Goal: Task Accomplishment & Management: Complete application form

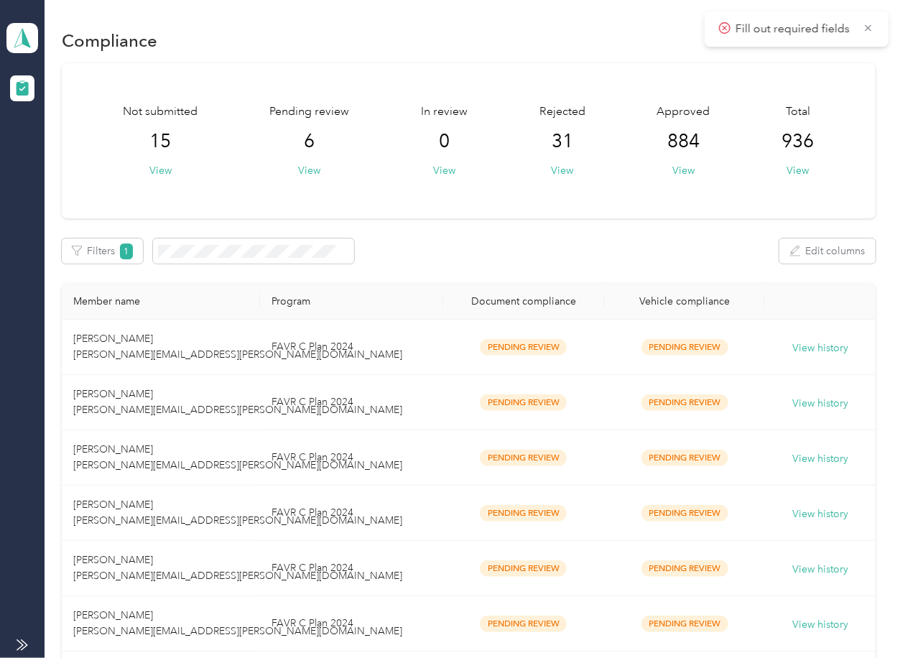
scroll to position [187, 0]
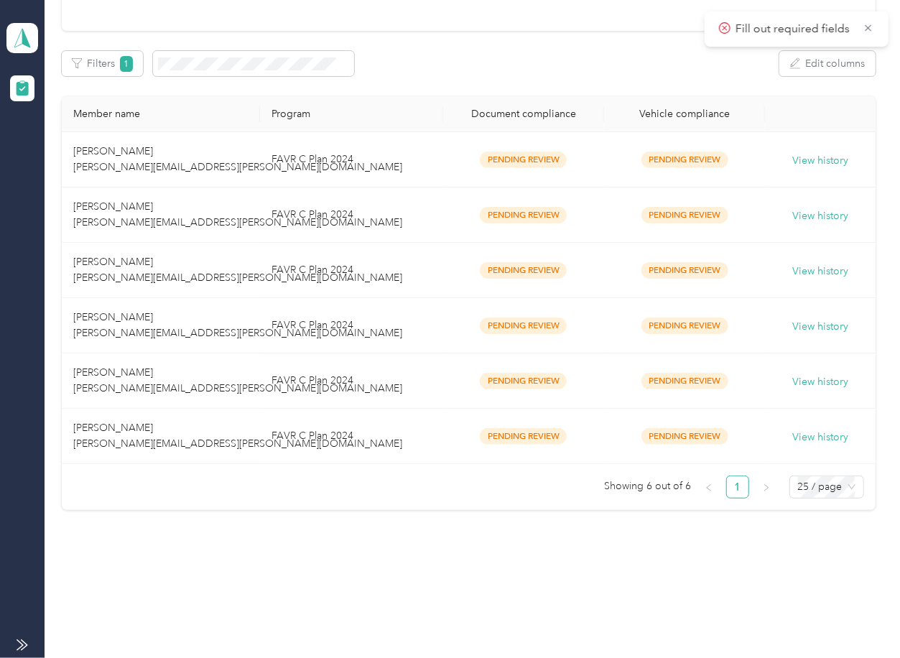
click at [433, 523] on div "Compliance Not submitted 15 View Pending review 6 View In review 0 View Rejecte…" at bounding box center [469, 200] width 848 height 775
click at [313, 442] on td "FAVR C Plan 2024" at bounding box center [351, 436] width 183 height 55
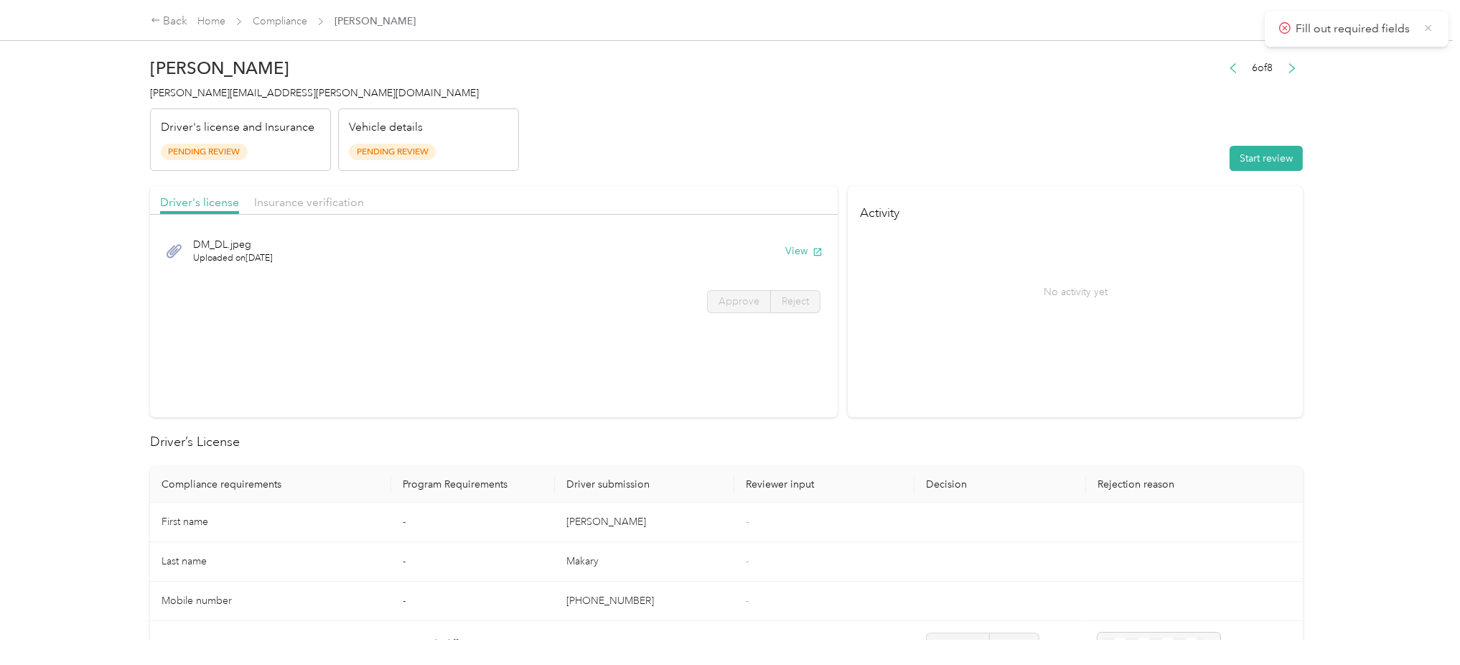
click at [899, 28] on icon at bounding box center [1429, 27] width 6 height 6
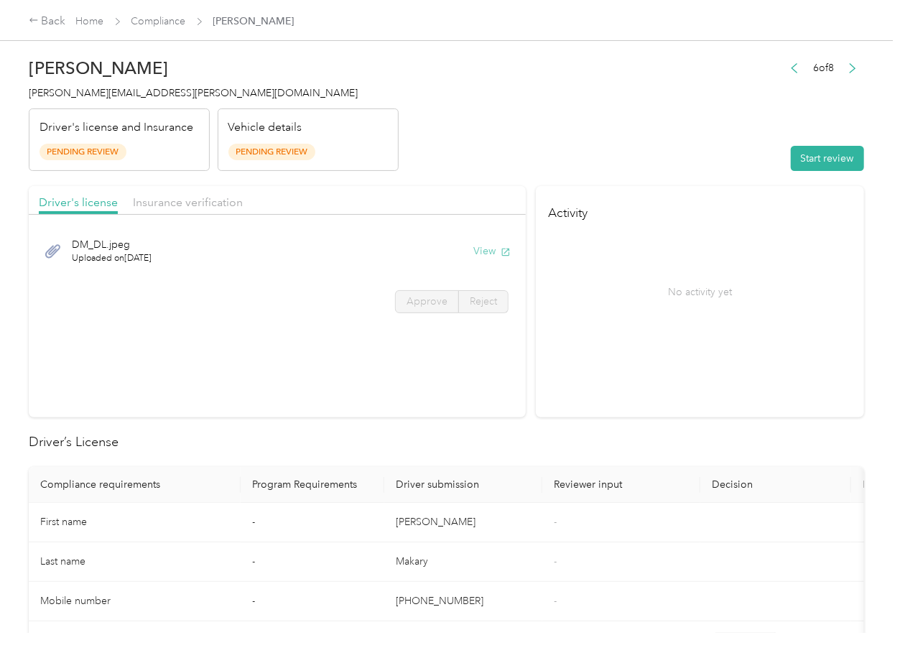
click at [495, 246] on button "View" at bounding box center [491, 250] width 37 height 15
click at [212, 202] on span "Insurance verification" at bounding box center [188, 202] width 110 height 14
click at [485, 249] on button "View" at bounding box center [491, 250] width 37 height 15
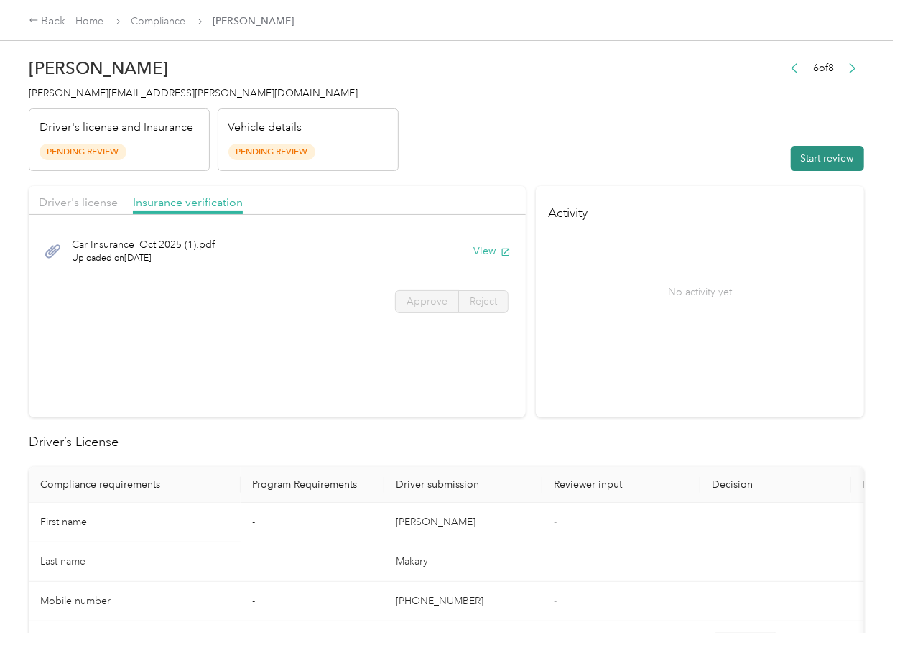
click at [845, 150] on button "Start review" at bounding box center [827, 158] width 73 height 25
click at [103, 203] on span "Driver's license" at bounding box center [78, 202] width 79 height 14
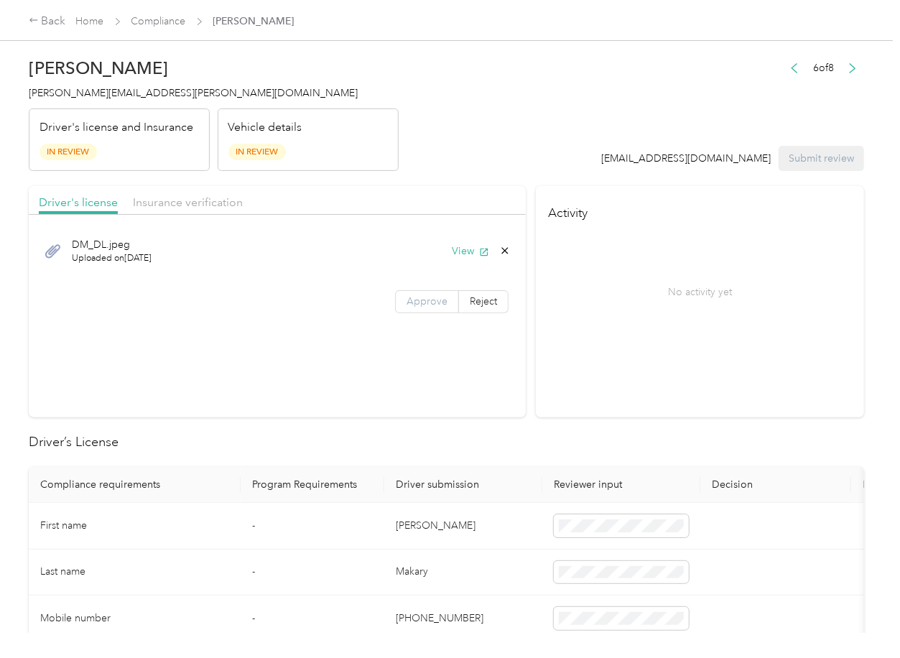
click at [409, 298] on span "Approve" at bounding box center [426, 301] width 41 height 12
click at [179, 207] on span "Insurance verification" at bounding box center [188, 202] width 110 height 14
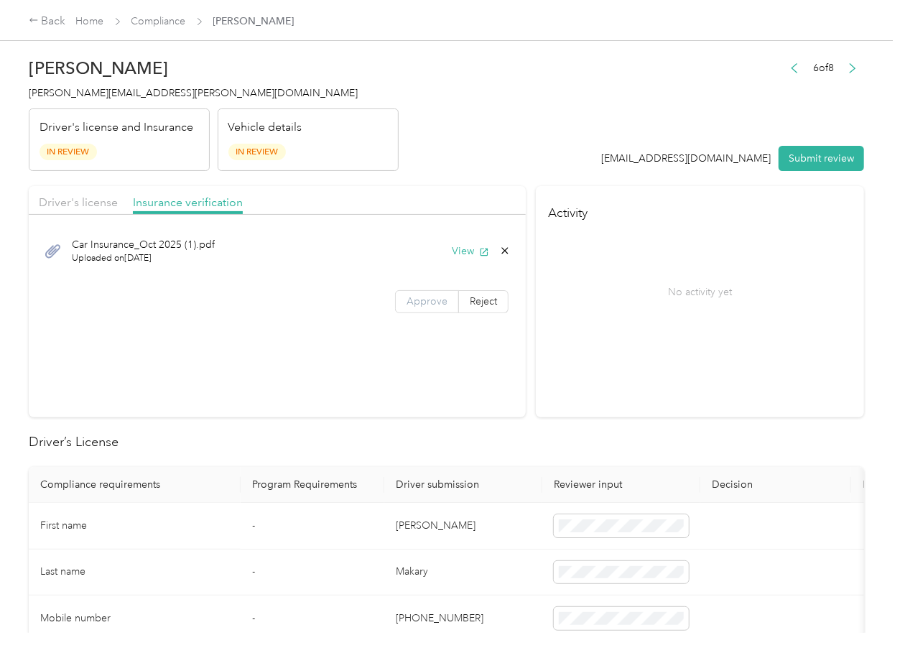
click at [412, 292] on label "Approve" at bounding box center [427, 301] width 64 height 23
click at [365, 468] on th "Program Requirements" at bounding box center [313, 485] width 144 height 36
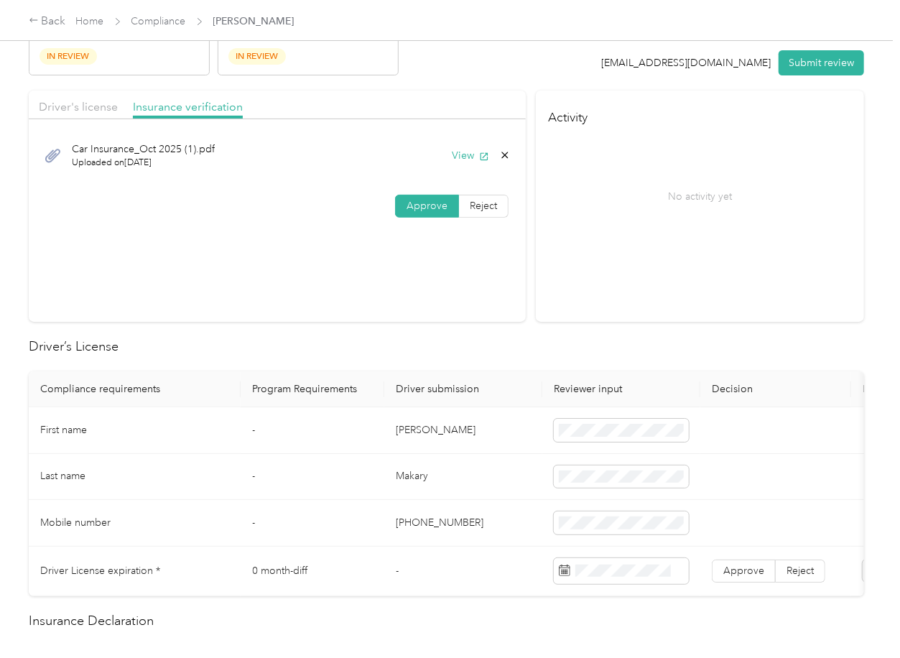
scroll to position [191, 0]
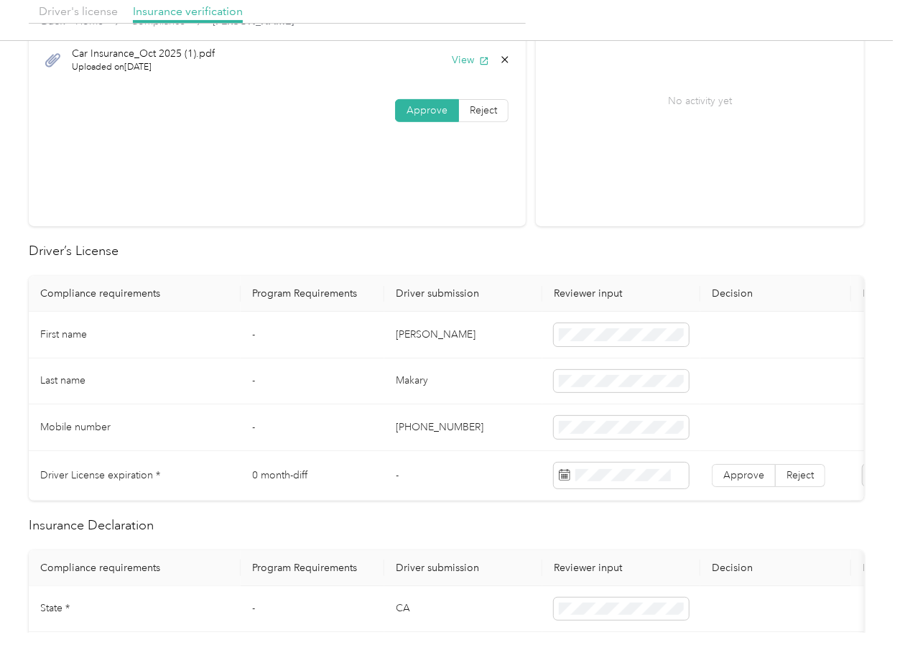
click at [409, 332] on td "[PERSON_NAME]" at bounding box center [463, 335] width 158 height 47
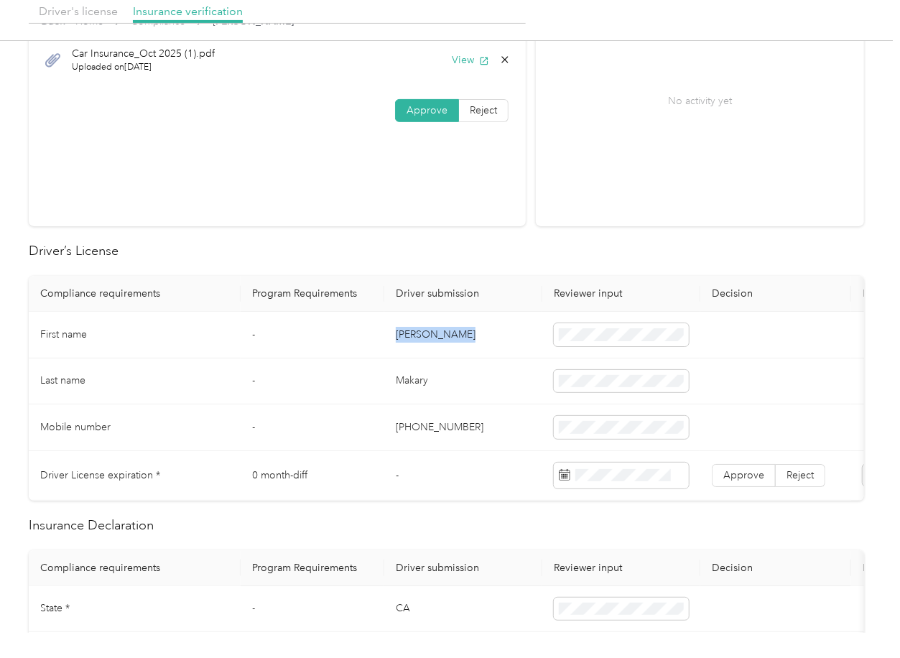
click at [409, 332] on td "[PERSON_NAME]" at bounding box center [463, 335] width 158 height 47
copy td "[PERSON_NAME]"
click at [597, 340] on span at bounding box center [621, 334] width 135 height 23
click at [369, 312] on td "-" at bounding box center [313, 335] width 144 height 47
drag, startPoint x: 750, startPoint y: 469, endPoint x: 442, endPoint y: 416, distance: 312.5
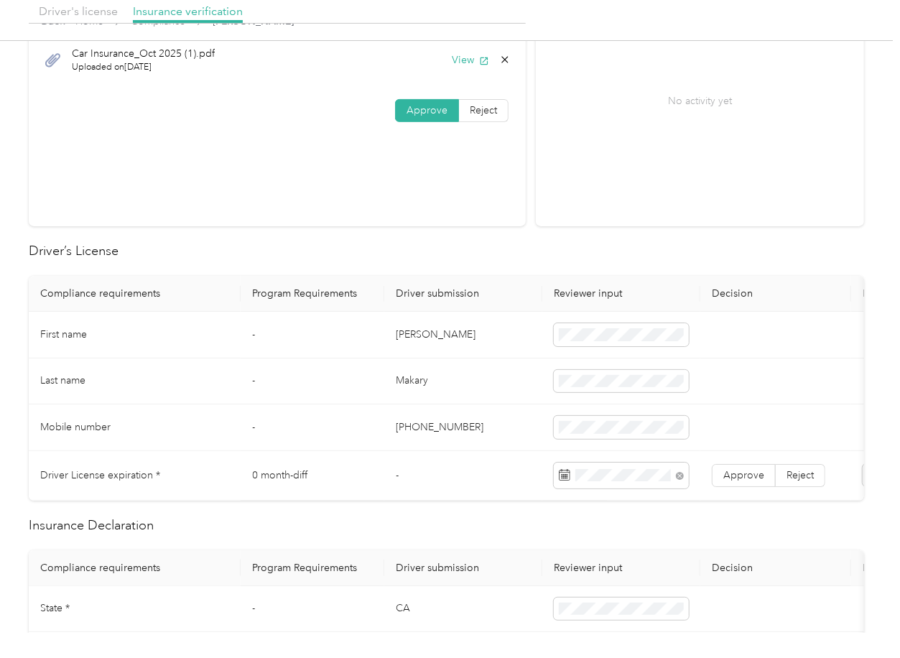
click at [749, 470] on span "Approve" at bounding box center [743, 475] width 41 height 12
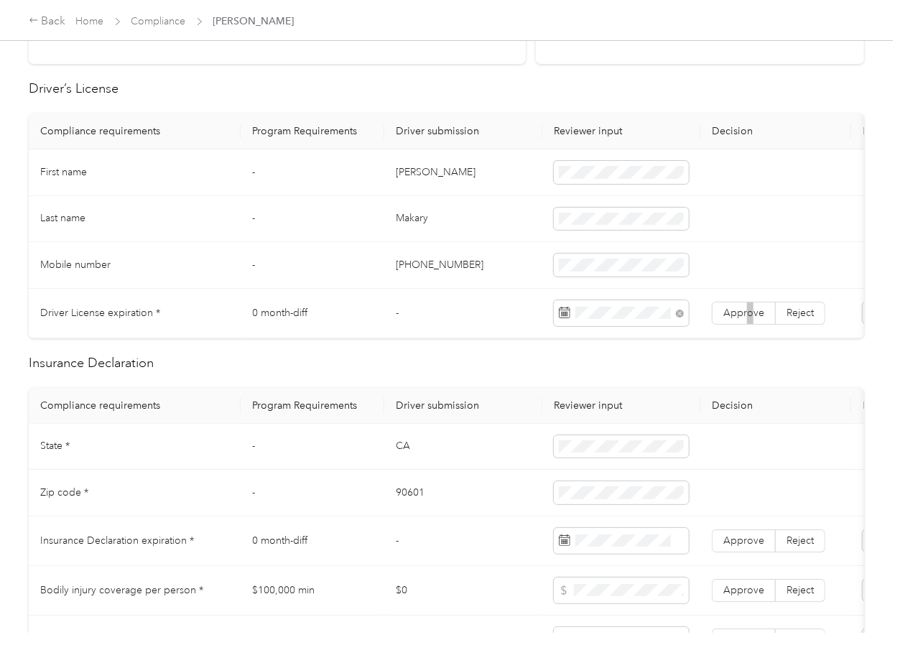
scroll to position [574, 0]
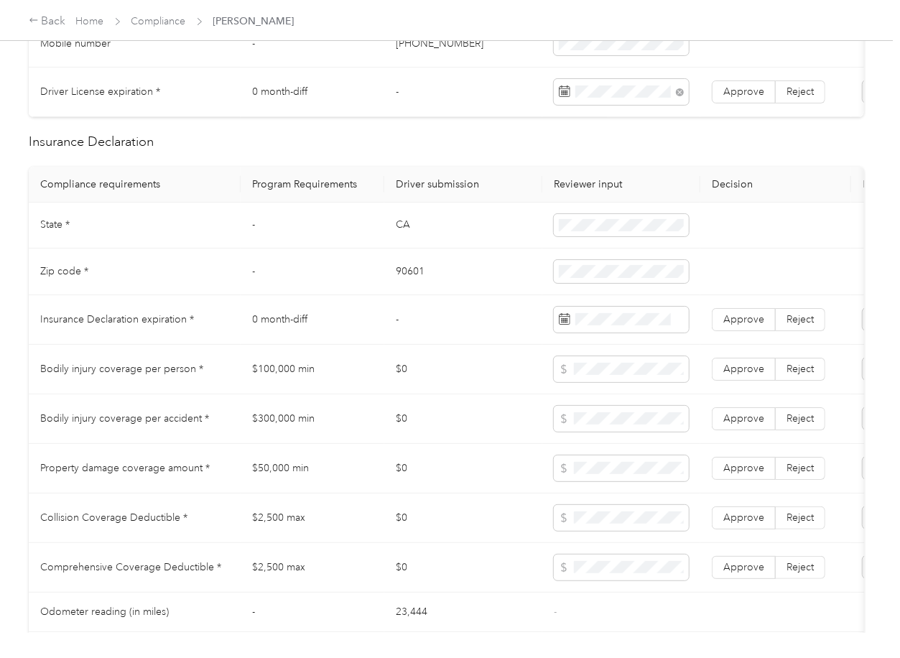
drag, startPoint x: 733, startPoint y: 93, endPoint x: 695, endPoint y: 223, distance: 136.1
click at [733, 93] on span "Approve" at bounding box center [743, 91] width 41 height 12
click at [727, 325] on span "Approve" at bounding box center [743, 319] width 41 height 12
click at [396, 236] on td "CA" at bounding box center [463, 225] width 158 height 47
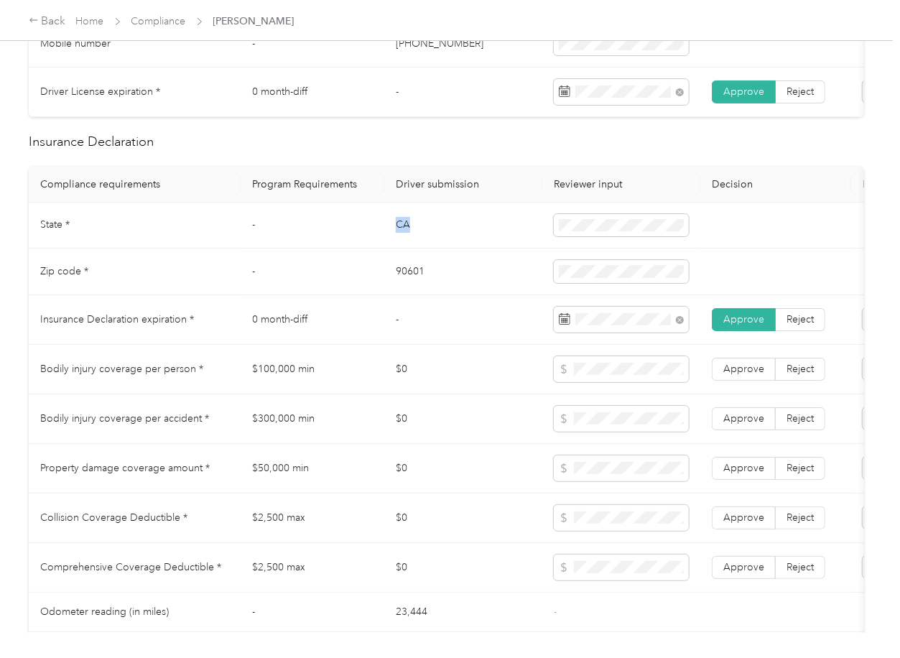
click at [396, 236] on td "CA" at bounding box center [463, 225] width 158 height 47
copy td "CA"
click at [618, 228] on span at bounding box center [621, 225] width 135 height 23
click at [400, 286] on td "90601" at bounding box center [463, 271] width 158 height 47
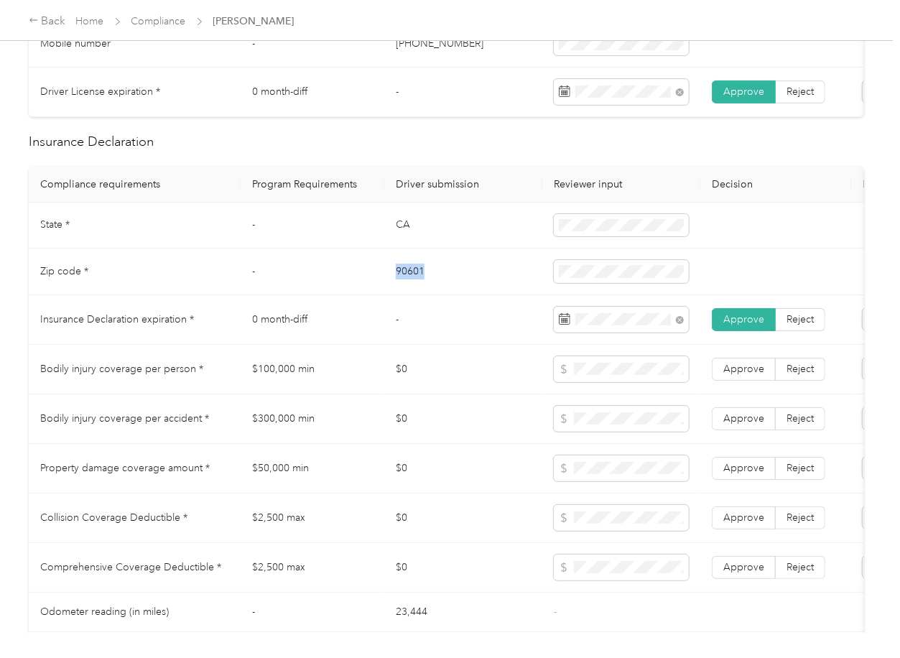
click at [400, 286] on td "90601" at bounding box center [463, 271] width 158 height 47
copy td "90601"
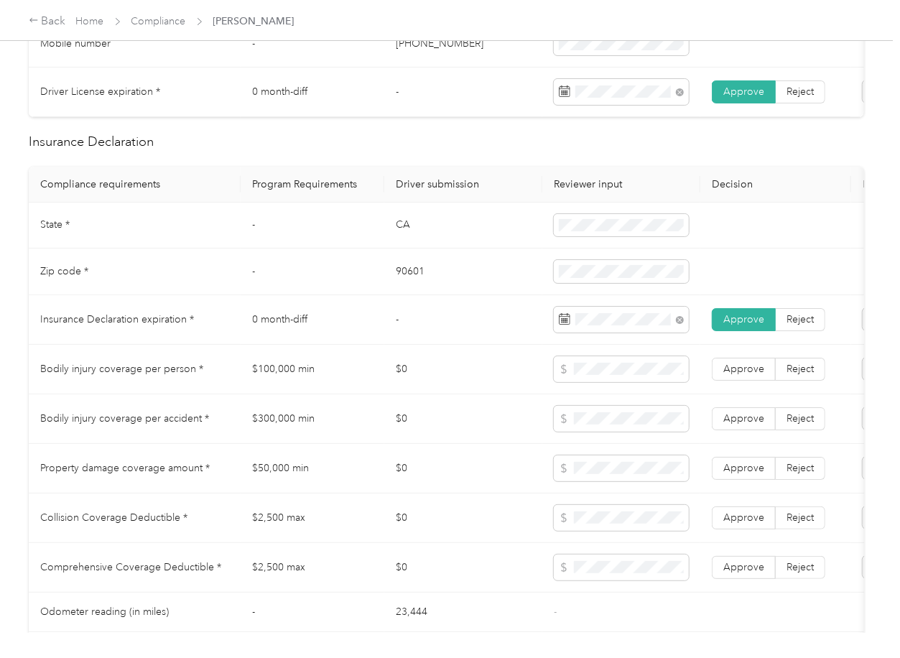
click at [463, 340] on td "-" at bounding box center [463, 320] width 158 height 50
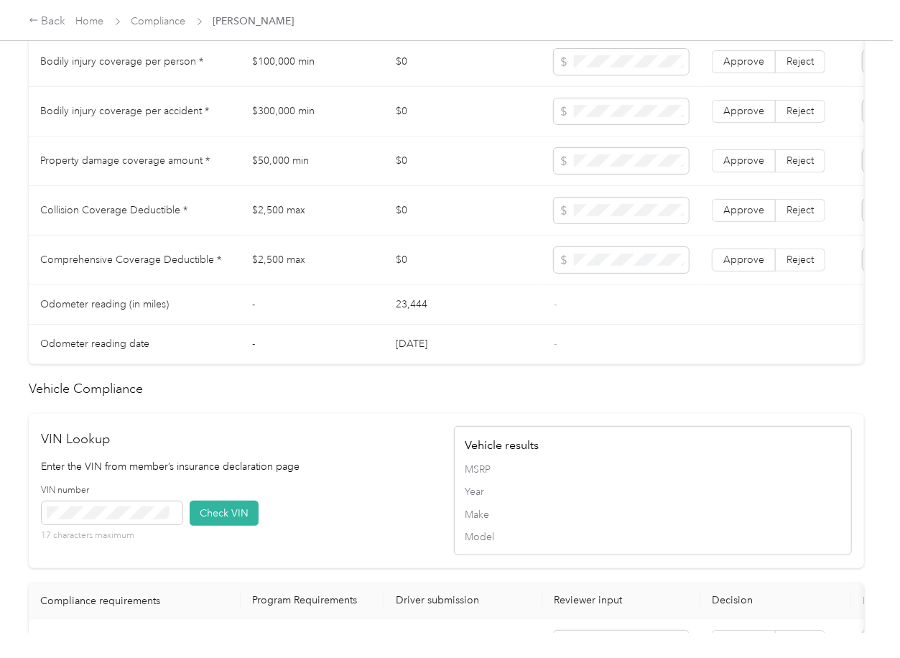
scroll to position [1244, 0]
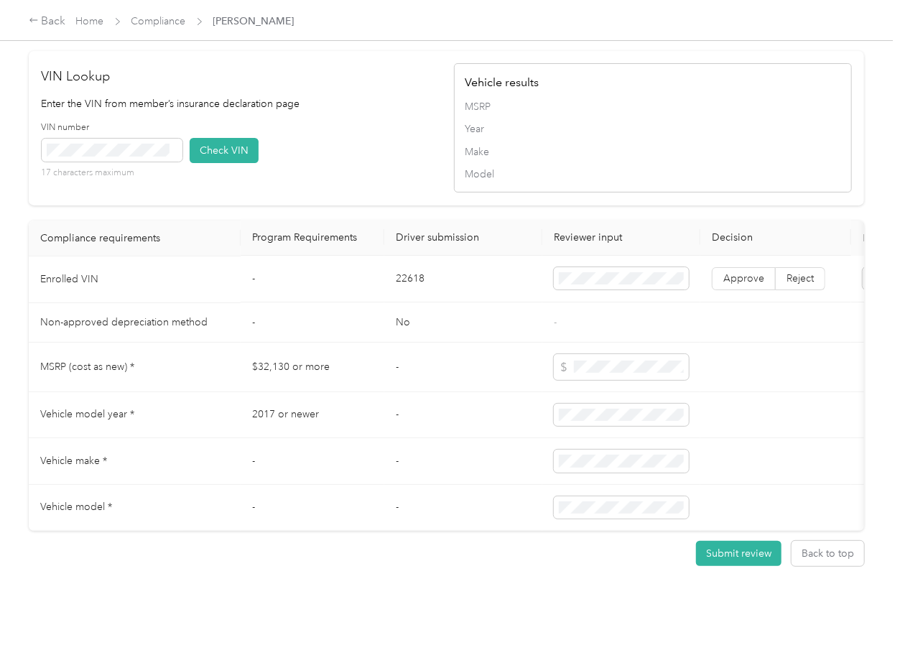
click at [406, 303] on td "22618" at bounding box center [463, 279] width 158 height 47
copy td "22618"
click at [381, 190] on div "VIN number 17 characters maximum Check VIN" at bounding box center [241, 155] width 398 height 68
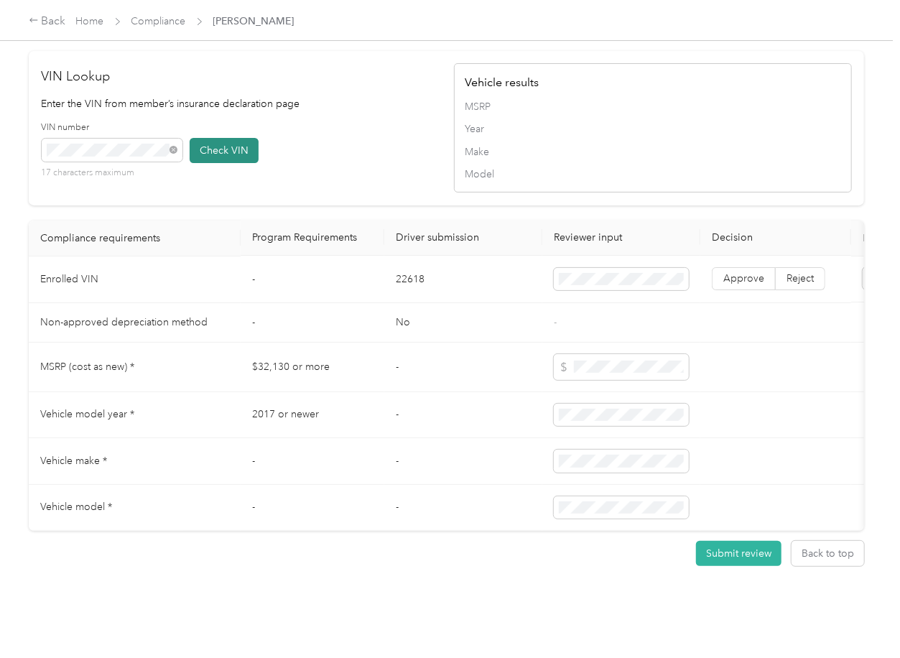
click at [215, 163] on button "Check VIN" at bounding box center [224, 150] width 69 height 25
click at [743, 285] on span "Approve" at bounding box center [743, 279] width 41 height 12
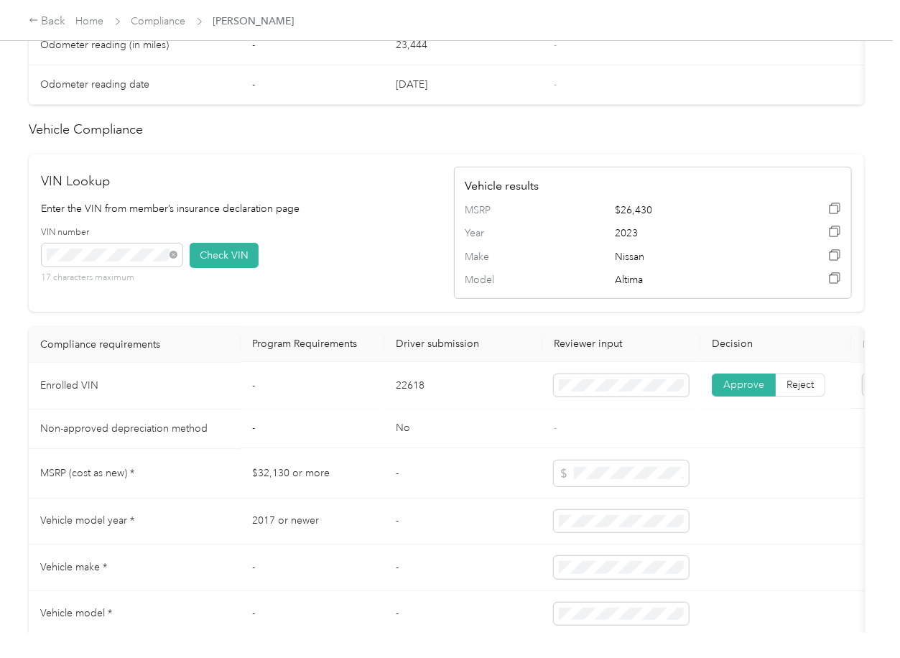
scroll to position [862, 0]
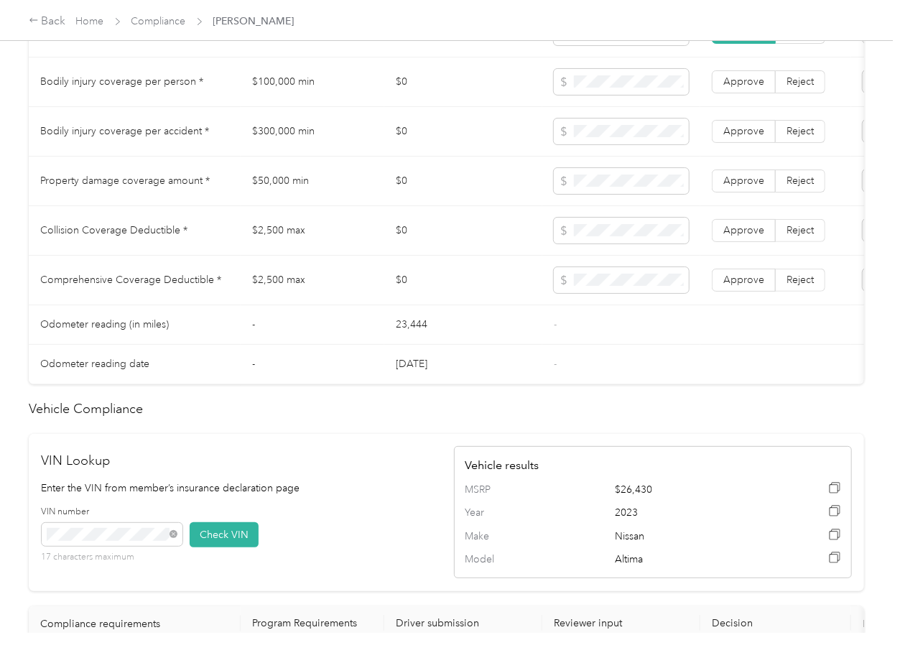
click at [293, 98] on td "$100,000 min" at bounding box center [313, 82] width 144 height 50
copy td "$100,000 min"
click at [302, 145] on td "$300,000 min" at bounding box center [313, 132] width 144 height 50
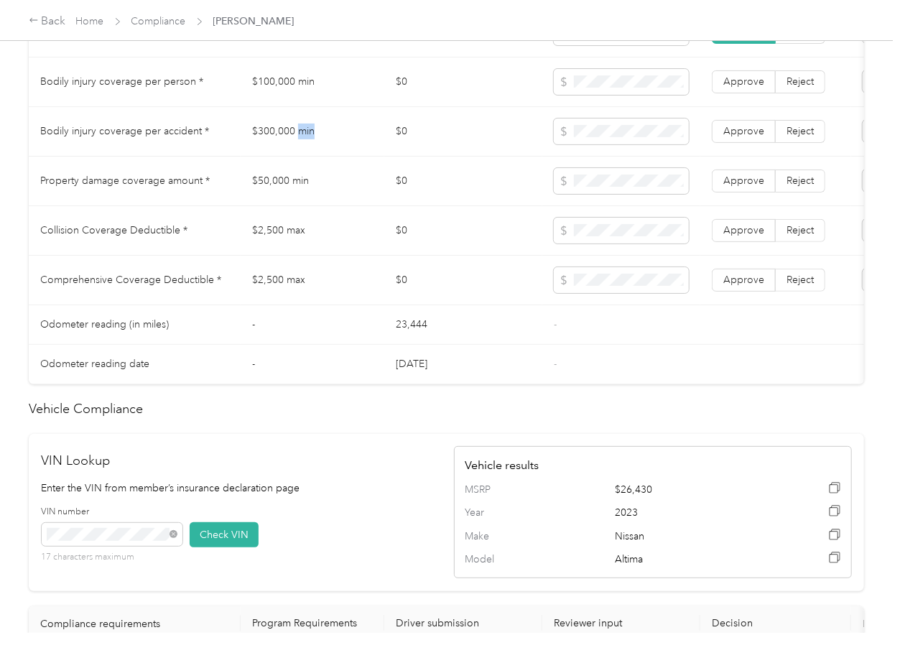
click at [302, 145] on td "$300,000 min" at bounding box center [313, 132] width 144 height 50
copy td "$300,000 min"
click at [747, 134] on label "Approve" at bounding box center [744, 131] width 64 height 23
drag, startPoint x: 747, startPoint y: 99, endPoint x: 768, endPoint y: 153, distance: 57.7
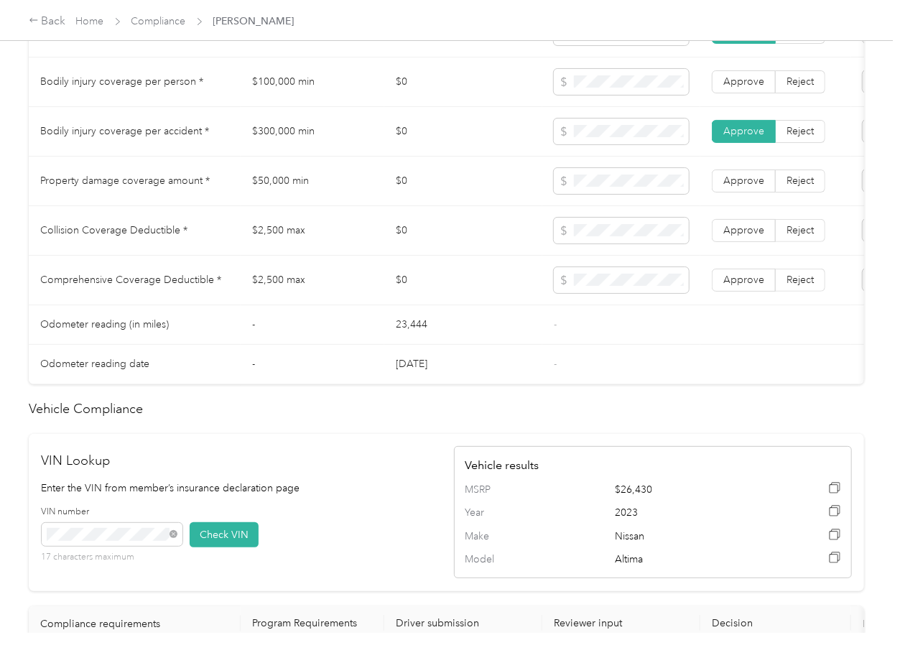
click at [745, 88] on span "Approve" at bounding box center [743, 81] width 41 height 12
drag, startPoint x: 755, startPoint y: 192, endPoint x: 409, endPoint y: 249, distance: 350.1
click at [754, 187] on span "Approve" at bounding box center [743, 180] width 41 height 12
drag, startPoint x: 253, startPoint y: 269, endPoint x: 13, endPoint y: 307, distance: 242.8
click at [250, 270] on td "$2,500 max" at bounding box center [313, 281] width 144 height 50
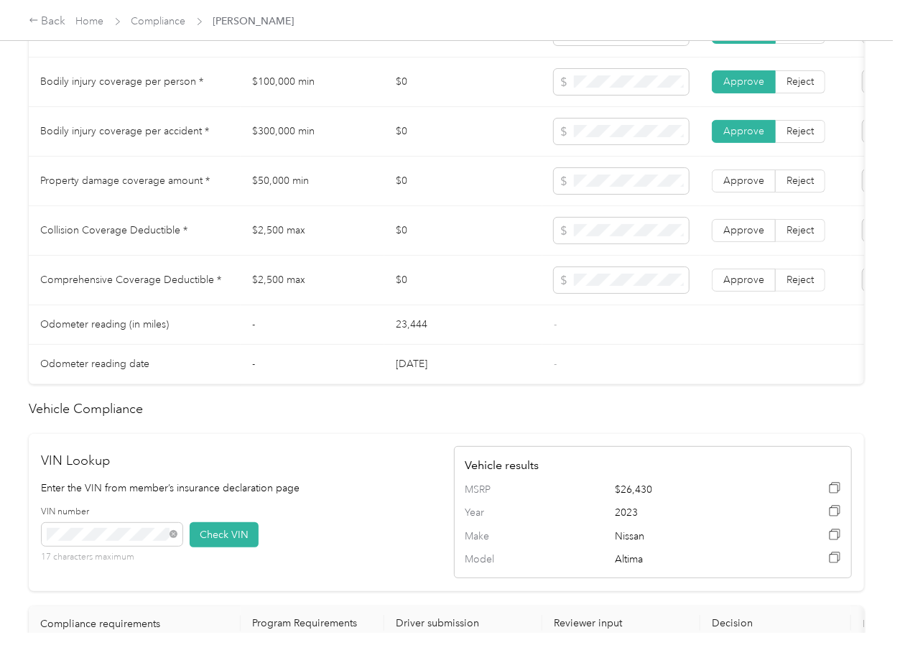
click at [283, 246] on td "$2,500 max" at bounding box center [313, 231] width 144 height 50
click at [744, 286] on span "Approve" at bounding box center [743, 280] width 41 height 12
click at [740, 236] on span "Approve" at bounding box center [743, 230] width 41 height 12
click at [745, 187] on span "Approve" at bounding box center [743, 180] width 41 height 12
click at [330, 254] on td "$2,500 max" at bounding box center [313, 231] width 144 height 50
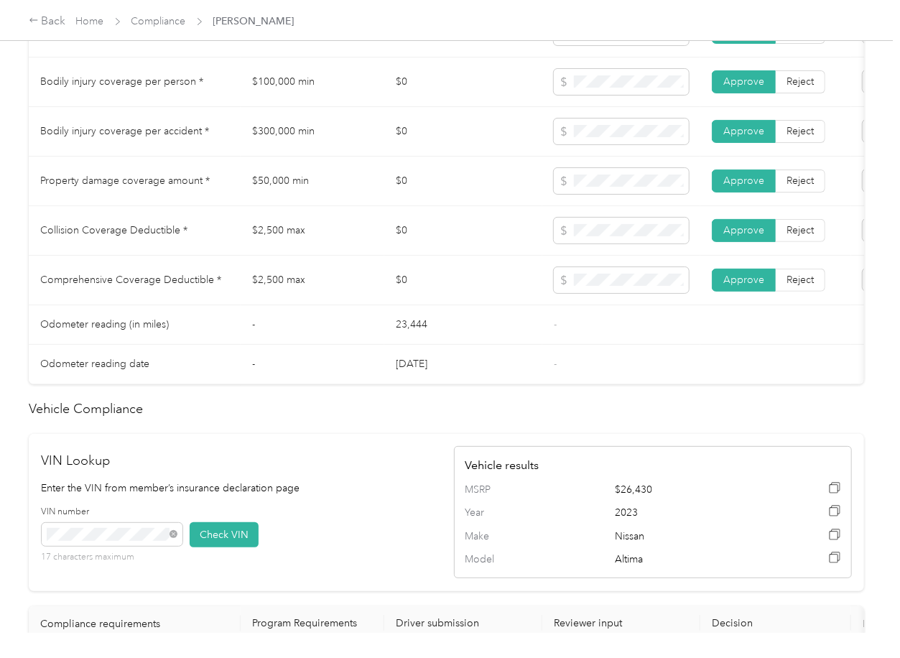
click at [460, 256] on td "$0" at bounding box center [463, 231] width 158 height 50
click at [483, 241] on td "$0" at bounding box center [463, 231] width 158 height 50
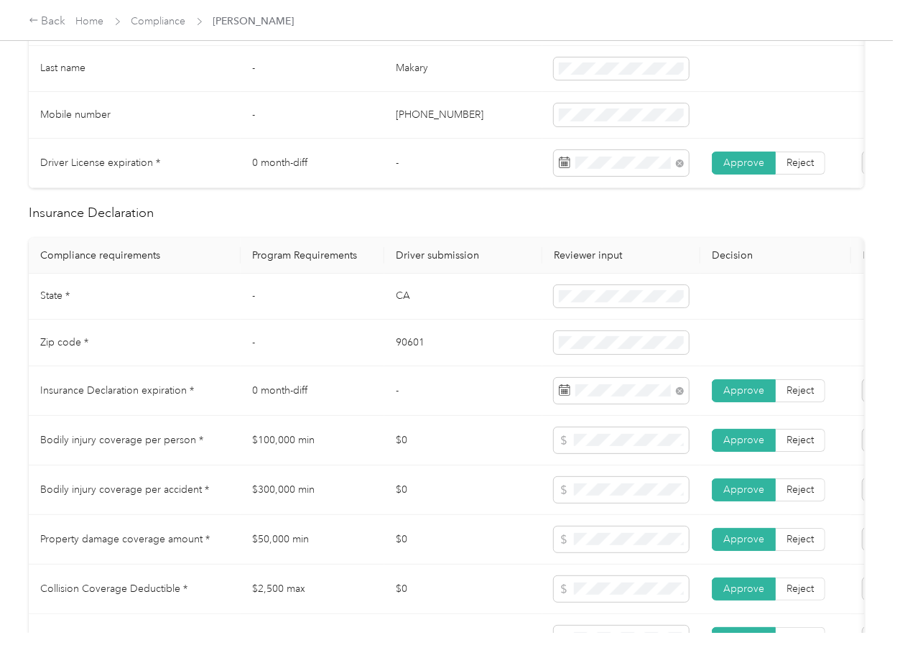
scroll to position [0, 0]
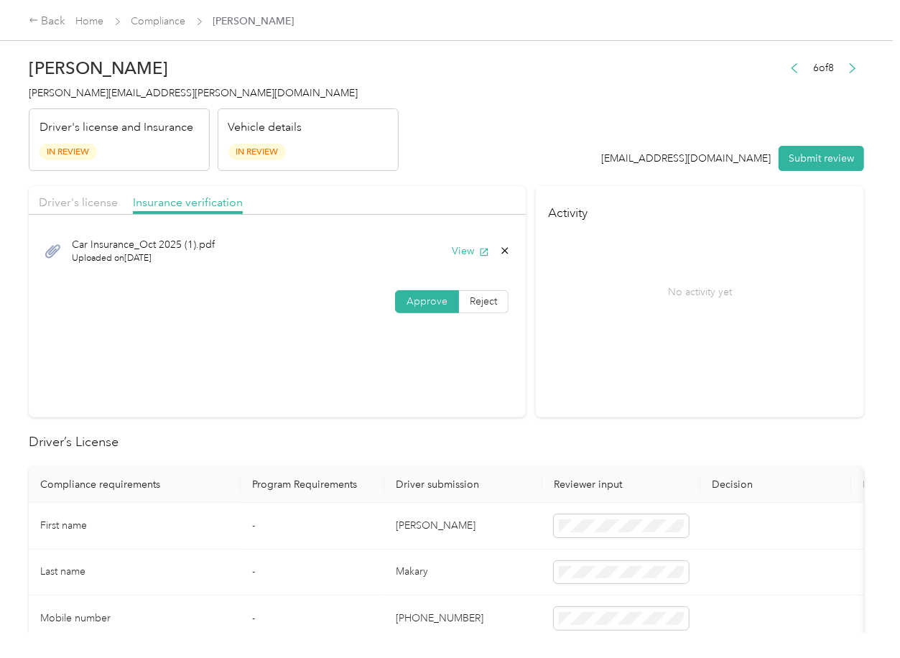
click at [783, 152] on button "Submit review" at bounding box center [820, 158] width 85 height 25
click at [107, 98] on span "[PERSON_NAME][EMAIL_ADDRESS][PERSON_NAME][DOMAIN_NAME]" at bounding box center [193, 93] width 329 height 12
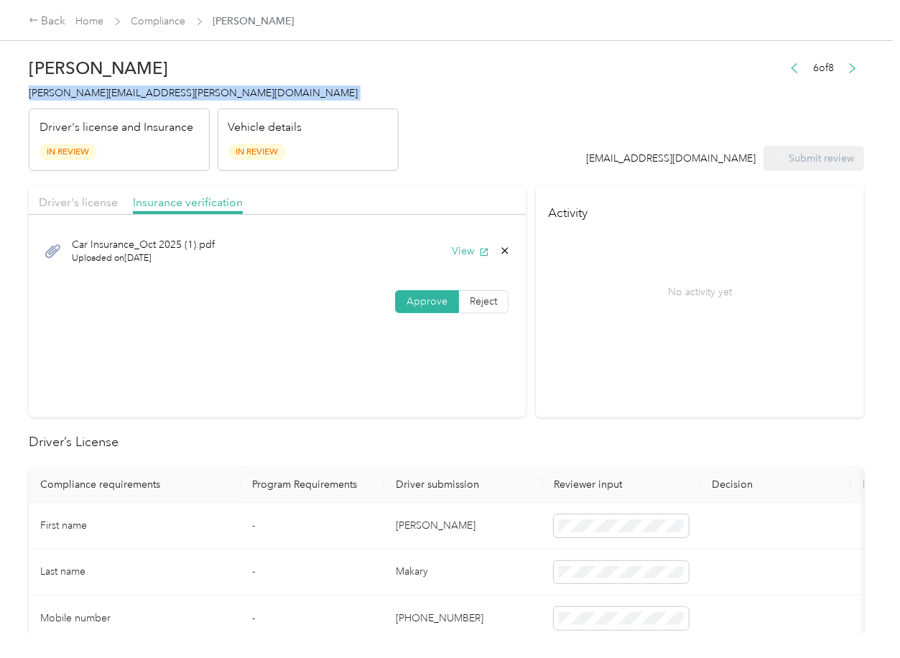
click at [107, 98] on span "[PERSON_NAME][EMAIL_ADDRESS][PERSON_NAME][DOMAIN_NAME]" at bounding box center [193, 93] width 329 height 12
copy span "[PERSON_NAME][EMAIL_ADDRESS][PERSON_NAME][DOMAIN_NAME]"
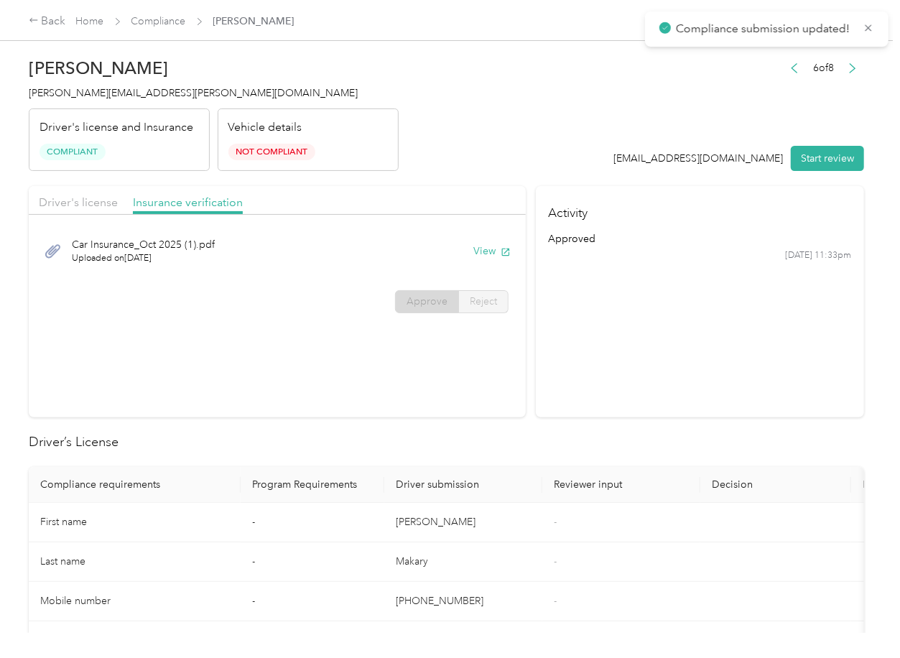
click at [421, 432] on h2 "Driver’s License" at bounding box center [446, 441] width 835 height 19
click at [121, 96] on span "[PERSON_NAME][EMAIL_ADDRESS][PERSON_NAME][DOMAIN_NAME]" at bounding box center [193, 93] width 329 height 12
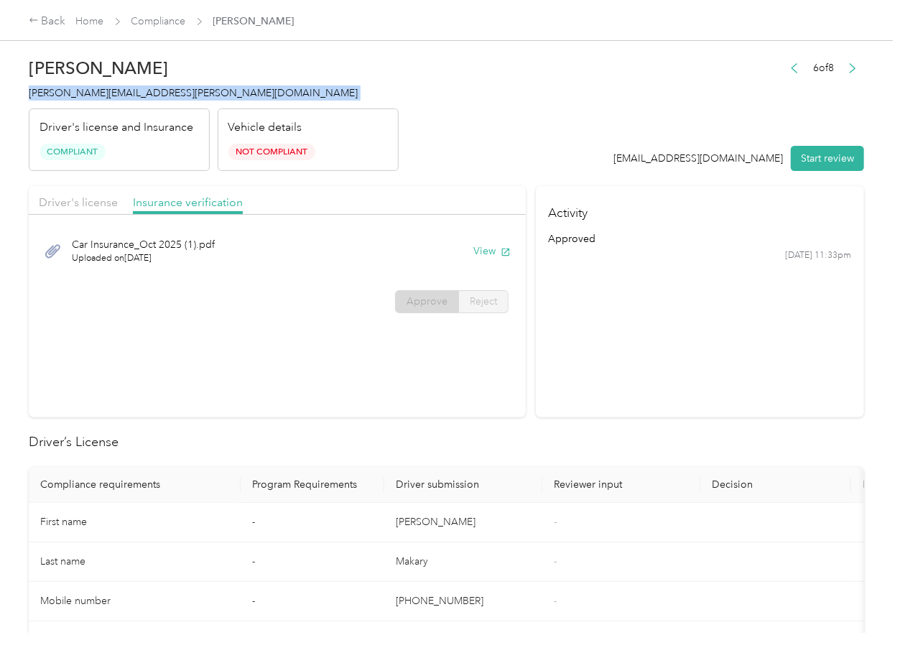
click at [121, 96] on span "[PERSON_NAME][EMAIL_ADDRESS][PERSON_NAME][DOMAIN_NAME]" at bounding box center [193, 93] width 329 height 12
copy span "[PERSON_NAME][EMAIL_ADDRESS][PERSON_NAME][DOMAIN_NAME]"
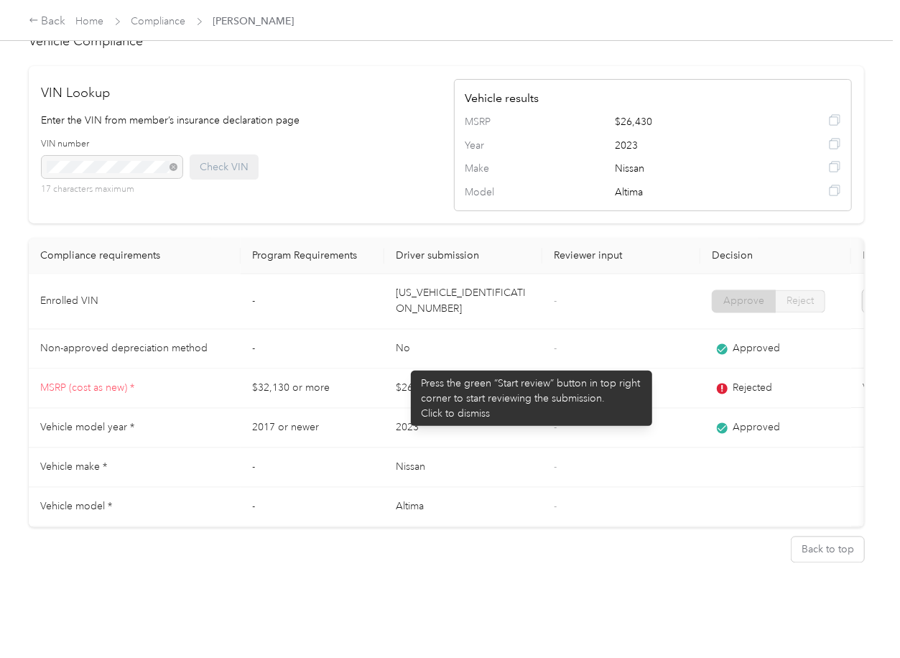
scroll to position [1224, 0]
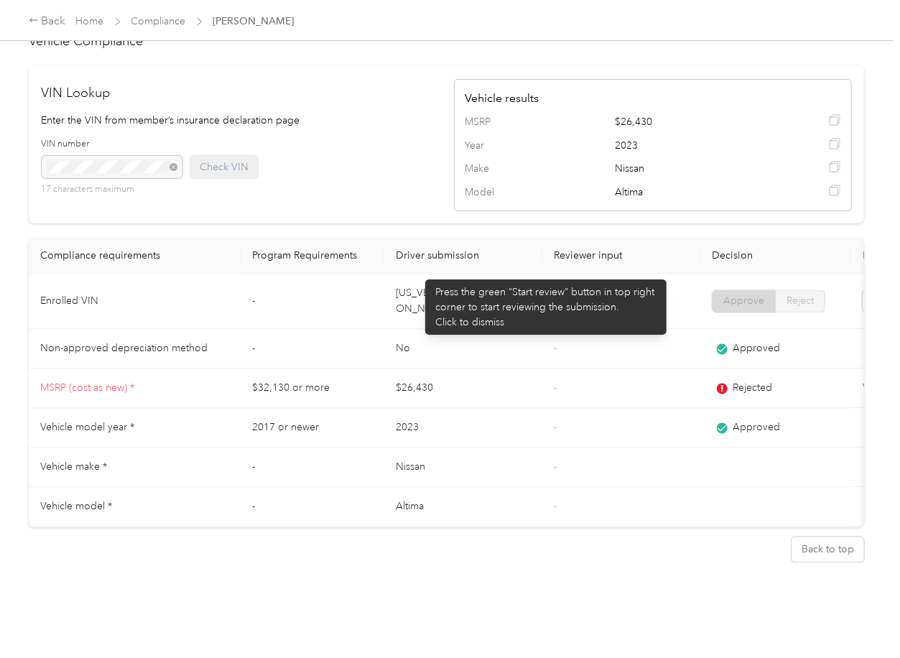
click at [418, 274] on td "[US_VEHICLE_IDENTIFICATION_NUMBER]" at bounding box center [463, 301] width 158 height 55
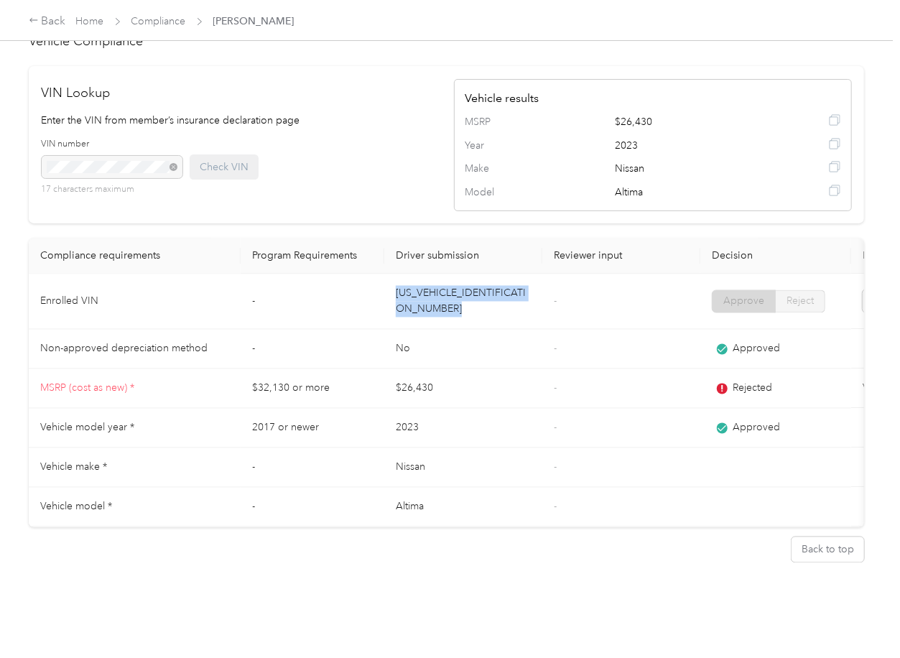
click at [418, 274] on td "[US_VEHICLE_IDENTIFICATION_NUMBER]" at bounding box center [463, 301] width 158 height 55
copy td "[US_VEHICLE_IDENTIFICATION_NUMBER]"
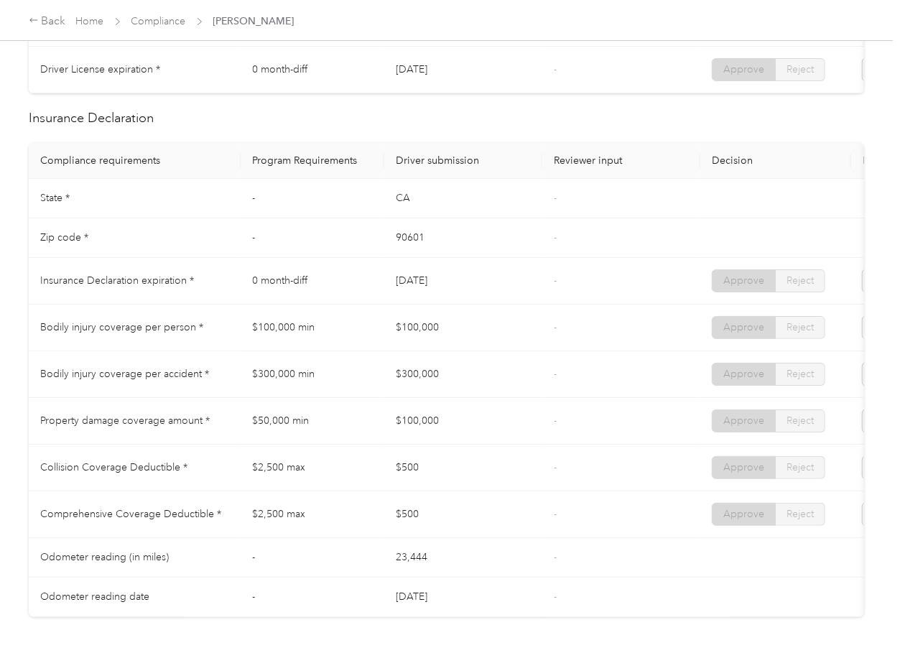
scroll to position [0, 0]
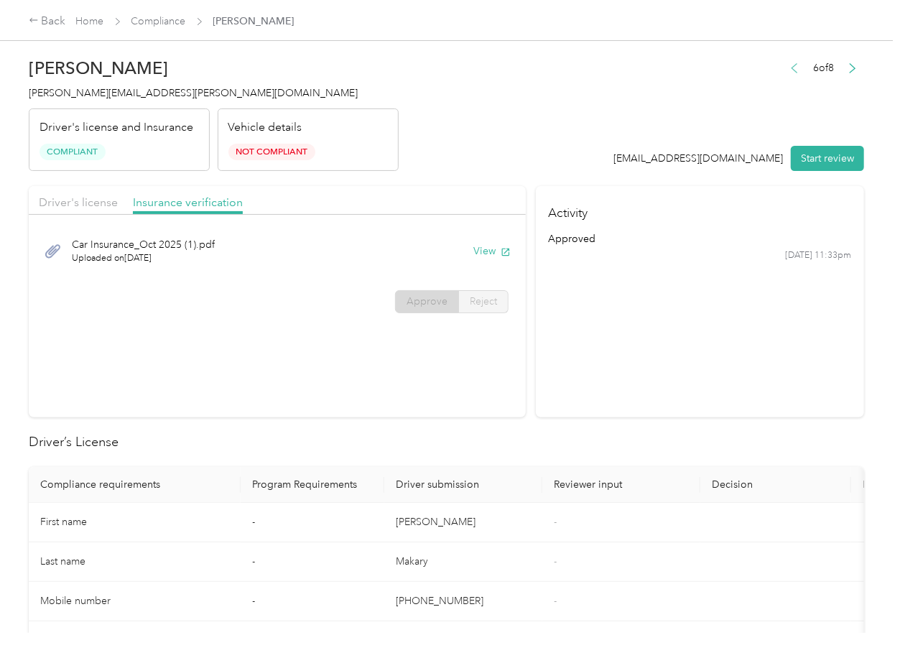
click at [791, 65] on icon "button" at bounding box center [793, 67] width 5 height 9
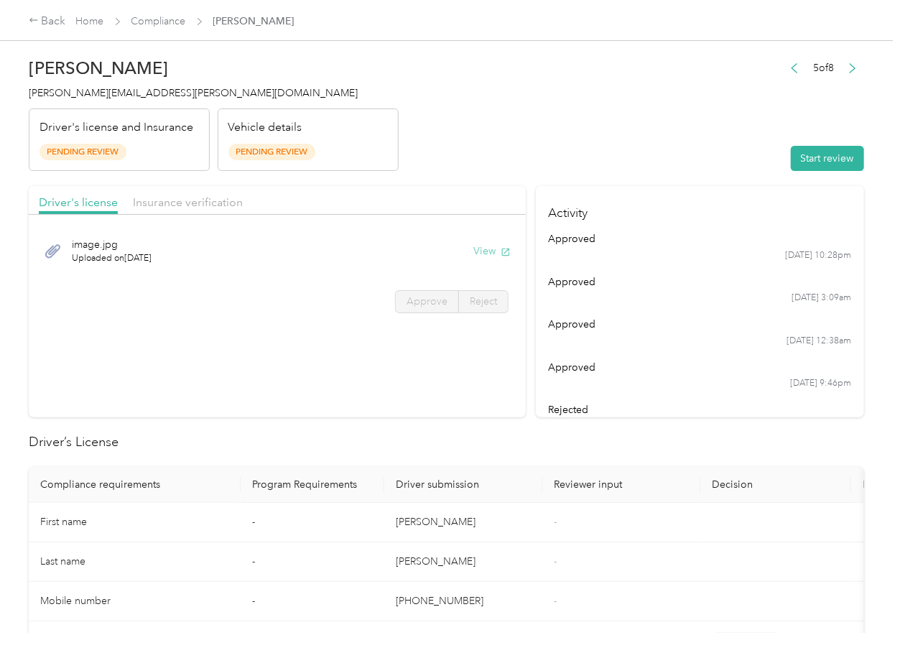
click at [485, 252] on button "View" at bounding box center [491, 250] width 37 height 15
drag, startPoint x: 215, startPoint y: 191, endPoint x: 205, endPoint y: 198, distance: 11.8
click at [213, 191] on div "Driver's license Insurance verification" at bounding box center [277, 200] width 497 height 29
click at [200, 200] on span "Insurance verification" at bounding box center [188, 202] width 110 height 14
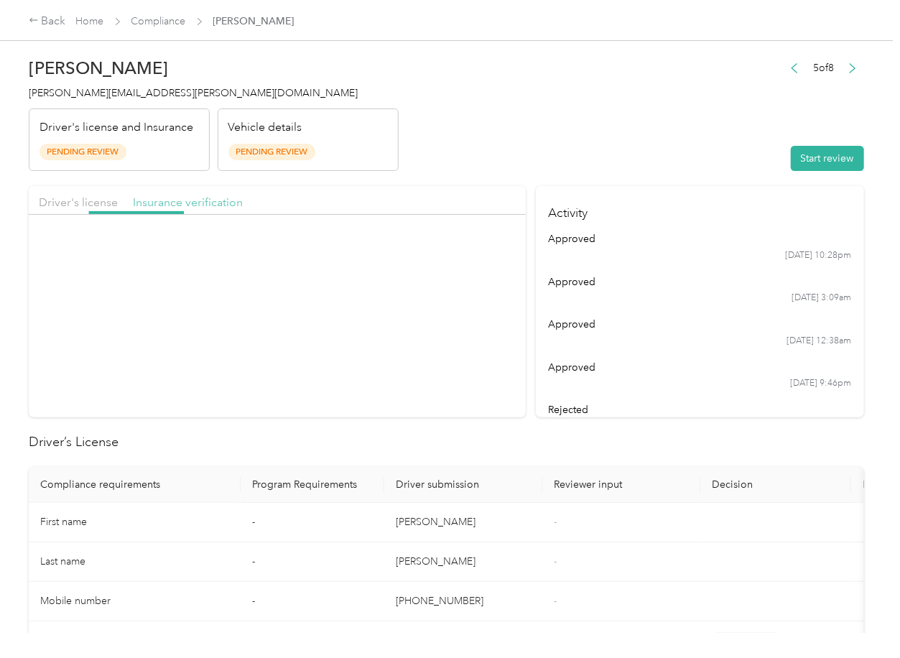
drag, startPoint x: 185, startPoint y: 205, endPoint x: 202, endPoint y: 215, distance: 20.0
click at [184, 205] on span "Insurance verification" at bounding box center [188, 202] width 110 height 14
drag, startPoint x: 485, startPoint y: 252, endPoint x: 813, endPoint y: 213, distance: 330.4
click at [485, 251] on button "View" at bounding box center [491, 250] width 37 height 15
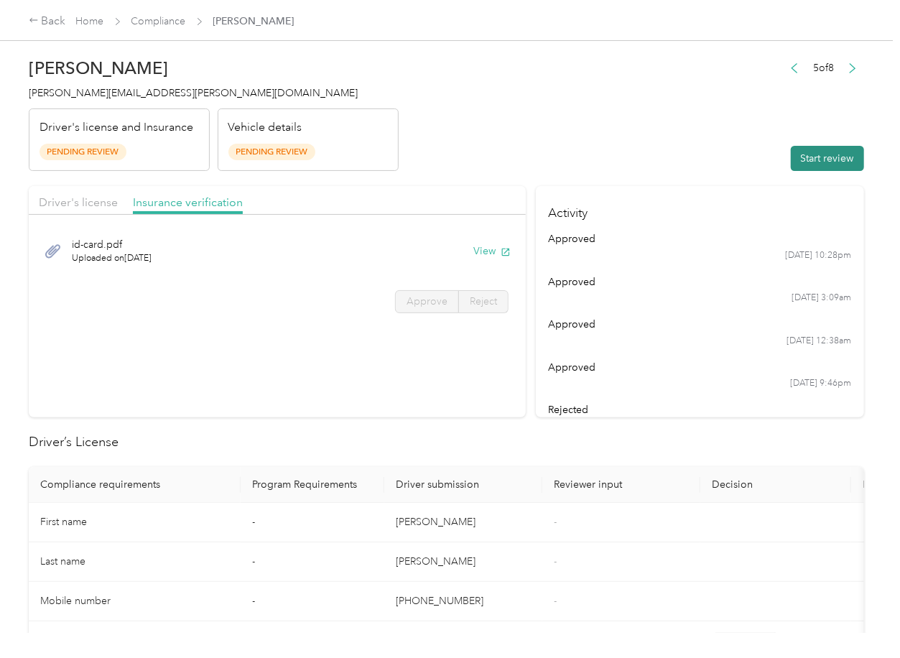
click at [808, 159] on button "Start review" at bounding box center [827, 158] width 73 height 25
drag, startPoint x: 437, startPoint y: 286, endPoint x: 70, endPoint y: 201, distance: 375.9
click at [70, 201] on span "Driver's license" at bounding box center [78, 202] width 79 height 14
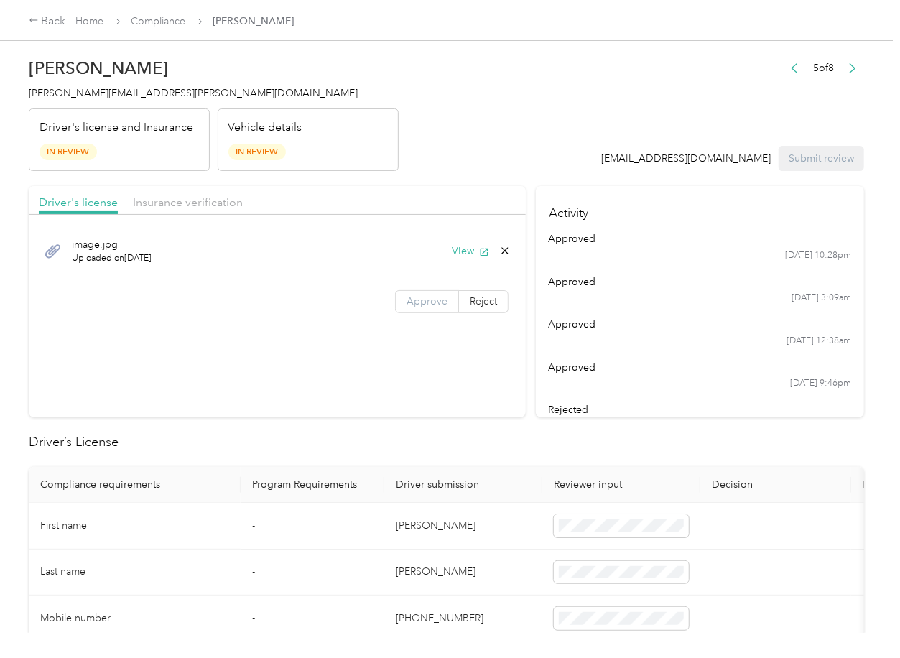
click at [420, 303] on span "Approve" at bounding box center [426, 301] width 41 height 12
click at [202, 201] on span "Insurance verification" at bounding box center [188, 202] width 110 height 14
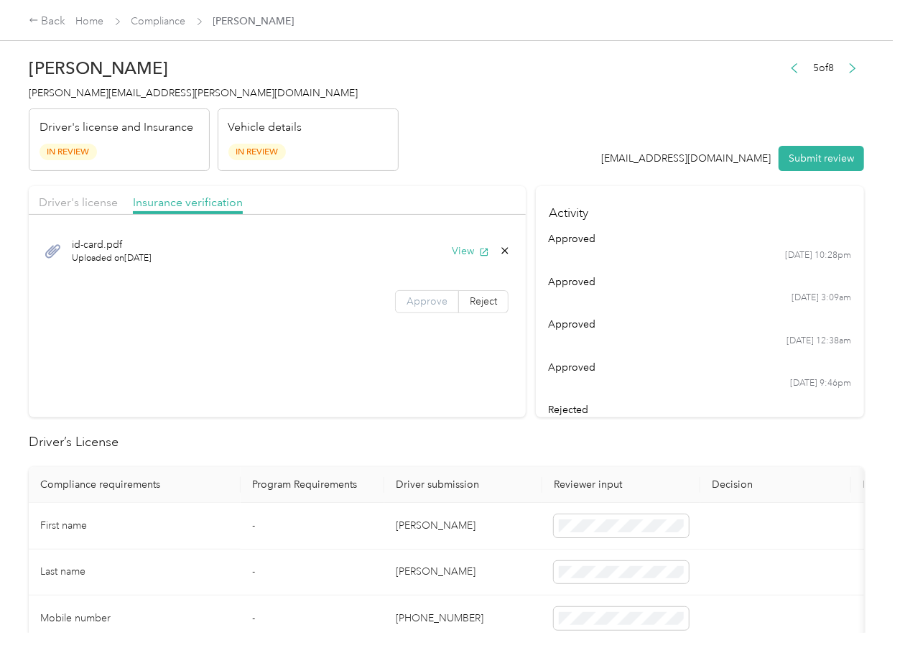
drag, startPoint x: 428, startPoint y: 303, endPoint x: 414, endPoint y: 495, distance: 193.0
click at [428, 303] on span "Approve" at bounding box center [426, 301] width 41 height 12
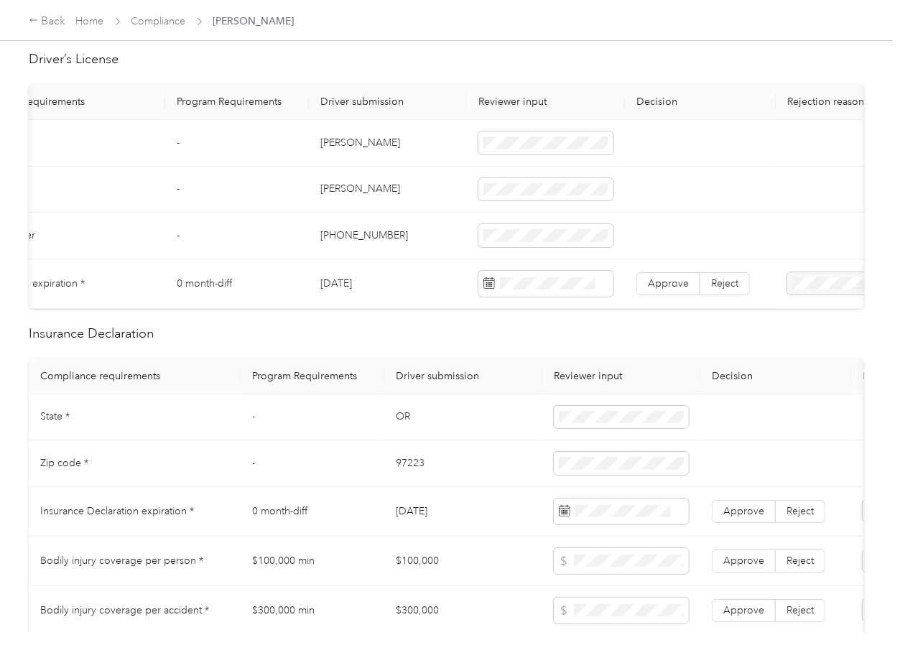
scroll to position [478, 0]
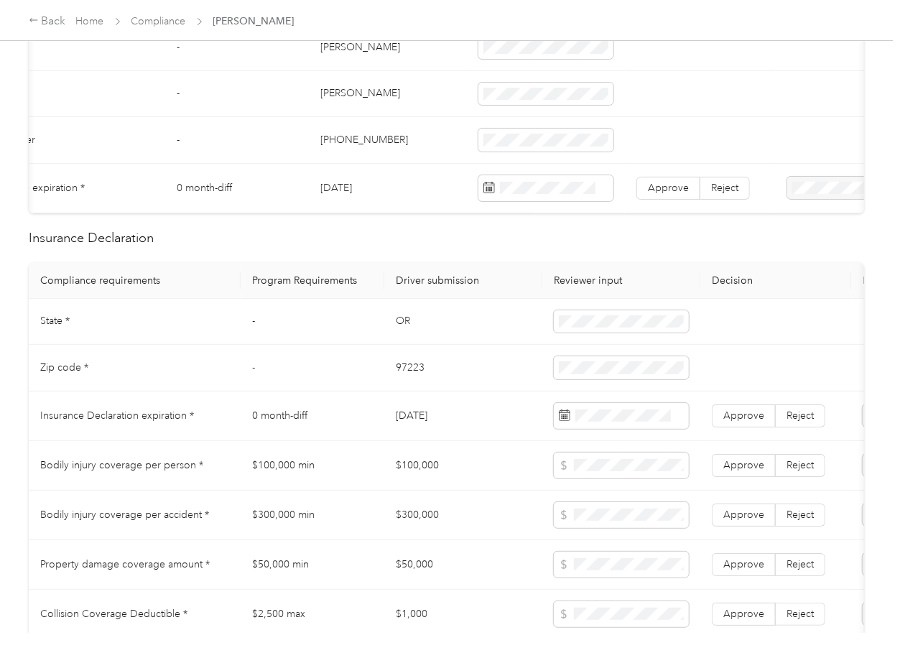
click at [346, 178] on td "[DATE]" at bounding box center [388, 189] width 158 height 50
copy td "[DATE]"
click at [538, 177] on span at bounding box center [545, 188] width 135 height 26
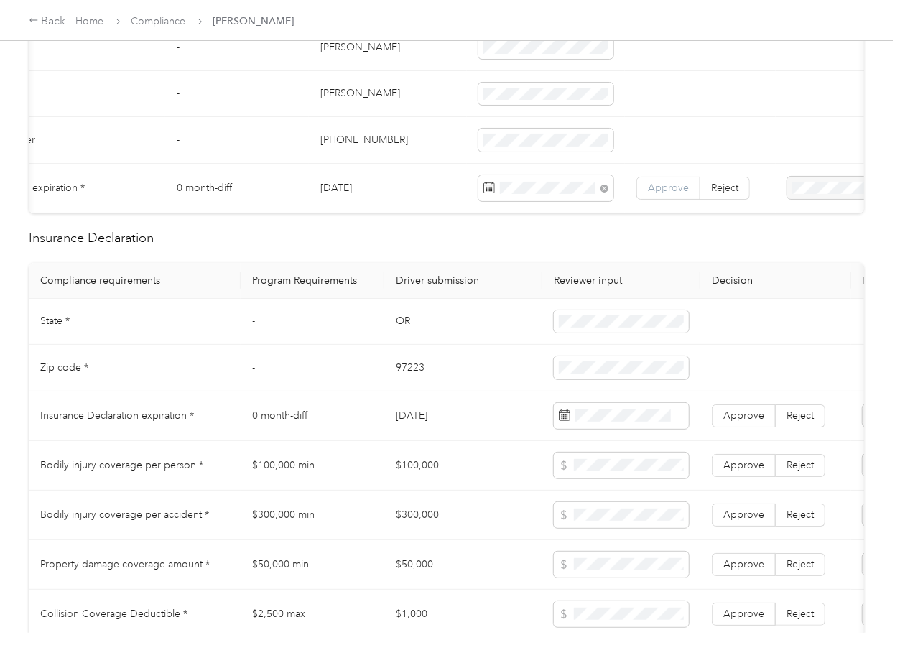
click at [661, 179] on label "Approve" at bounding box center [668, 188] width 64 height 23
click at [400, 337] on td "OR" at bounding box center [463, 322] width 158 height 47
click at [569, 320] on td at bounding box center [621, 322] width 158 height 47
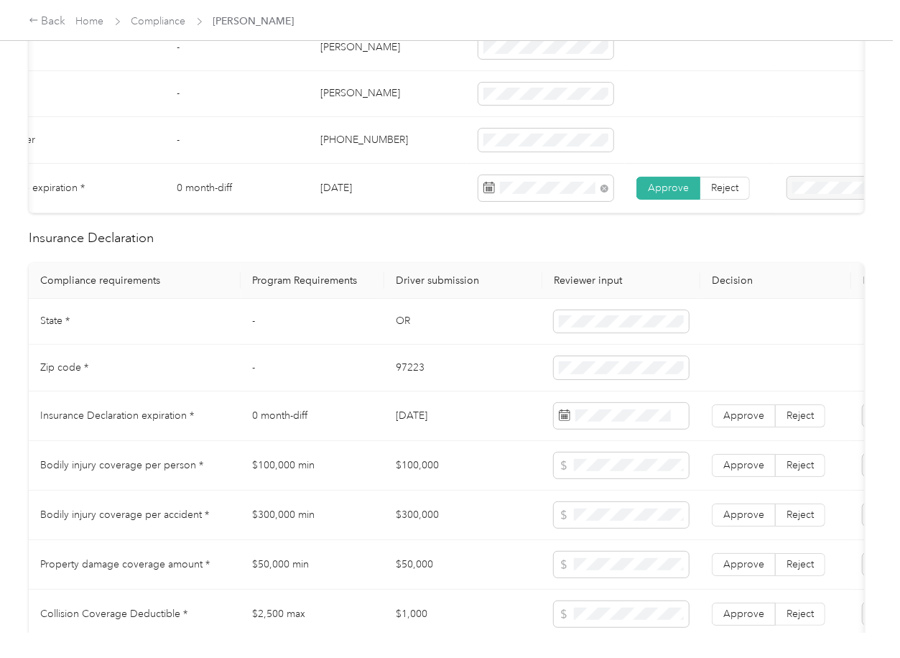
click at [414, 384] on td "97223" at bounding box center [463, 368] width 158 height 47
click at [469, 407] on td "[DATE]" at bounding box center [463, 416] width 158 height 50
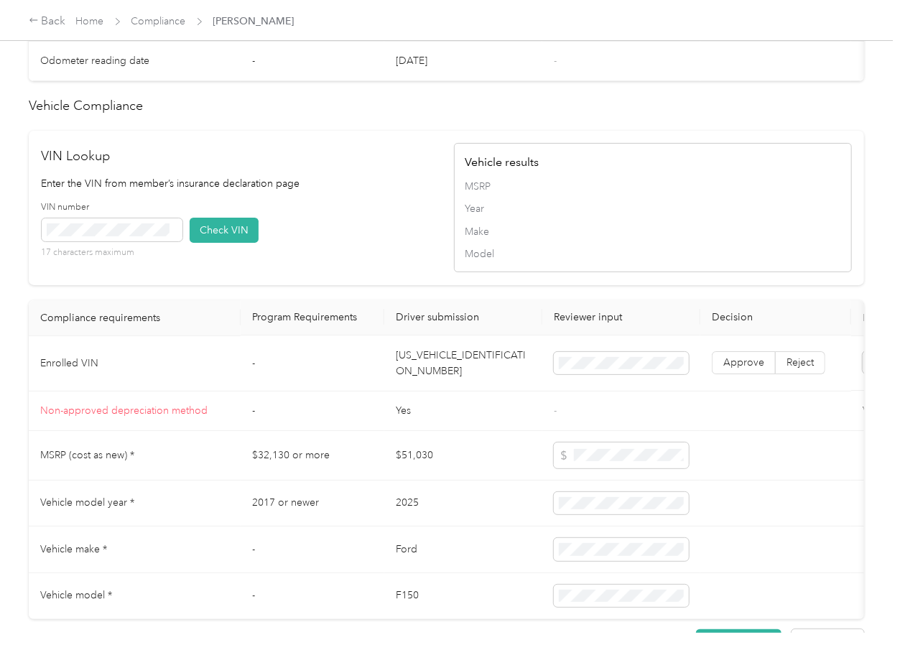
scroll to position [1244, 0]
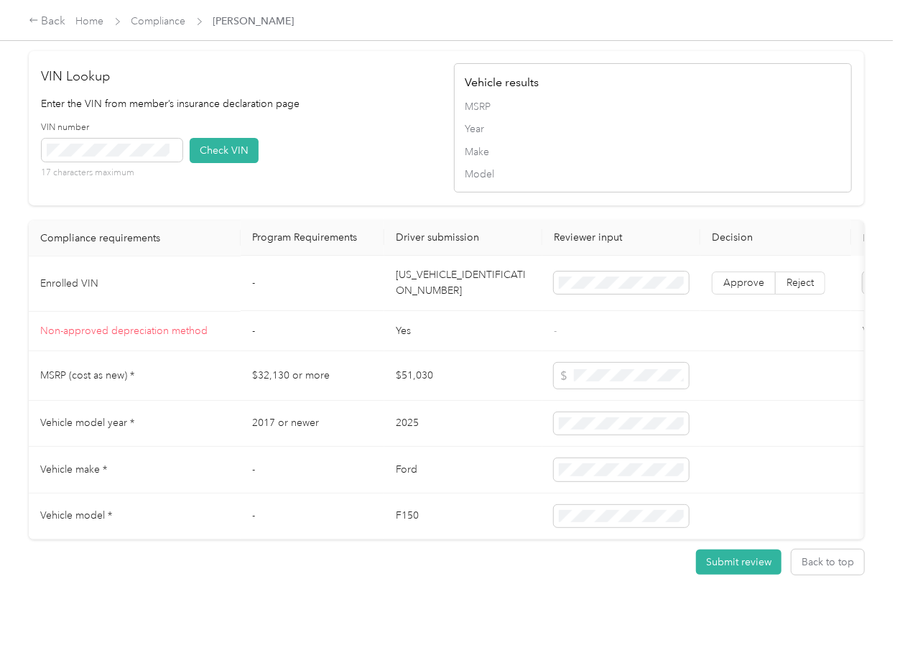
click at [428, 310] on td "[US_VEHICLE_IDENTIFICATION_NUMBER]" at bounding box center [463, 283] width 158 height 55
click at [351, 170] on div "VIN number 17 characters maximum Check VIN" at bounding box center [241, 155] width 398 height 68
drag, startPoint x: 256, startPoint y: 183, endPoint x: 353, endPoint y: 227, distance: 105.7
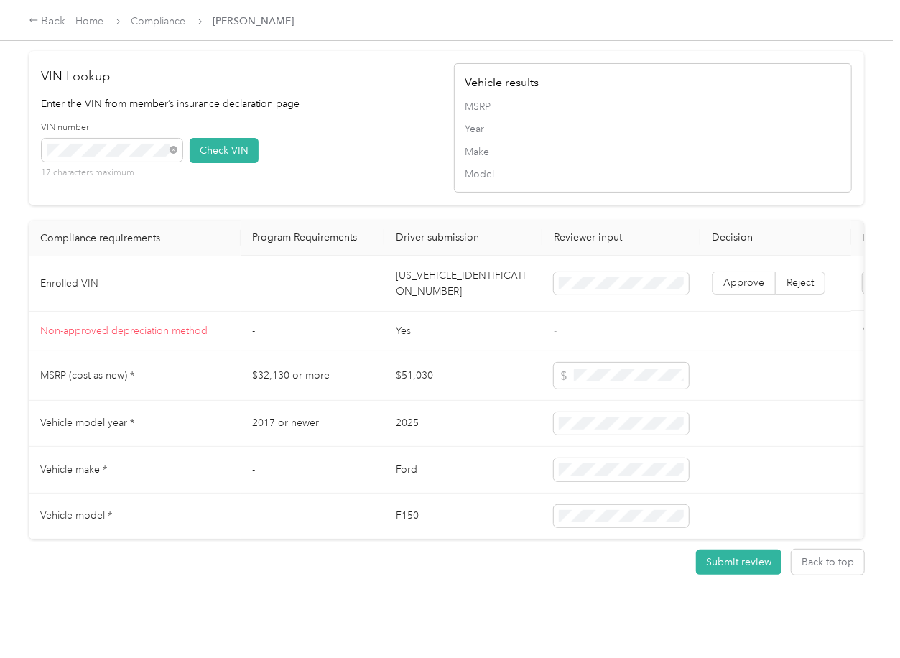
click at [258, 183] on div "VIN number 17 characters maximum Check VIN" at bounding box center [241, 155] width 398 height 68
click at [232, 163] on button "Check VIN" at bounding box center [224, 150] width 69 height 25
click at [732, 289] on span "Approve" at bounding box center [743, 283] width 41 height 12
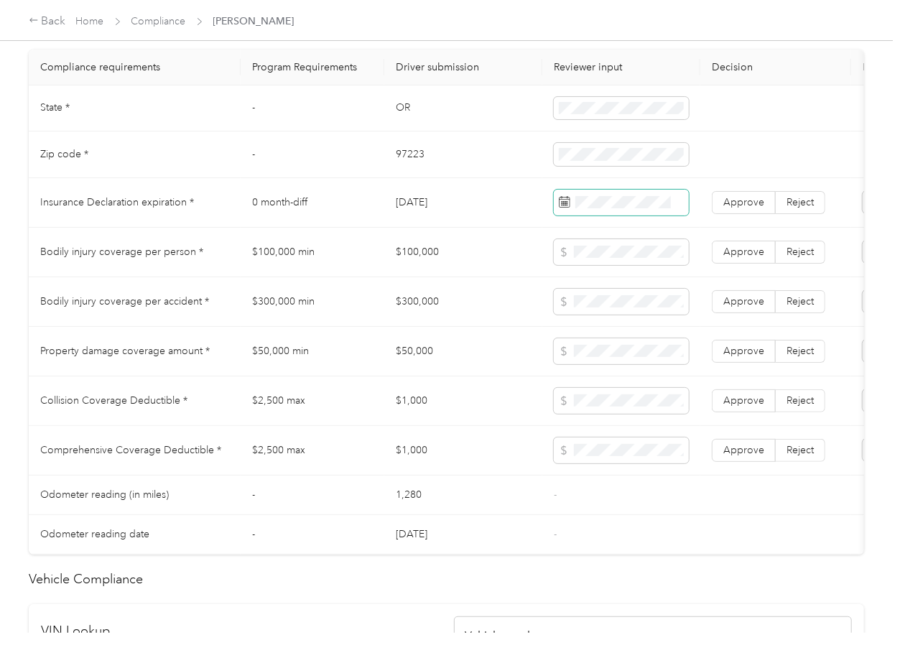
scroll to position [670, 0]
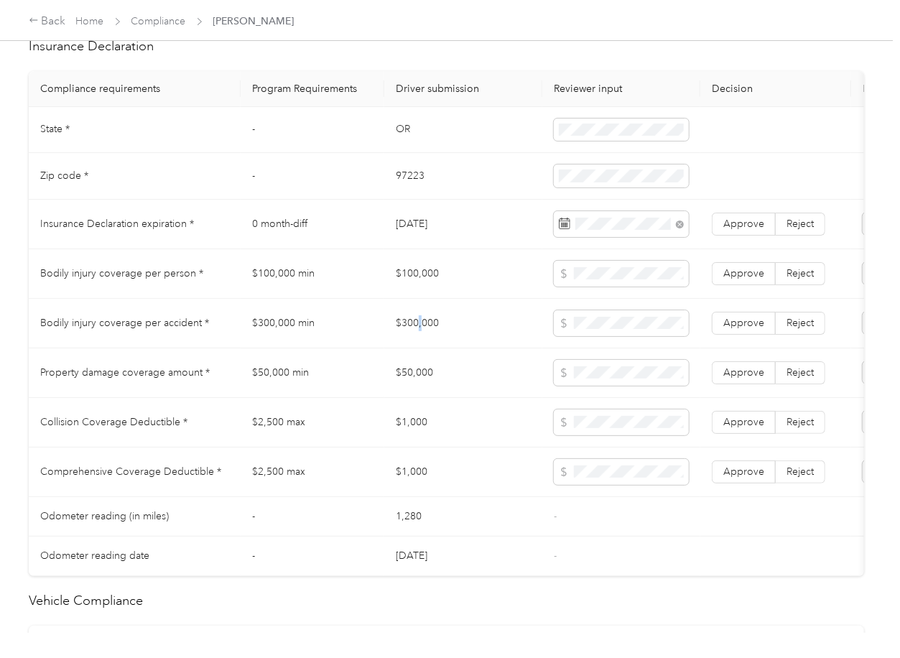
click at [418, 348] on td "$300,000" at bounding box center [463, 324] width 158 height 50
click at [756, 230] on span "Approve" at bounding box center [743, 224] width 41 height 12
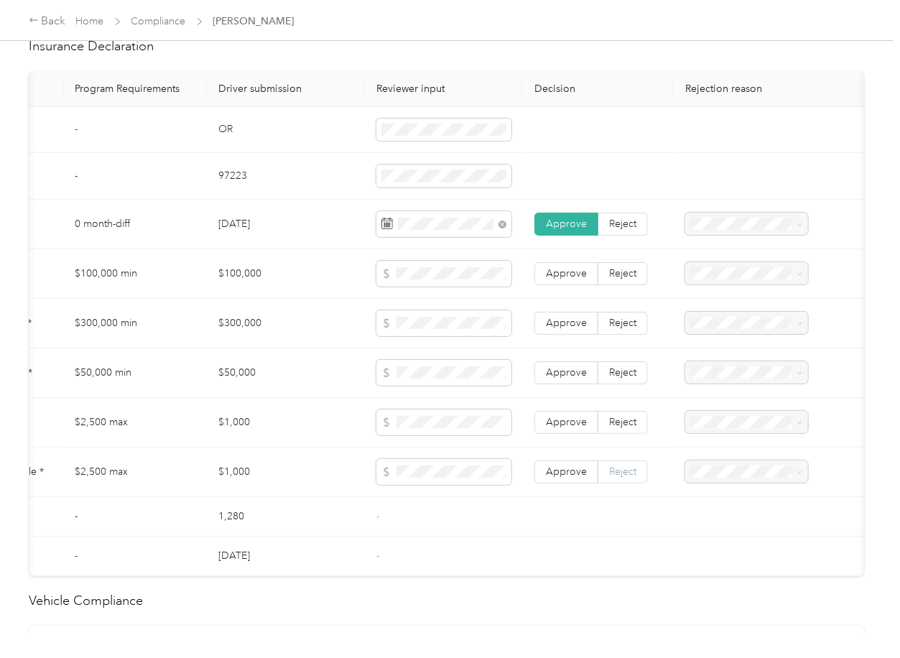
click at [609, 477] on span "Reject" at bounding box center [622, 471] width 27 height 12
click at [618, 428] on span "Reject" at bounding box center [622, 422] width 27 height 12
drag, startPoint x: 622, startPoint y: 391, endPoint x: 622, endPoint y: 377, distance: 14.4
click at [622, 384] on label "Reject" at bounding box center [623, 372] width 50 height 23
click at [615, 335] on label "Reject" at bounding box center [623, 323] width 50 height 23
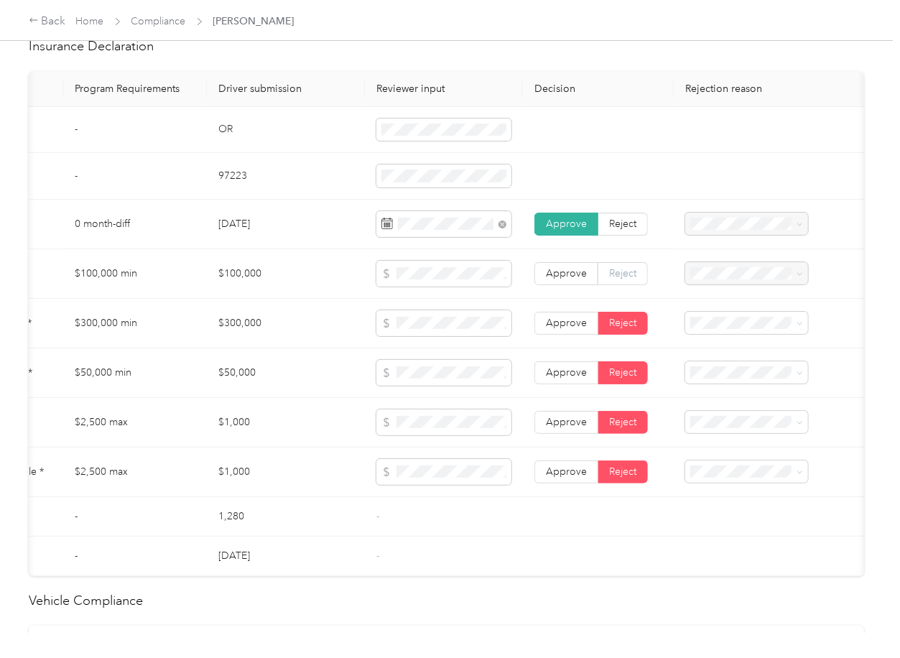
click at [615, 279] on span "Reject" at bounding box center [622, 273] width 27 height 12
click at [719, 317] on span "Bodily Injury per person is missing from uploaded Insurance Policy doc" at bounding box center [735, 332] width 93 height 57
click at [729, 374] on span "Bodily Injury per accident is missing from uploaded Insurance Policy doc" at bounding box center [735, 384] width 93 height 57
click at [726, 432] on span "Property damage coverage is missing from uploaded Insurance Policy doc" at bounding box center [735, 433] width 93 height 57
click at [714, 480] on span "Collision deductible is missing from uploaded Insurance Policy doc" at bounding box center [739, 483] width 100 height 57
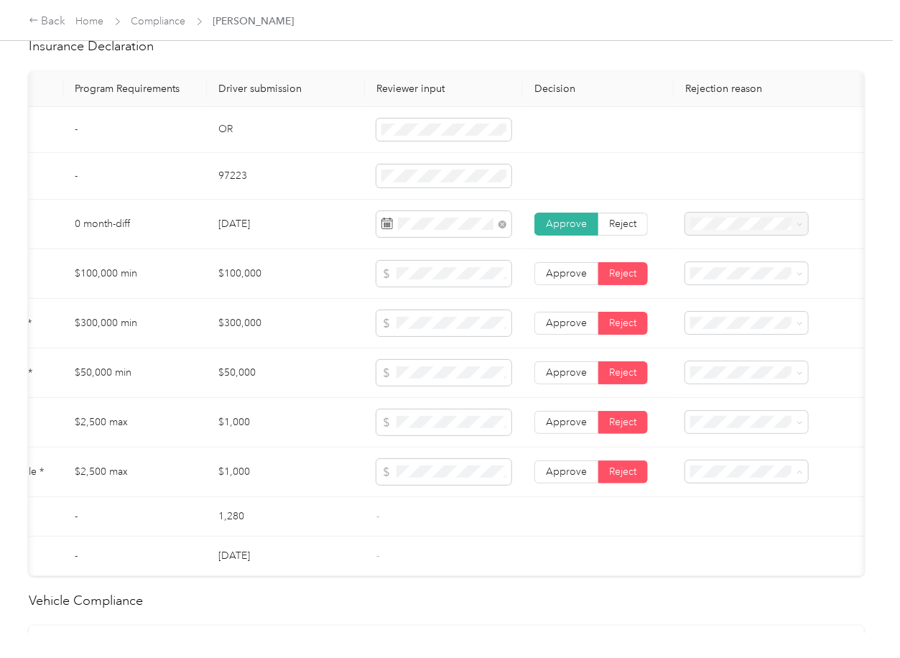
click at [717, 321] on div "Comprehensive deductible is missing from uploaded Insurance Policy doc" at bounding box center [740, 327] width 103 height 60
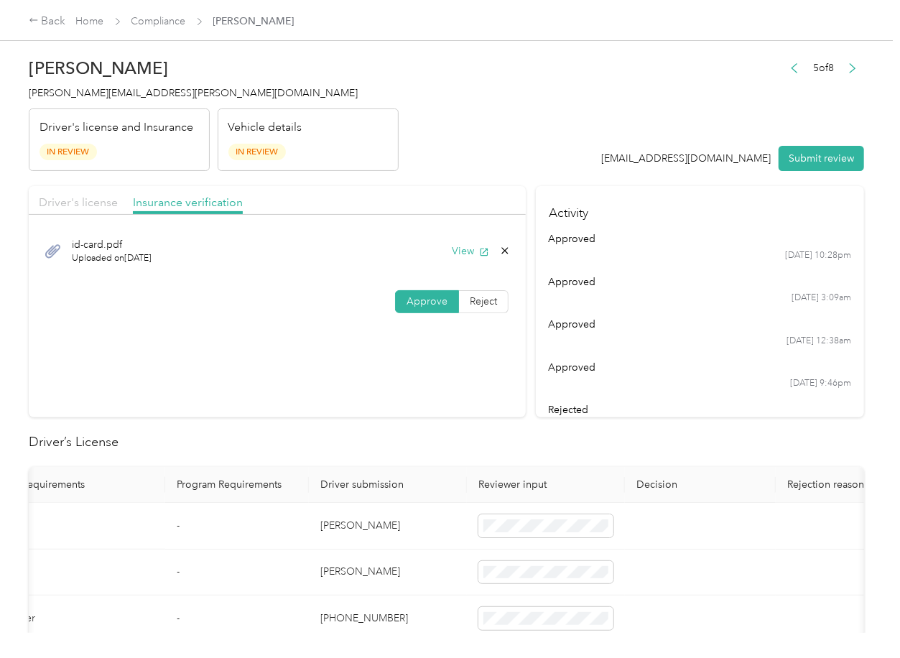
click at [73, 205] on span "Driver's license" at bounding box center [78, 202] width 79 height 14
click at [809, 150] on button "Submit review" at bounding box center [820, 158] width 85 height 25
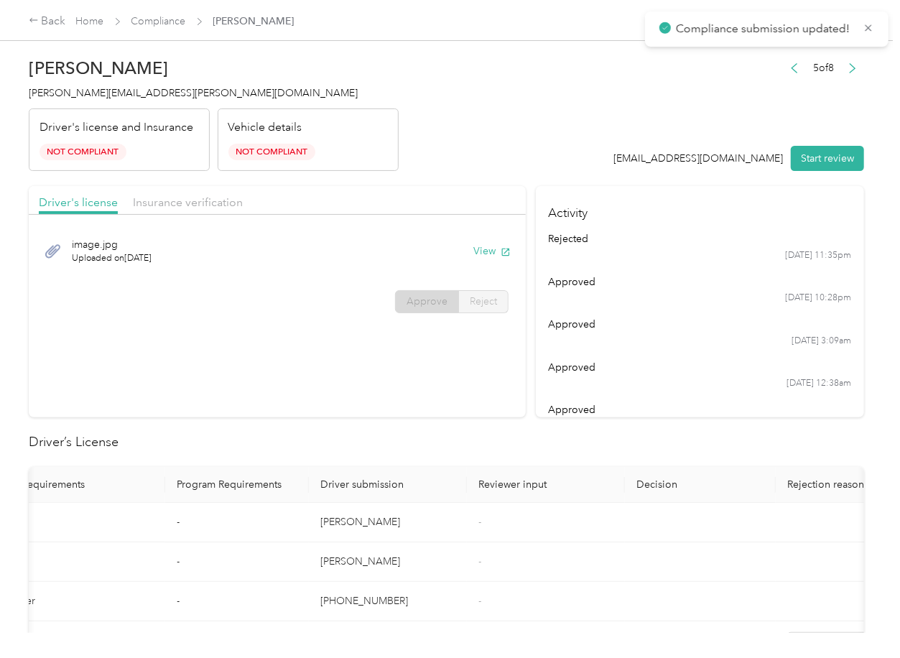
click at [112, 93] on span "[PERSON_NAME][EMAIL_ADDRESS][PERSON_NAME][DOMAIN_NAME]" at bounding box center [193, 93] width 329 height 12
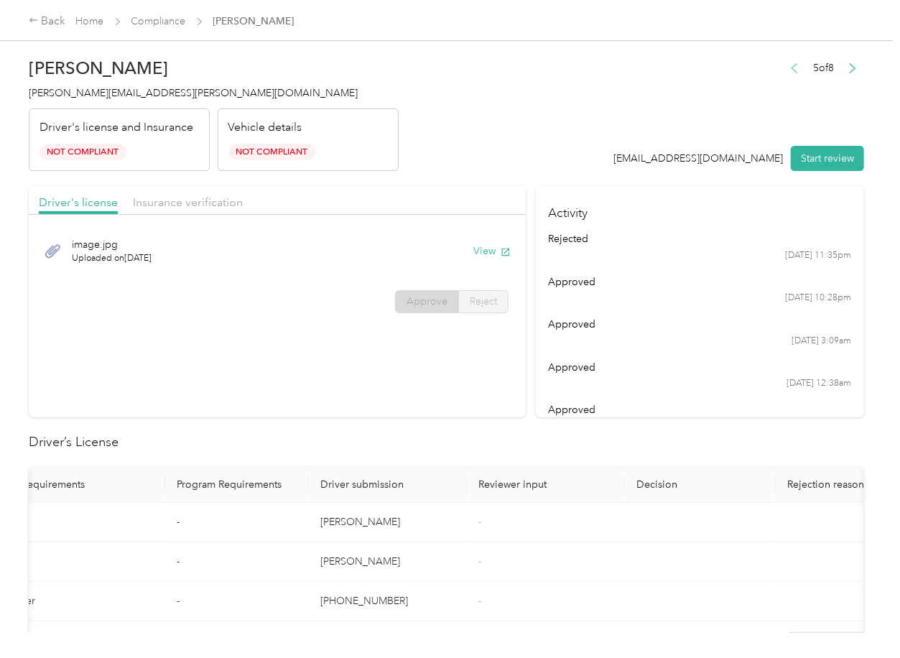
click at [789, 65] on icon "button" at bounding box center [794, 68] width 10 height 10
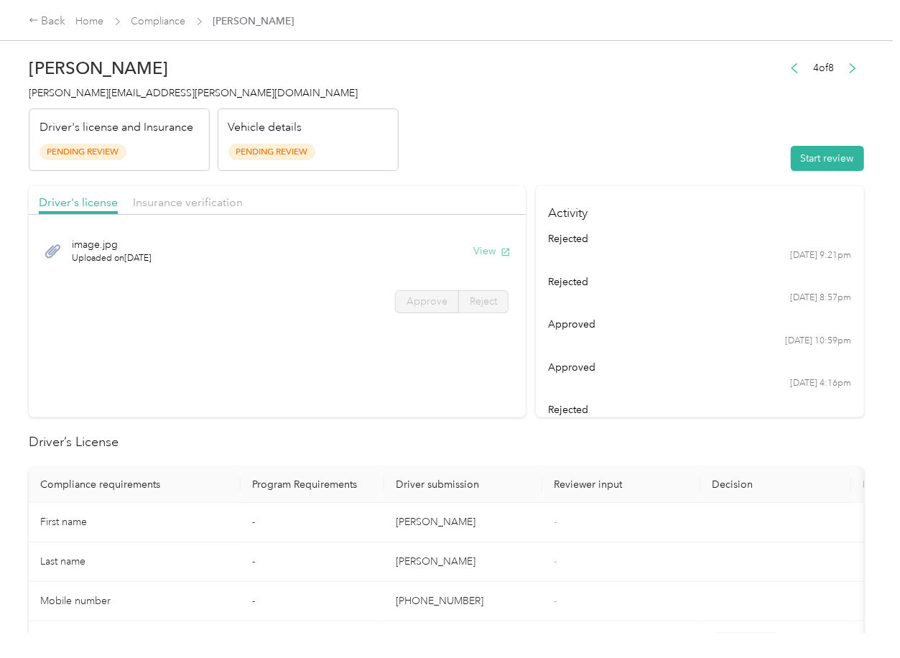
click at [477, 246] on button "View" at bounding box center [491, 250] width 37 height 15
click at [447, 167] on header "[PERSON_NAME] [PERSON_NAME][EMAIL_ADDRESS][PERSON_NAME][DOMAIN_NAME] Driver's l…" at bounding box center [446, 110] width 835 height 121
drag, startPoint x: 216, startPoint y: 213, endPoint x: 202, endPoint y: 201, distance: 18.4
click at [215, 213] on div "Driver's license Insurance verification" at bounding box center [277, 200] width 497 height 29
click at [202, 201] on span "Insurance verification" at bounding box center [188, 202] width 110 height 14
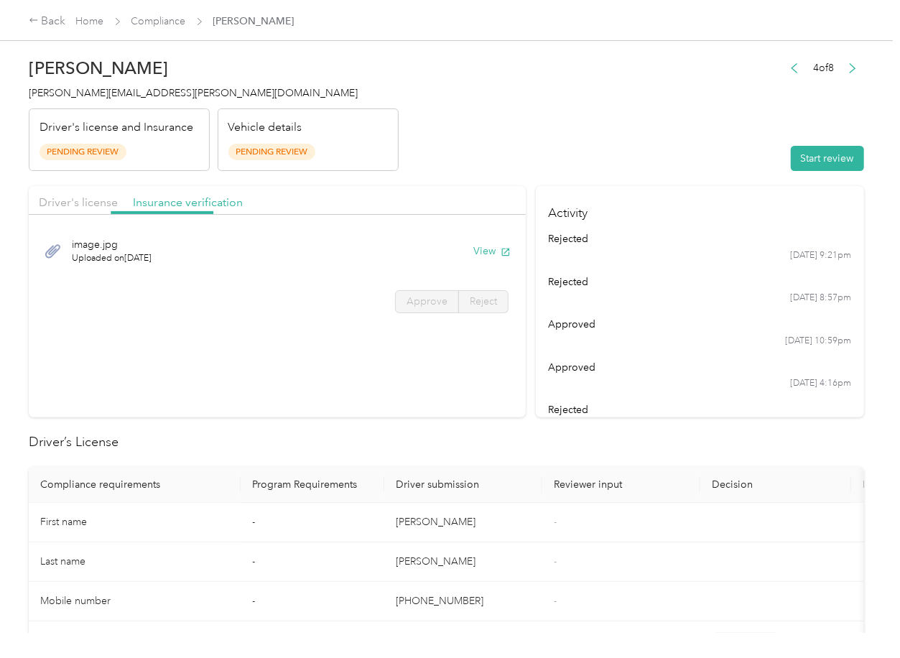
drag, startPoint x: 202, startPoint y: 201, endPoint x: 222, endPoint y: 215, distance: 24.7
click at [202, 201] on span "Insurance verification" at bounding box center [188, 202] width 110 height 14
click at [485, 250] on button "View" at bounding box center [491, 250] width 37 height 15
click at [487, 303] on button "View" at bounding box center [491, 299] width 37 height 15
drag, startPoint x: 577, startPoint y: 176, endPoint x: 752, endPoint y: 169, distance: 174.6
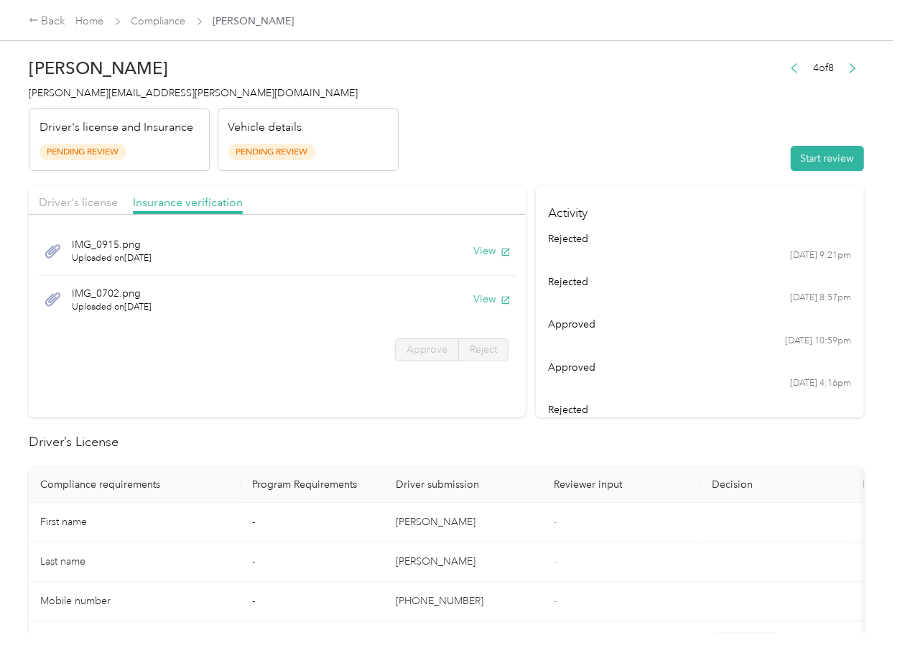
click at [837, 157] on button "Start review" at bounding box center [827, 158] width 73 height 25
click at [104, 204] on span "Driver's license" at bounding box center [78, 202] width 79 height 14
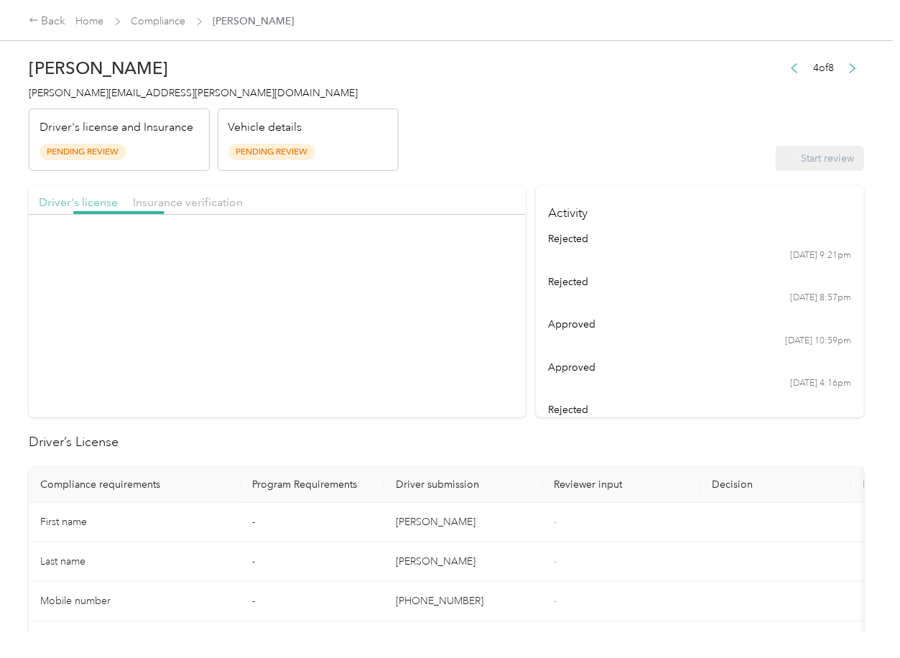
click at [84, 200] on span "Driver's license" at bounding box center [78, 202] width 79 height 14
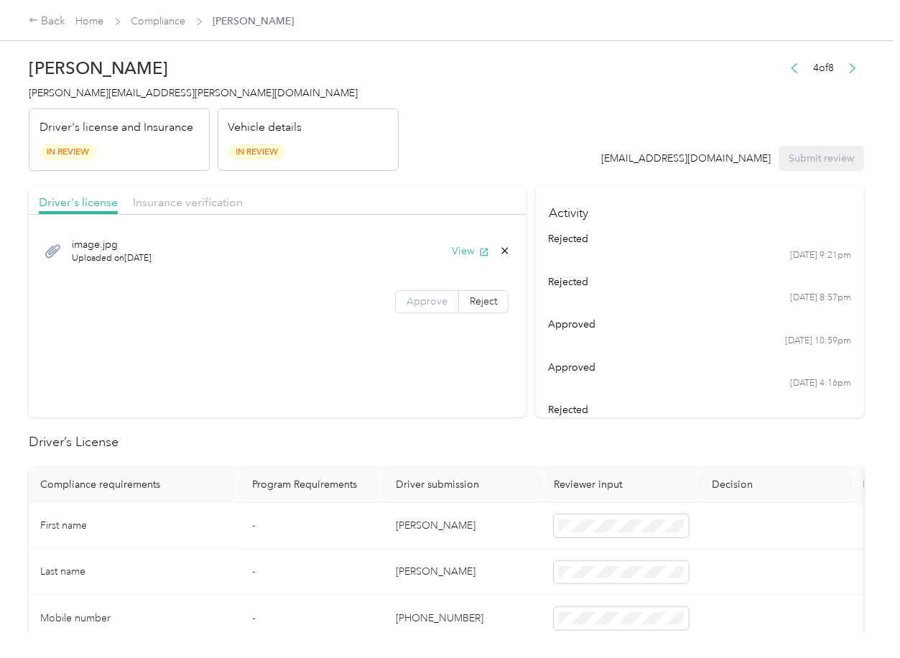
click at [397, 297] on label "Approve" at bounding box center [427, 301] width 64 height 23
click at [419, 297] on span "Approve" at bounding box center [426, 301] width 41 height 12
click at [211, 208] on span "Insurance verification" at bounding box center [188, 202] width 110 height 14
click at [182, 198] on span "Insurance verification" at bounding box center [188, 202] width 110 height 14
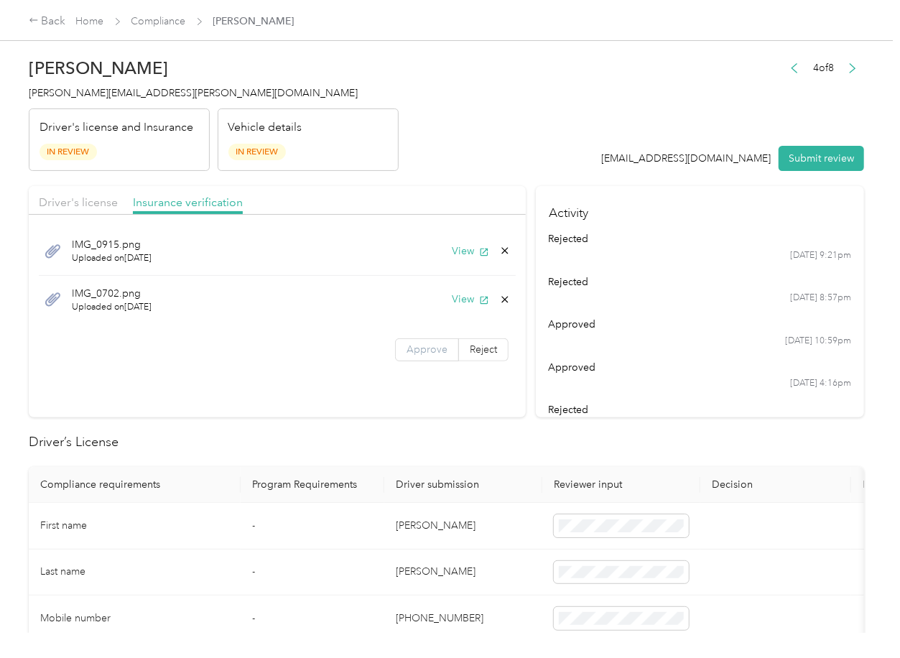
click at [414, 348] on span "Approve" at bounding box center [426, 349] width 41 height 12
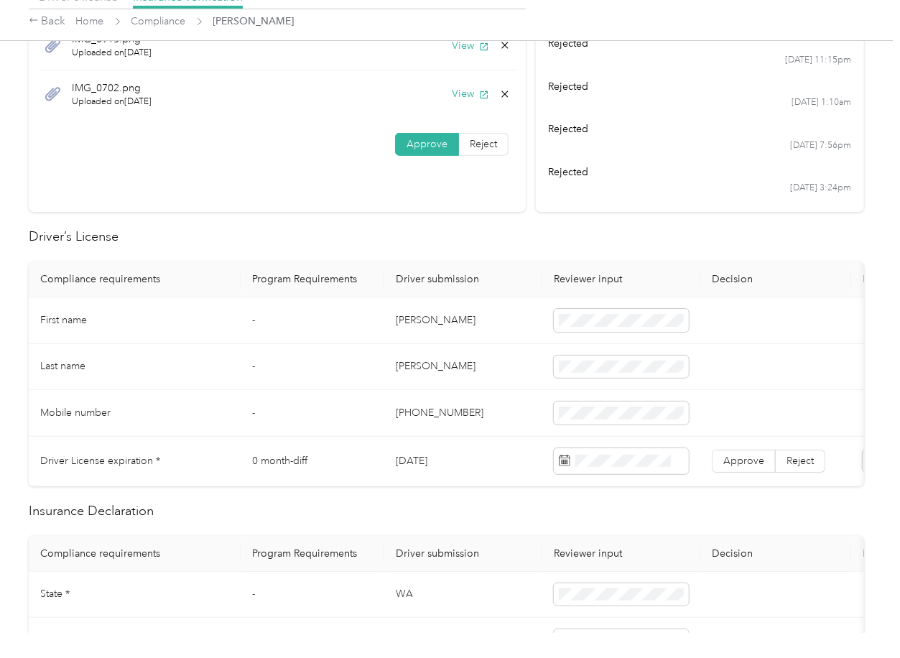
scroll to position [287, 0]
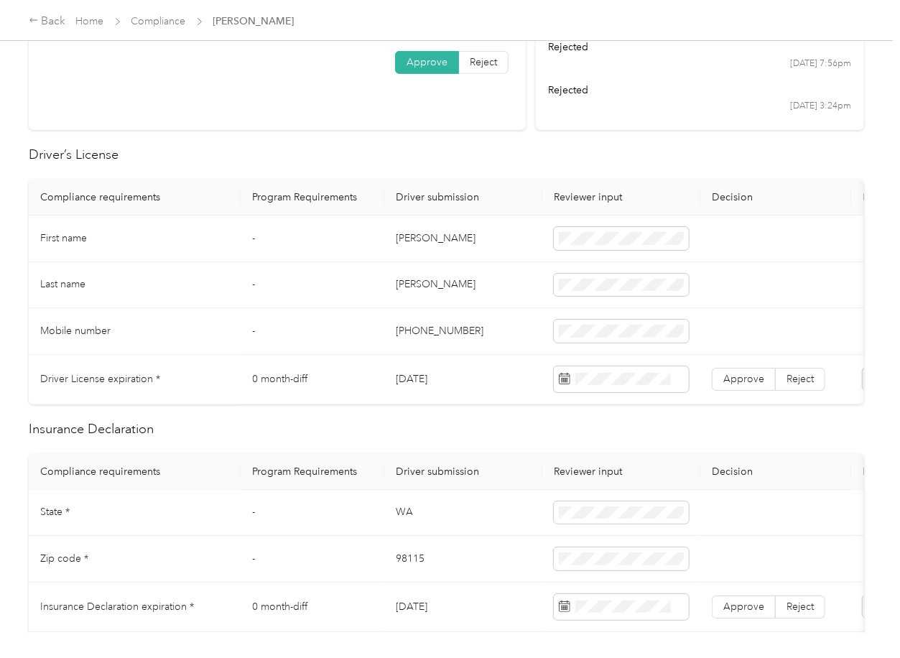
click at [408, 376] on td "[DATE]" at bounding box center [463, 380] width 158 height 50
click at [739, 383] on span "Approve" at bounding box center [743, 379] width 41 height 12
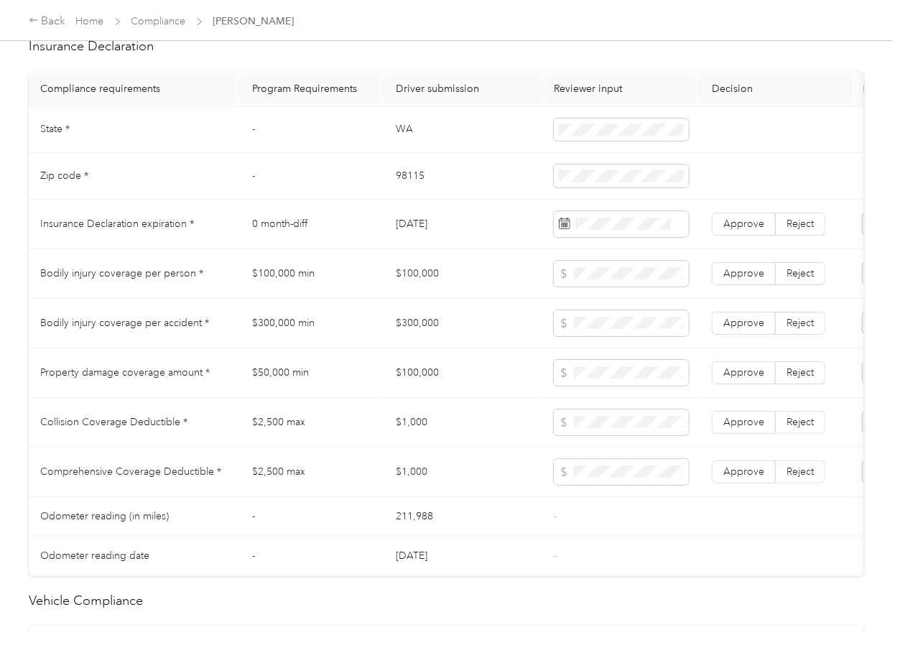
click at [411, 280] on td "$100,000" at bounding box center [463, 274] width 158 height 50
click at [420, 332] on td "$300,000" at bounding box center [463, 324] width 158 height 50
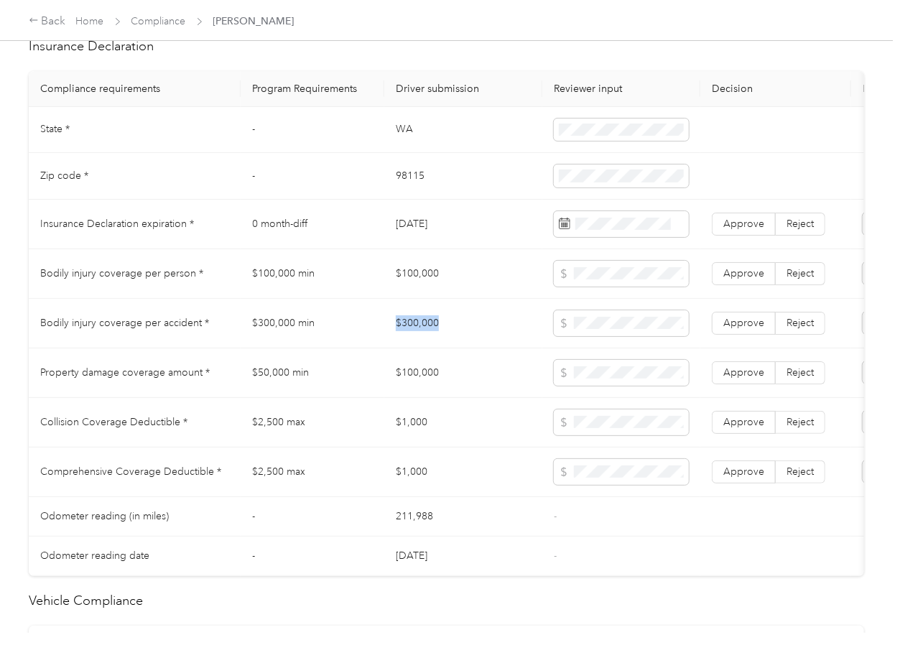
click at [420, 332] on td "$300,000" at bounding box center [463, 324] width 158 height 50
click at [284, 434] on td "$2,500 max" at bounding box center [313, 423] width 144 height 50
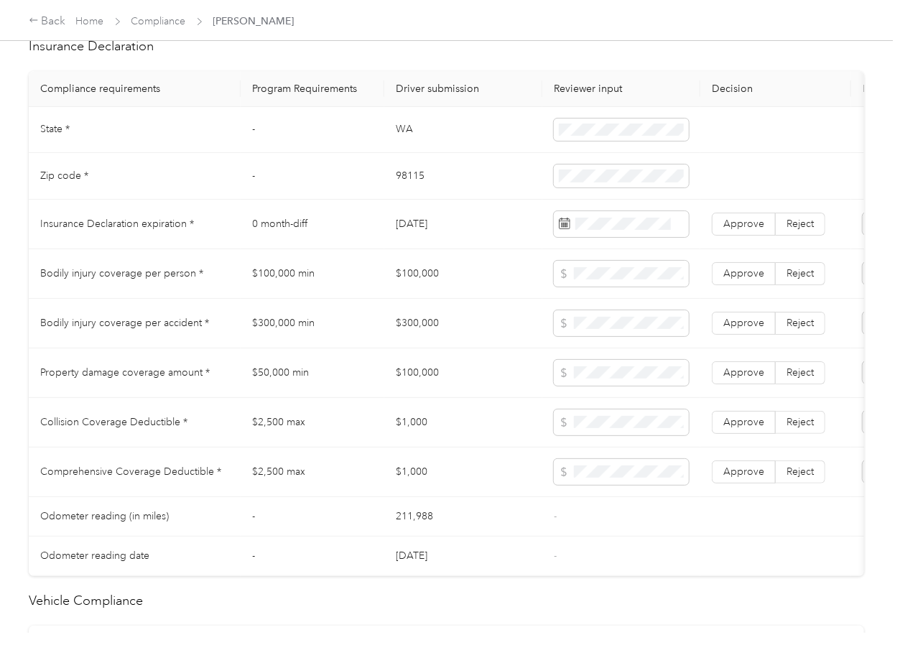
click at [448, 236] on td "[DATE]" at bounding box center [463, 225] width 158 height 50
click at [732, 230] on span "Approve" at bounding box center [743, 224] width 41 height 12
click at [747, 279] on span "Approve" at bounding box center [743, 273] width 41 height 12
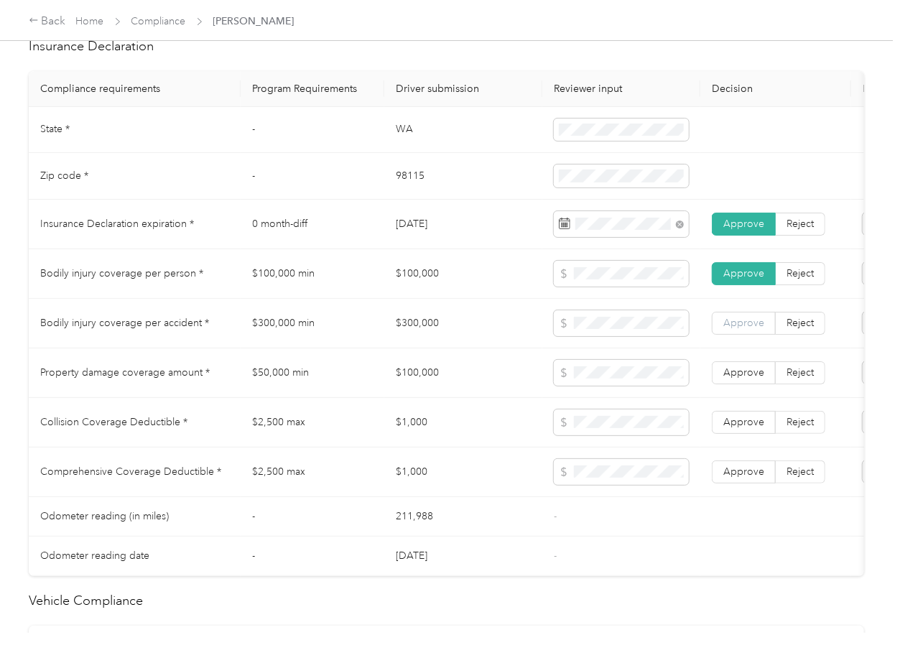
click at [740, 329] on span "Approve" at bounding box center [743, 323] width 41 height 12
drag, startPoint x: 738, startPoint y: 388, endPoint x: 737, endPoint y: 412, distance: 24.5
click at [737, 378] on span "Approve" at bounding box center [743, 372] width 41 height 12
click at [737, 428] on span "Approve" at bounding box center [743, 422] width 41 height 12
click at [739, 478] on label "Approve" at bounding box center [744, 471] width 64 height 23
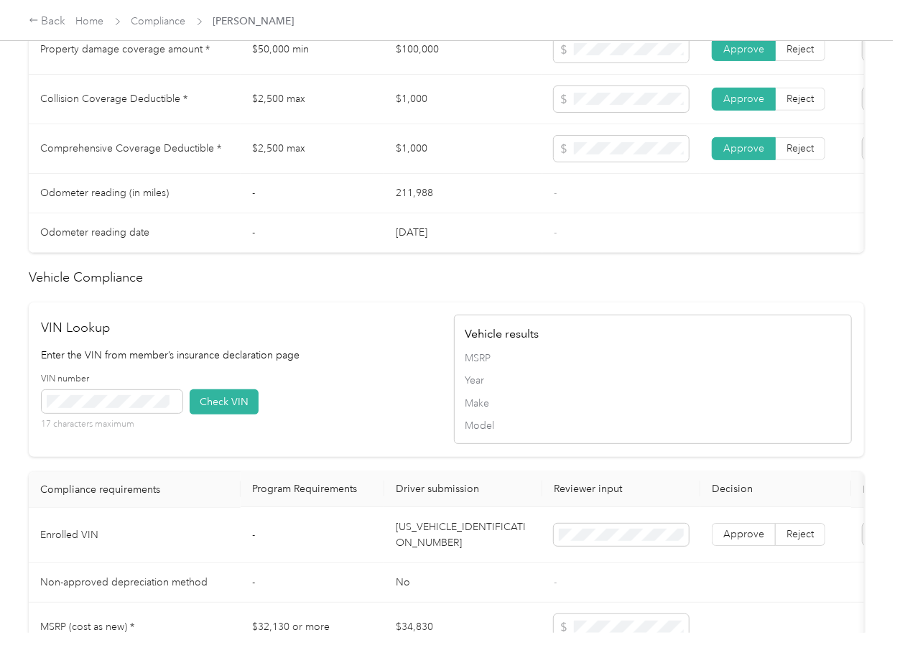
scroll to position [1305, 0]
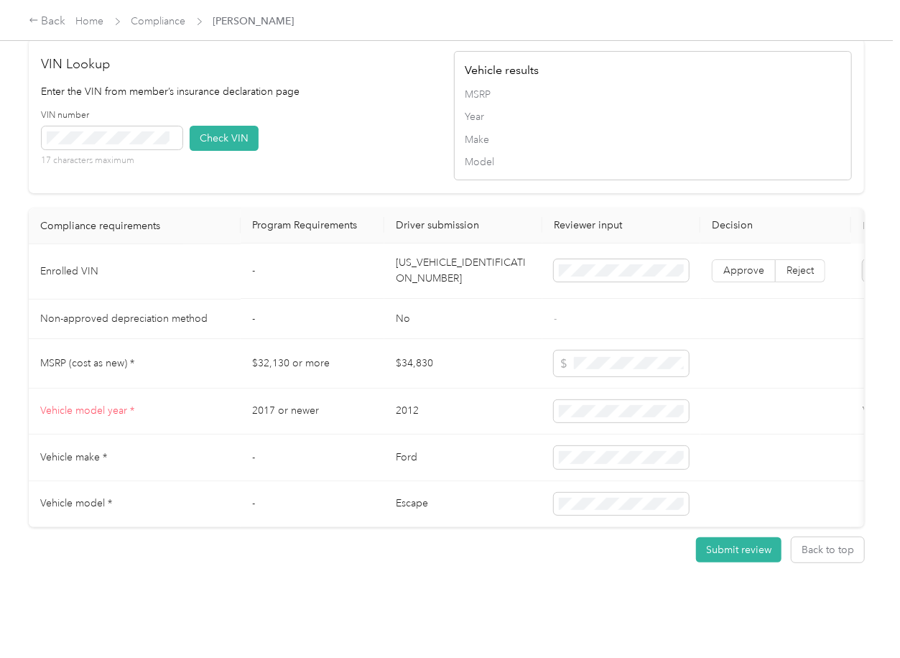
click at [431, 252] on td "[US_VEHICLE_IDENTIFICATION_NUMBER]" at bounding box center [463, 271] width 158 height 55
drag, startPoint x: 404, startPoint y: 141, endPoint x: 350, endPoint y: 139, distance: 53.9
click at [404, 141] on div "VIN number 17 characters maximum Check VIN" at bounding box center [241, 143] width 398 height 68
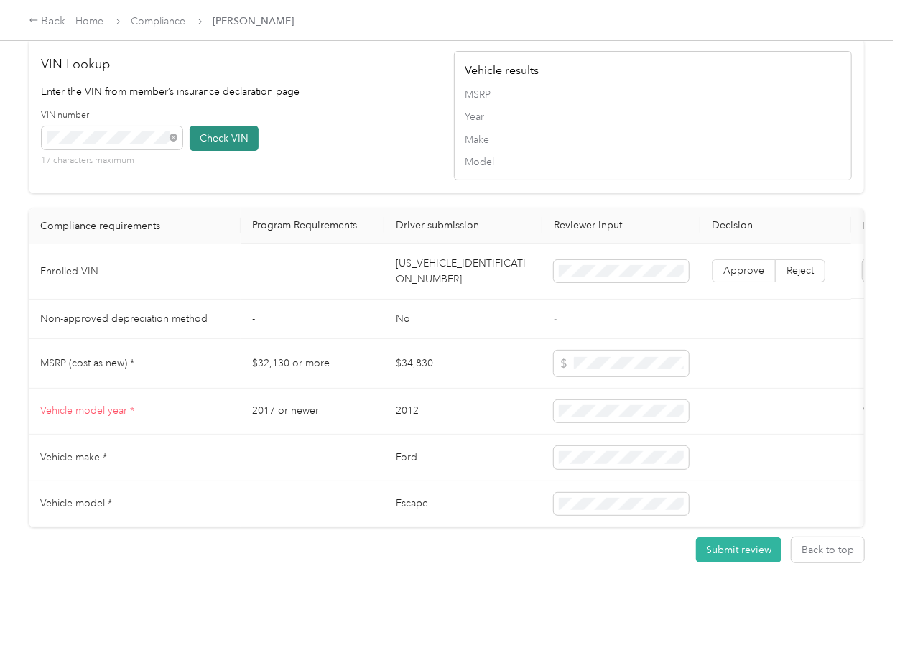
click at [221, 126] on button "Check VIN" at bounding box center [224, 138] width 69 height 25
click at [755, 265] on span "Approve" at bounding box center [743, 271] width 41 height 12
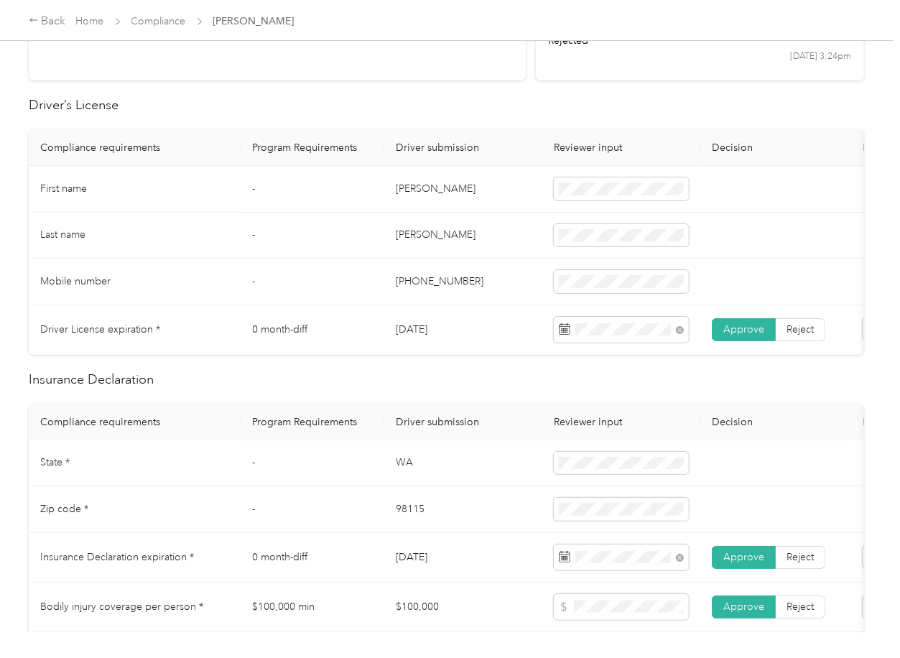
scroll to position [383, 0]
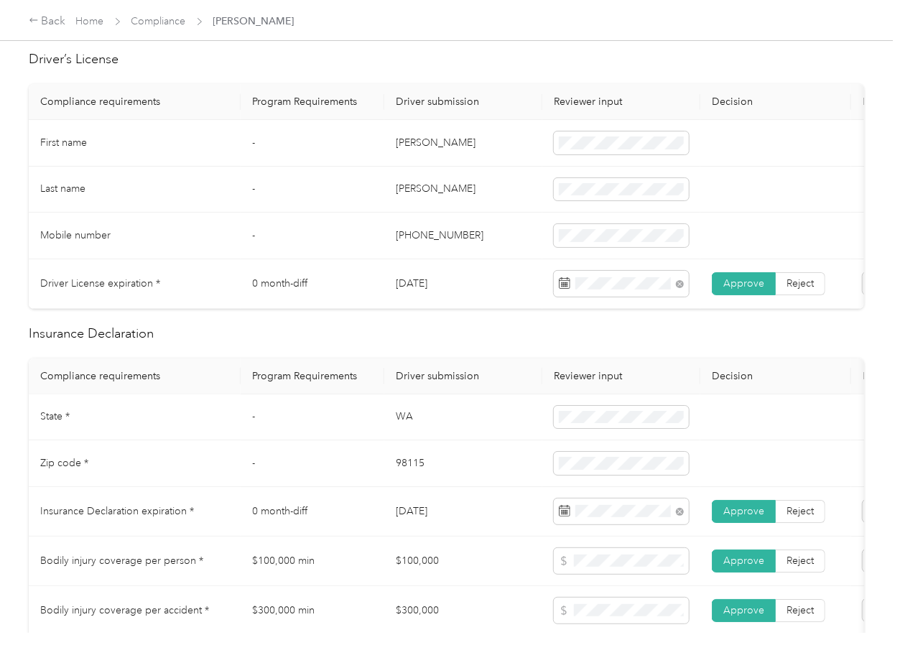
click at [411, 428] on td "WA" at bounding box center [463, 417] width 158 height 47
click at [406, 480] on td "98115" at bounding box center [463, 463] width 158 height 47
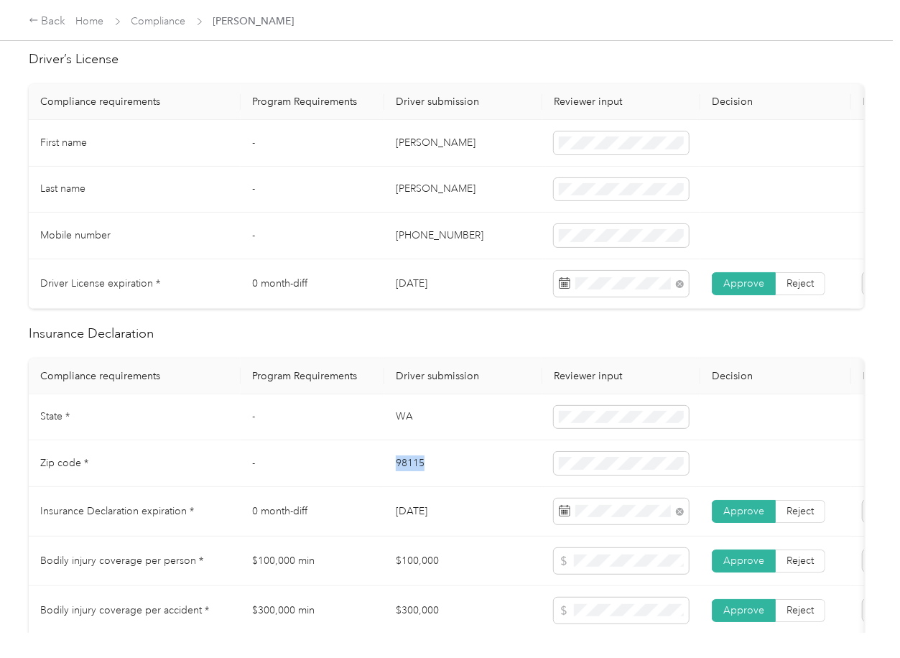
click at [406, 480] on td "98115" at bounding box center [463, 463] width 158 height 47
click at [544, 478] on td at bounding box center [621, 463] width 158 height 47
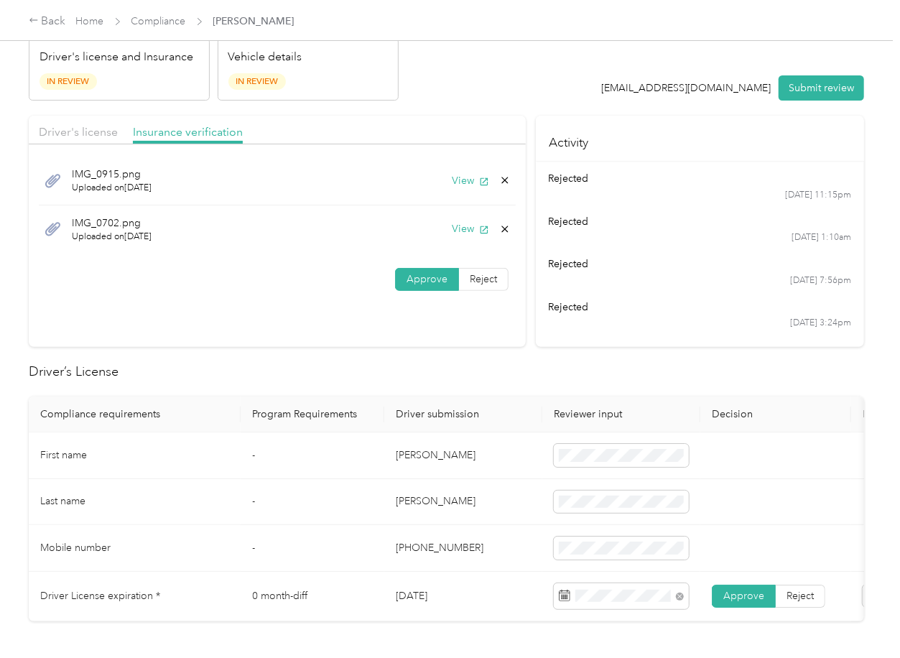
scroll to position [0, 0]
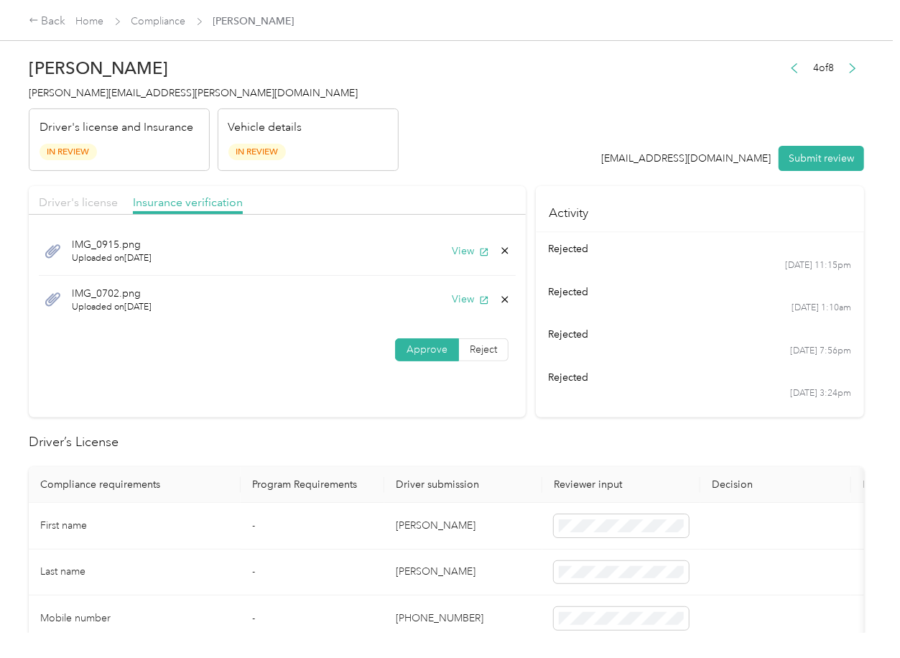
click at [83, 205] on span "Driver's license" at bounding box center [78, 202] width 79 height 14
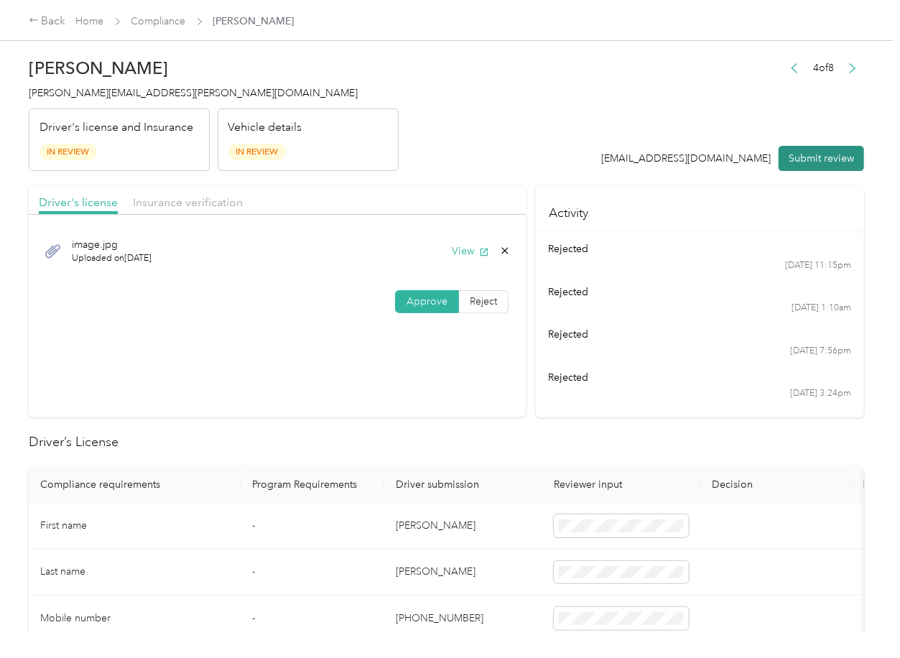
click at [807, 157] on button "Submit review" at bounding box center [820, 158] width 85 height 25
click at [101, 93] on span "[PERSON_NAME][EMAIL_ADDRESS][PERSON_NAME][DOMAIN_NAME]" at bounding box center [193, 93] width 329 height 12
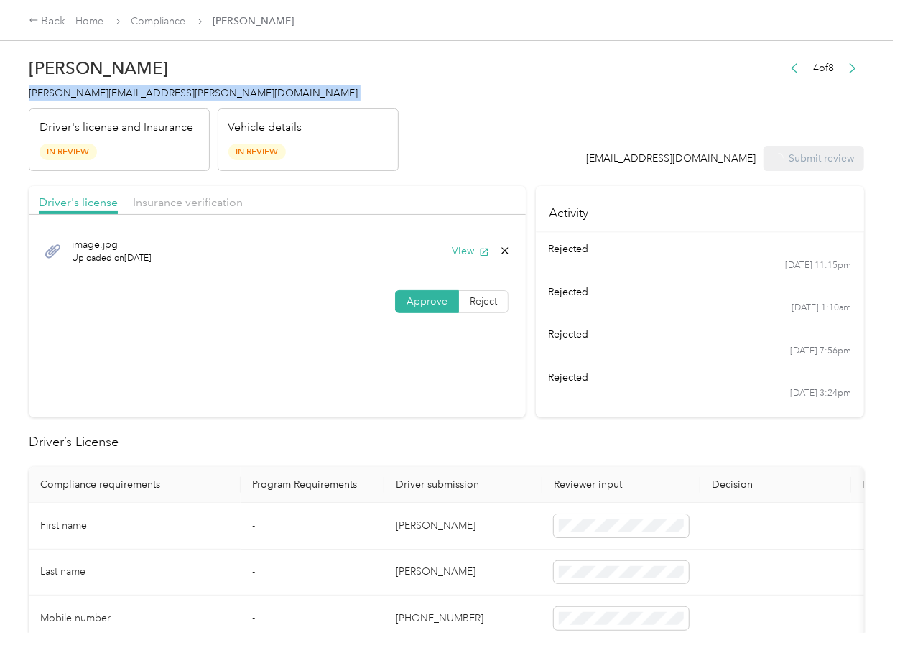
click at [101, 93] on span "[PERSON_NAME][EMAIL_ADDRESS][PERSON_NAME][DOMAIN_NAME]" at bounding box center [193, 93] width 329 height 12
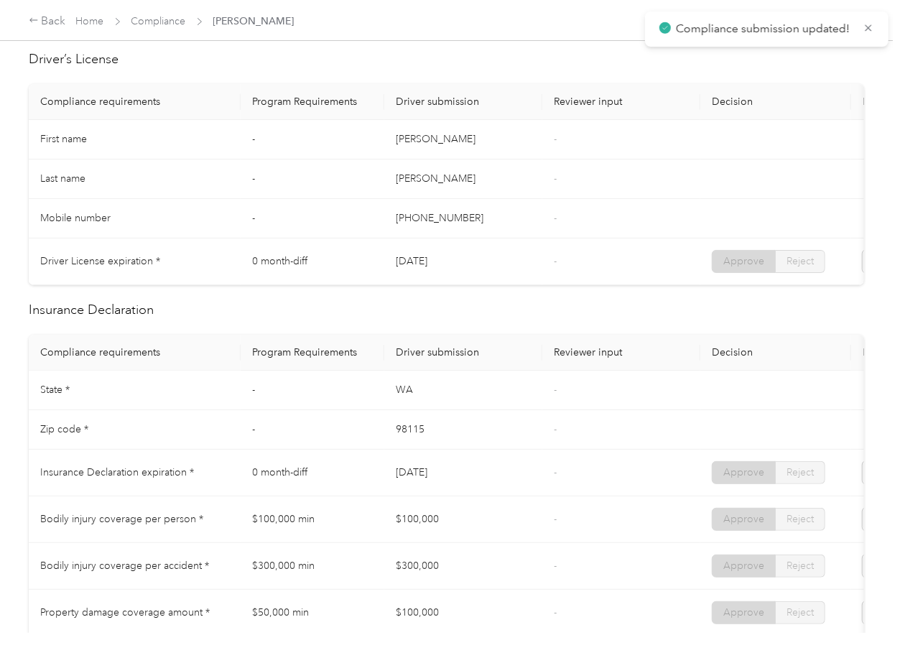
click at [527, 350] on th "Driver submission" at bounding box center [463, 353] width 158 height 36
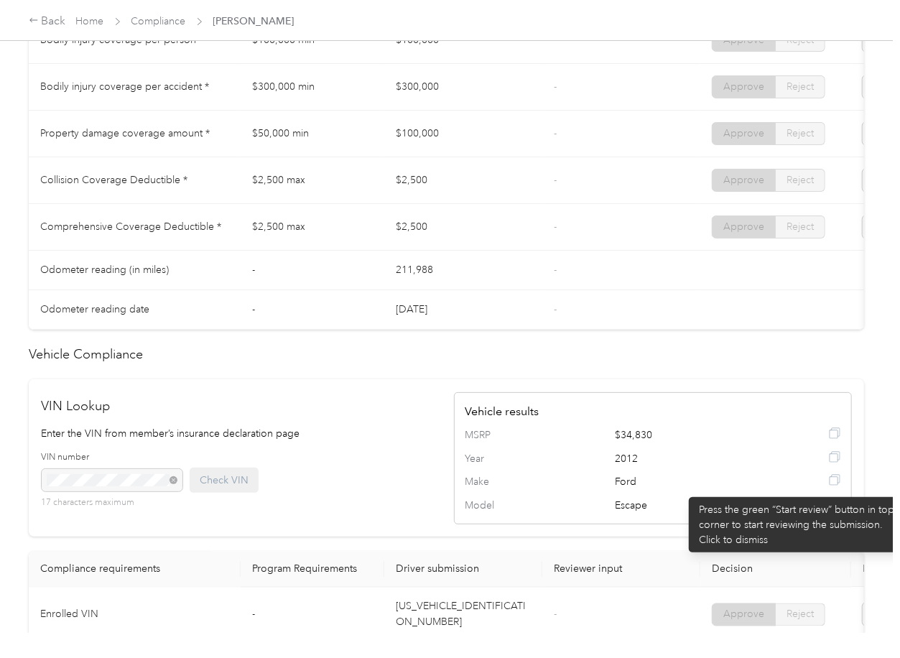
scroll to position [670, 0]
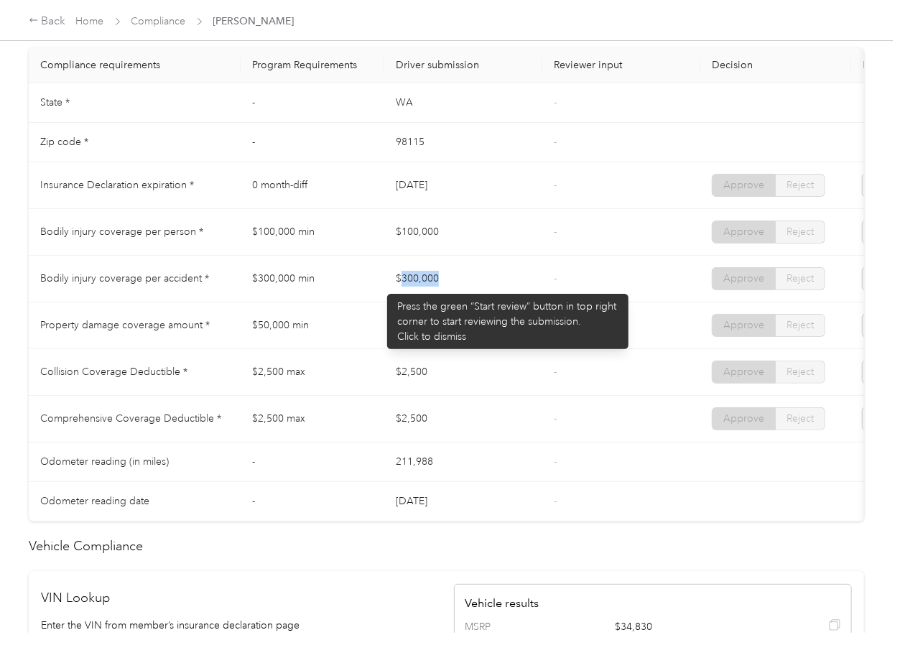
click at [447, 287] on td "$300,000" at bounding box center [463, 279] width 158 height 47
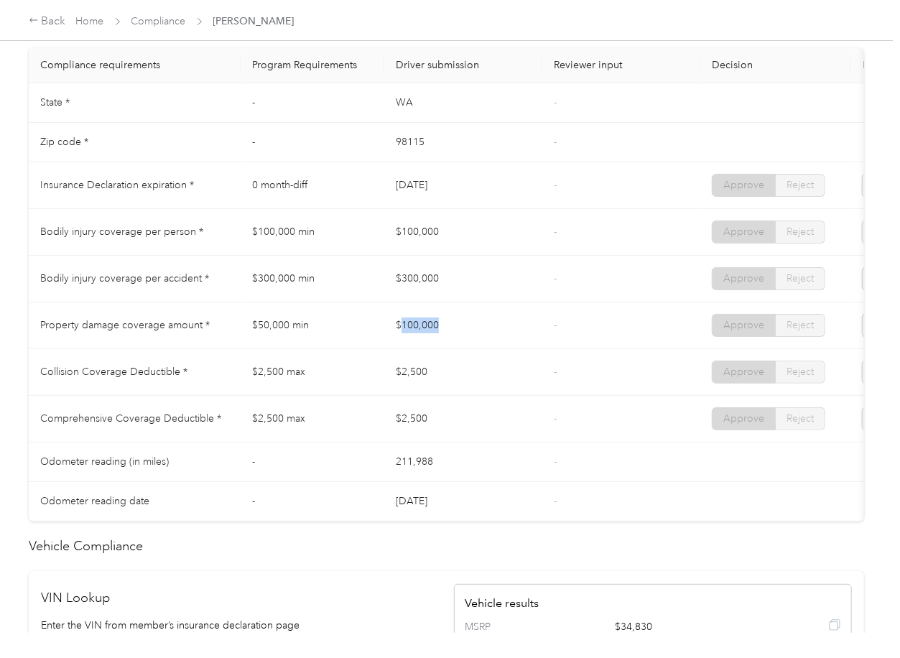
drag, startPoint x: 402, startPoint y: 320, endPoint x: 490, endPoint y: 326, distance: 88.6
click at [484, 326] on td "$100,000" at bounding box center [463, 325] width 158 height 47
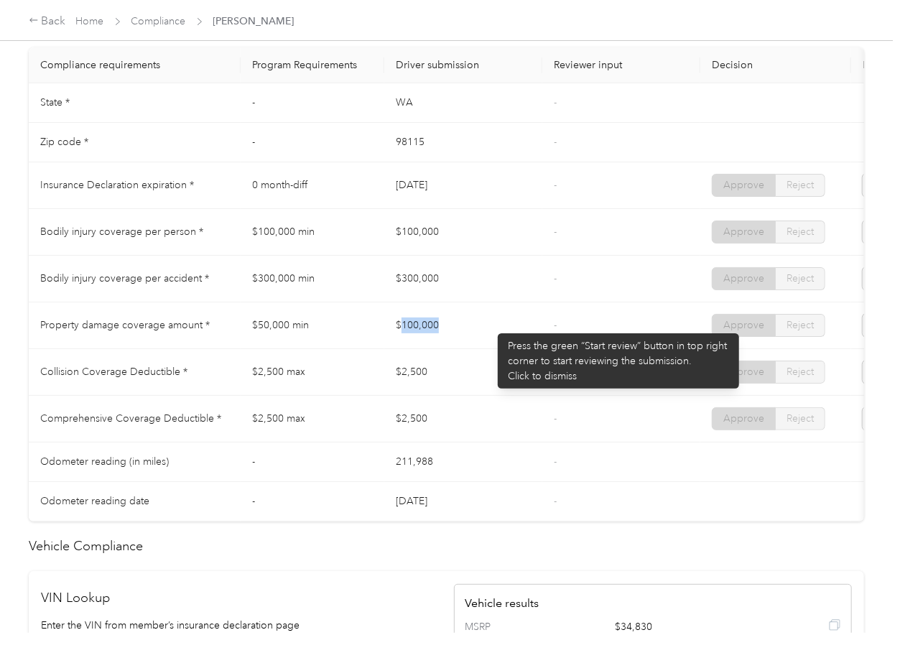
click at [493, 327] on td "$100,000" at bounding box center [463, 325] width 158 height 47
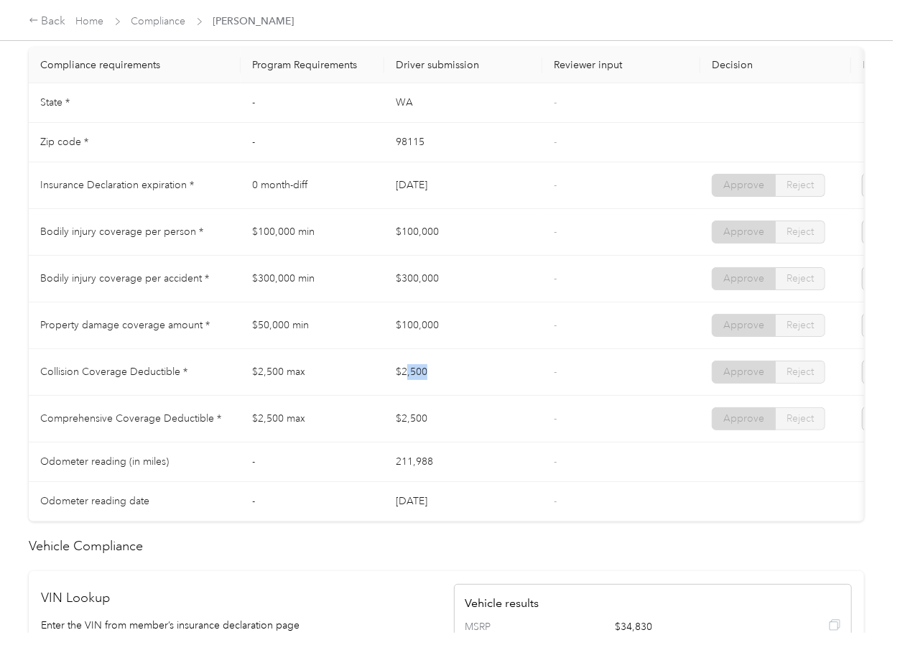
drag, startPoint x: 426, startPoint y: 391, endPoint x: 462, endPoint y: 396, distance: 36.3
click at [460, 396] on td "$2,500" at bounding box center [463, 372] width 158 height 47
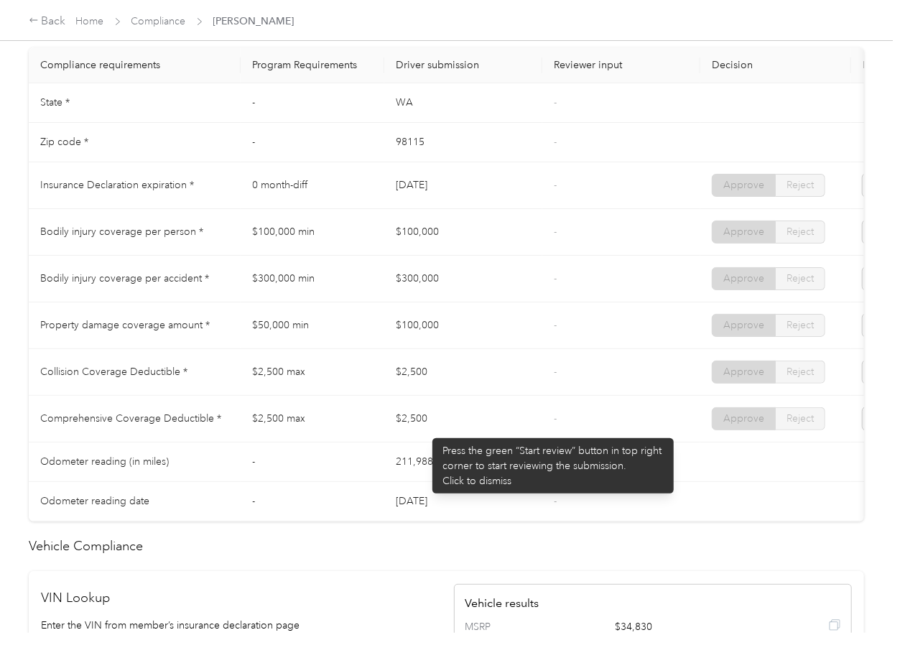
click at [425, 431] on td "$2,500" at bounding box center [463, 419] width 158 height 47
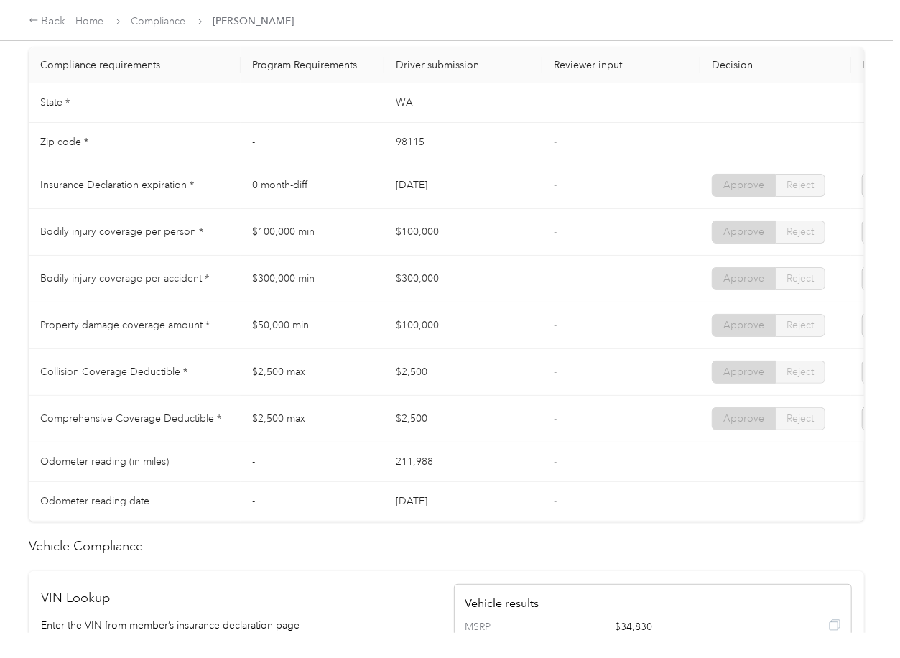
click at [488, 436] on td "$2,500" at bounding box center [463, 419] width 158 height 47
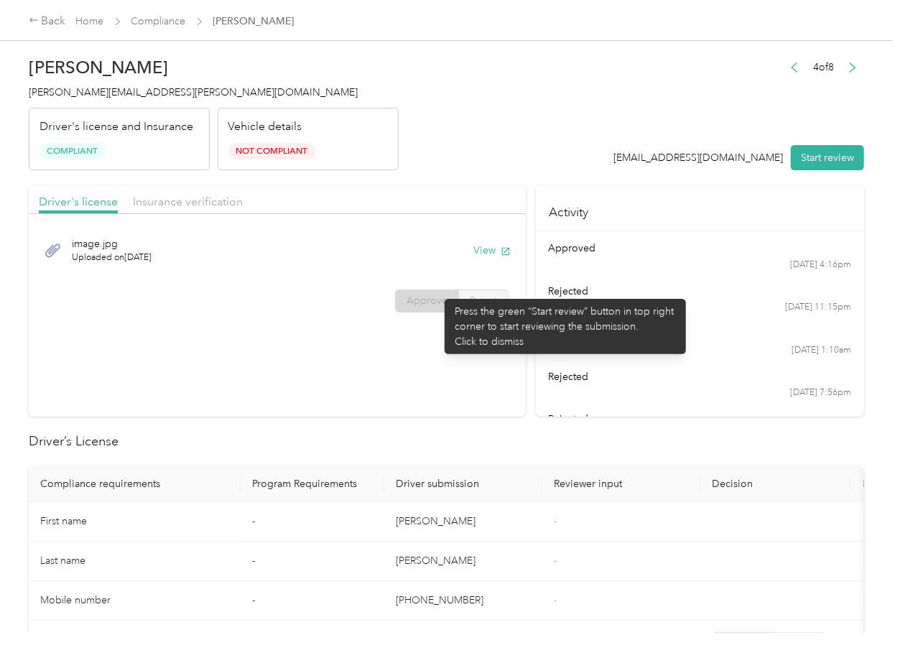
scroll to position [0, 0]
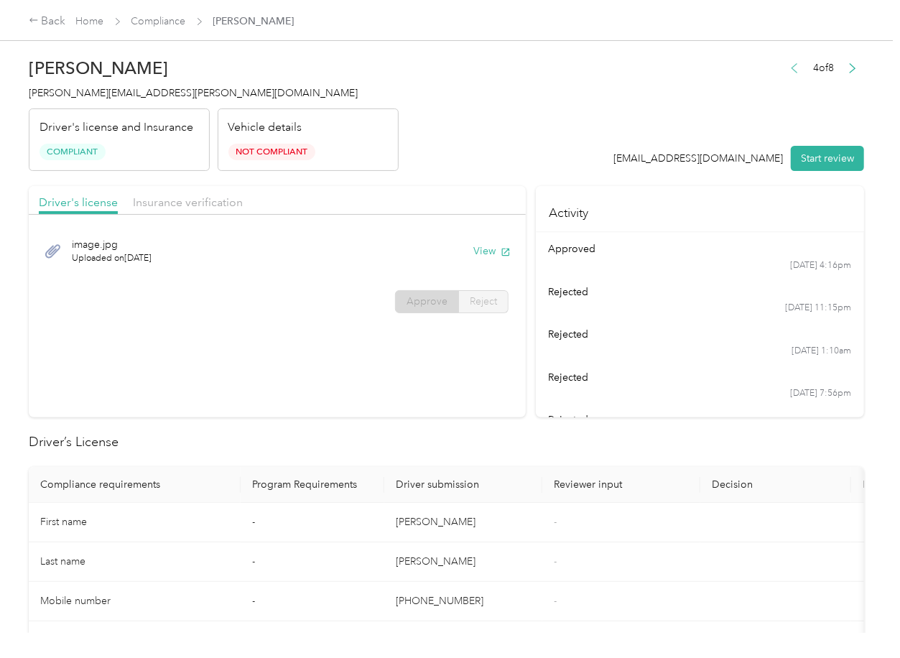
click at [789, 69] on icon "button" at bounding box center [794, 68] width 10 height 10
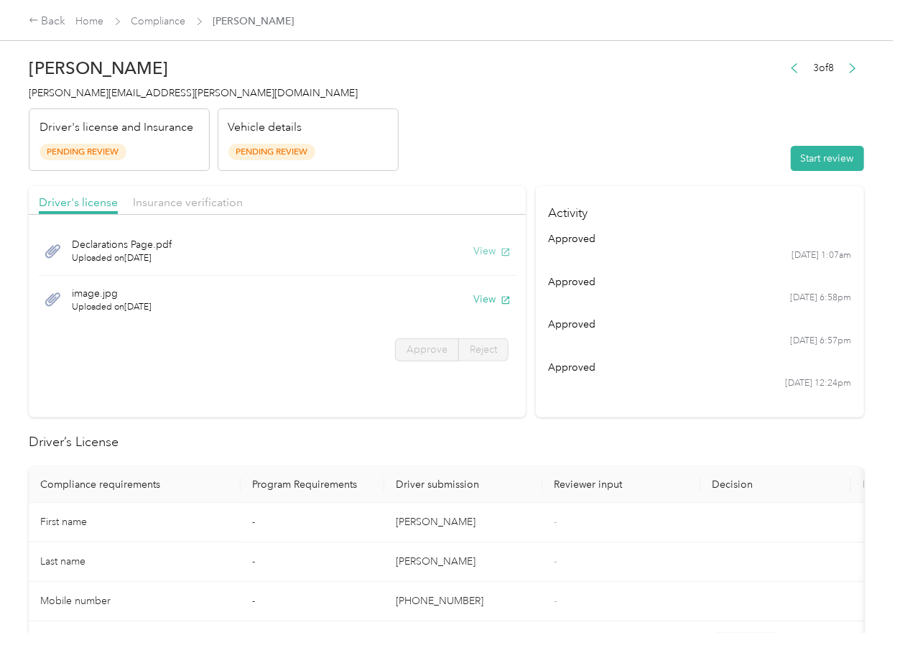
click at [494, 257] on button "View" at bounding box center [491, 250] width 37 height 15
click at [484, 302] on button "View" at bounding box center [491, 299] width 37 height 15
drag, startPoint x: 418, startPoint y: 183, endPoint x: 365, endPoint y: 183, distance: 52.4
drag, startPoint x: 144, startPoint y: 208, endPoint x: 193, endPoint y: 205, distance: 49.6
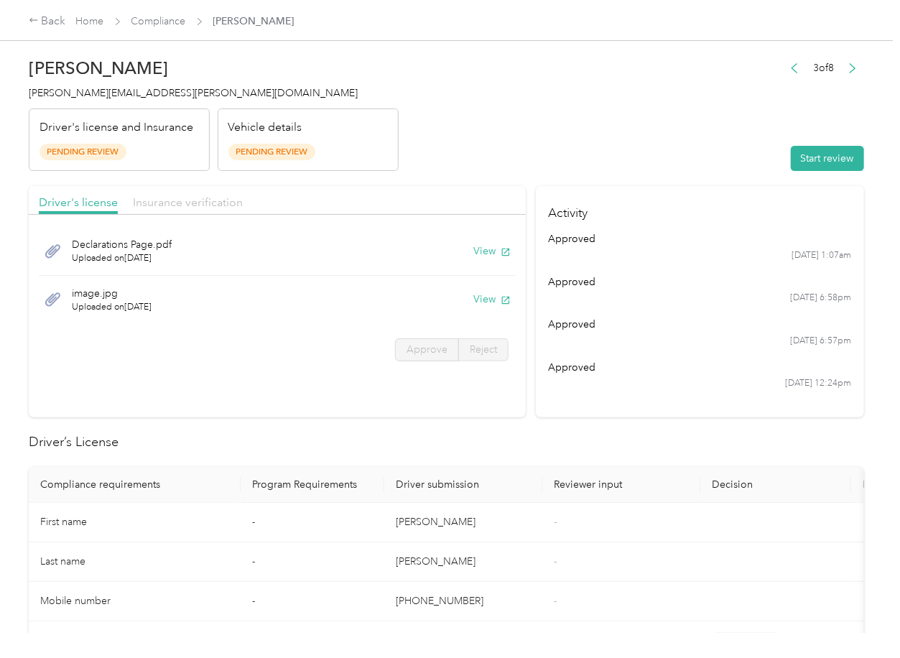
click at [144, 208] on span "Insurance verification" at bounding box center [188, 202] width 110 height 14
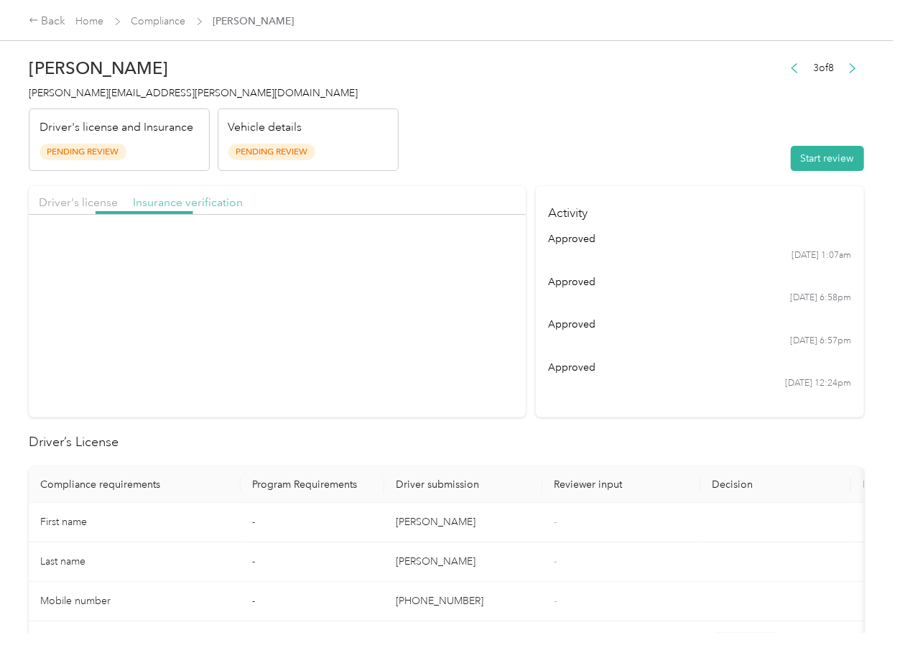
click at [193, 205] on span "Insurance verification" at bounding box center [188, 202] width 110 height 14
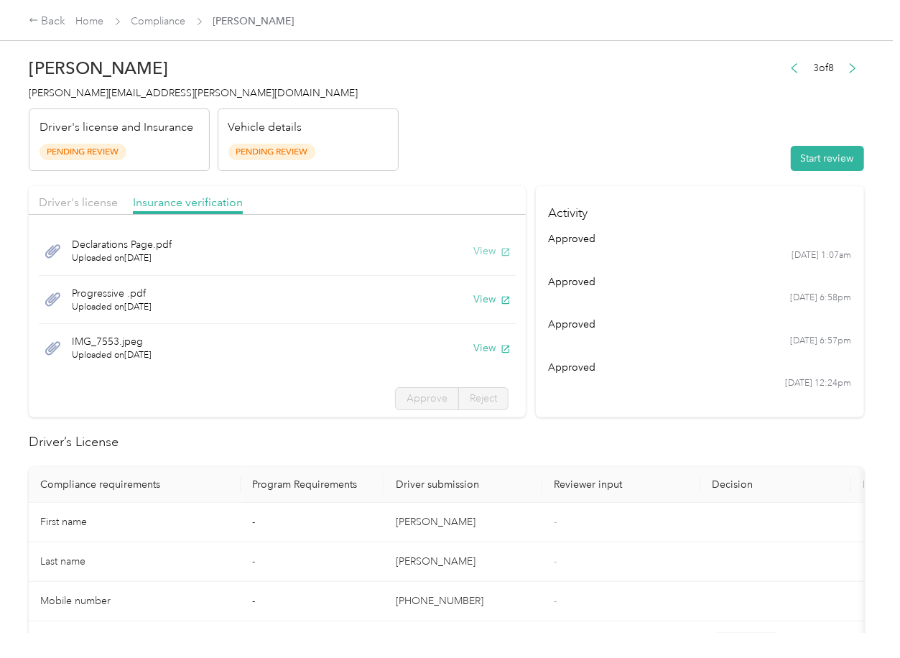
click at [473, 249] on button "View" at bounding box center [491, 250] width 37 height 15
click at [473, 297] on button "View" at bounding box center [491, 299] width 37 height 15
click at [473, 345] on button "View" at bounding box center [491, 347] width 37 height 15
click at [618, 125] on header "[PERSON_NAME] [PERSON_NAME][EMAIL_ADDRESS][PERSON_NAME][DOMAIN_NAME] Driver's l…" at bounding box center [446, 110] width 835 height 121
click at [810, 154] on button "Start review" at bounding box center [827, 158] width 73 height 25
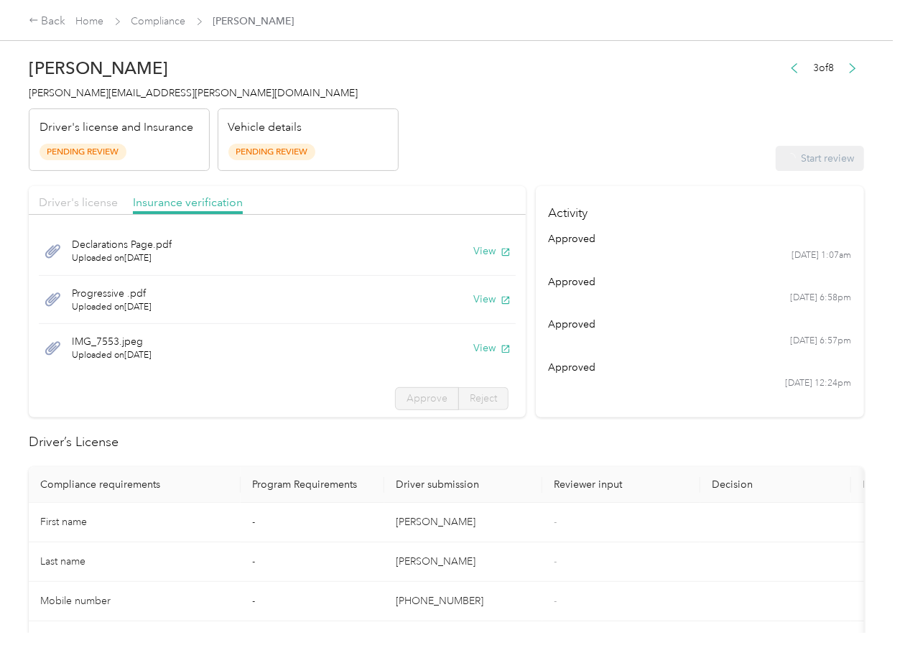
click at [95, 205] on span "Driver's license" at bounding box center [78, 202] width 79 height 14
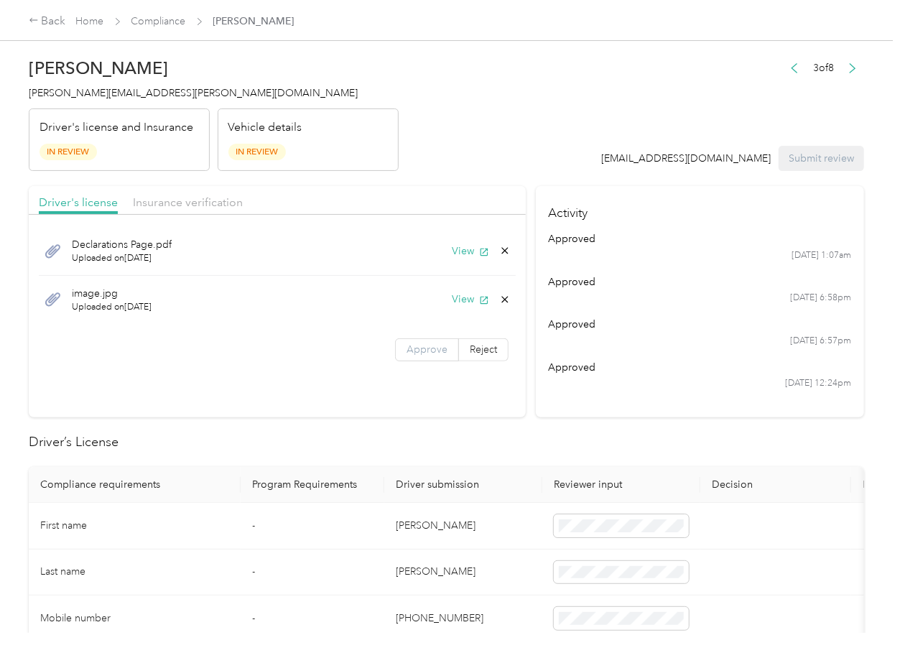
click at [427, 349] on span "Approve" at bounding box center [426, 349] width 41 height 12
click at [211, 198] on span "Insurance verification" at bounding box center [188, 202] width 110 height 14
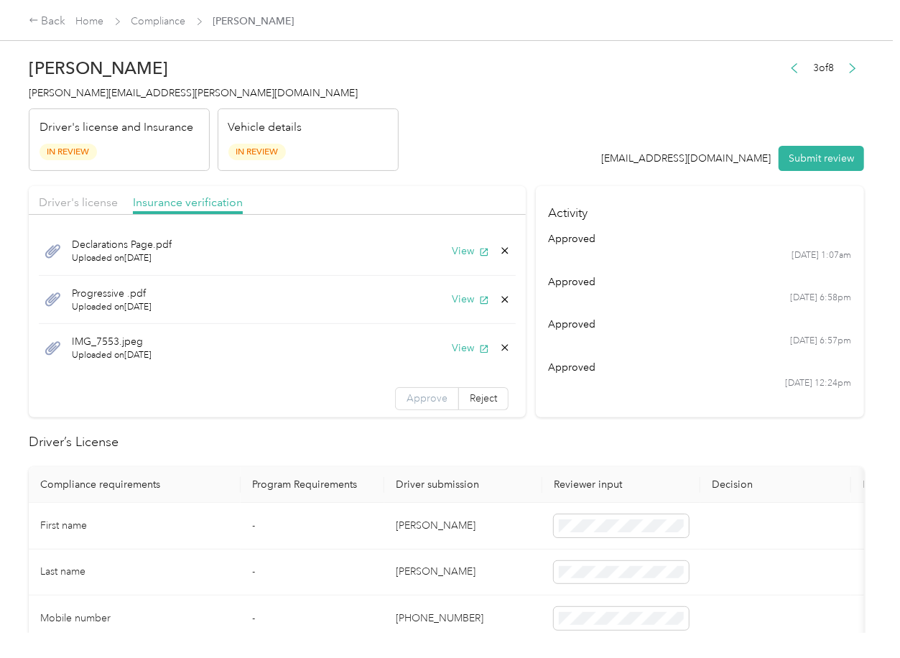
click at [416, 388] on label "Approve" at bounding box center [427, 398] width 64 height 23
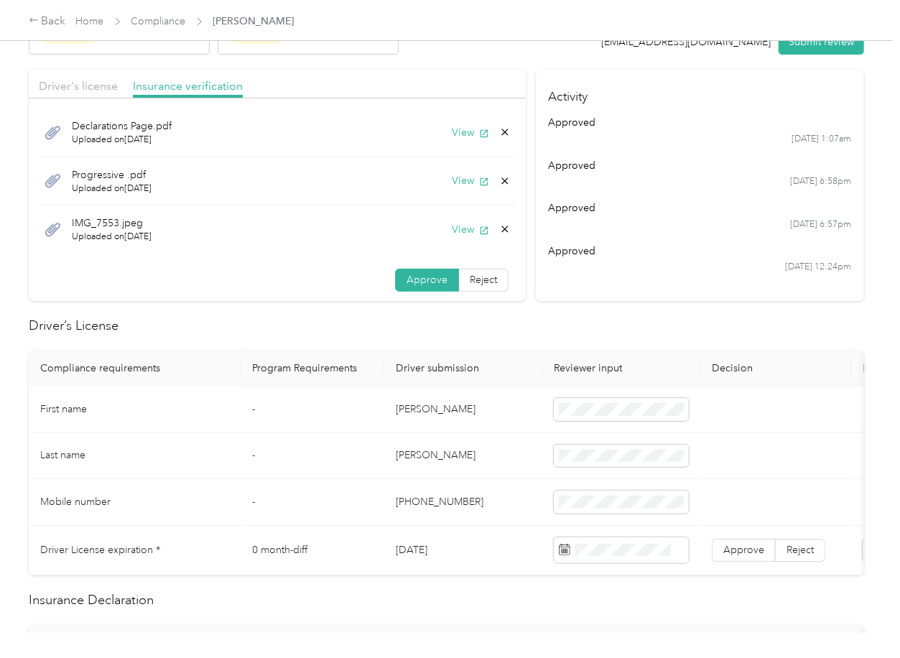
scroll to position [383, 0]
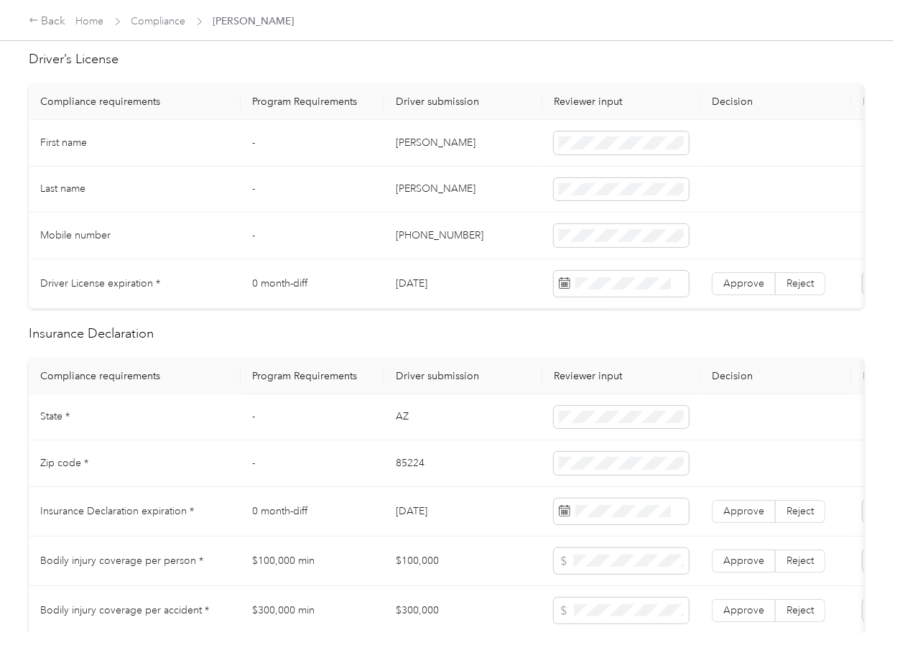
click at [421, 290] on td "[DATE]" at bounding box center [463, 284] width 158 height 50
drag, startPoint x: 747, startPoint y: 283, endPoint x: 678, endPoint y: 314, distance: 75.5
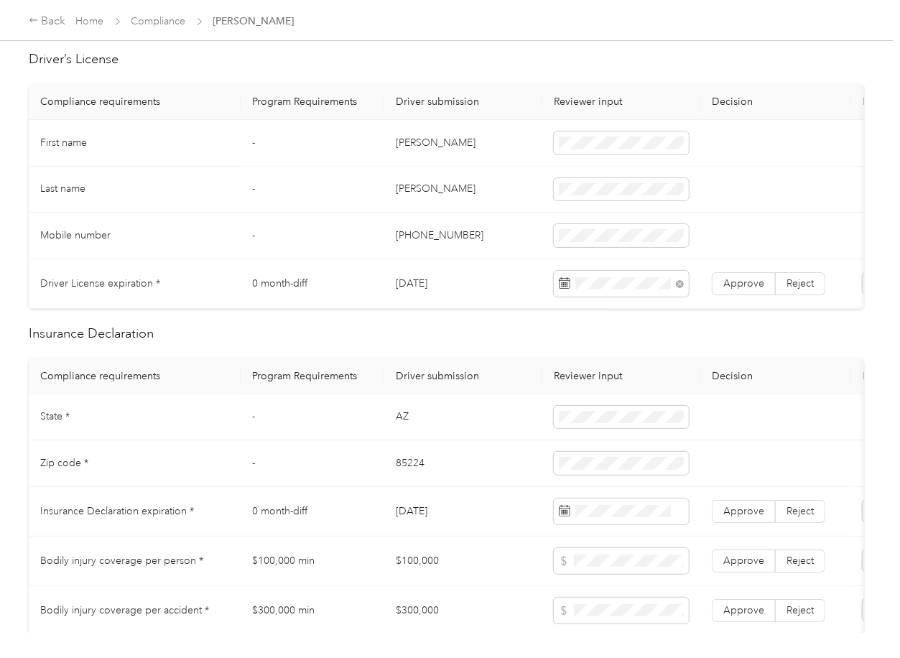
click at [747, 282] on span "Approve" at bounding box center [743, 283] width 41 height 12
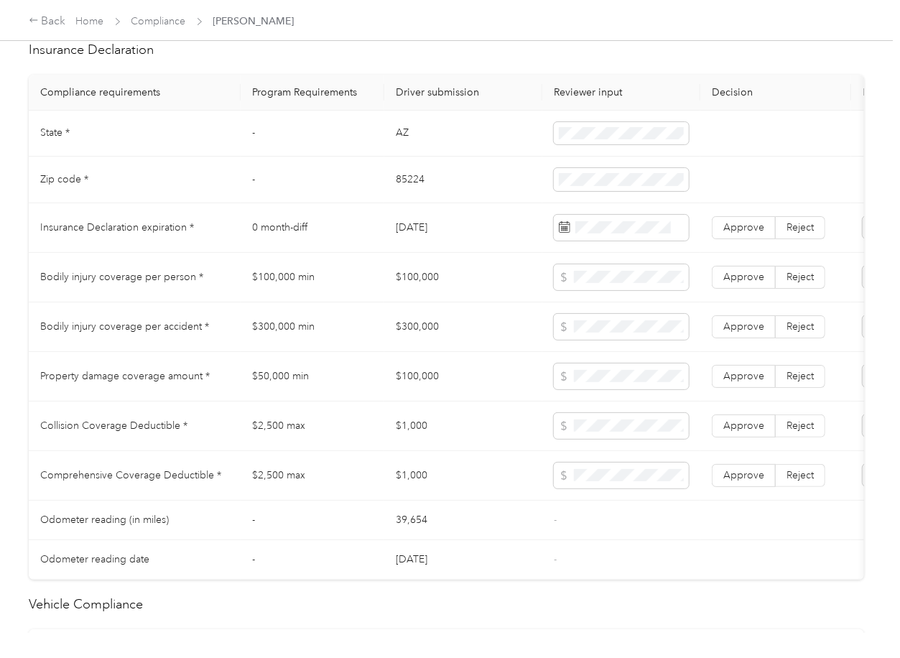
scroll to position [670, 0]
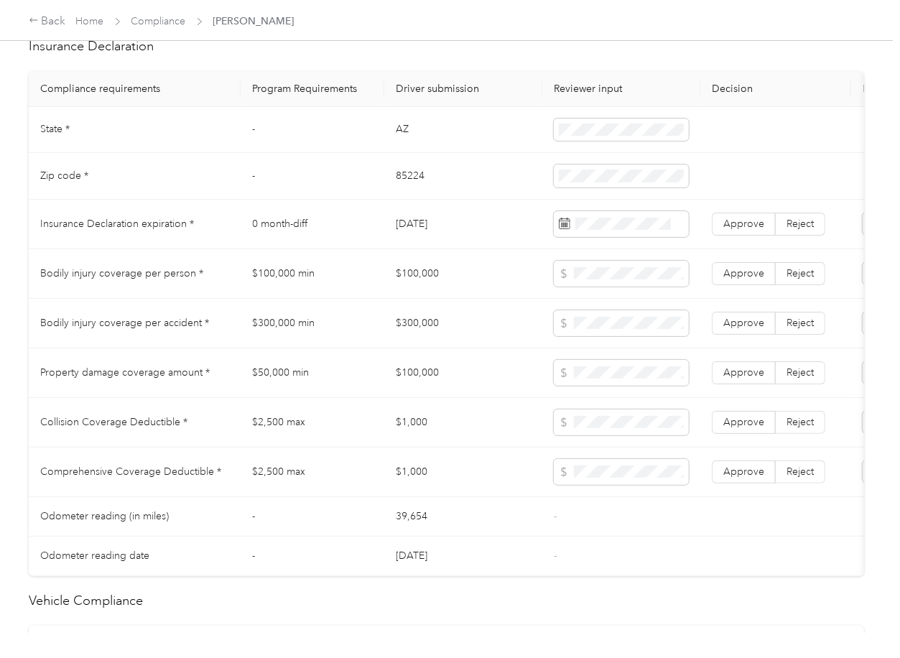
click at [405, 141] on td "AZ" at bounding box center [463, 130] width 158 height 47
click at [576, 141] on span at bounding box center [621, 129] width 135 height 23
click at [404, 187] on td "85224" at bounding box center [463, 176] width 158 height 47
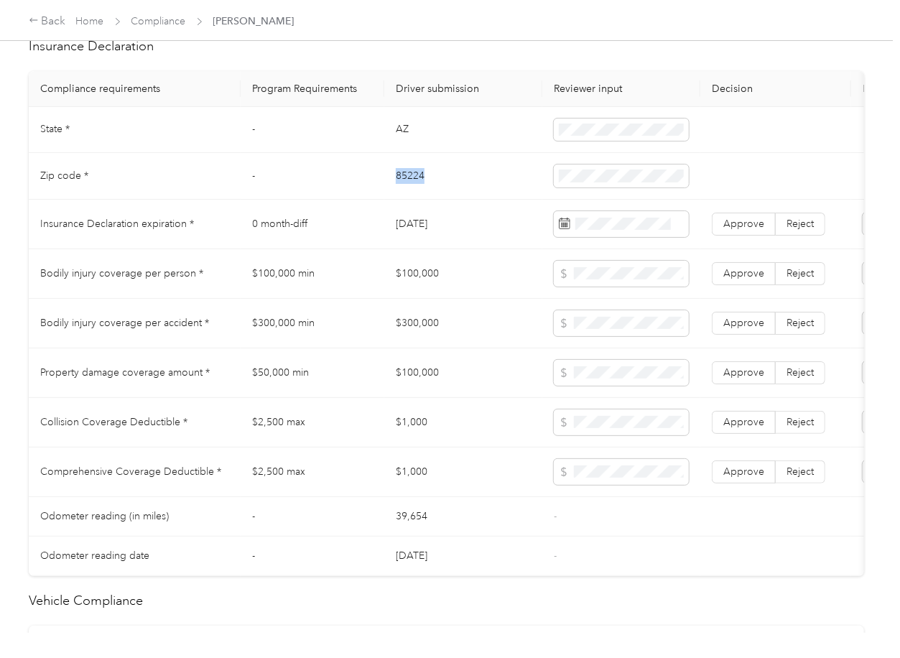
click at [404, 187] on td "85224" at bounding box center [463, 176] width 158 height 47
drag, startPoint x: 349, startPoint y: 304, endPoint x: 353, endPoint y: 317, distance: 14.3
click at [349, 299] on td "$100,000 min" at bounding box center [313, 274] width 144 height 50
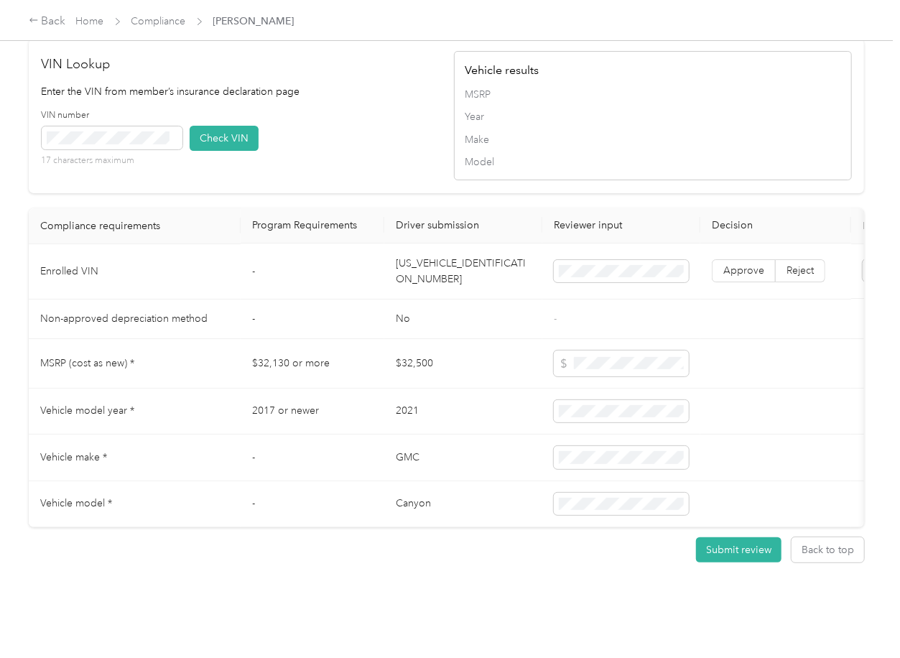
scroll to position [1305, 0]
click at [420, 252] on td "[US_VEHICLE_IDENTIFICATION_NUMBER]" at bounding box center [463, 271] width 158 height 55
click at [342, 164] on div "VIN Lookup Enter the VIN from member’s insurance declaration page VIN number 17…" at bounding box center [446, 116] width 835 height 154
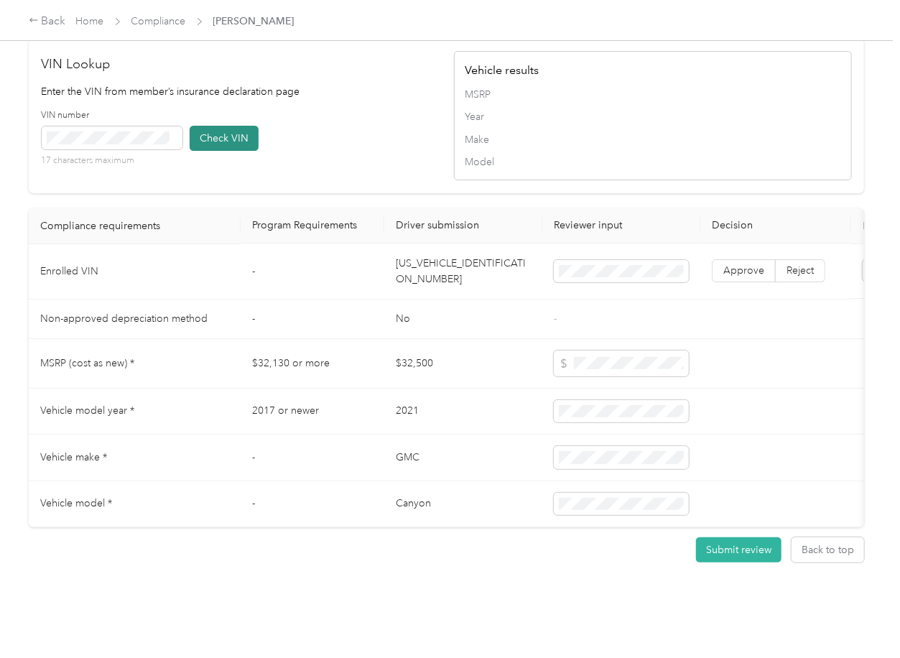
click at [230, 126] on button "Check VIN" at bounding box center [224, 138] width 69 height 25
click at [744, 265] on span "Approve" at bounding box center [743, 271] width 41 height 12
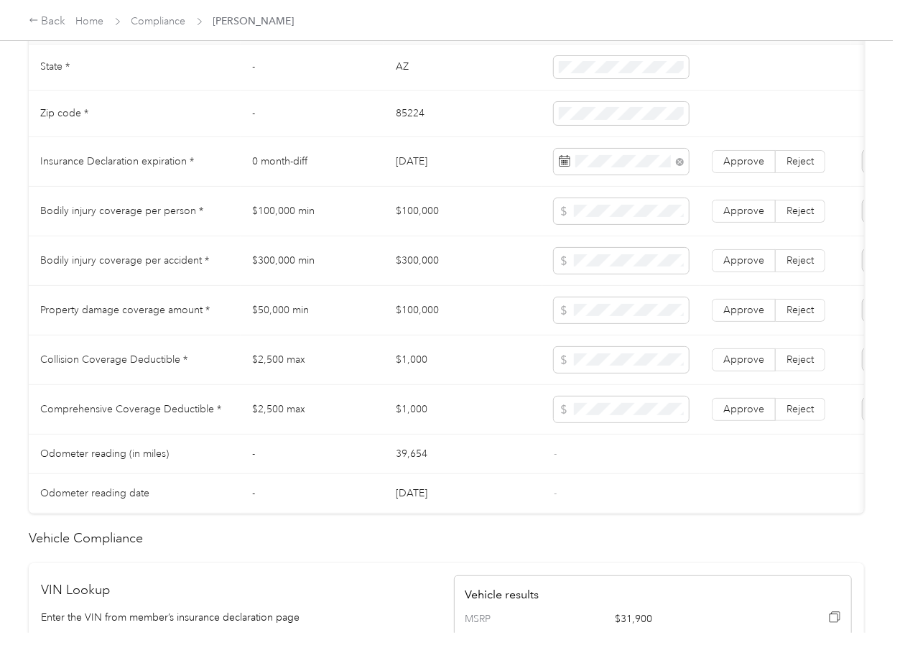
scroll to position [730, 0]
click at [421, 225] on td "$100,000" at bounding box center [463, 214] width 158 height 50
click at [449, 274] on td "$300,000" at bounding box center [463, 263] width 158 height 50
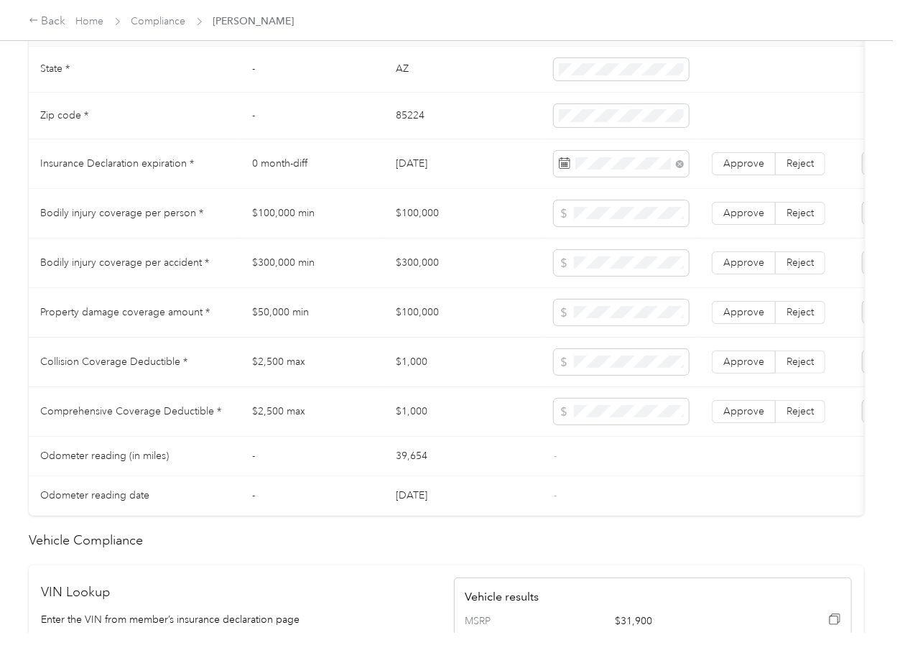
click at [449, 274] on td "$300,000" at bounding box center [463, 263] width 158 height 50
click at [727, 269] on span "Approve" at bounding box center [743, 262] width 41 height 12
click at [742, 225] on label "Approve" at bounding box center [744, 213] width 64 height 23
click at [743, 219] on span "Approve" at bounding box center [743, 213] width 41 height 12
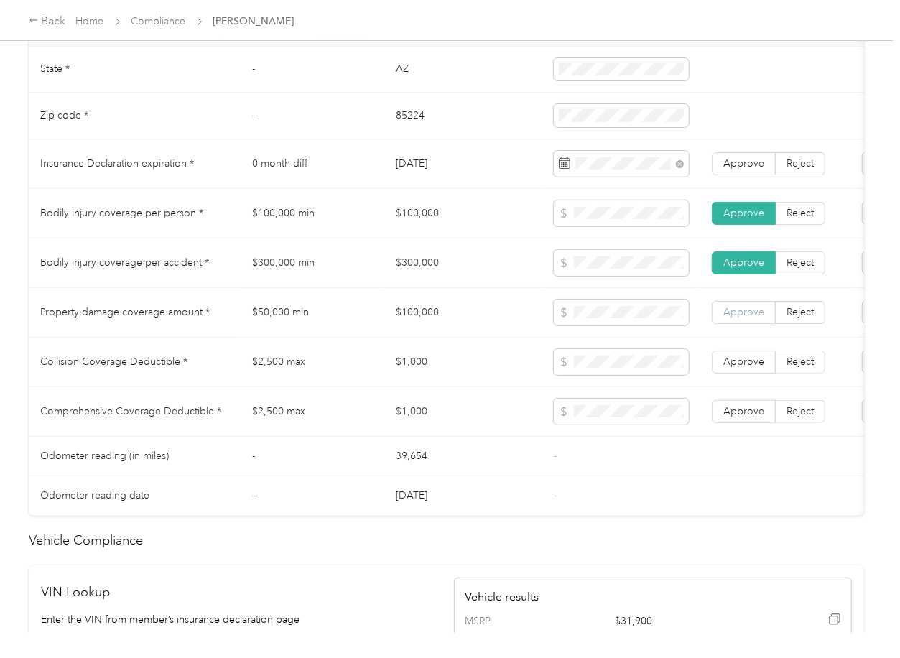
click at [730, 318] on span "Approve" at bounding box center [743, 312] width 41 height 12
click at [748, 169] on span "Approve" at bounding box center [743, 163] width 41 height 12
click at [423, 369] on td "$1,000" at bounding box center [463, 362] width 158 height 50
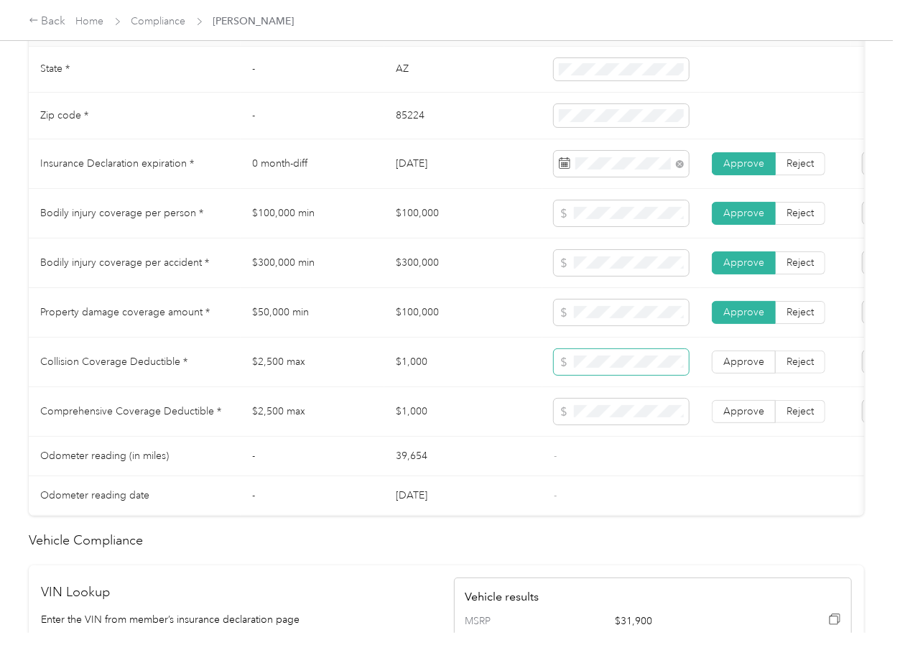
click at [589, 366] on span at bounding box center [621, 362] width 135 height 26
drag, startPoint x: 709, startPoint y: 428, endPoint x: 750, endPoint y: 383, distance: 61.0
click at [711, 428] on td "Approve Reject" at bounding box center [775, 412] width 151 height 50
click at [757, 368] on span "Approve" at bounding box center [743, 361] width 41 height 12
click at [751, 417] on span "Approve" at bounding box center [743, 411] width 41 height 12
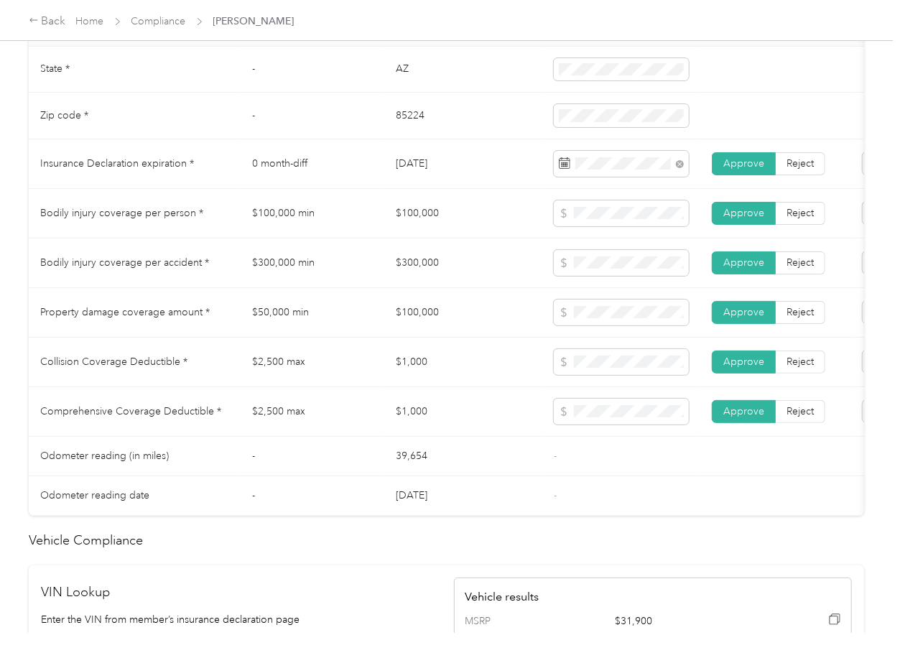
click at [658, 475] on td "-" at bounding box center [621, 456] width 158 height 39
click at [424, 316] on td "$100,000" at bounding box center [463, 313] width 158 height 50
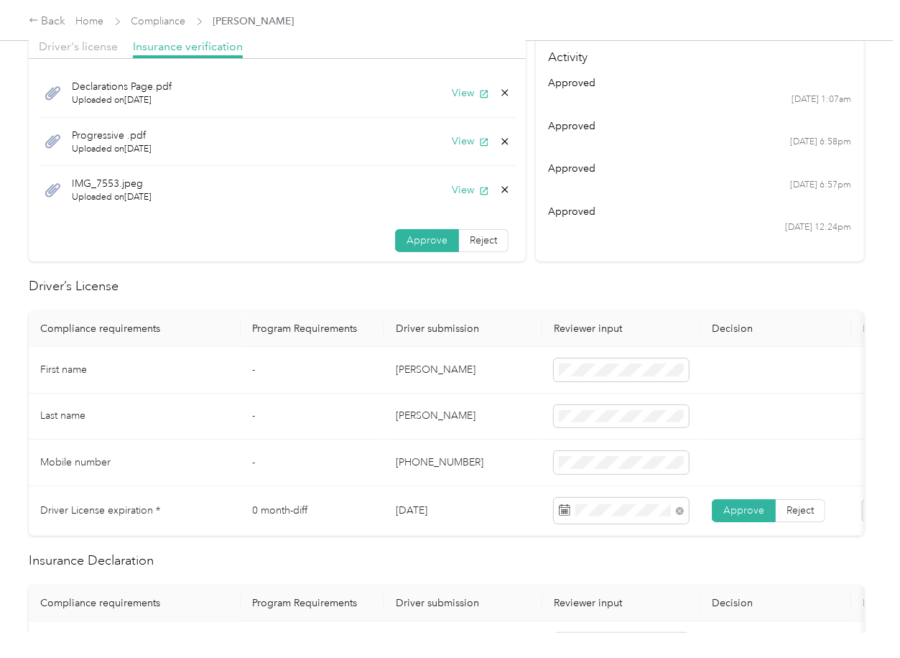
scroll to position [0, 0]
click at [274, 368] on td "-" at bounding box center [313, 370] width 144 height 47
click at [499, 190] on icon at bounding box center [504, 191] width 11 height 11
click at [449, 205] on button "Yes" at bounding box center [450, 201] width 28 height 23
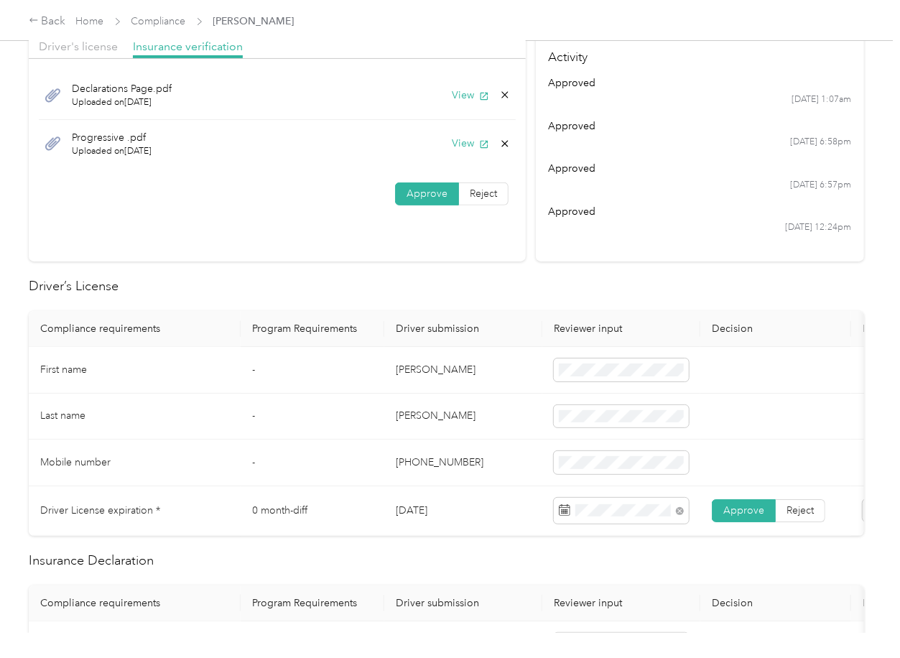
click at [495, 134] on div "Progressive .pdf Uploaded on [DATE] View" at bounding box center [277, 144] width 477 height 48
click at [502, 144] on icon at bounding box center [504, 143] width 11 height 11
click at [474, 149] on button "Yes" at bounding box center [464, 153] width 28 height 23
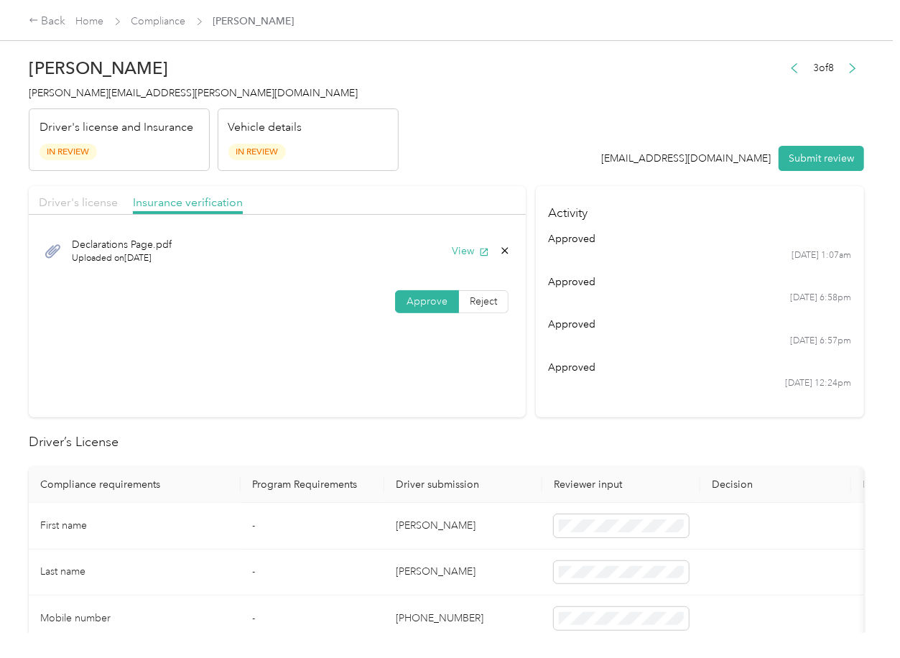
click at [62, 200] on span "Driver's license" at bounding box center [78, 202] width 79 height 14
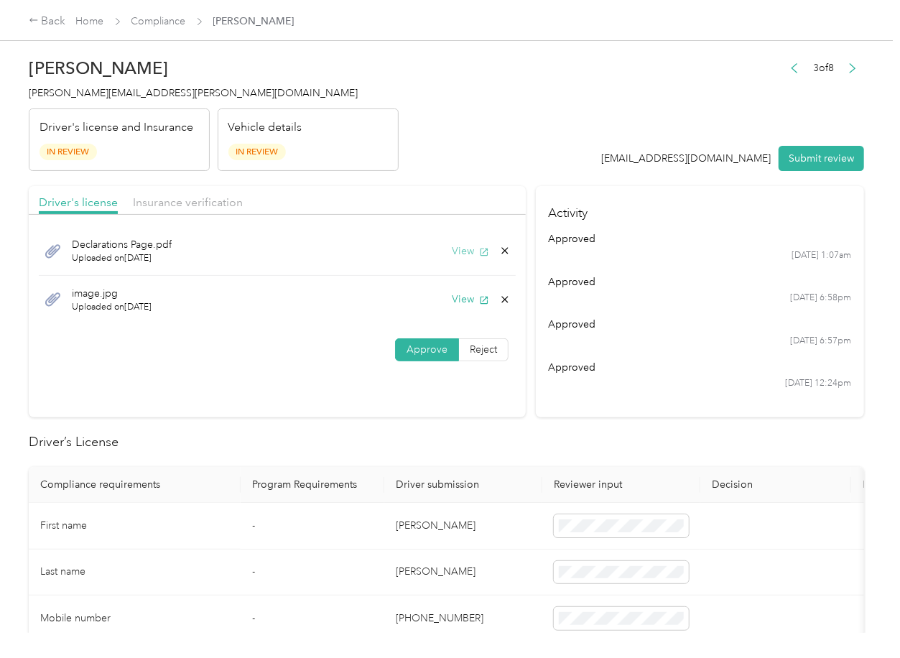
click at [467, 246] on button "View" at bounding box center [470, 250] width 37 height 15
click at [499, 247] on icon at bounding box center [504, 250] width 11 height 11
click at [467, 256] on button "Yes" at bounding box center [464, 261] width 28 height 23
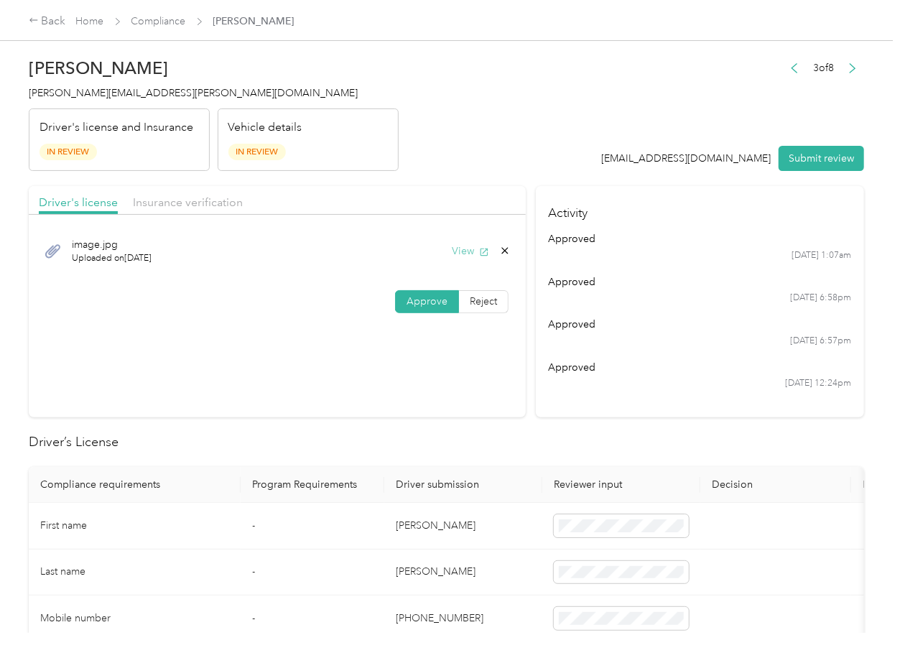
click at [467, 243] on button "View" at bounding box center [470, 250] width 37 height 15
drag, startPoint x: 157, startPoint y: 195, endPoint x: 279, endPoint y: 202, distance: 121.6
click at [157, 195] on span "Insurance verification" at bounding box center [188, 202] width 110 height 14
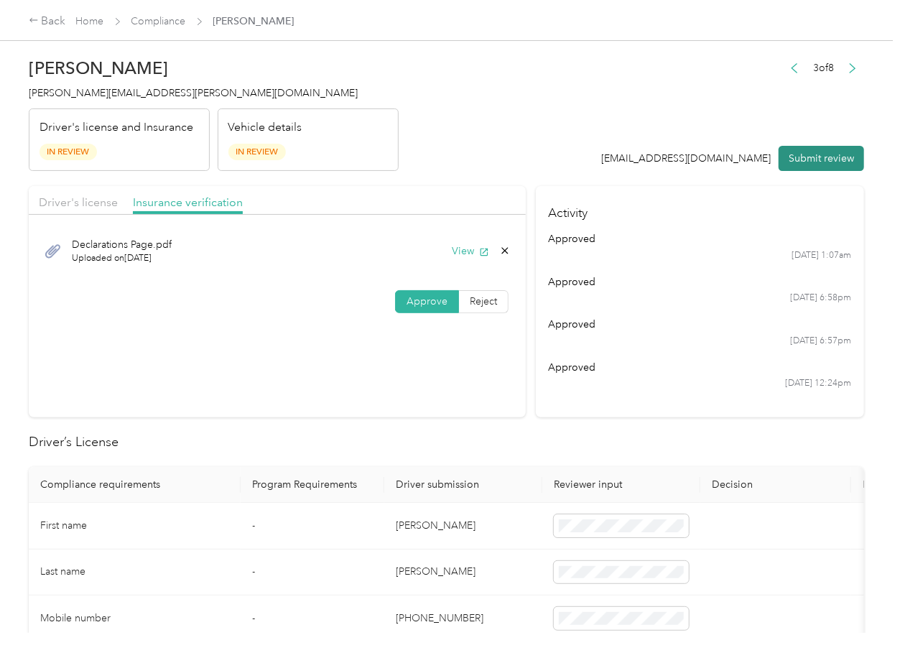
click at [804, 147] on button "Submit review" at bounding box center [820, 158] width 85 height 25
click at [98, 85] on h4 "[PERSON_NAME][EMAIL_ADDRESS][PERSON_NAME][DOMAIN_NAME]" at bounding box center [214, 92] width 370 height 15
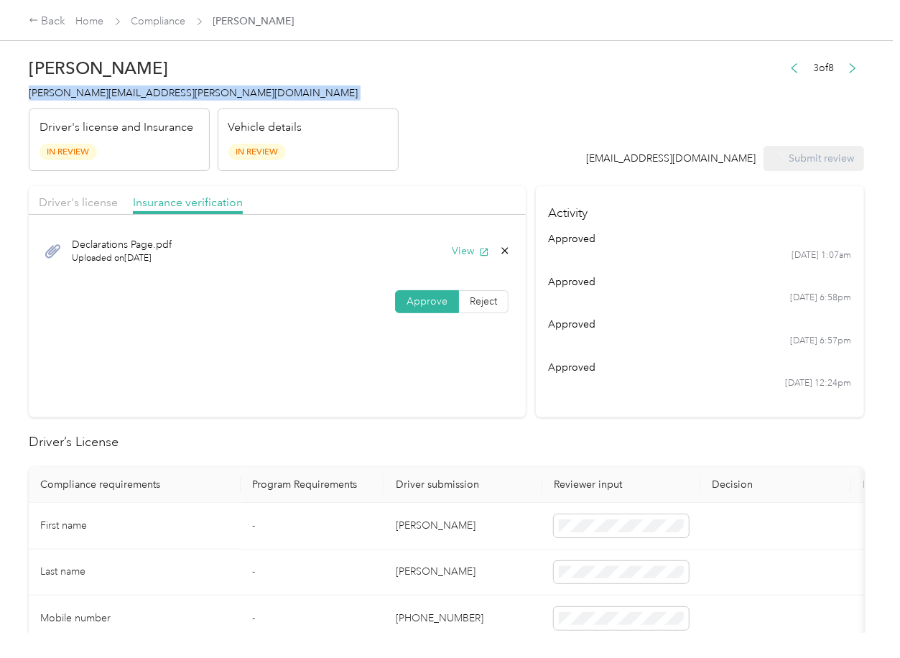
click at [98, 85] on h4 "[PERSON_NAME][EMAIL_ADDRESS][PERSON_NAME][DOMAIN_NAME]" at bounding box center [214, 92] width 370 height 15
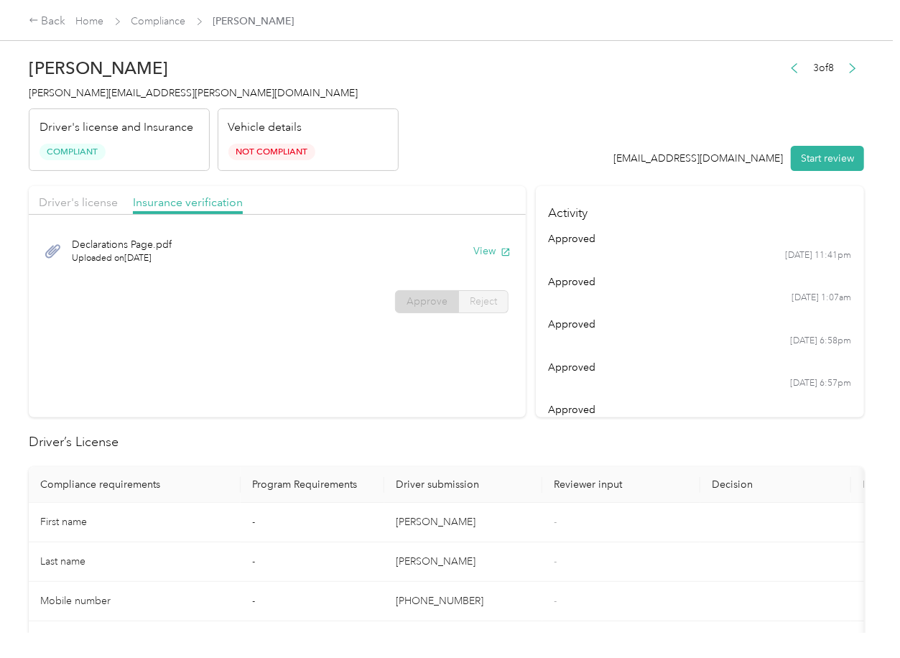
click at [590, 337] on div "[DATE] 6:58pm" at bounding box center [700, 341] width 303 height 13
click at [588, 108] on header "[PERSON_NAME] [PERSON_NAME][EMAIL_ADDRESS][PERSON_NAME][DOMAIN_NAME] Driver's l…" at bounding box center [446, 110] width 835 height 121
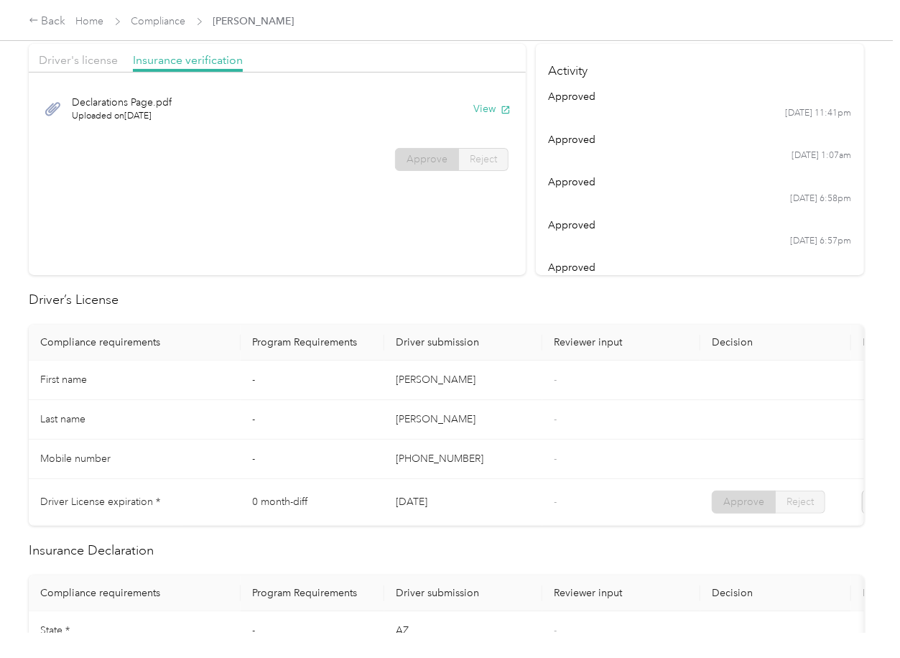
scroll to position [765, 0]
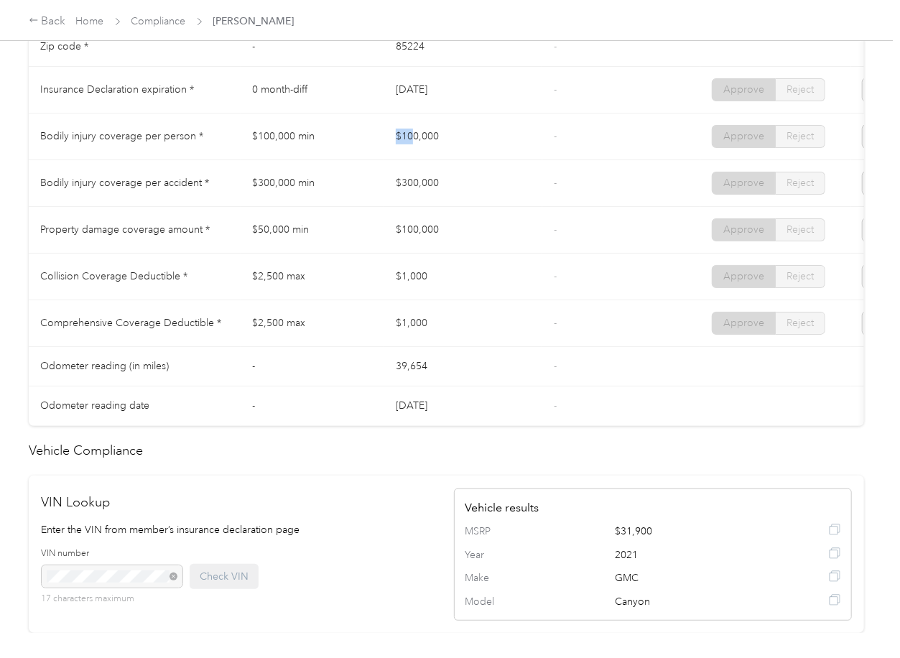
drag, startPoint x: 394, startPoint y: 164, endPoint x: 414, endPoint y: 159, distance: 20.7
click at [414, 159] on td "$100,000" at bounding box center [463, 136] width 158 height 47
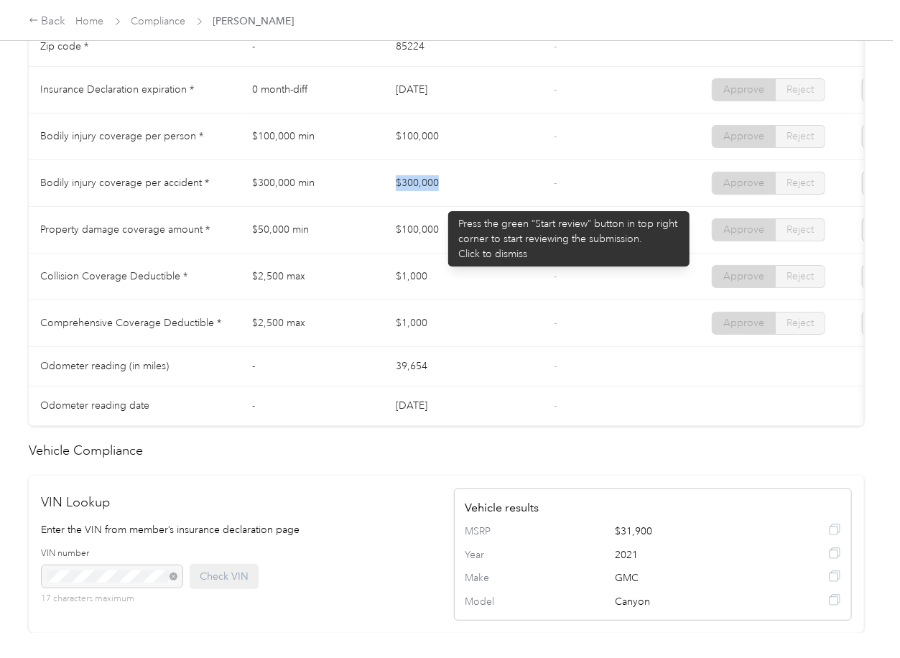
drag, startPoint x: 370, startPoint y: 200, endPoint x: 441, endPoint y: 204, distance: 71.2
click at [441, 204] on tr "Bodily injury coverage per accident * $300,000 min $300,000 - Approve Reject" at bounding box center [535, 183] width 1012 height 47
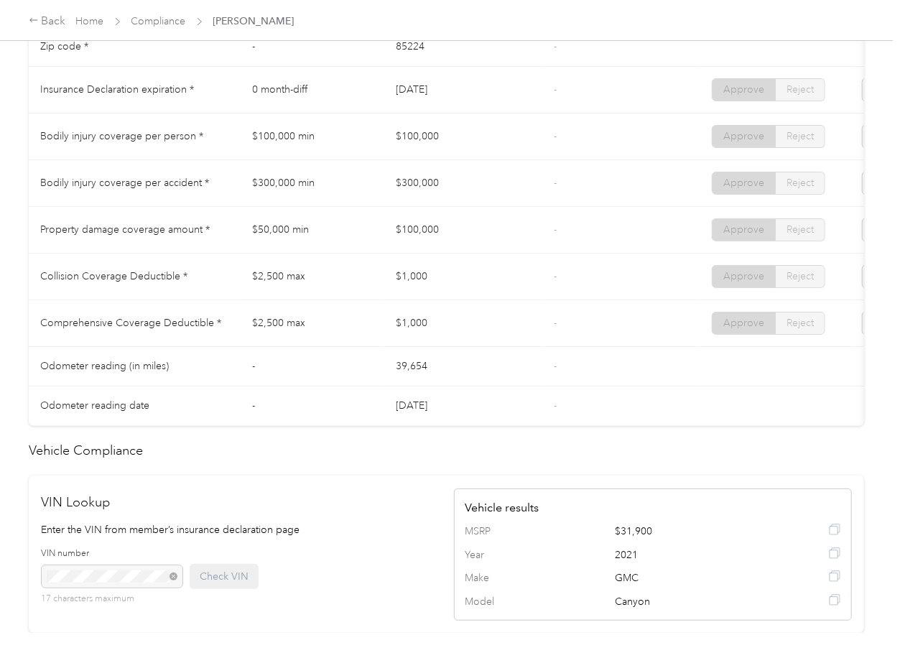
click at [429, 236] on td "$100,000" at bounding box center [463, 230] width 158 height 47
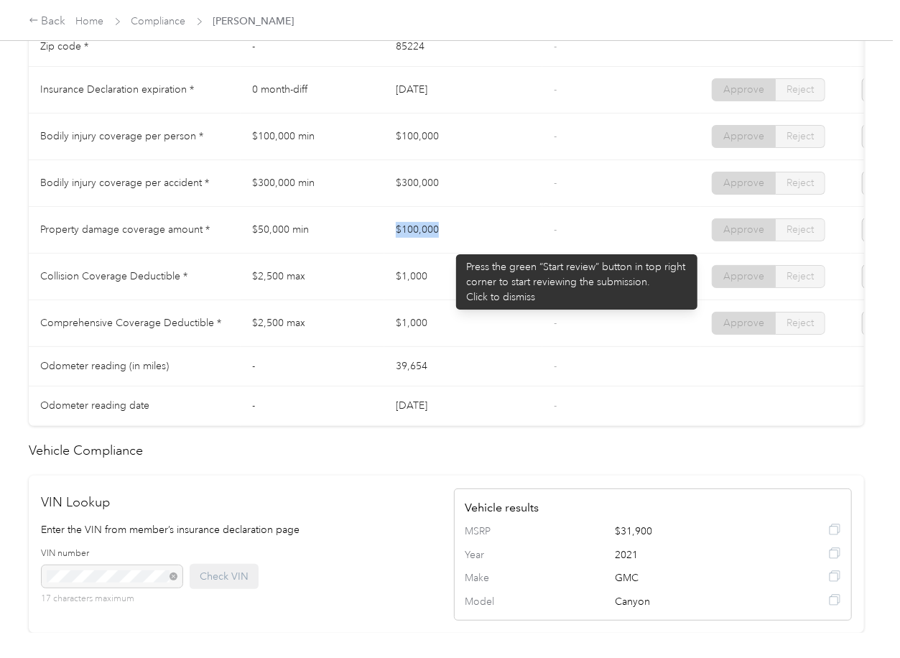
drag, startPoint x: 373, startPoint y: 246, endPoint x: 449, endPoint y: 247, distance: 75.4
click at [449, 247] on tr "Property damage coverage amount * $50,000 min $100,000 - Approve Reject" at bounding box center [535, 230] width 1012 height 47
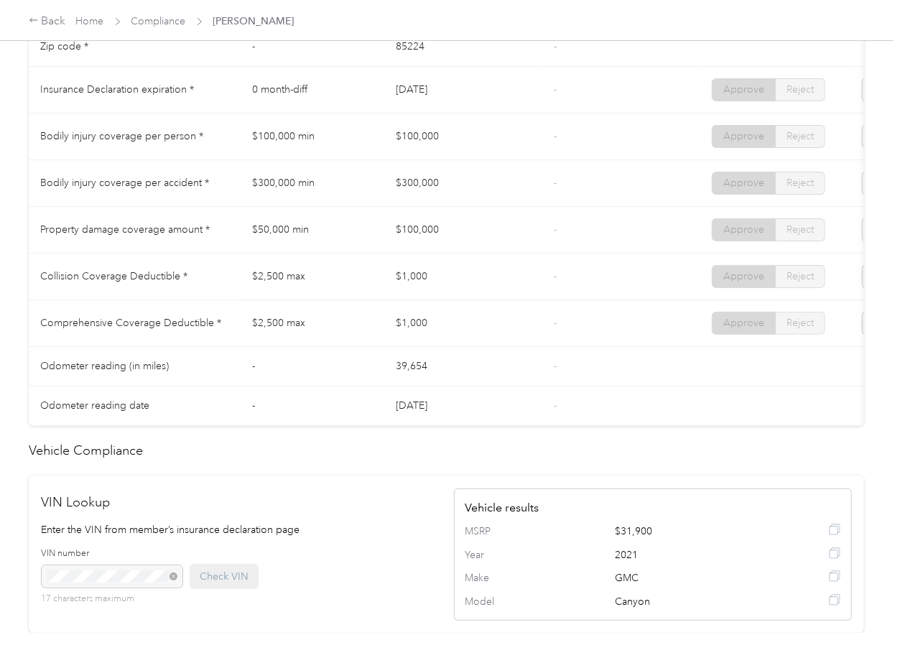
click at [451, 288] on td "$1,000" at bounding box center [463, 276] width 158 height 47
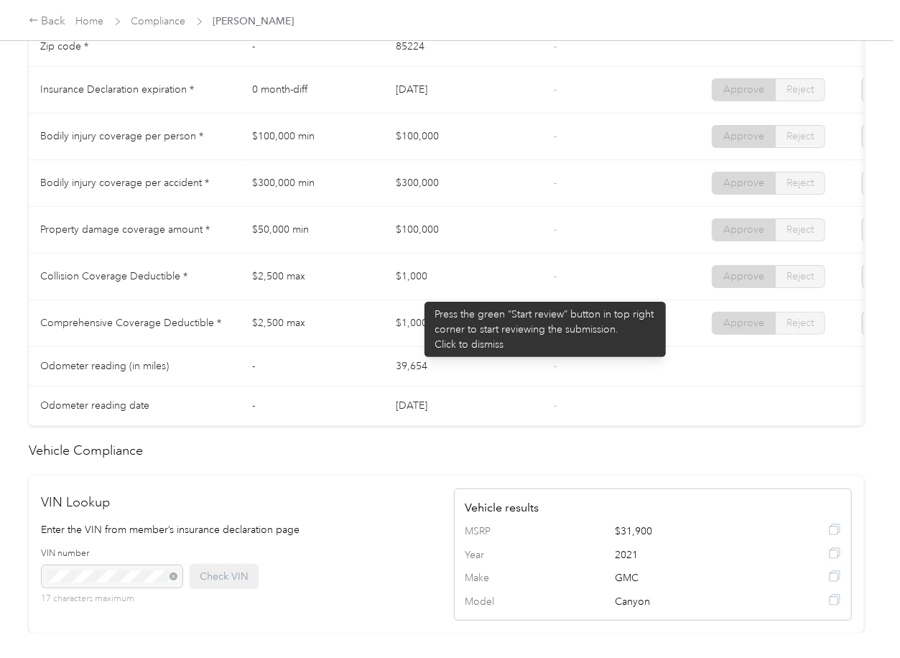
drag, startPoint x: 391, startPoint y: 294, endPoint x: 411, endPoint y: 320, distance: 31.7
click at [428, 294] on td "$1,000" at bounding box center [463, 276] width 158 height 47
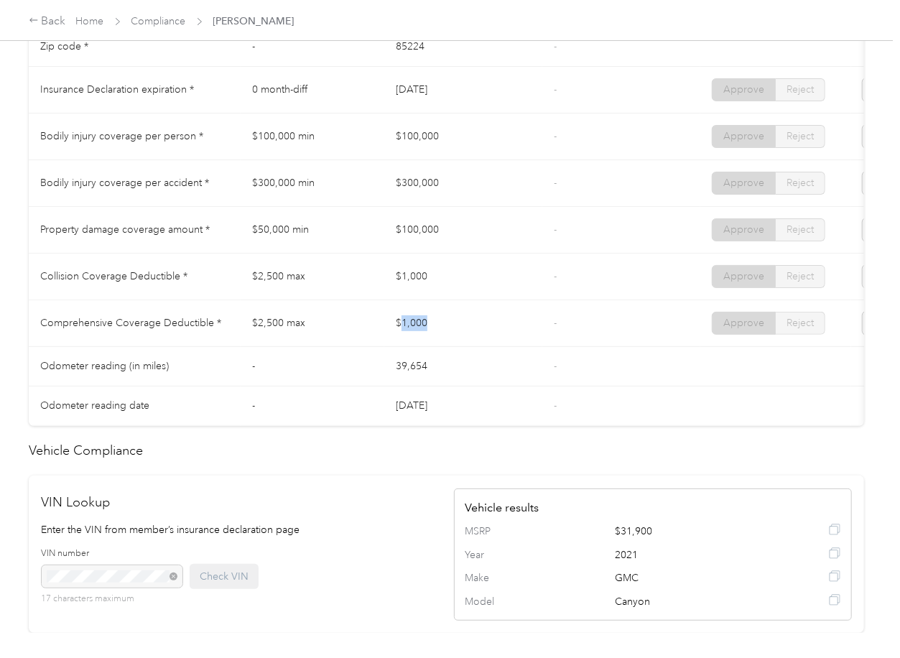
drag, startPoint x: 427, startPoint y: 333, endPoint x: 499, endPoint y: 332, distance: 71.8
click at [481, 333] on td "$1,000" at bounding box center [463, 323] width 158 height 47
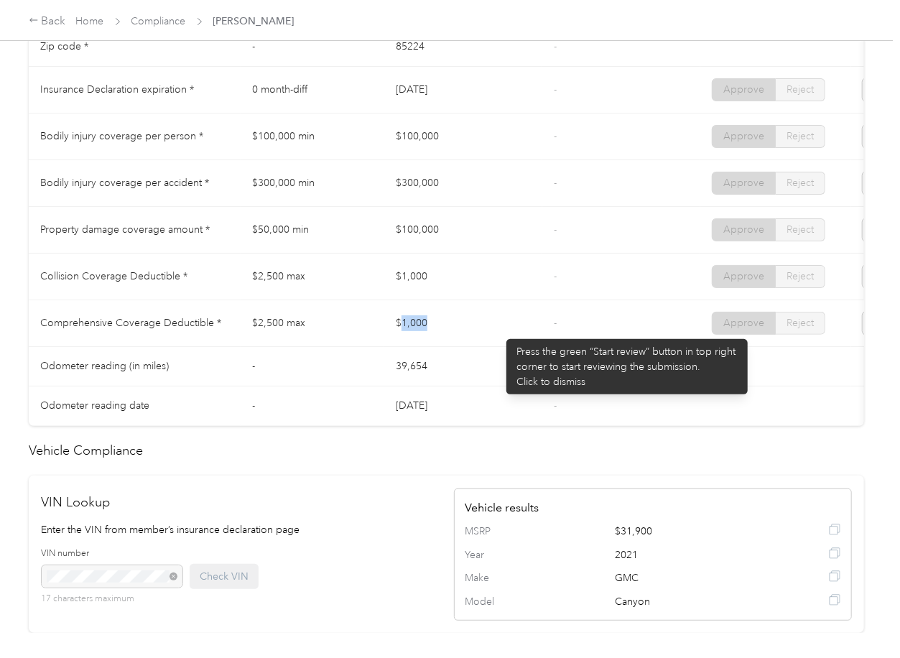
click at [499, 332] on td "$1,000" at bounding box center [463, 323] width 158 height 47
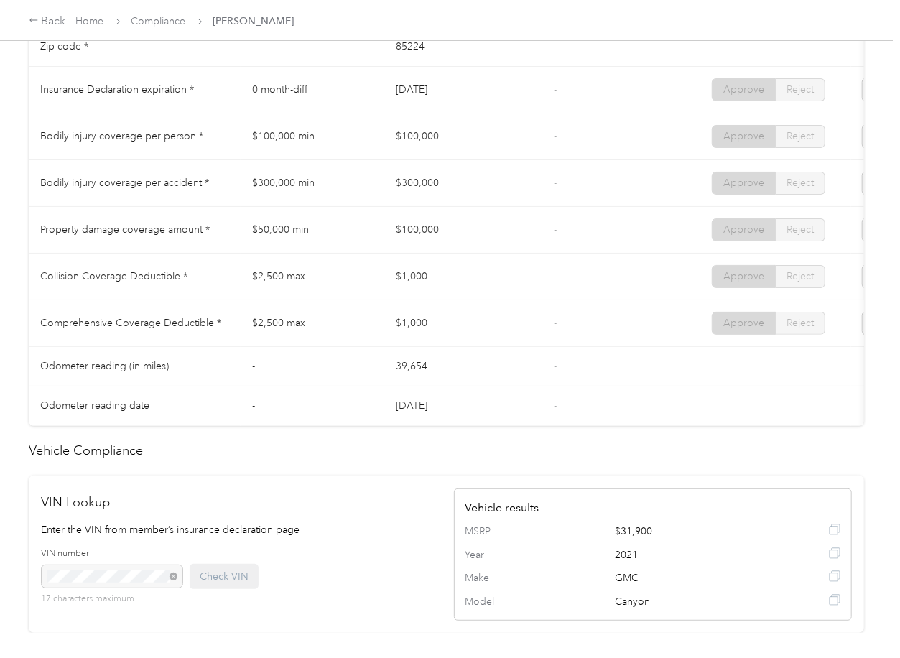
scroll to position [1224, 0]
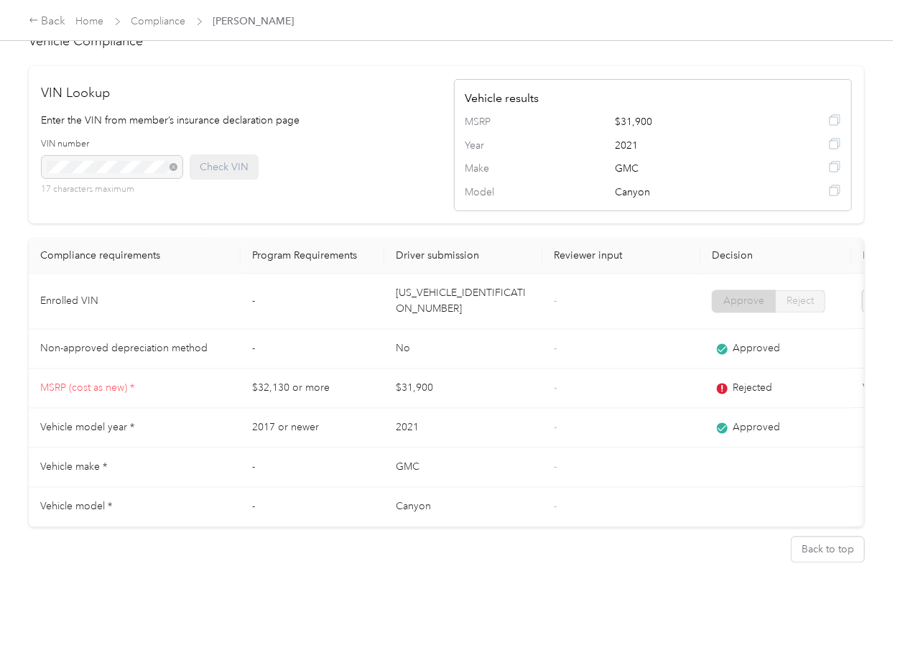
click at [454, 286] on td "[US_VEHICLE_IDENTIFICATION_NUMBER]" at bounding box center [463, 301] width 158 height 55
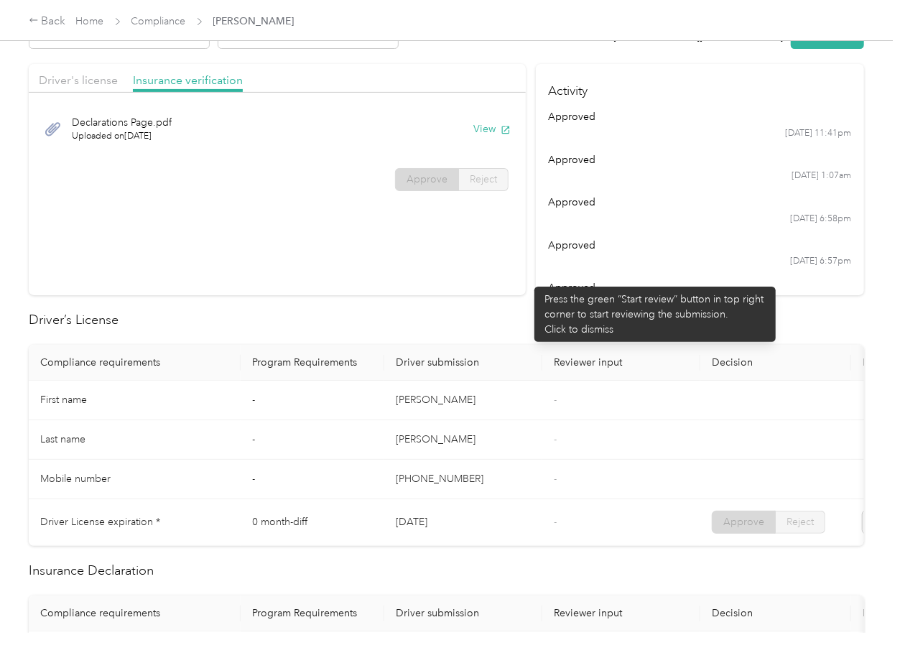
scroll to position [0, 0]
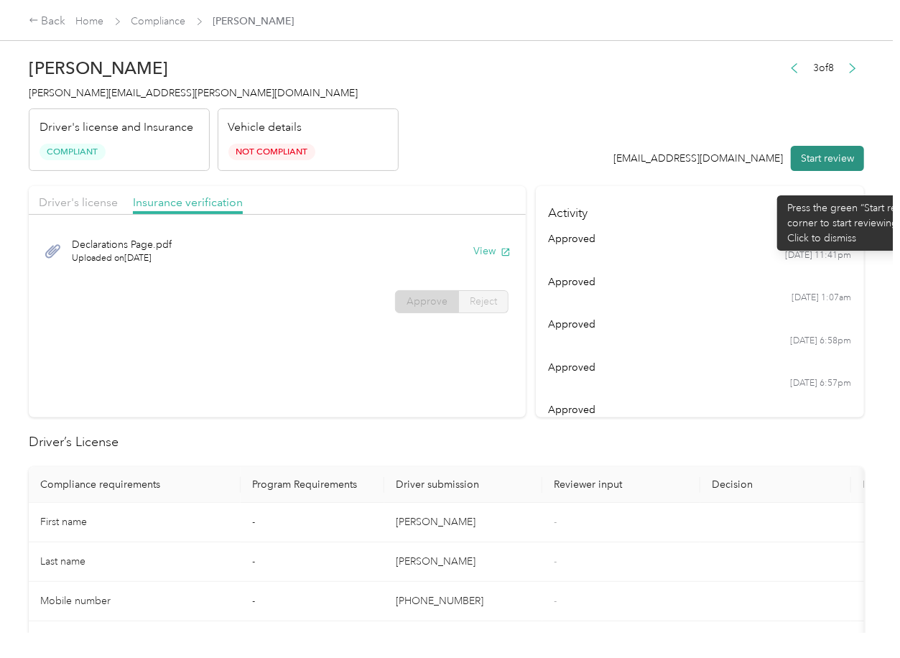
click at [832, 164] on button "Start review" at bounding box center [827, 158] width 73 height 25
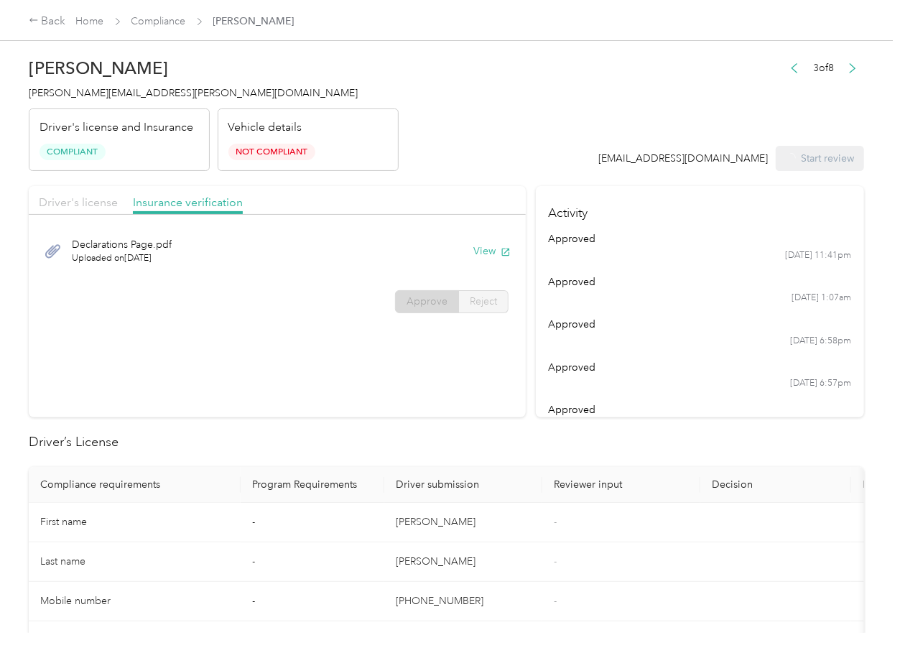
click at [111, 202] on span "Driver's license" at bounding box center [78, 202] width 79 height 14
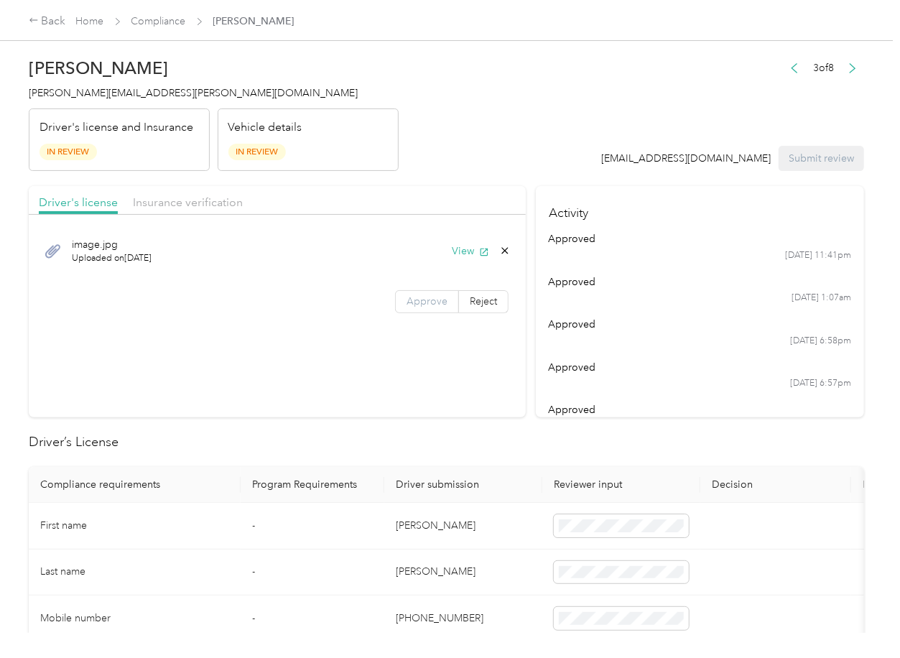
click at [428, 307] on label "Approve" at bounding box center [427, 301] width 64 height 23
click at [462, 247] on button "View" at bounding box center [470, 250] width 37 height 15
click at [210, 202] on span "Insurance verification" at bounding box center [188, 202] width 110 height 14
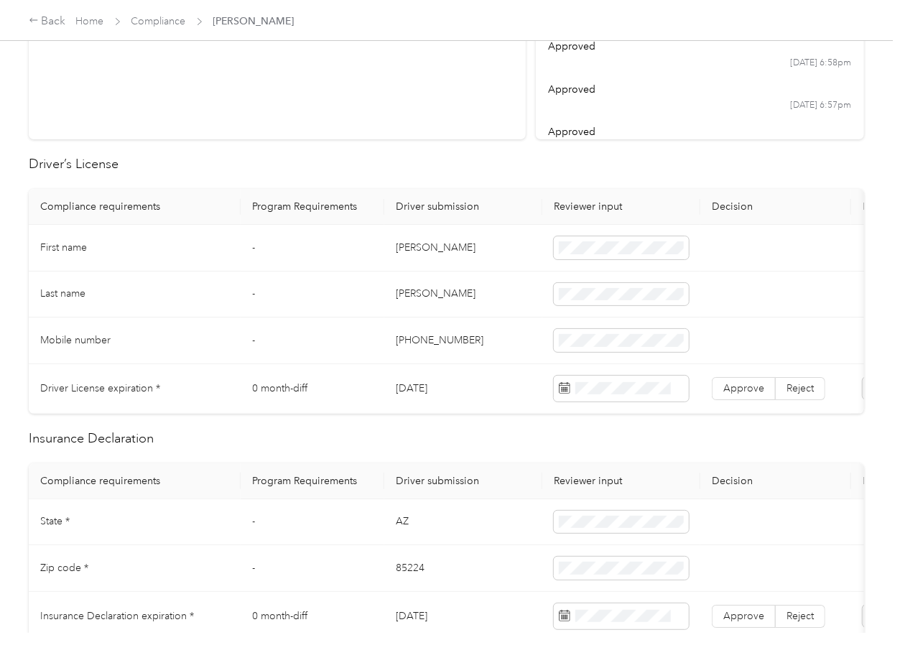
scroll to position [287, 0]
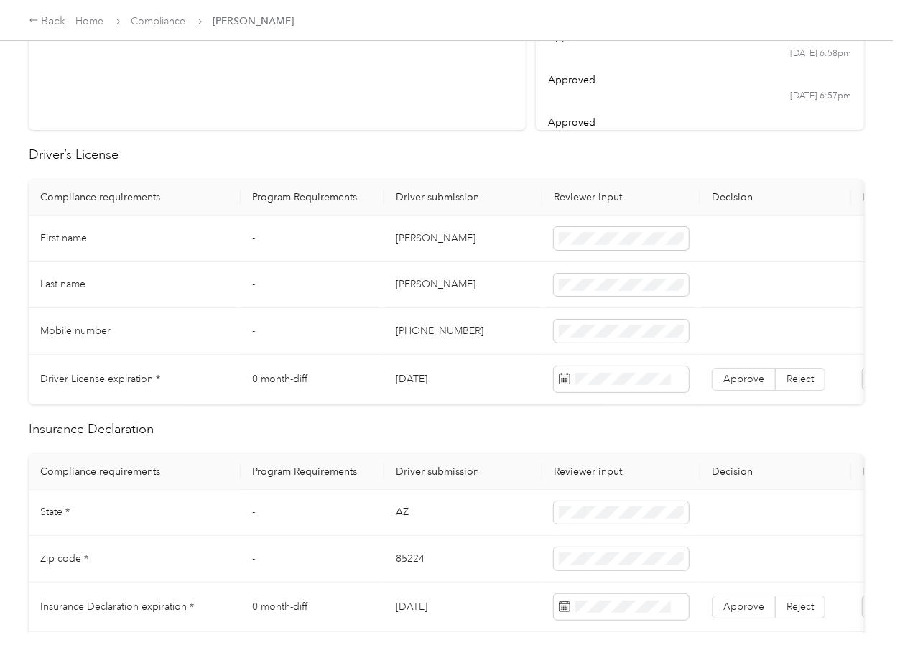
click at [428, 383] on td "[DATE]" at bounding box center [463, 380] width 158 height 50
click at [729, 378] on span "Approve" at bounding box center [743, 379] width 41 height 12
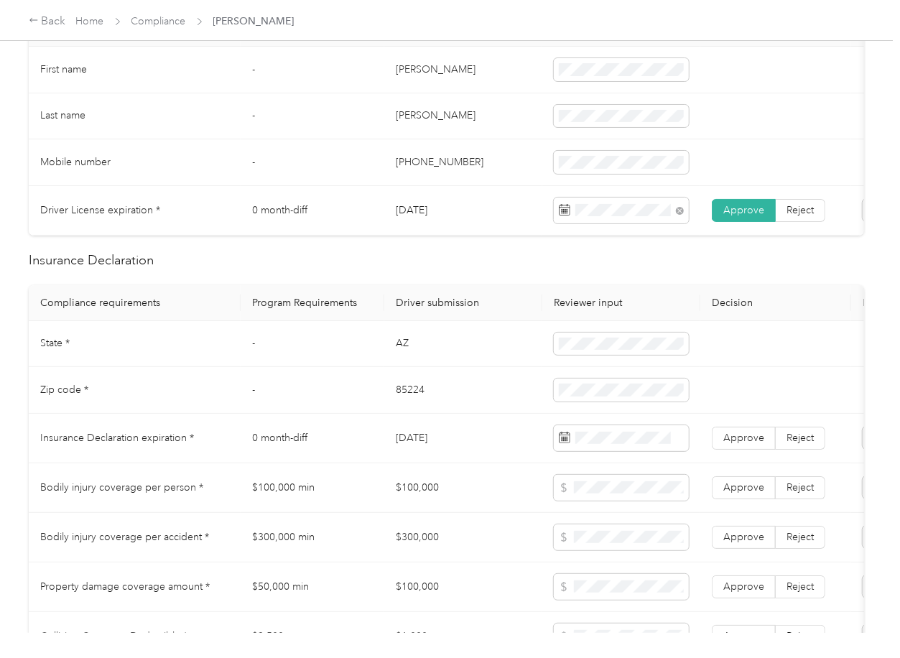
scroll to position [574, 0]
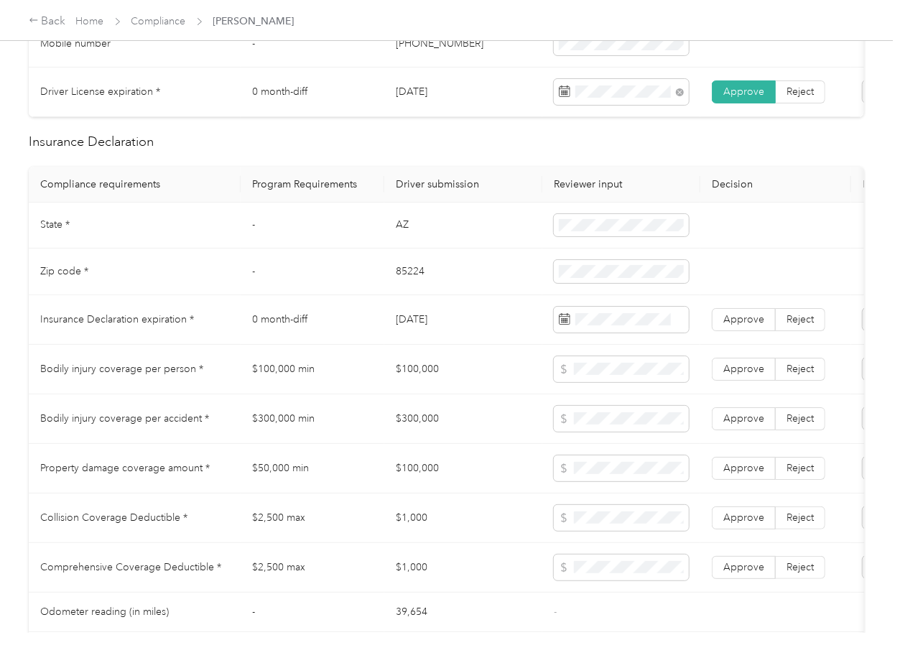
click at [409, 341] on td "[DATE]" at bounding box center [463, 320] width 158 height 50
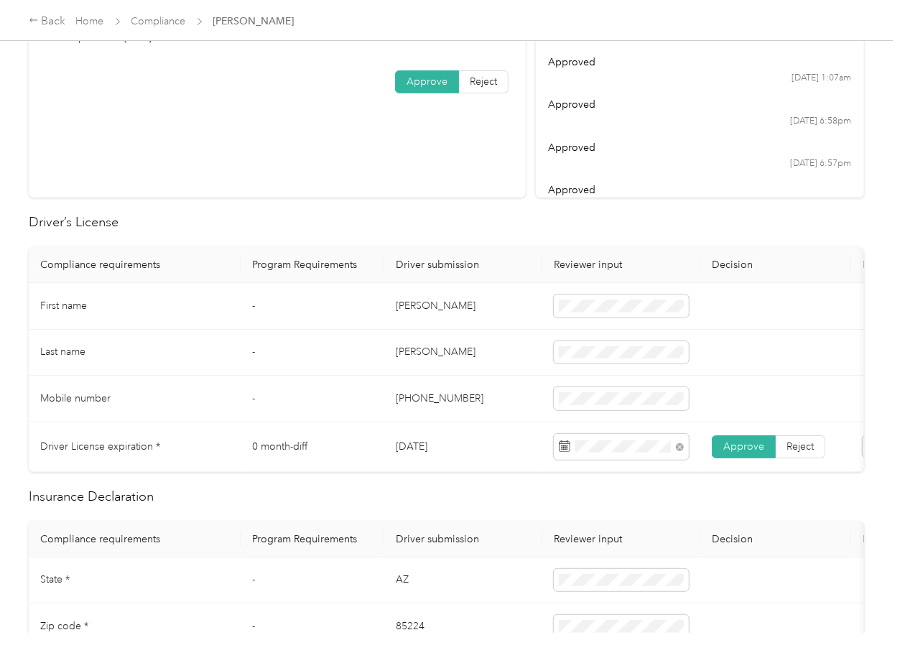
scroll to position [0, 0]
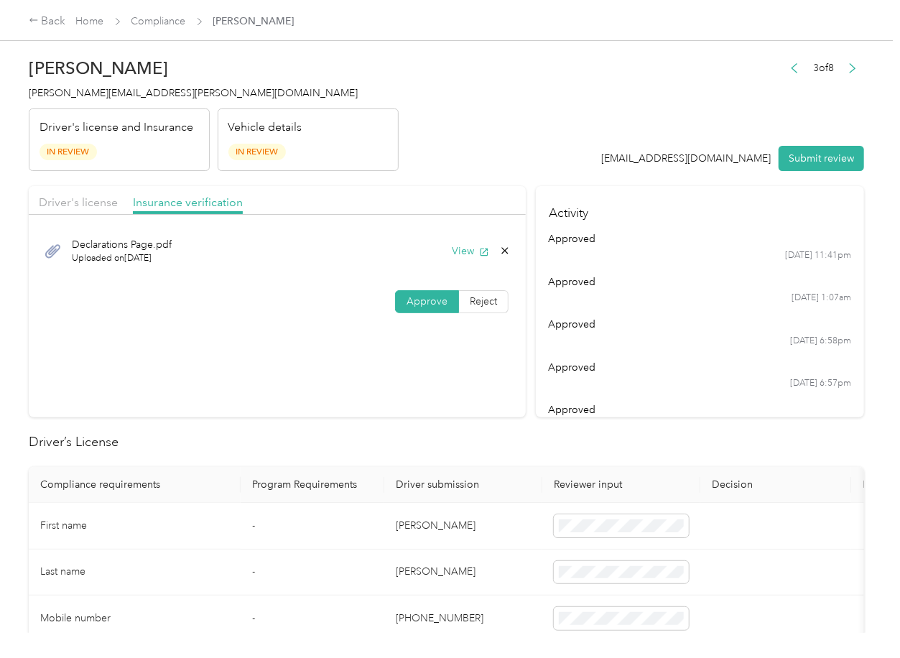
click at [388, 364] on section "Driver's license Insurance verification Declarations Page.pdf Uploaded on [DATE…" at bounding box center [277, 301] width 497 height 231
click at [452, 248] on button "View" at bounding box center [470, 250] width 37 height 15
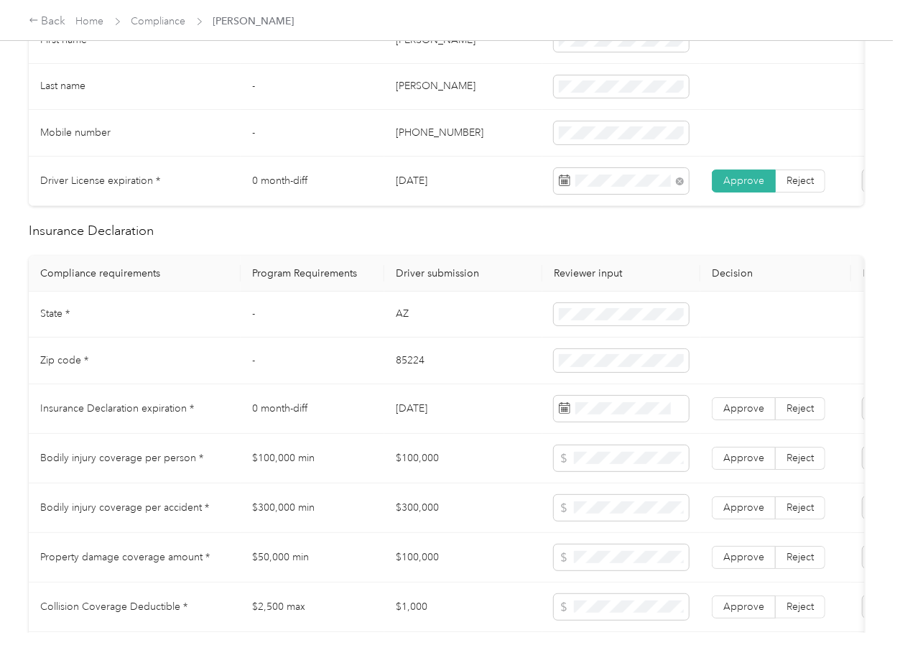
scroll to position [670, 0]
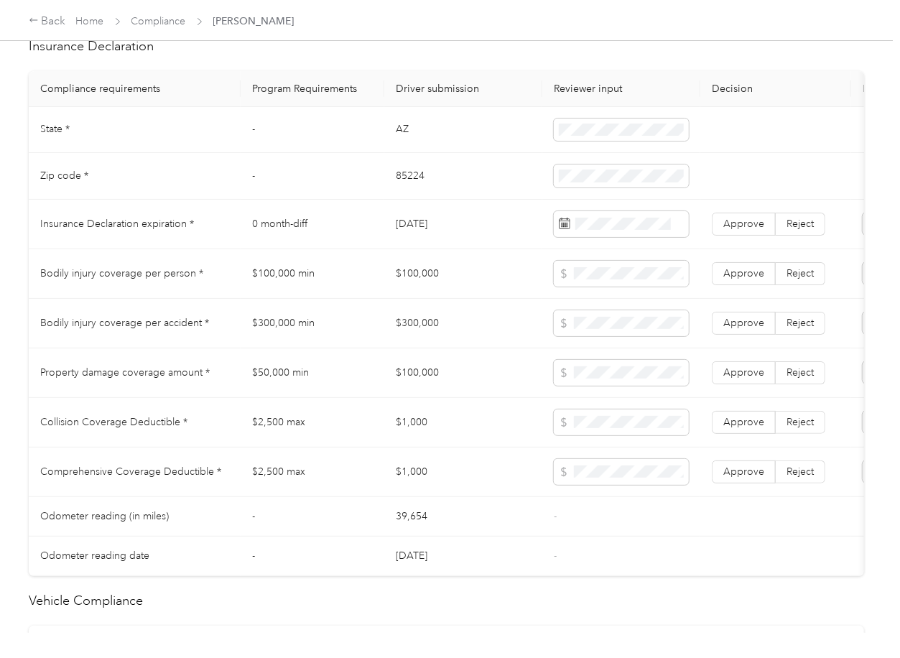
click at [396, 141] on td "AZ" at bounding box center [463, 130] width 158 height 47
click at [416, 182] on td "85224" at bounding box center [463, 176] width 158 height 47
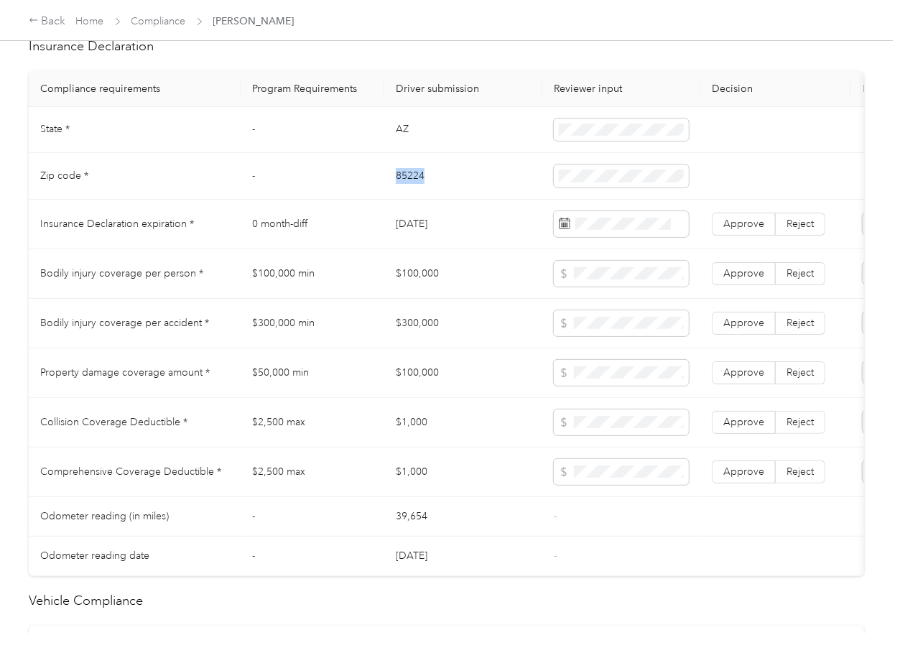
click at [416, 182] on td "85224" at bounding box center [463, 176] width 158 height 47
click at [463, 265] on td "$100,000" at bounding box center [463, 274] width 158 height 50
click at [403, 241] on td "[DATE]" at bounding box center [463, 225] width 158 height 50
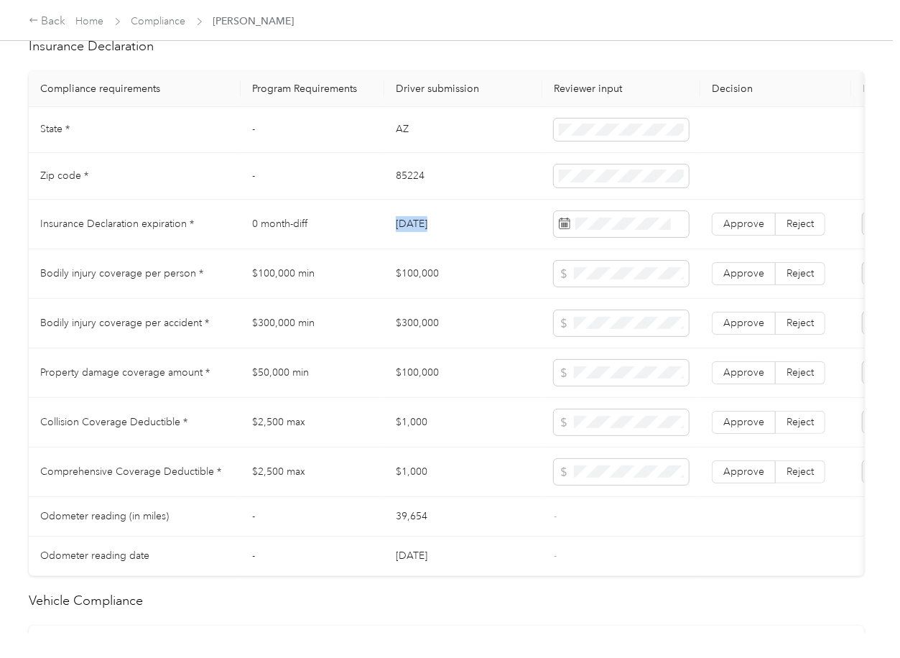
click at [403, 241] on td "[DATE]" at bounding box center [463, 225] width 158 height 50
click at [743, 230] on span "Approve" at bounding box center [743, 224] width 41 height 12
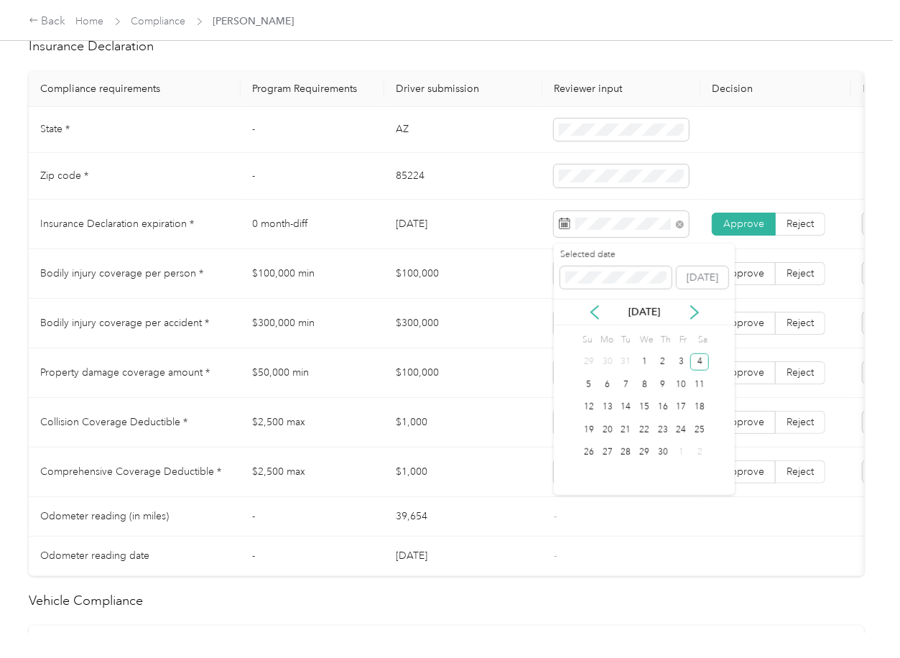
click at [526, 344] on td "$300,000" at bounding box center [463, 324] width 158 height 50
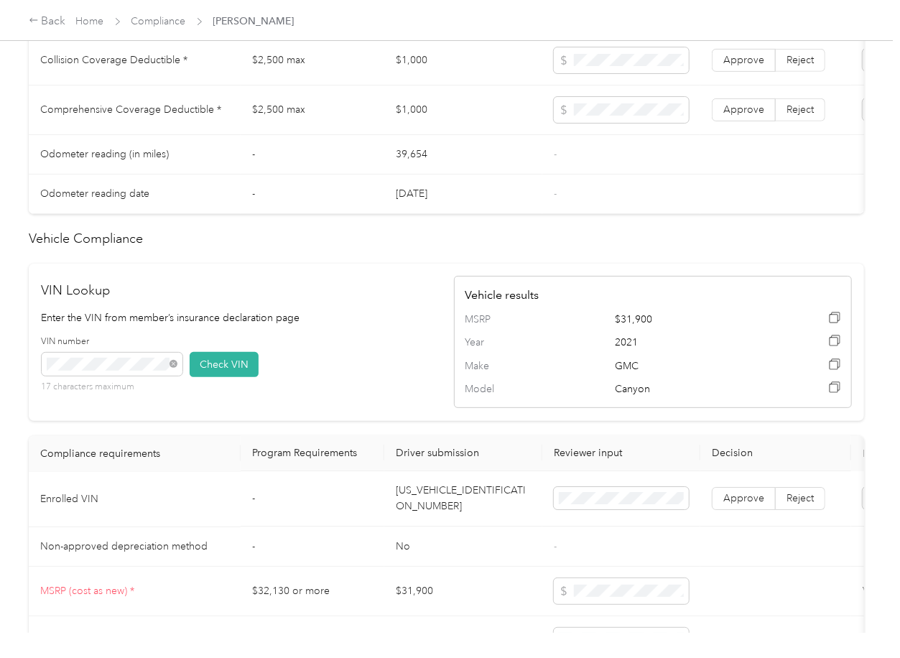
scroll to position [1308, 0]
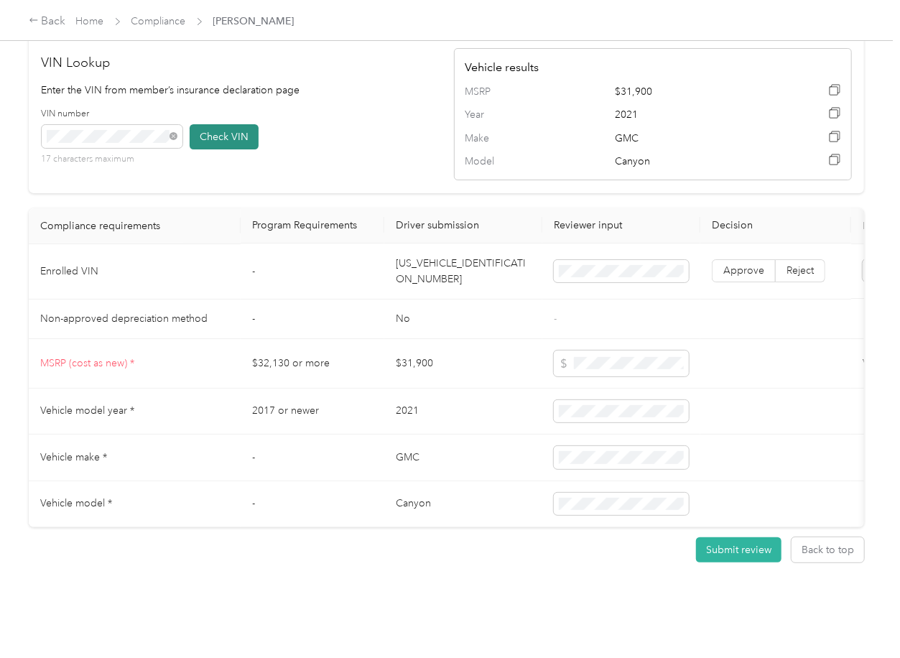
click at [216, 124] on button "Check VIN" at bounding box center [224, 136] width 69 height 25
click at [743, 265] on span "Approve" at bounding box center [743, 271] width 41 height 12
click at [461, 388] on td "2021" at bounding box center [463, 411] width 158 height 47
click at [462, 246] on td "[US_VEHICLE_IDENTIFICATION_NUMBER]" at bounding box center [463, 271] width 158 height 55
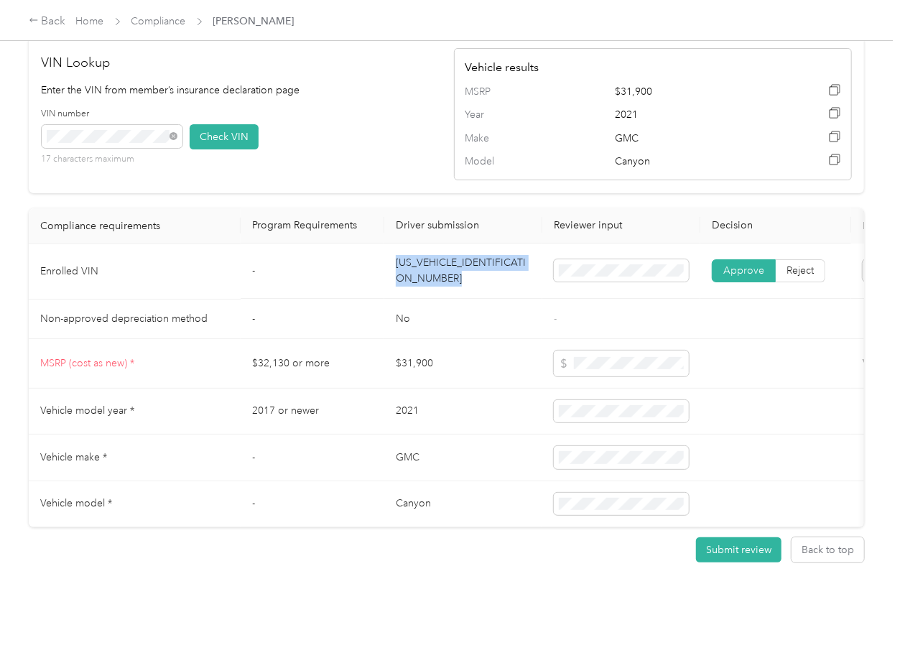
click at [462, 246] on td "[US_VEHICLE_IDENTIFICATION_NUMBER]" at bounding box center [463, 271] width 158 height 55
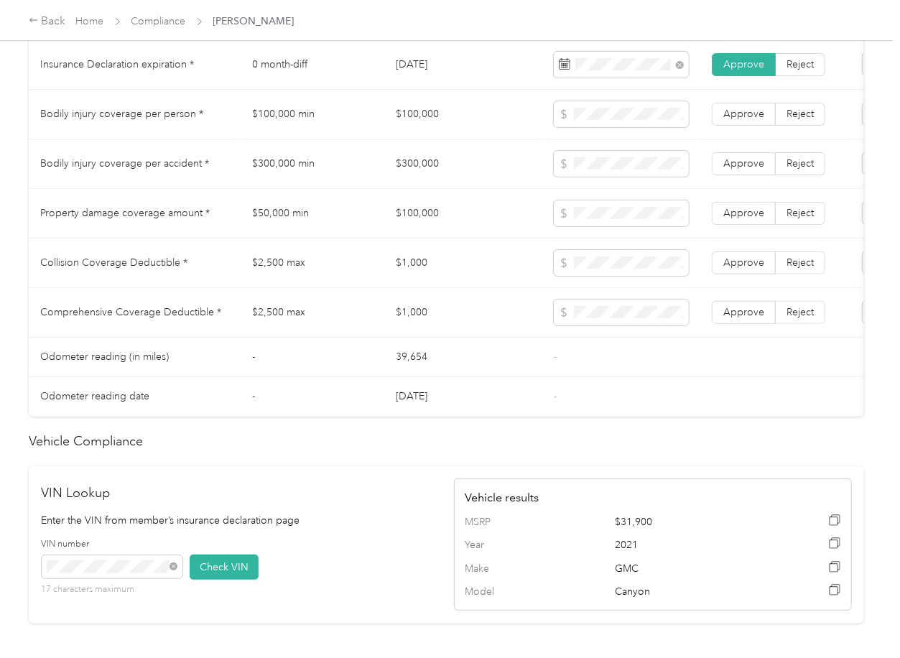
scroll to position [733, 0]
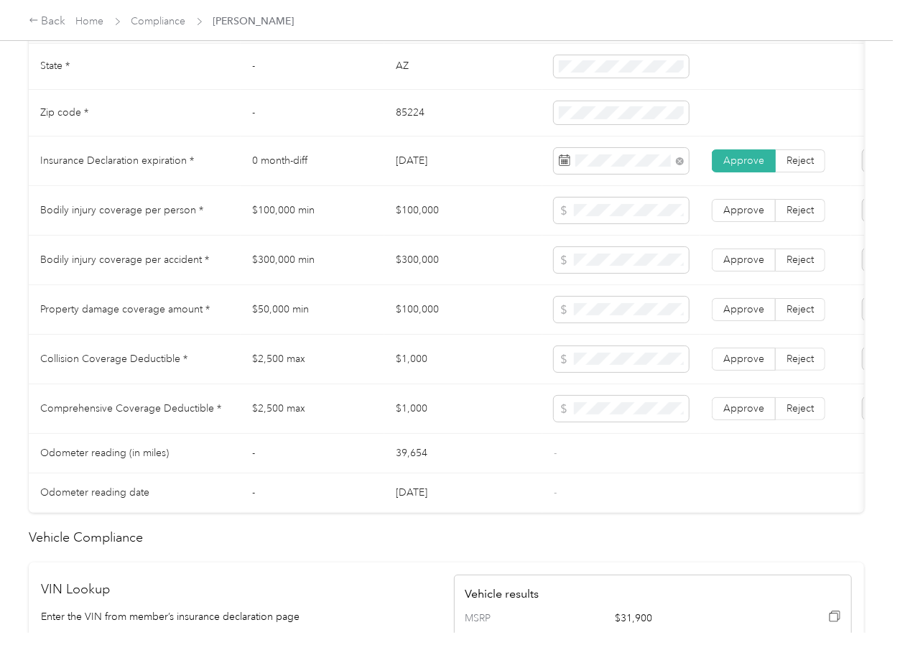
click at [434, 223] on td "$100,000" at bounding box center [463, 211] width 158 height 50
click at [407, 274] on td "$300,000" at bounding box center [463, 261] width 158 height 50
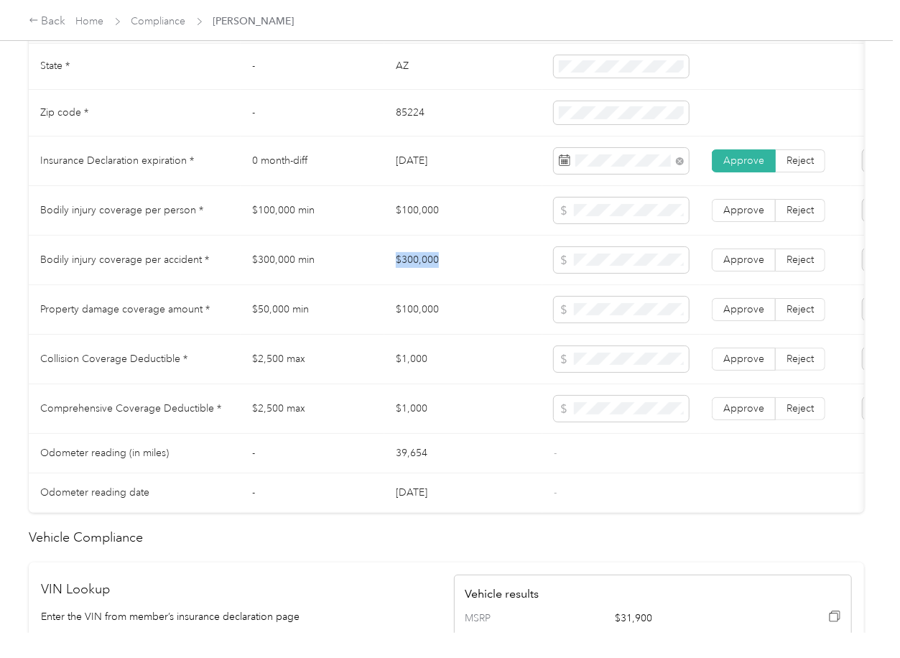
click at [407, 274] on td "$300,000" at bounding box center [463, 261] width 158 height 50
drag, startPoint x: 732, startPoint y: 271, endPoint x: 735, endPoint y: 230, distance: 41.7
click at [733, 266] on span "Approve" at bounding box center [743, 259] width 41 height 12
click at [735, 216] on span "Approve" at bounding box center [743, 210] width 41 height 12
click at [738, 266] on span "Approve" at bounding box center [743, 259] width 41 height 12
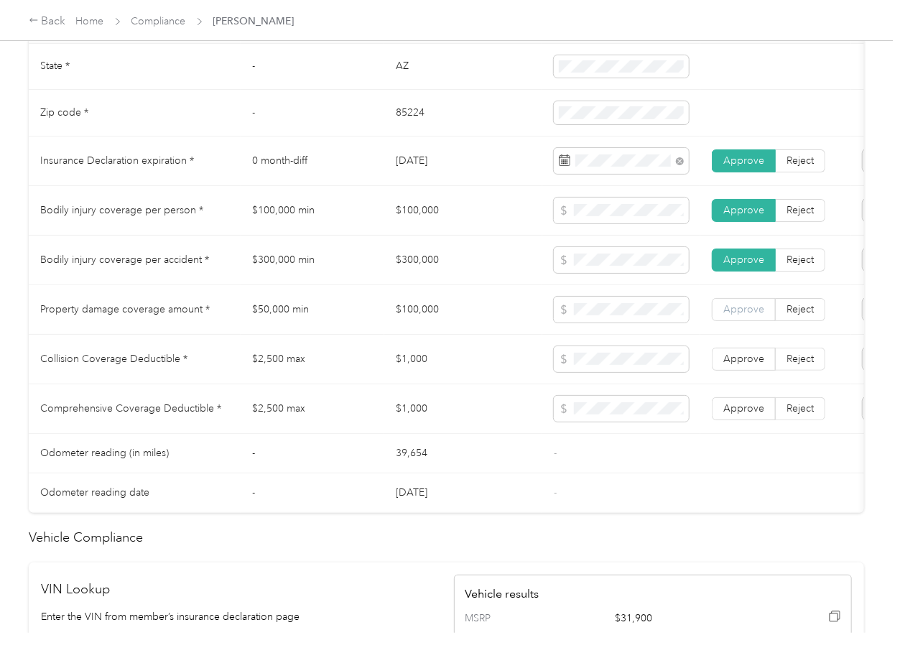
click at [732, 315] on span "Approve" at bounding box center [743, 309] width 41 height 12
click at [407, 371] on td "$1,000" at bounding box center [463, 360] width 158 height 50
click at [726, 414] on span "Approve" at bounding box center [743, 408] width 41 height 12
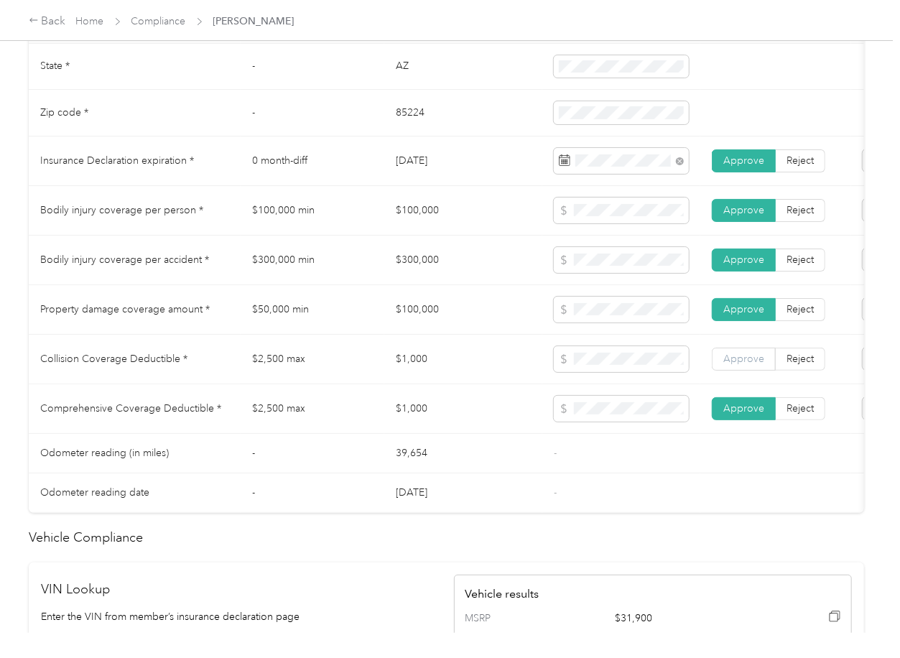
click at [733, 365] on span "Approve" at bounding box center [743, 359] width 41 height 12
click at [307, 449] on td "-" at bounding box center [313, 453] width 144 height 39
click at [406, 317] on td "$100,000" at bounding box center [463, 310] width 158 height 50
click at [604, 322] on span at bounding box center [621, 310] width 135 height 26
click at [410, 406] on td "$1,000" at bounding box center [463, 409] width 158 height 50
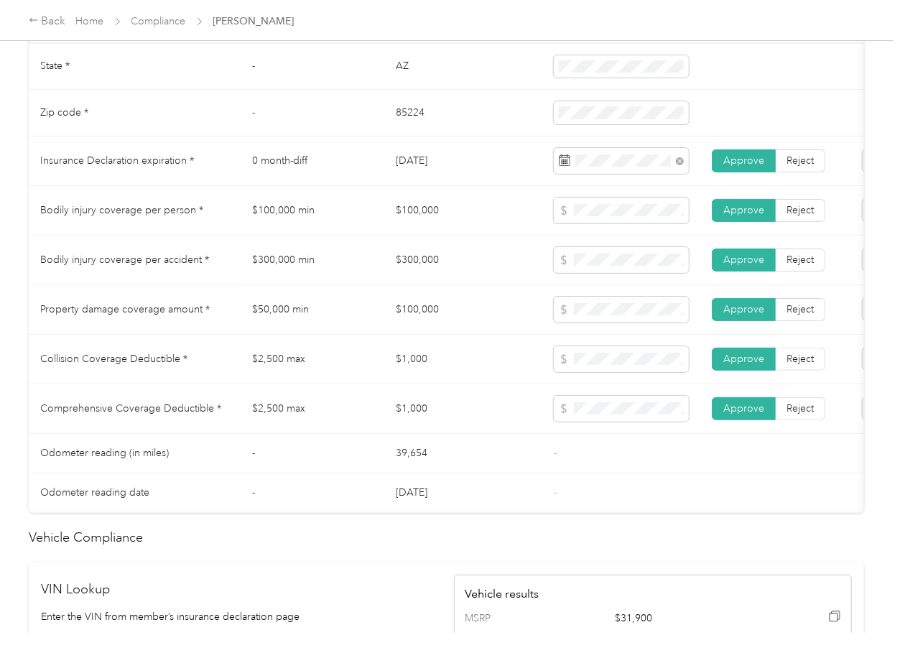
click at [387, 335] on td "$100,000" at bounding box center [463, 310] width 158 height 50
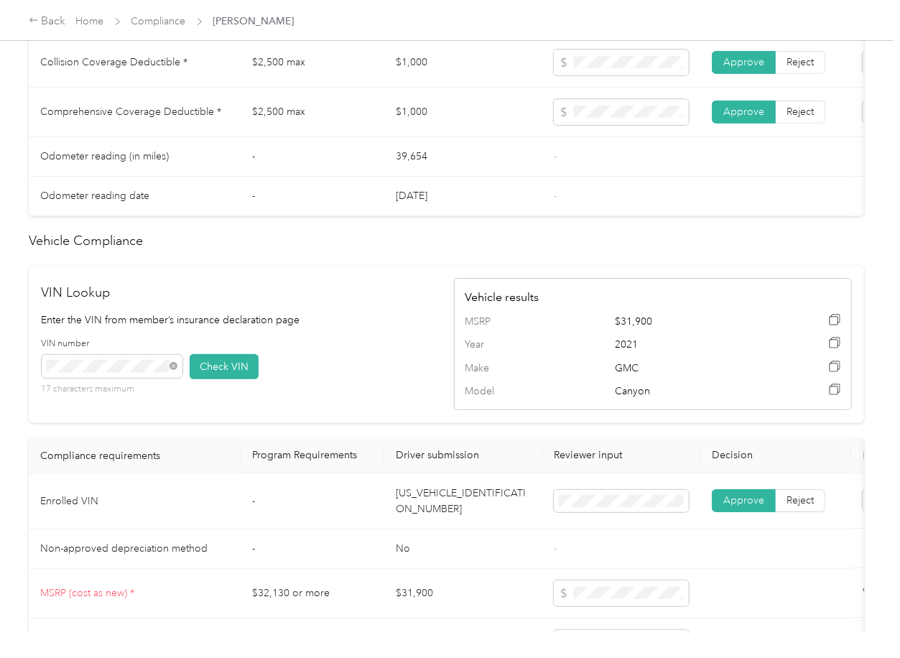
scroll to position [1308, 0]
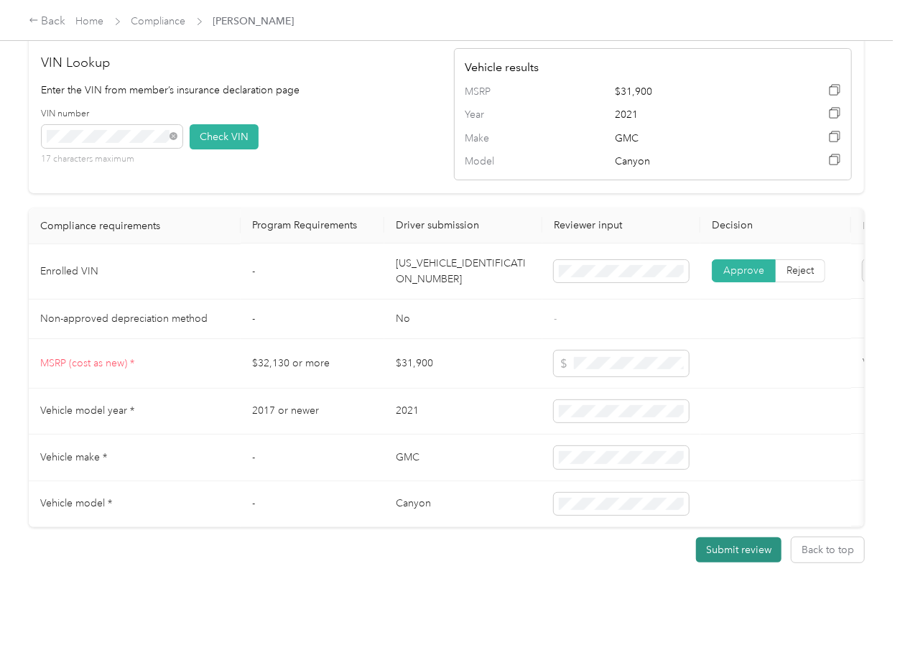
click at [735, 537] on button "Submit review" at bounding box center [738, 549] width 85 height 25
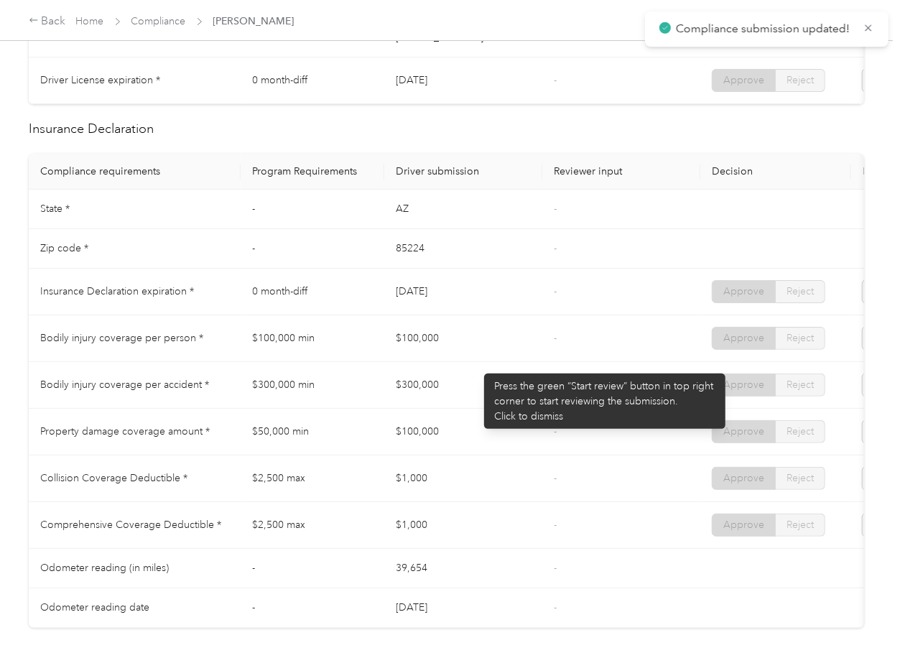
scroll to position [745, 0]
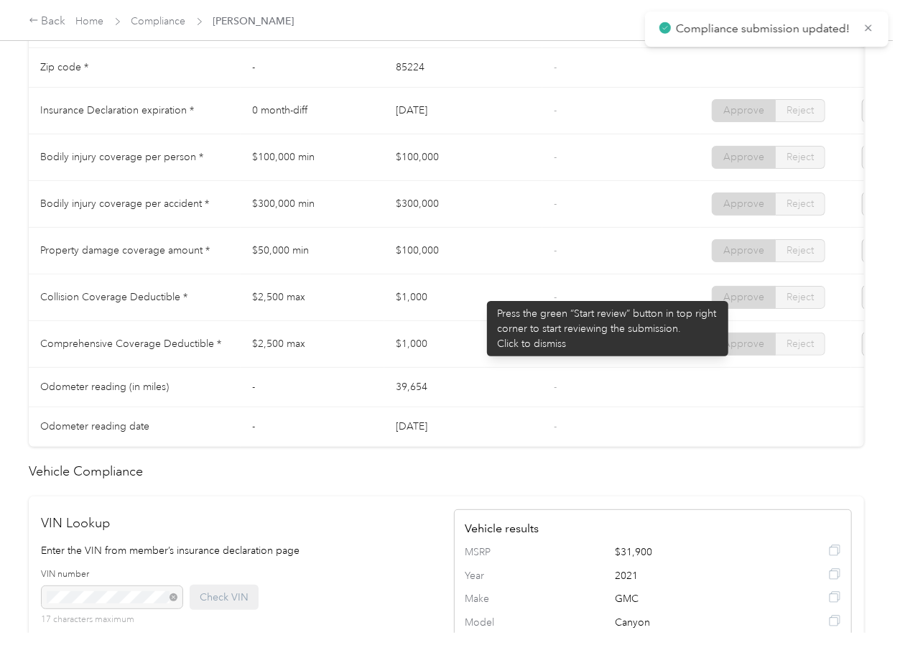
click at [480, 274] on td "$100,000" at bounding box center [463, 251] width 158 height 47
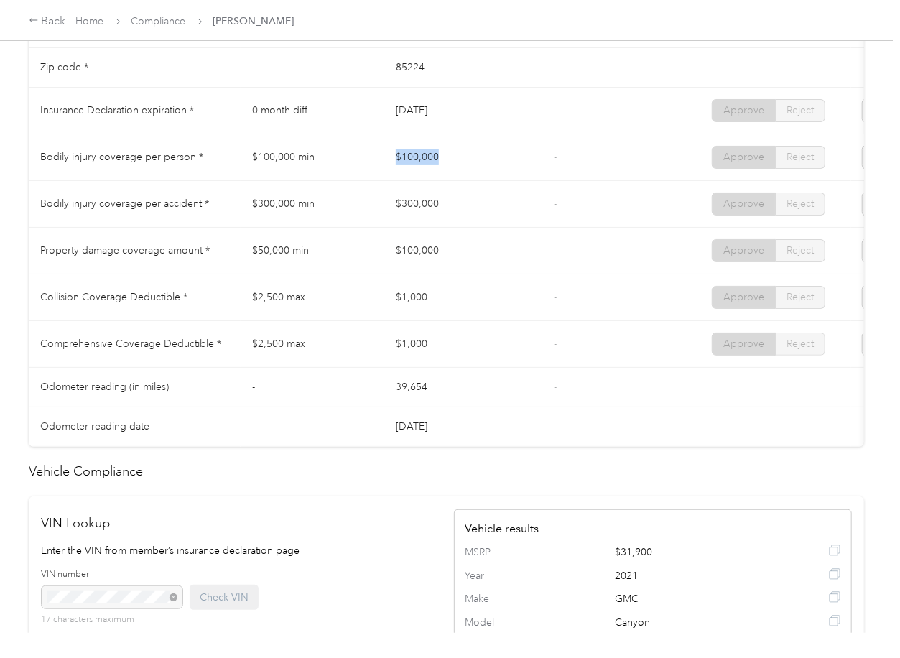
drag, startPoint x: 395, startPoint y: 164, endPoint x: 420, endPoint y: 196, distance: 40.4
click at [471, 168] on tr "Bodily injury coverage per person * $100,000 min $100,000 - Approve Reject" at bounding box center [535, 157] width 1012 height 47
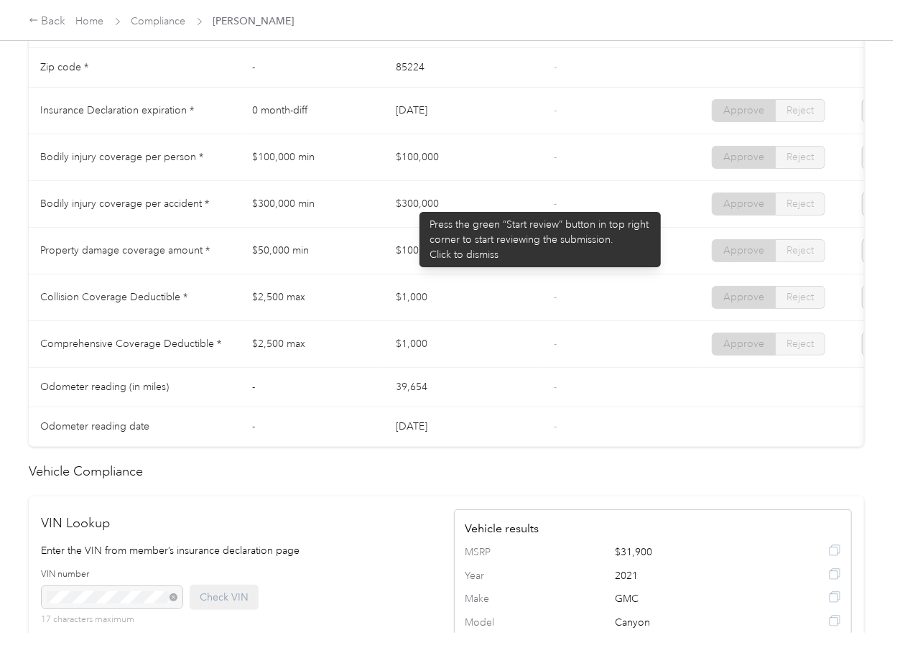
drag, startPoint x: 412, startPoint y: 205, endPoint x: 427, endPoint y: 239, distance: 37.6
click at [453, 213] on td "$300,000" at bounding box center [463, 204] width 158 height 47
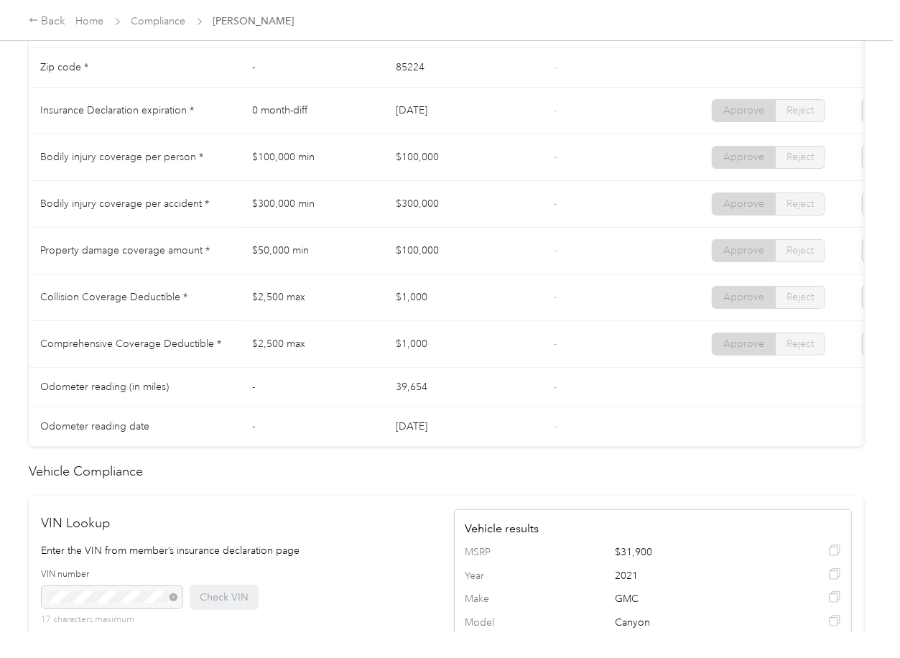
drag, startPoint x: 428, startPoint y: 248, endPoint x: 520, endPoint y: 260, distance: 92.6
click at [462, 253] on td "$100,000" at bounding box center [463, 251] width 158 height 47
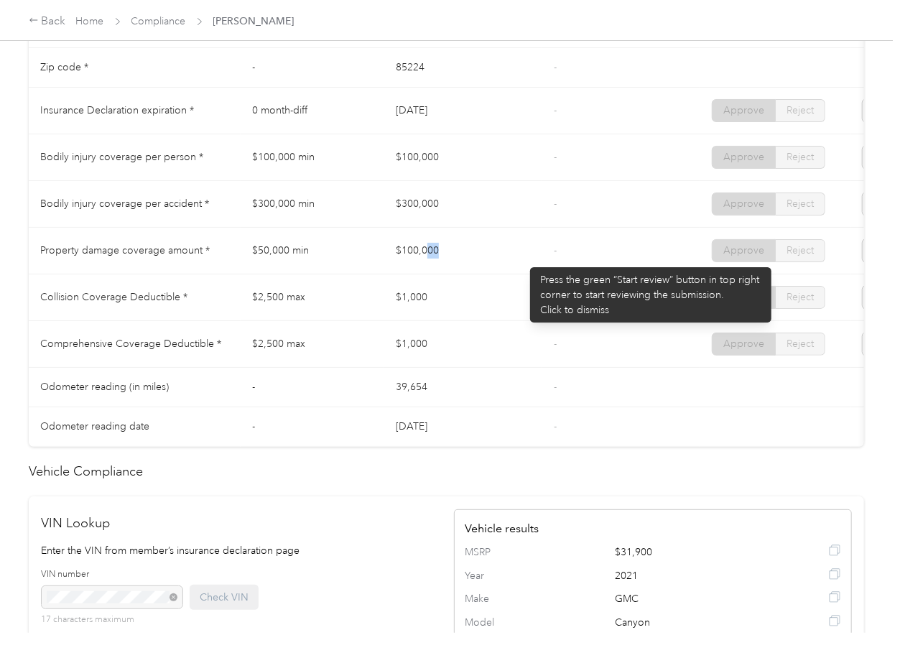
click at [523, 260] on td "$100,000" at bounding box center [463, 251] width 158 height 47
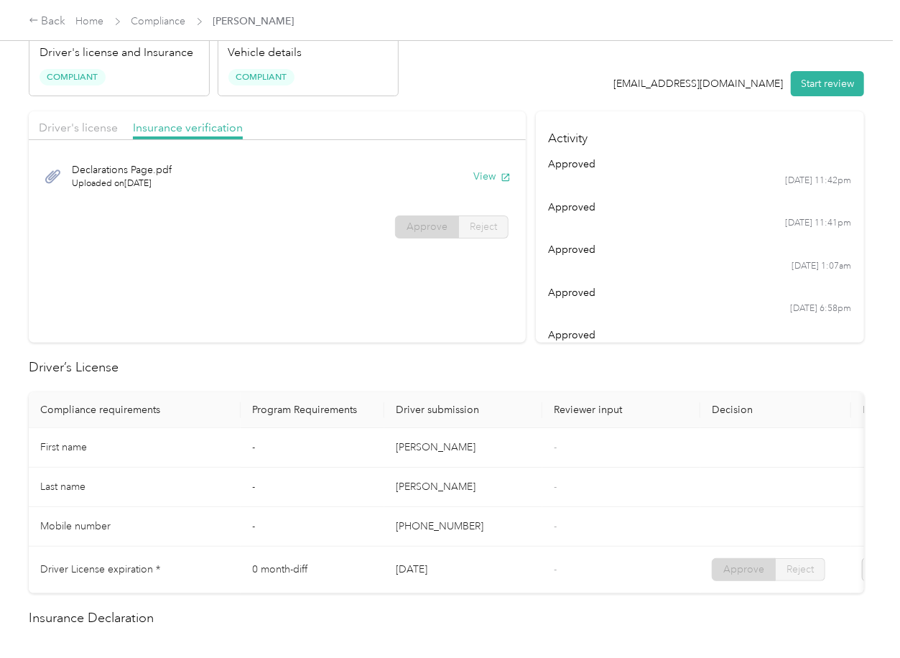
scroll to position [0, 0]
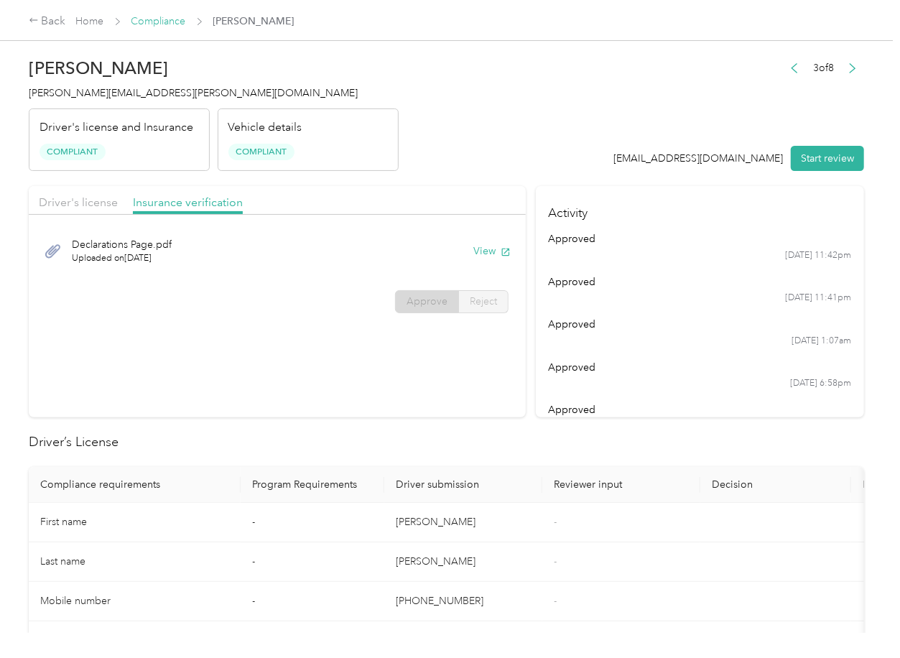
click at [162, 21] on link "Compliance" at bounding box center [158, 21] width 55 height 12
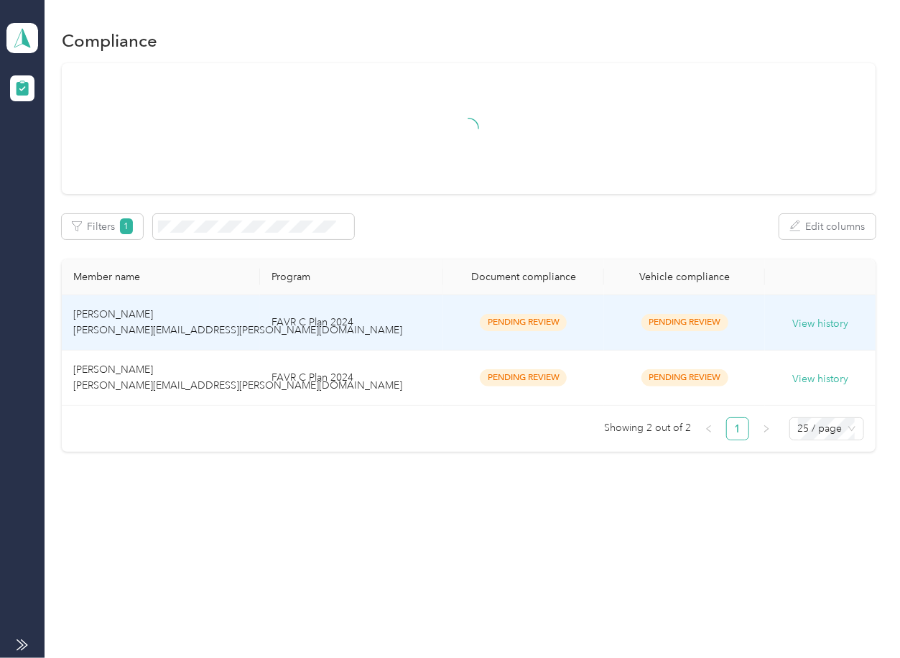
click at [244, 355] on td "[PERSON_NAME] [PERSON_NAME][EMAIL_ADDRESS][PERSON_NAME][DOMAIN_NAME]" at bounding box center [160, 377] width 197 height 55
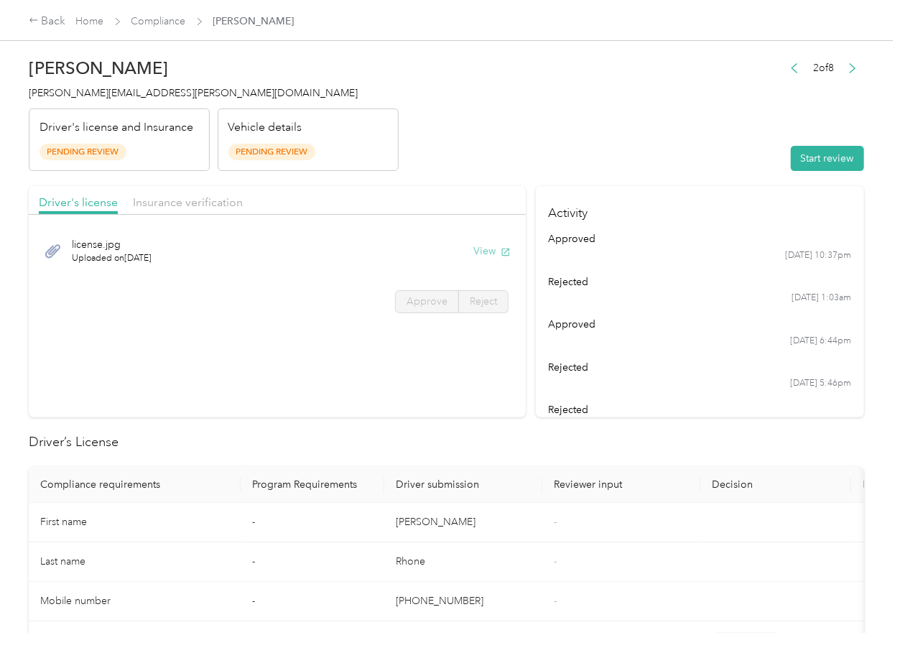
click at [489, 248] on button "View" at bounding box center [491, 250] width 37 height 15
click at [458, 193] on div "Driver's license Insurance verification" at bounding box center [277, 200] width 497 height 29
drag, startPoint x: 235, startPoint y: 211, endPoint x: 213, endPoint y: 213, distance: 21.6
click at [234, 212] on div "Driver's license Insurance verification" at bounding box center [277, 200] width 497 height 29
click at [212, 213] on div "Driver's license Insurance verification" at bounding box center [277, 200] width 497 height 29
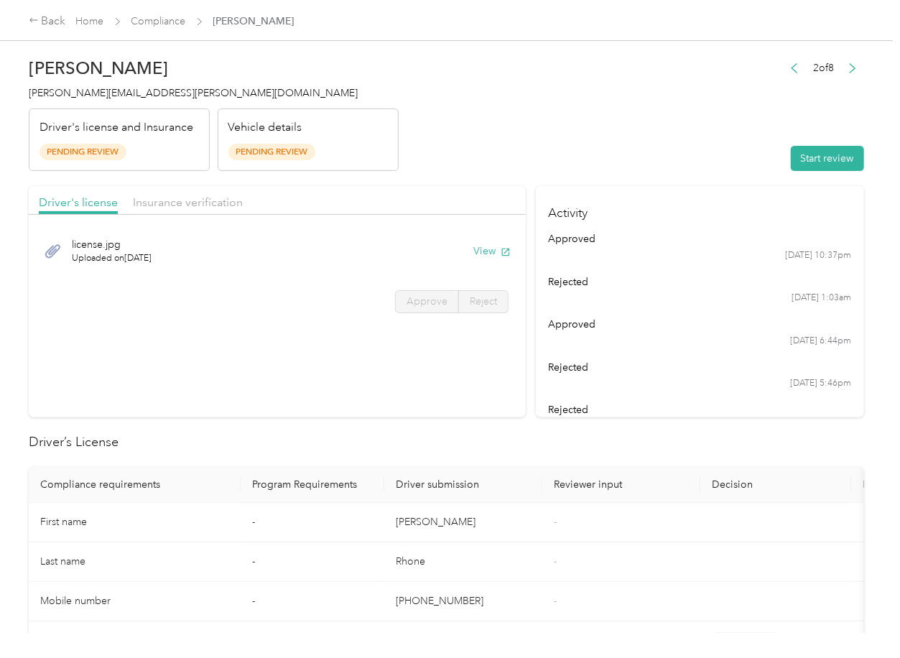
click at [210, 213] on div "Driver's license Insurance verification" at bounding box center [277, 200] width 497 height 29
click at [187, 195] on span "Insurance verification" at bounding box center [188, 202] width 110 height 14
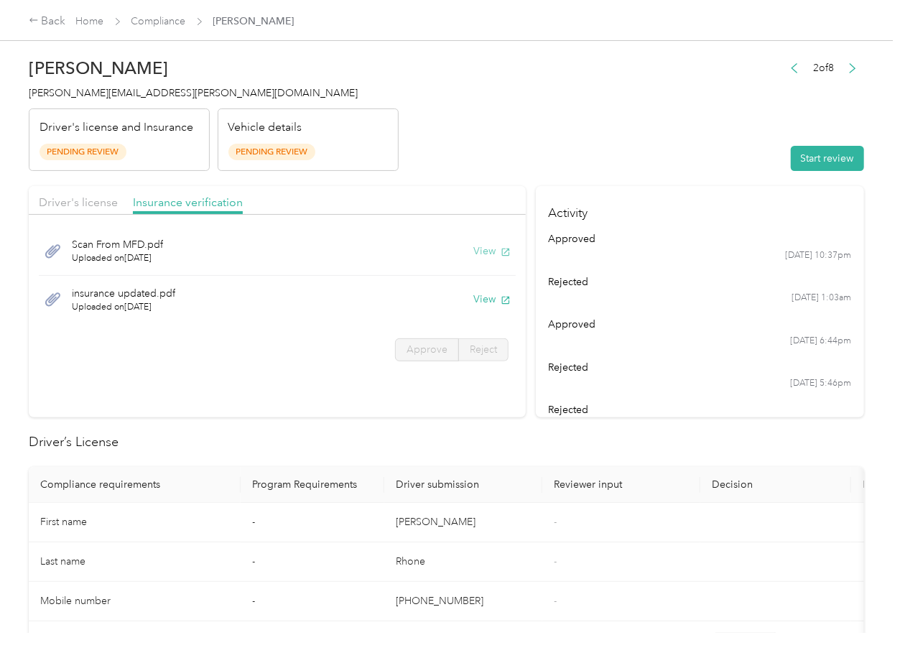
click at [475, 256] on button "View" at bounding box center [491, 250] width 37 height 15
drag, startPoint x: 489, startPoint y: 302, endPoint x: 569, endPoint y: 248, distance: 95.8
click at [489, 302] on button "View" at bounding box center [491, 299] width 37 height 15
drag, startPoint x: 797, startPoint y: 161, endPoint x: 781, endPoint y: 166, distance: 16.6
click at [798, 160] on button "Start review" at bounding box center [827, 158] width 73 height 25
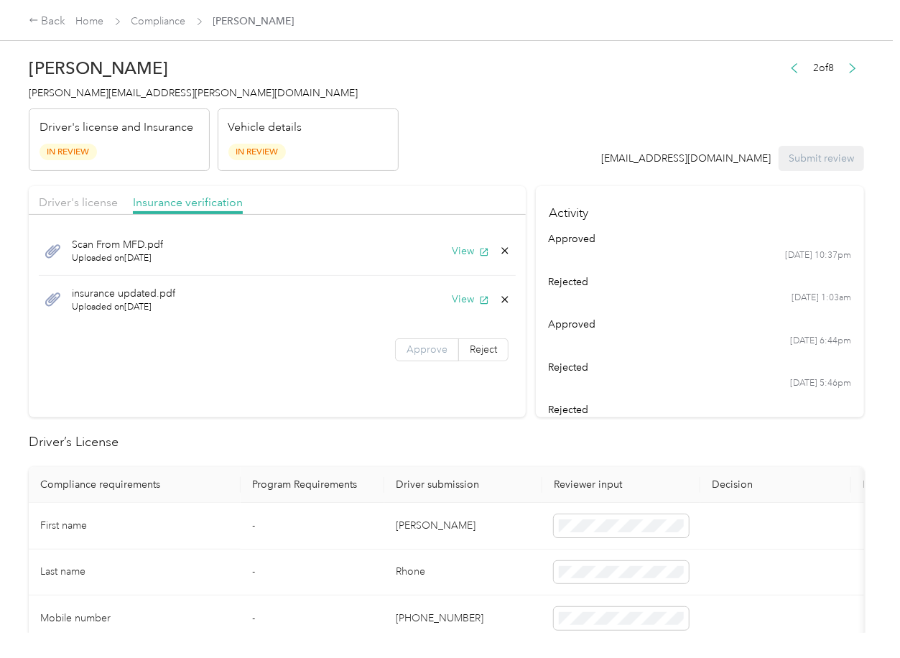
click at [414, 341] on label "Approve" at bounding box center [427, 349] width 64 height 23
click at [90, 199] on span "Driver's license" at bounding box center [78, 202] width 79 height 14
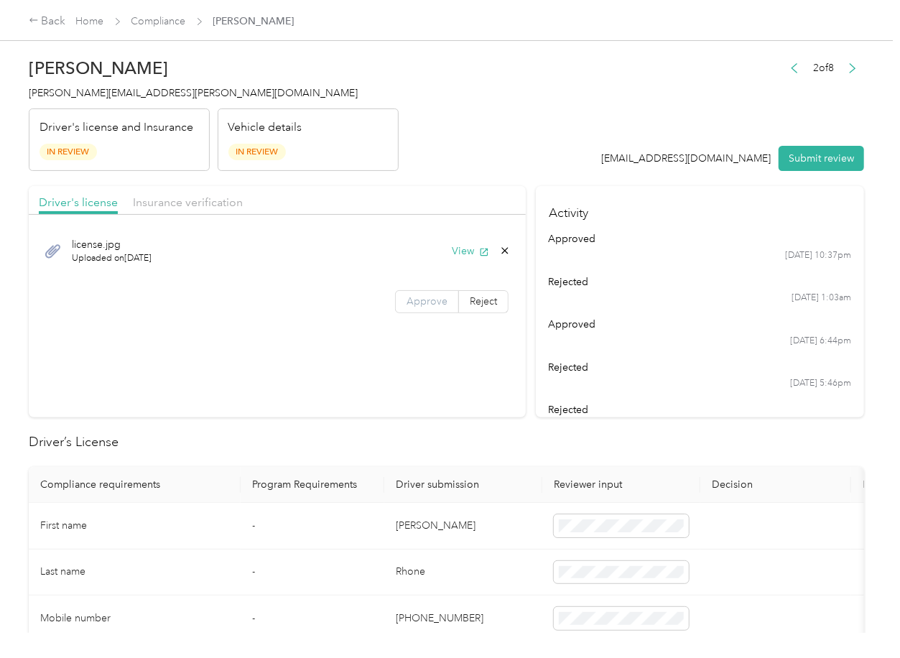
click at [430, 306] on span "Approve" at bounding box center [426, 301] width 41 height 12
drag, startPoint x: 400, startPoint y: 312, endPoint x: 335, endPoint y: 342, distance: 72.0
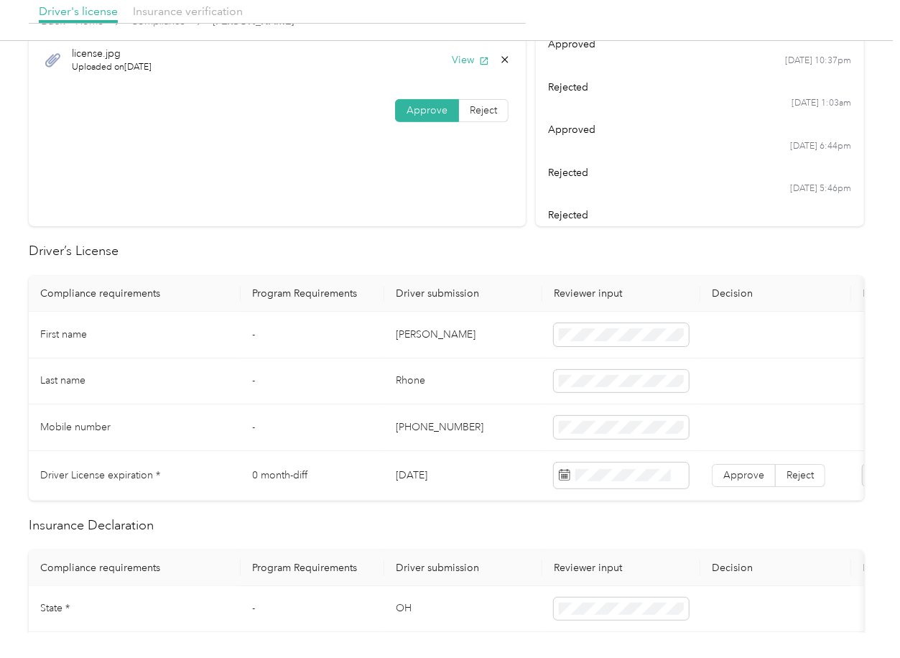
click at [410, 339] on td "[PERSON_NAME]" at bounding box center [463, 335] width 158 height 47
click at [429, 470] on td "[DATE]" at bounding box center [463, 476] width 158 height 50
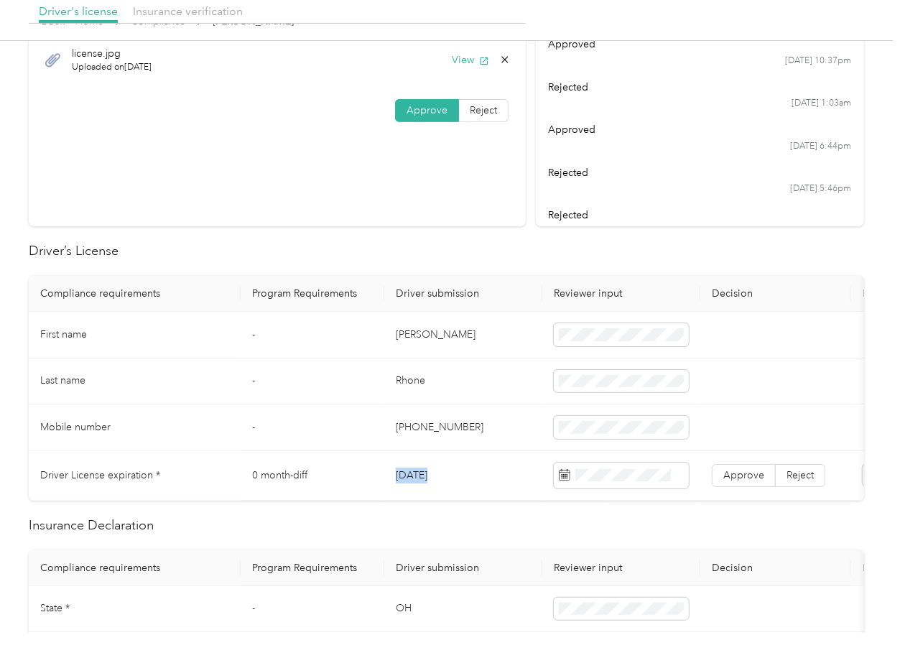
click at [429, 470] on td "[DATE]" at bounding box center [463, 476] width 158 height 50
drag, startPoint x: 460, startPoint y: 268, endPoint x: 702, endPoint y: 359, distance: 257.9
click at [729, 478] on span "Approve" at bounding box center [743, 475] width 41 height 12
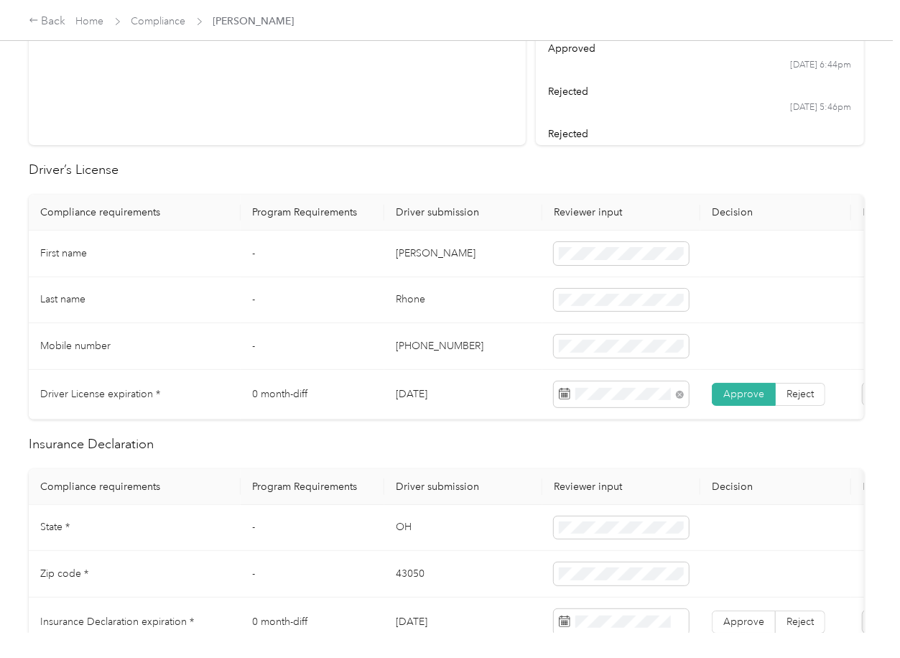
scroll to position [478, 0]
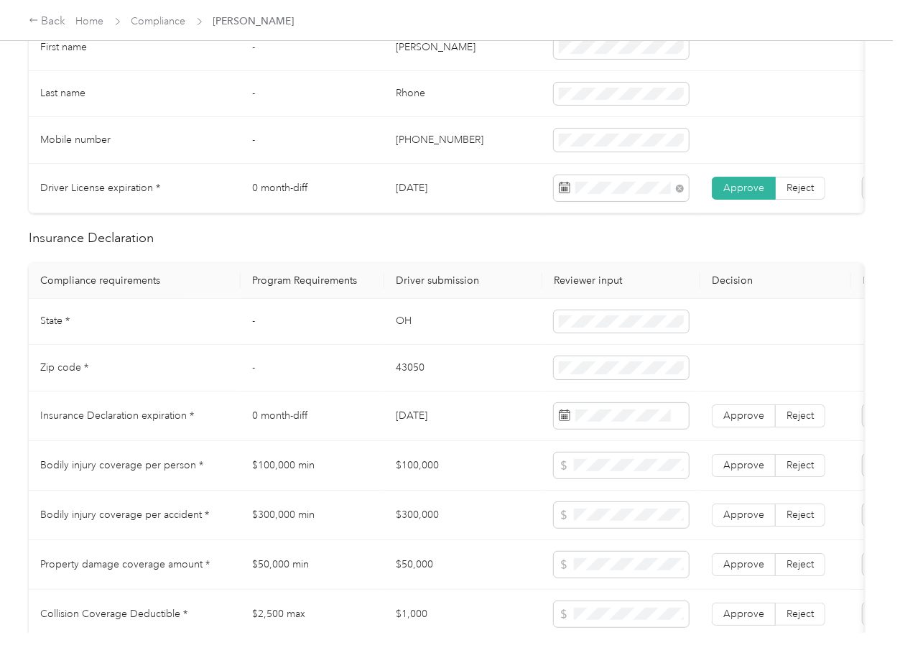
click at [409, 334] on td "OH" at bounding box center [463, 322] width 158 height 47
click at [421, 382] on td "43050" at bounding box center [463, 368] width 158 height 47
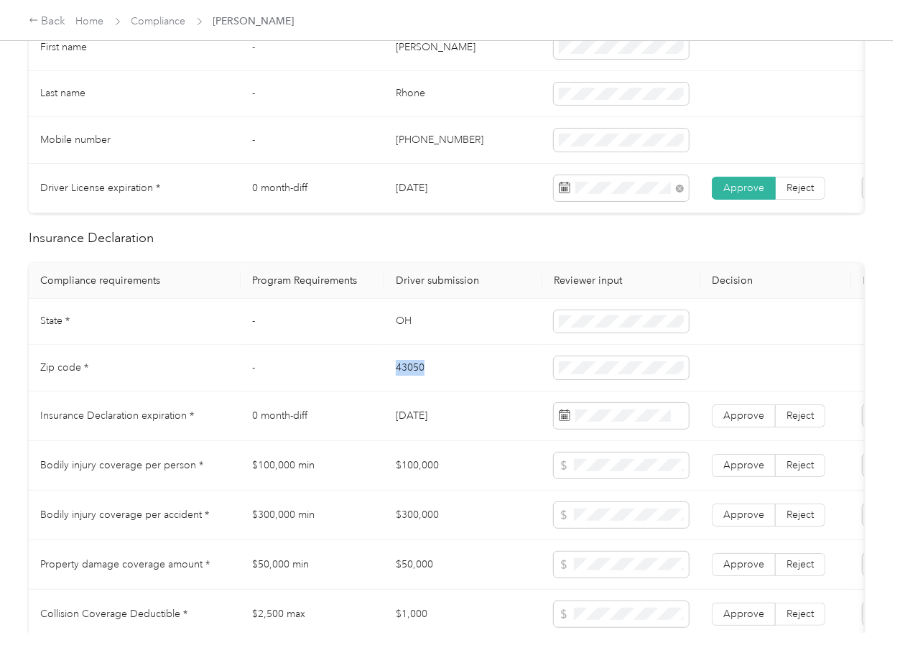
click at [421, 382] on td "43050" at bounding box center [463, 368] width 158 height 47
click at [573, 368] on td at bounding box center [621, 368] width 158 height 47
click at [353, 391] on td "-" at bounding box center [313, 368] width 144 height 47
click at [599, 429] on span at bounding box center [621, 416] width 135 height 26
click at [261, 455] on td "$100,000 min" at bounding box center [313, 466] width 144 height 50
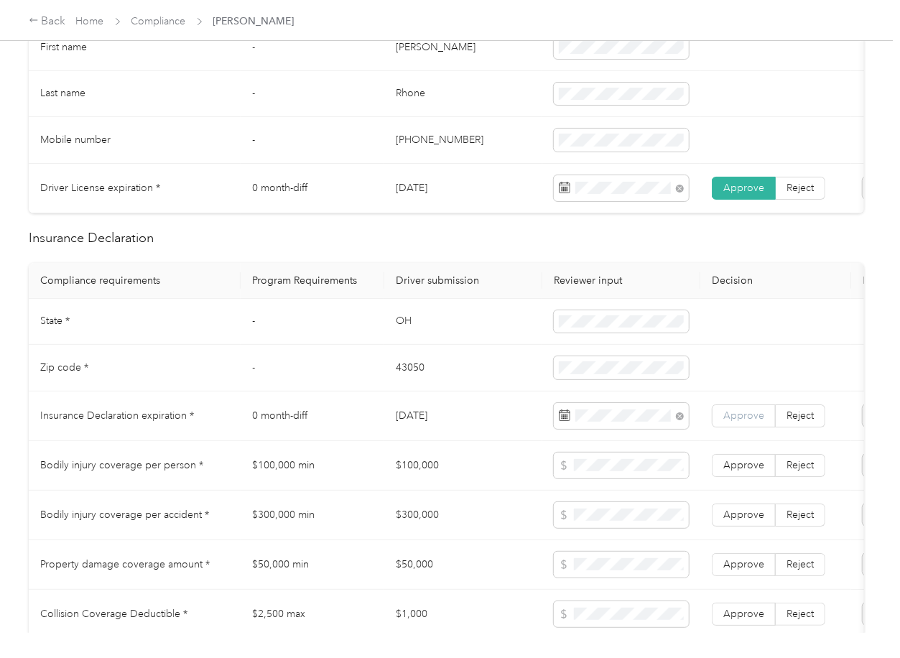
click at [715, 425] on label "Approve" at bounding box center [744, 415] width 64 height 23
click at [350, 429] on td "0 month-diff" at bounding box center [313, 416] width 144 height 50
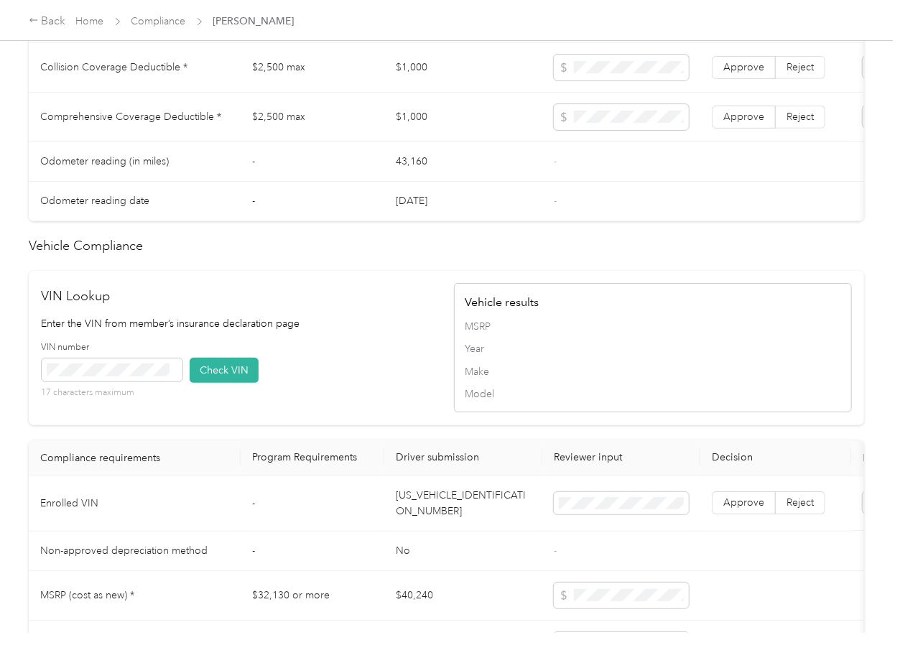
scroll to position [1053, 0]
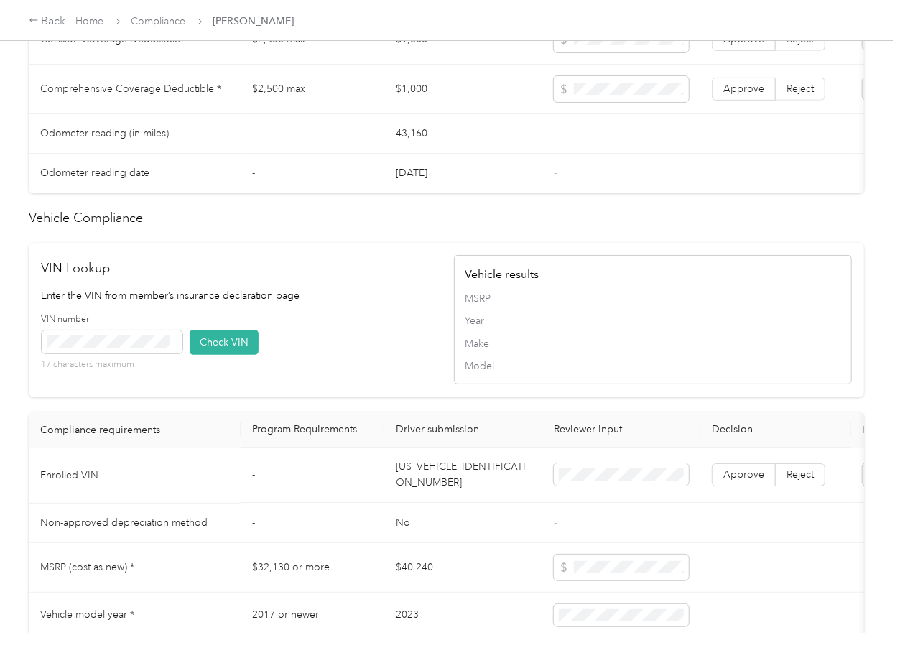
click at [420, 494] on td "[US_VEHICLE_IDENTIFICATION_NUMBER]" at bounding box center [463, 475] width 158 height 55
click at [297, 278] on h2 "VIN Lookup" at bounding box center [241, 267] width 398 height 19
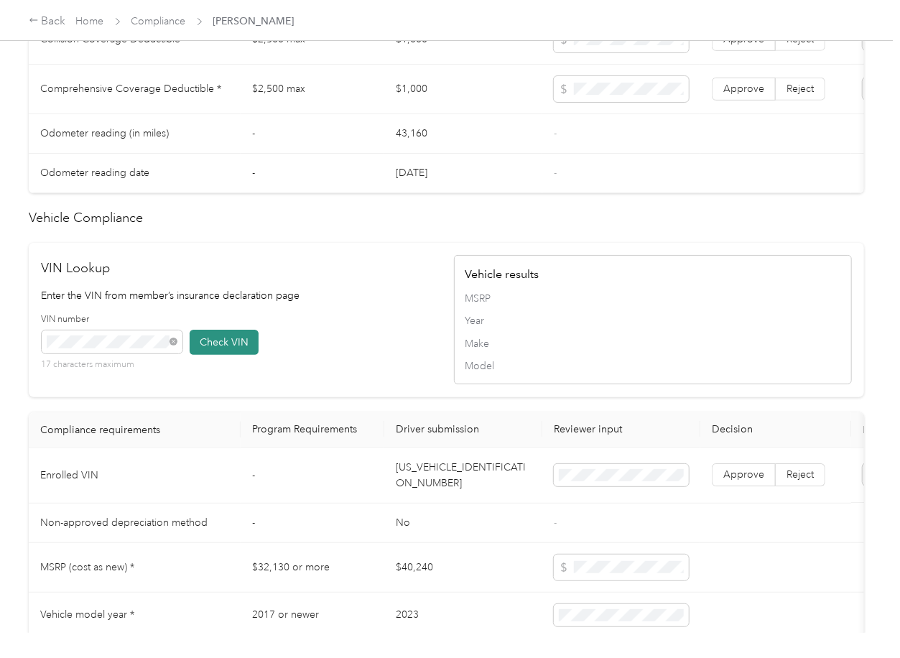
click at [240, 355] on button "Check VIN" at bounding box center [224, 342] width 69 height 25
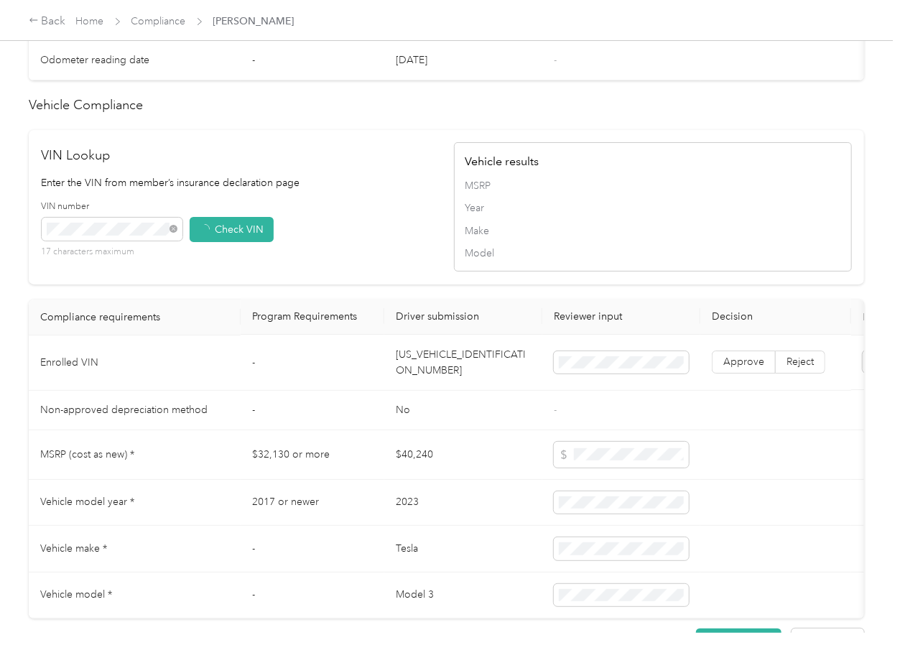
scroll to position [1305, 0]
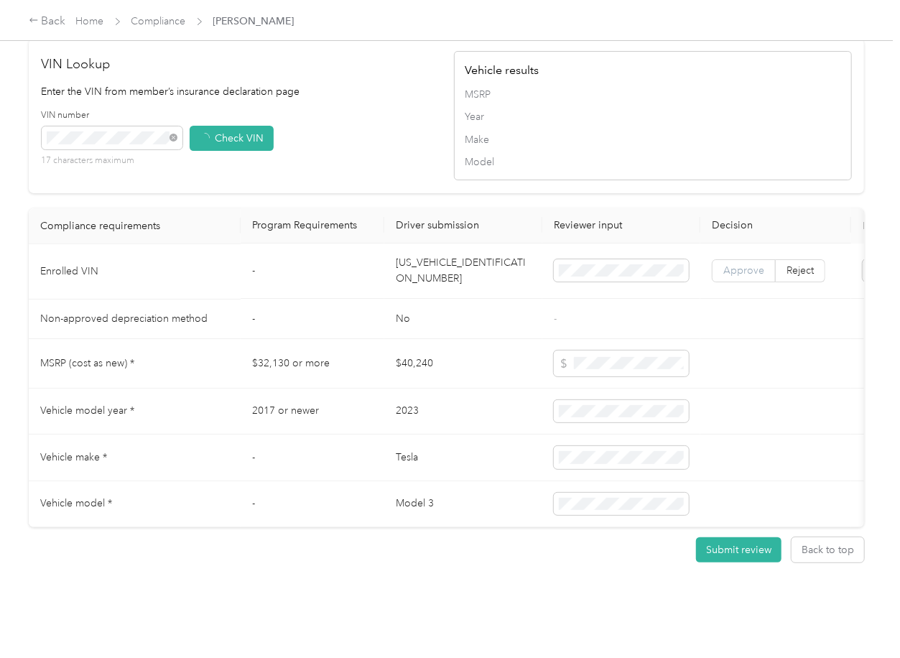
click at [717, 260] on label "Approve" at bounding box center [744, 271] width 64 height 23
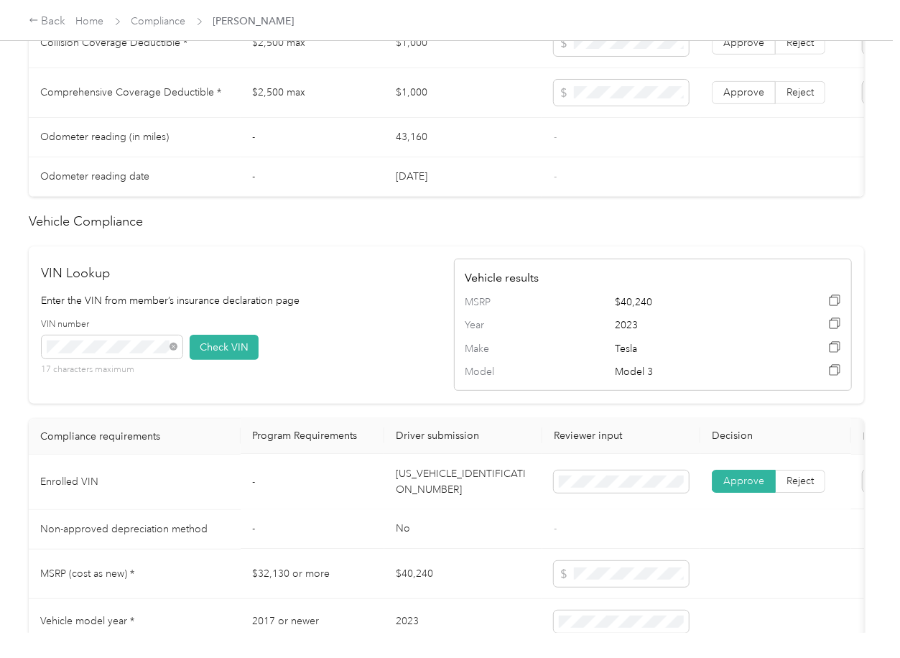
scroll to position [1308, 0]
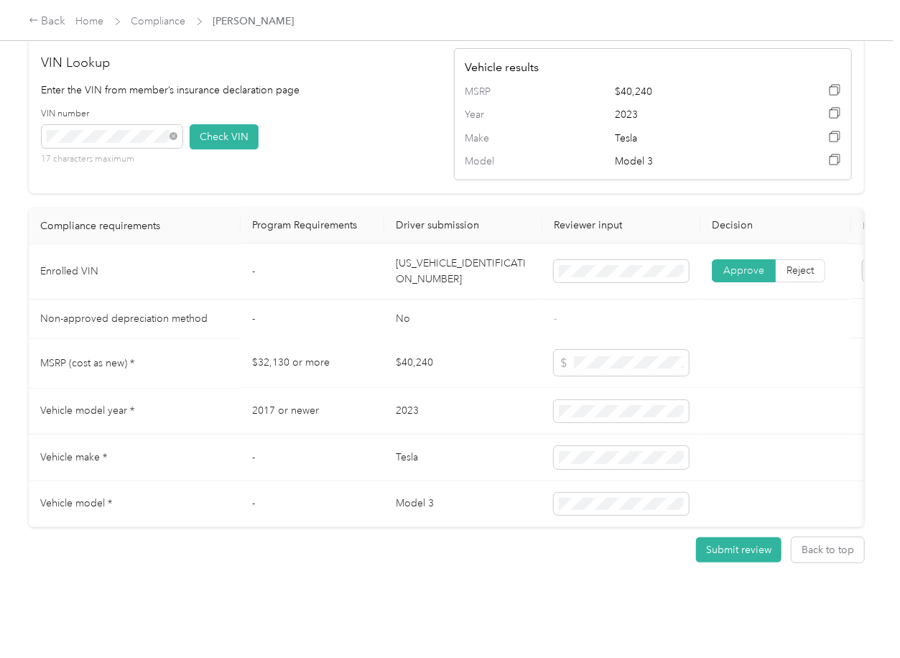
click at [514, 339] on td "$40,240" at bounding box center [463, 364] width 158 height 50
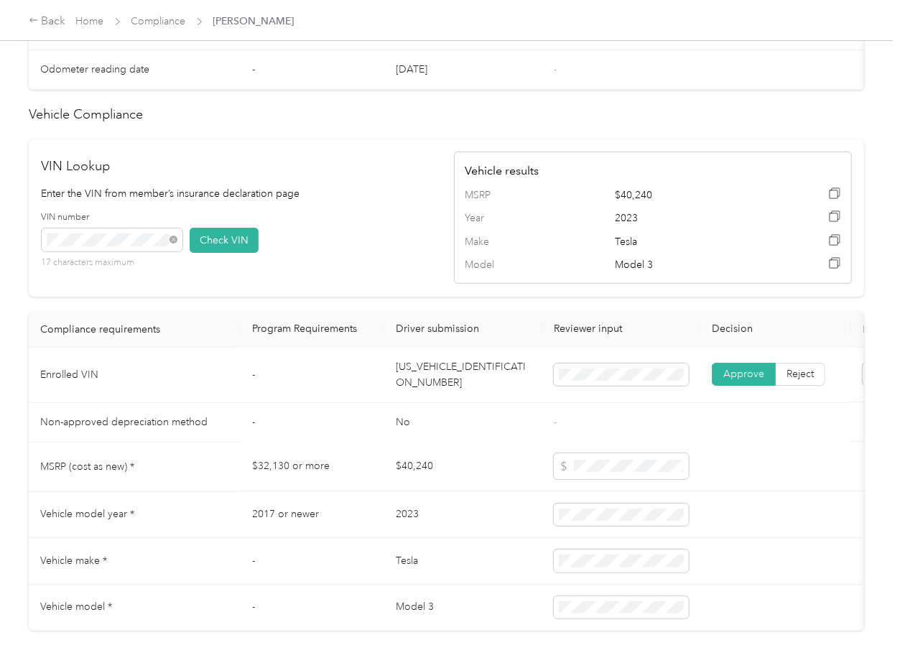
scroll to position [829, 0]
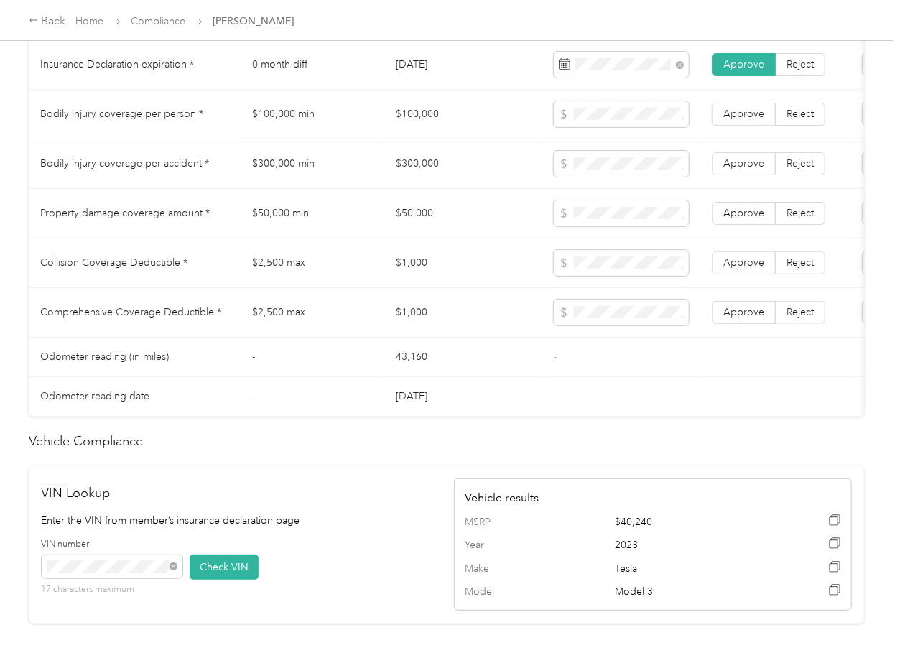
click at [420, 121] on td "$100,000" at bounding box center [463, 115] width 158 height 50
click at [421, 179] on td "$300,000" at bounding box center [463, 164] width 158 height 50
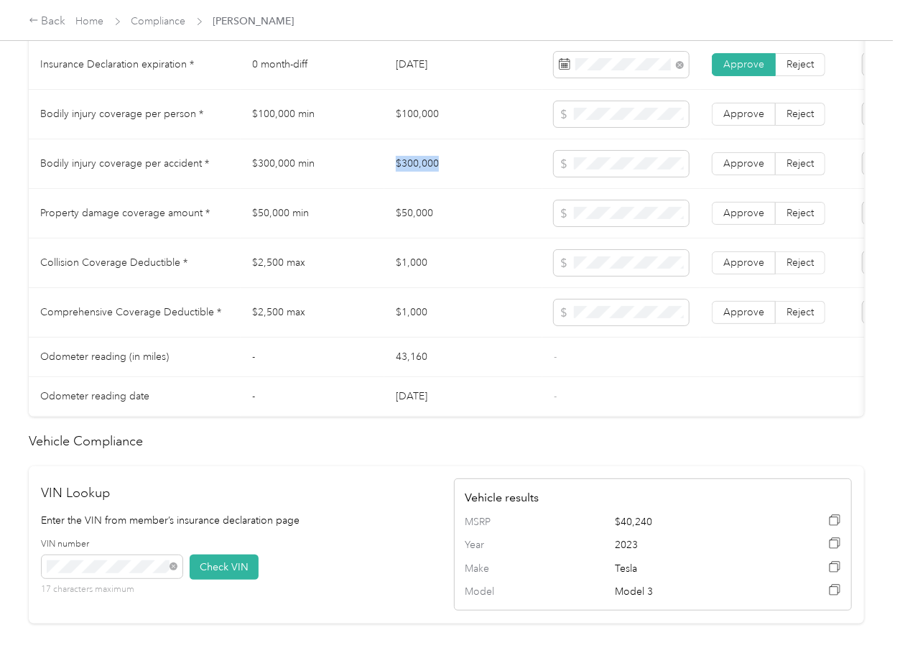
click at [421, 179] on td "$300,000" at bounding box center [463, 164] width 158 height 50
click at [396, 226] on td "$50,000" at bounding box center [463, 214] width 158 height 50
click at [418, 322] on td "$1,000" at bounding box center [463, 313] width 158 height 50
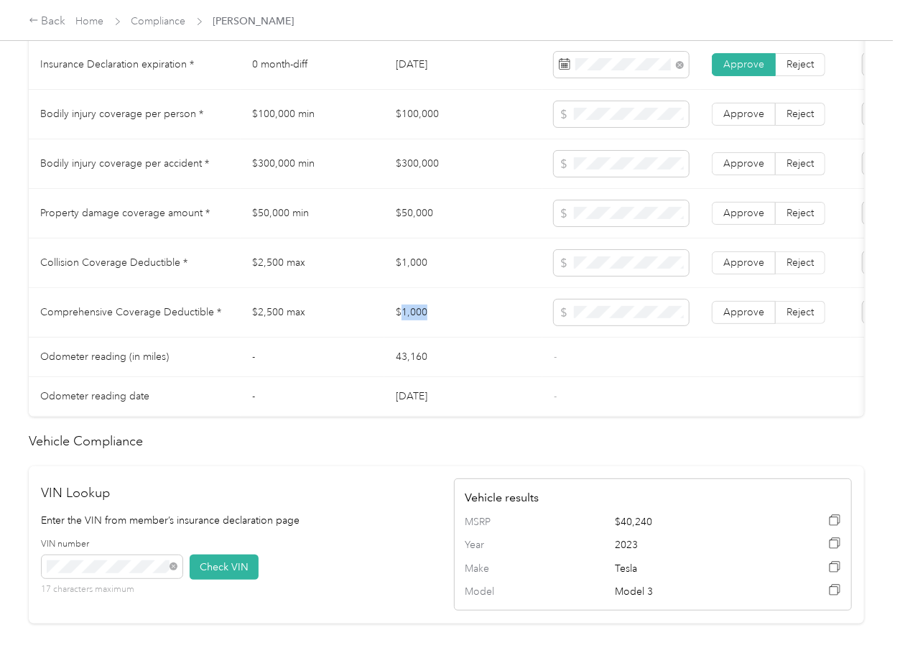
click at [418, 322] on td "$1,000" at bounding box center [463, 313] width 158 height 50
click at [745, 318] on span "Approve" at bounding box center [743, 312] width 41 height 12
drag, startPoint x: 750, startPoint y: 275, endPoint x: 750, endPoint y: 264, distance: 10.8
click at [749, 269] on span "Approve" at bounding box center [743, 262] width 41 height 12
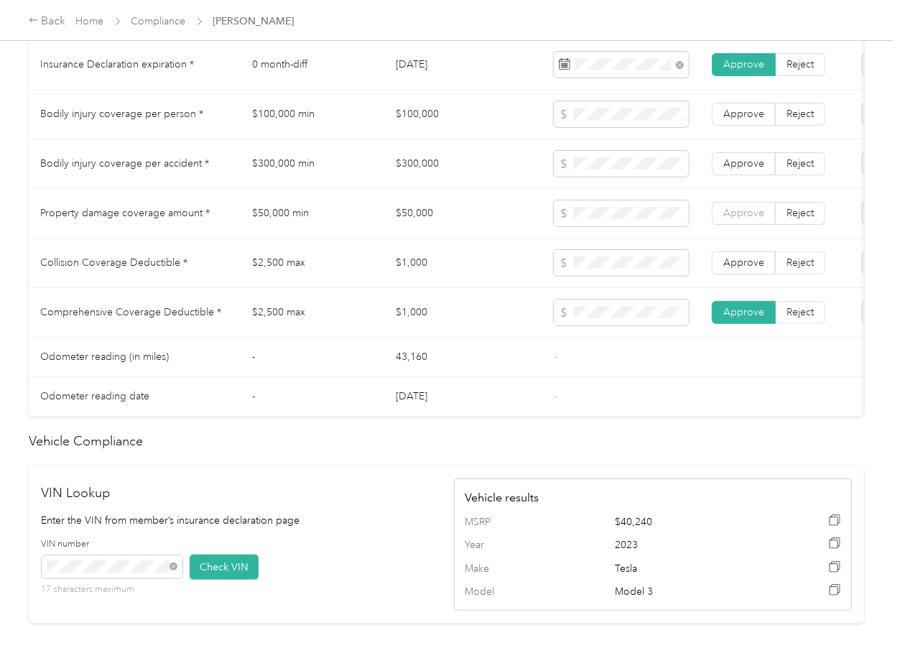
click at [750, 225] on label "Approve" at bounding box center [744, 213] width 64 height 23
click at [747, 169] on span "Approve" at bounding box center [743, 163] width 41 height 12
click at [747, 139] on td "Approve Reject" at bounding box center [775, 115] width 151 height 50
click at [748, 120] on span "Approve" at bounding box center [743, 114] width 41 height 12
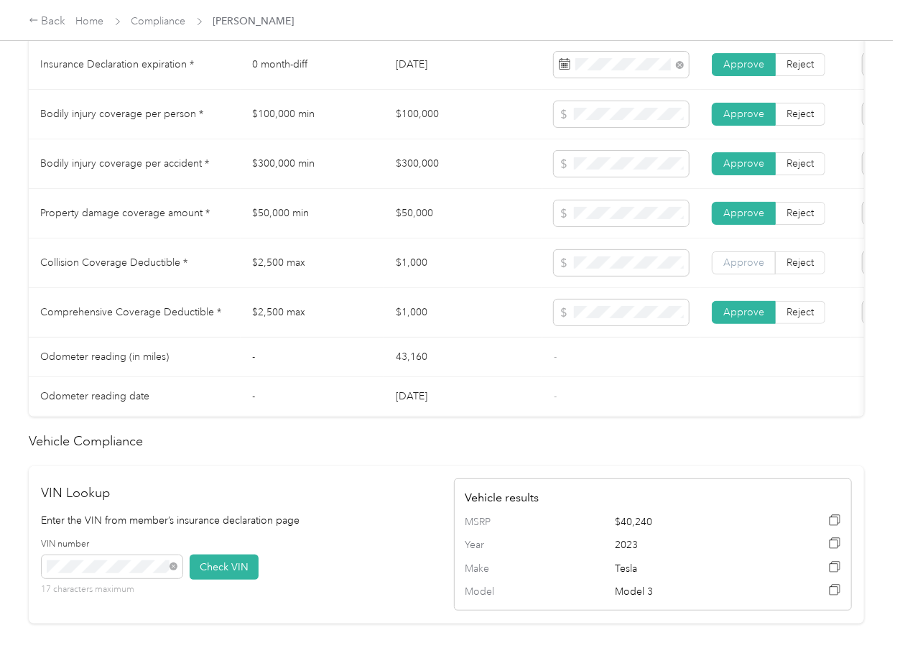
click at [752, 274] on label "Approve" at bounding box center [744, 262] width 64 height 23
click at [414, 329] on td "$1,000" at bounding box center [463, 313] width 158 height 50
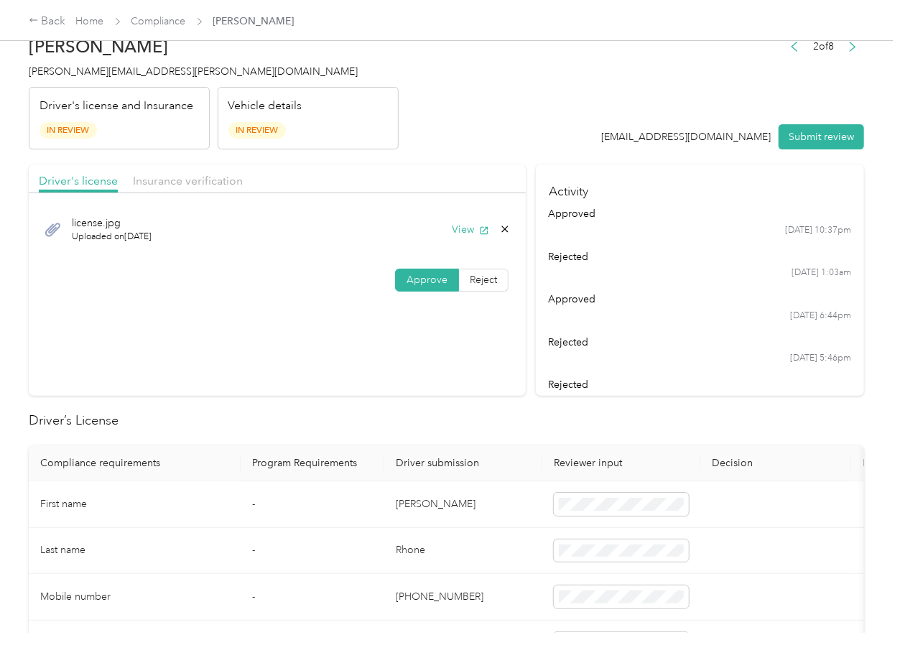
scroll to position [0, 0]
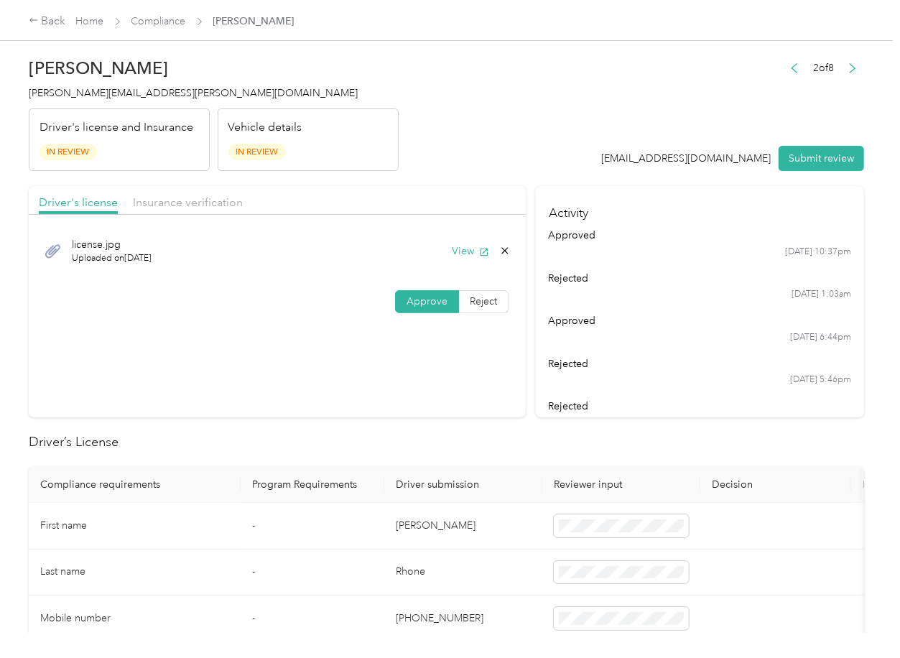
click at [223, 214] on div "Driver's license Insurance verification" at bounding box center [277, 200] width 497 height 29
click at [218, 208] on span "Insurance verification" at bounding box center [188, 202] width 110 height 14
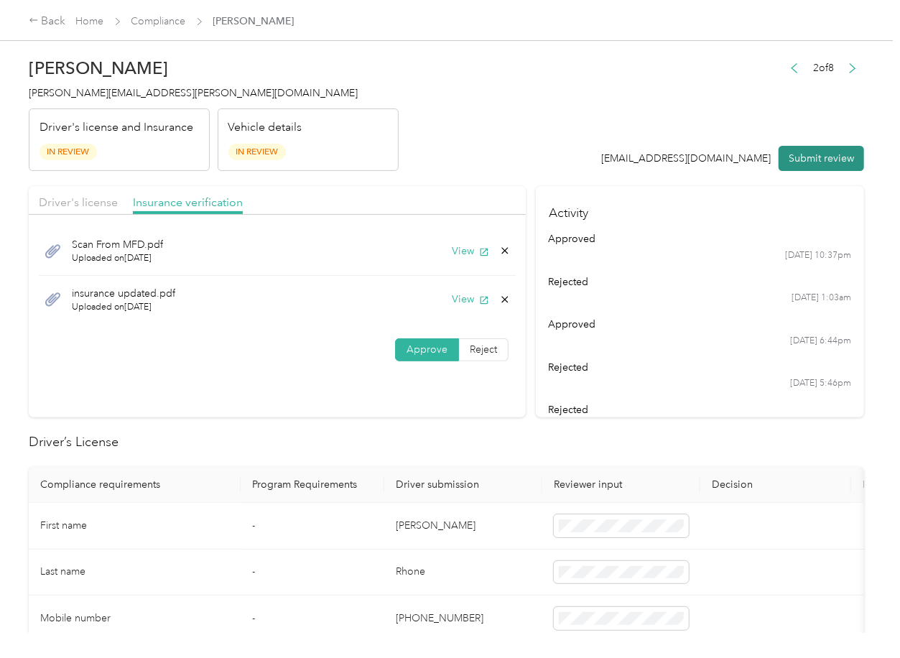
click at [801, 149] on button "Submit review" at bounding box center [820, 158] width 85 height 25
click at [156, 99] on h4 "[PERSON_NAME][EMAIL_ADDRESS][PERSON_NAME][DOMAIN_NAME]" at bounding box center [214, 92] width 370 height 15
click at [139, 93] on span "[PERSON_NAME][EMAIL_ADDRESS][PERSON_NAME][DOMAIN_NAME]" at bounding box center [193, 93] width 329 height 12
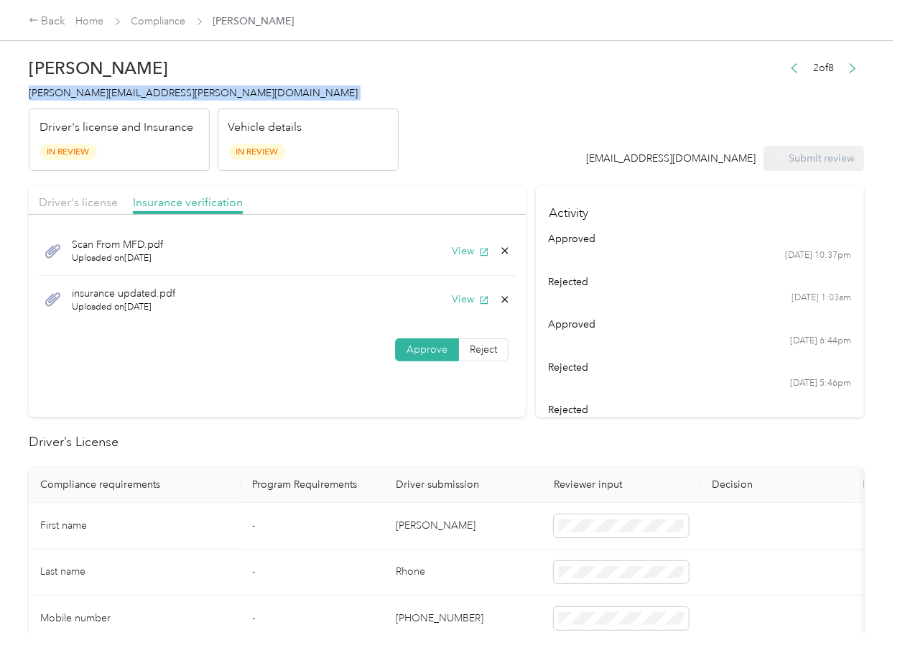
click at [139, 93] on span "[PERSON_NAME][EMAIL_ADDRESS][PERSON_NAME][DOMAIN_NAME]" at bounding box center [193, 93] width 329 height 12
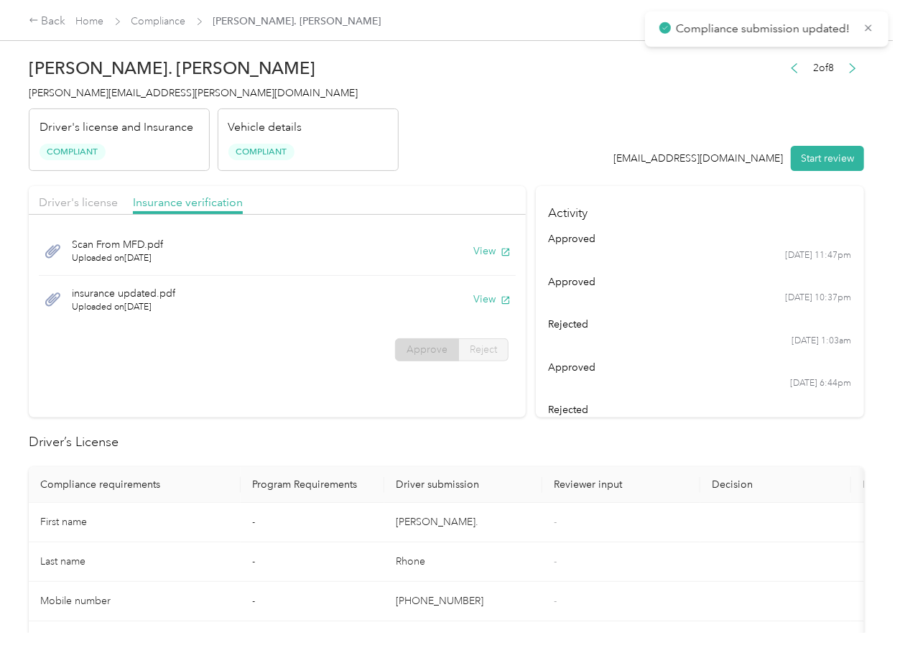
drag, startPoint x: 468, startPoint y: 492, endPoint x: 442, endPoint y: 397, distance: 98.4
click at [468, 491] on th "Driver submission" at bounding box center [463, 485] width 158 height 36
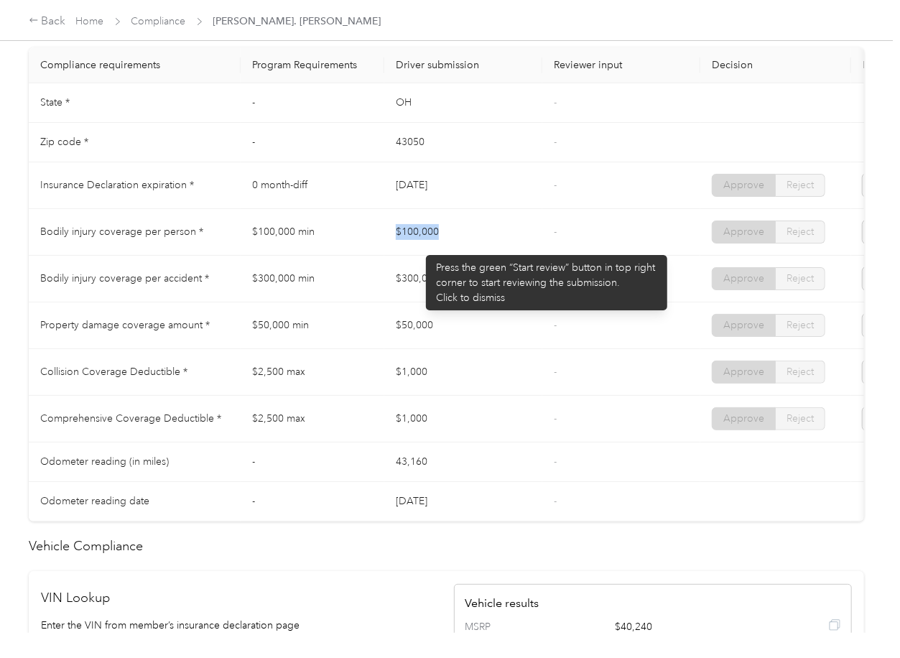
drag, startPoint x: 387, startPoint y: 234, endPoint x: 456, endPoint y: 234, distance: 68.9
click at [456, 234] on td "$100,000" at bounding box center [463, 232] width 158 height 47
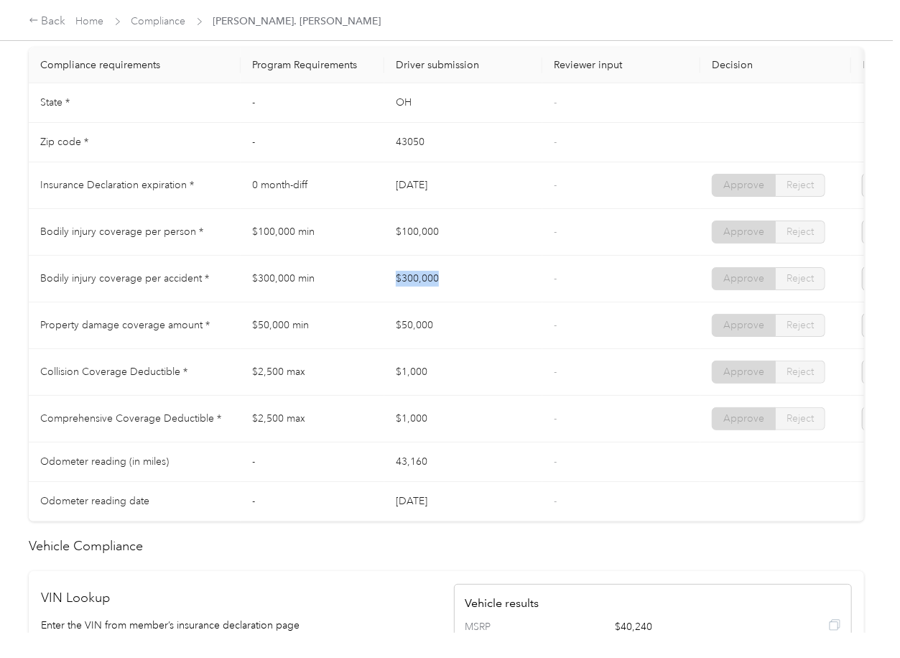
drag, startPoint x: 417, startPoint y: 292, endPoint x: 489, endPoint y: 292, distance: 71.8
click at [489, 292] on td "$300,000" at bounding box center [463, 279] width 158 height 47
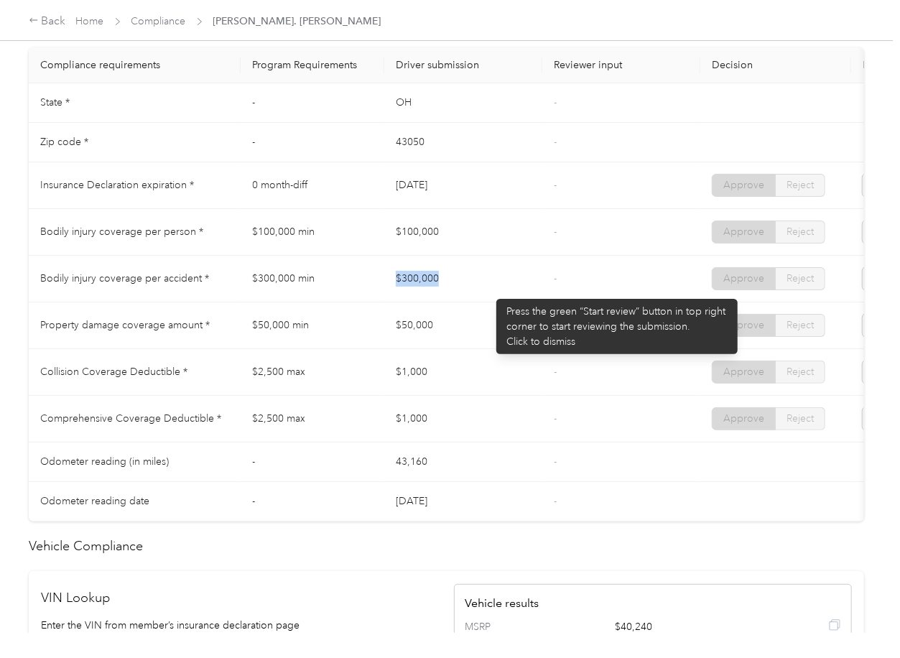
click at [489, 292] on td "$300,000" at bounding box center [463, 279] width 158 height 47
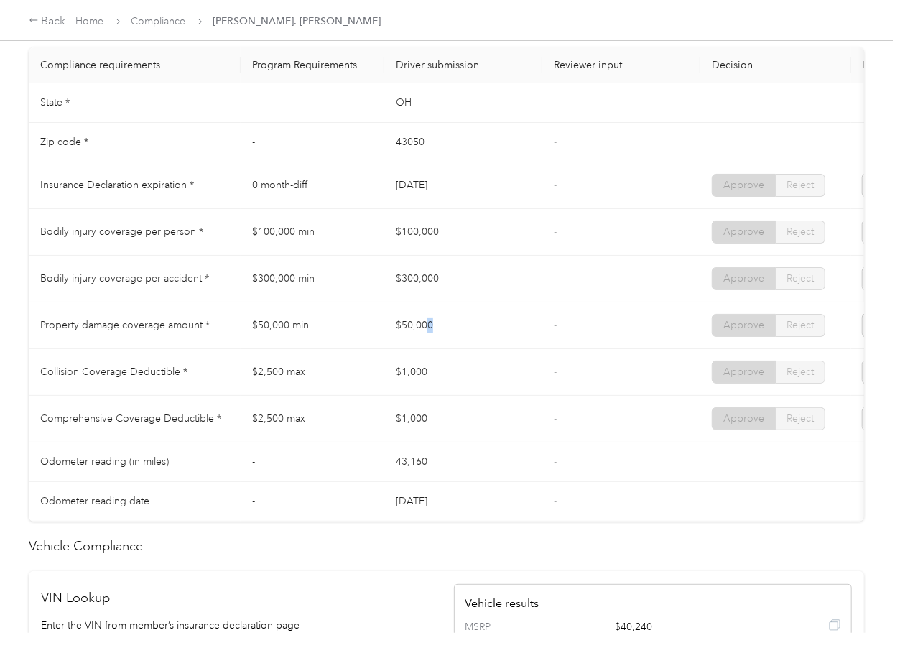
drag, startPoint x: 427, startPoint y: 334, endPoint x: 511, endPoint y: 337, distance: 84.1
click at [511, 337] on td "$50,000" at bounding box center [463, 325] width 158 height 47
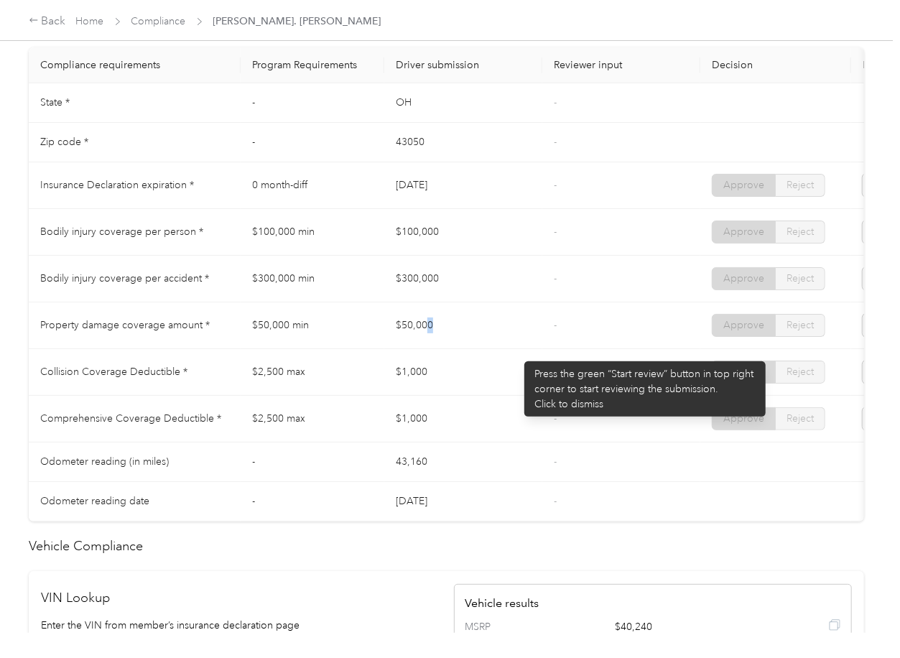
click at [518, 349] on td "$50,000" at bounding box center [463, 325] width 158 height 47
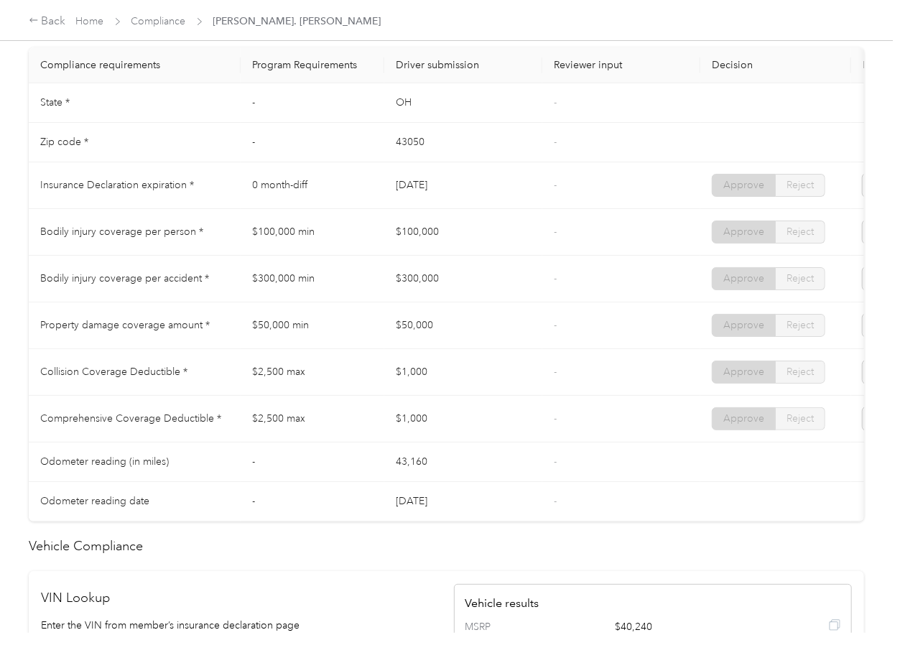
click at [490, 395] on td "$1,000" at bounding box center [463, 372] width 158 height 47
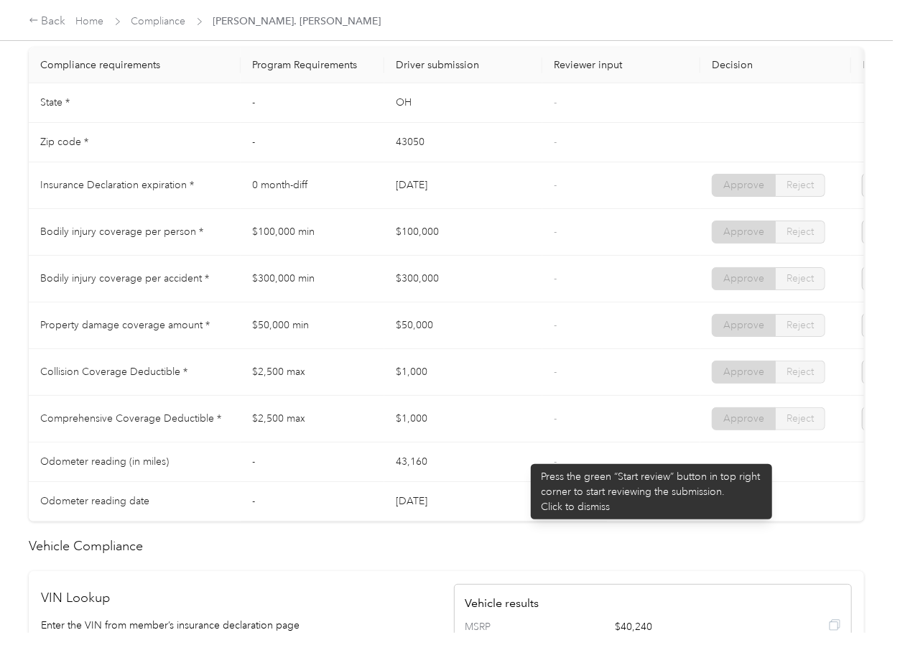
click at [523, 457] on td "43,160" at bounding box center [463, 461] width 158 height 39
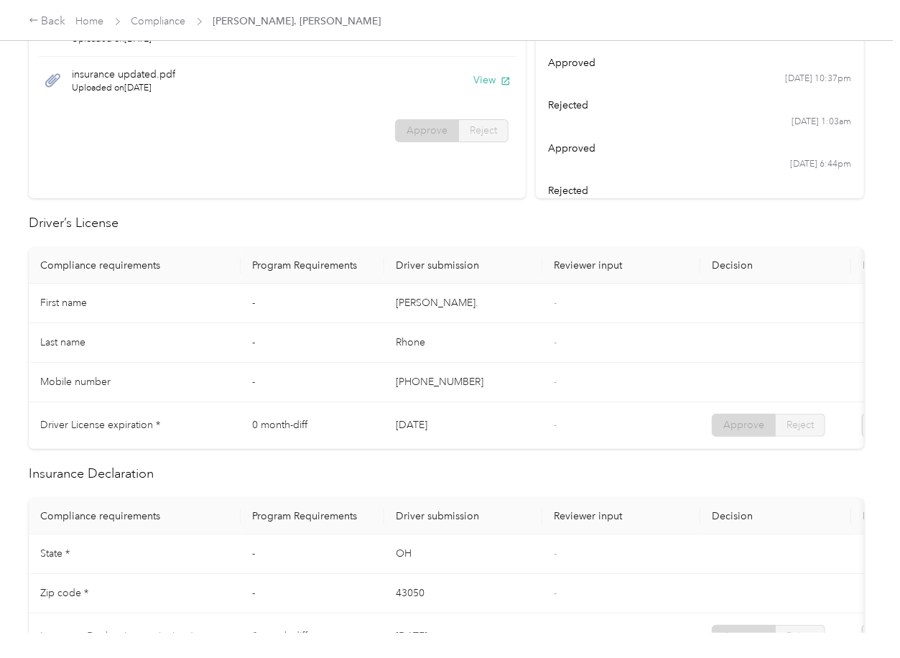
scroll to position [0, 0]
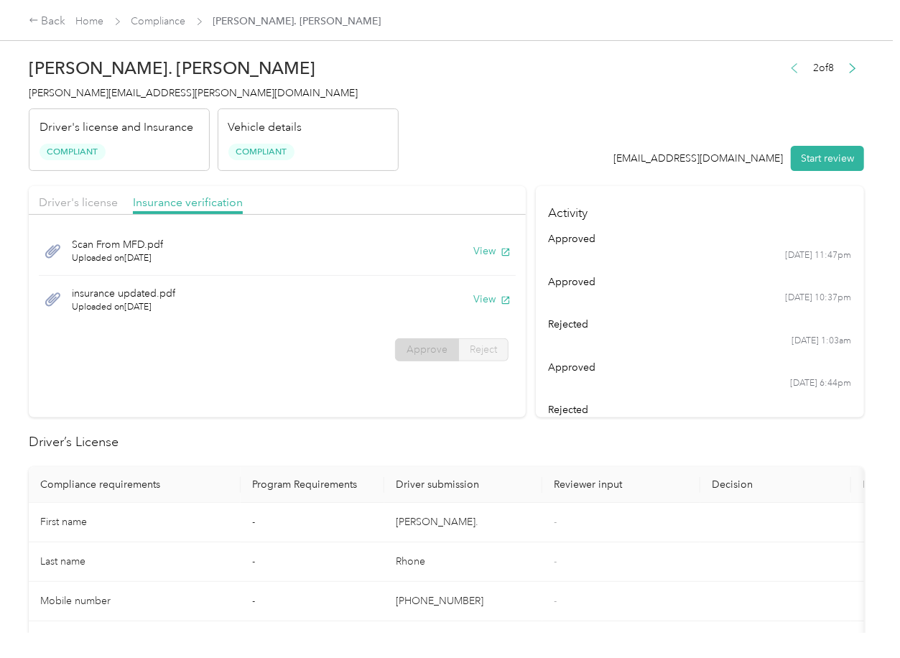
click at [789, 70] on icon "button" at bounding box center [794, 68] width 10 height 10
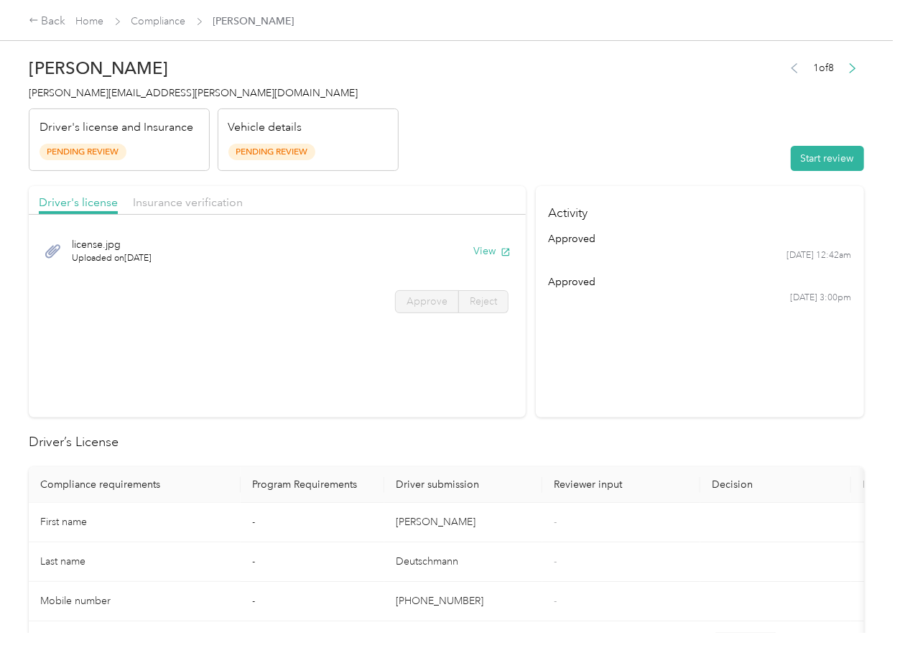
drag, startPoint x: 603, startPoint y: 353, endPoint x: 601, endPoint y: 337, distance: 15.9
click at [603, 353] on section "Activity approved [DATE] 12:42am approved [DATE] 3:00pm" at bounding box center [700, 301] width 328 height 231
click at [485, 249] on button "View" at bounding box center [491, 250] width 37 height 15
click at [469, 187] on div "Driver's license Insurance verification" at bounding box center [277, 200] width 497 height 29
click at [197, 205] on span "Insurance verification" at bounding box center [188, 202] width 110 height 14
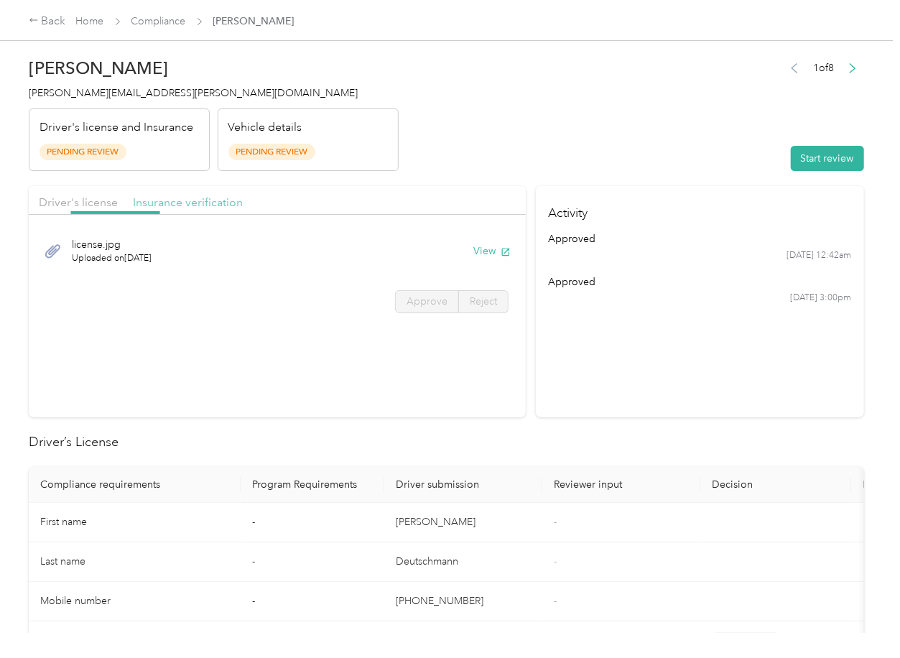
click at [220, 195] on span "Insurance verification" at bounding box center [188, 202] width 110 height 14
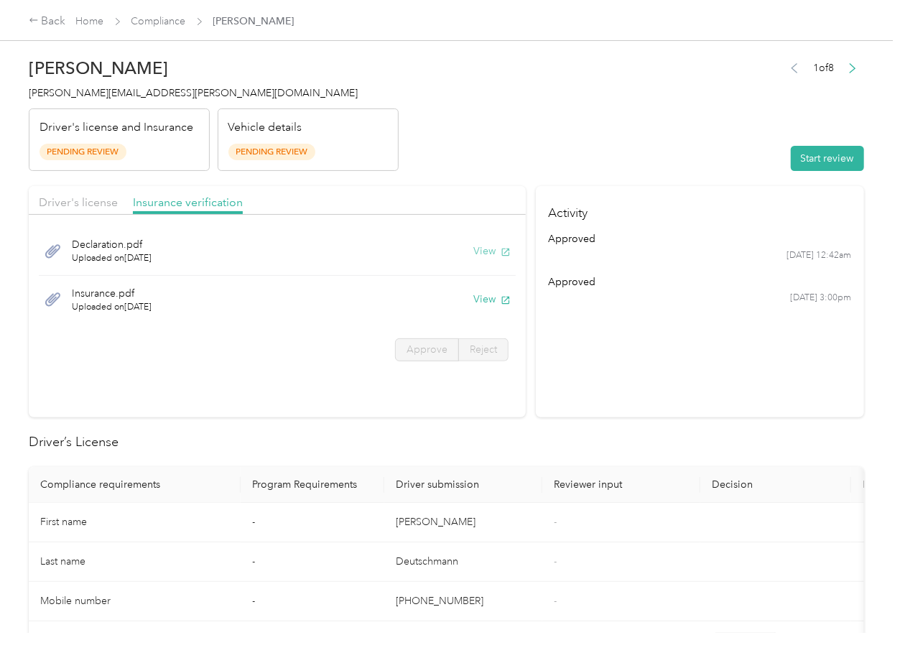
click at [478, 251] on button "View" at bounding box center [491, 250] width 37 height 15
click at [490, 302] on button "View" at bounding box center [491, 299] width 37 height 15
drag, startPoint x: 640, startPoint y: 159, endPoint x: 743, endPoint y: 159, distance: 103.4
click at [642, 159] on header "[PERSON_NAME] [PERSON_NAME][EMAIL_ADDRESS][PERSON_NAME][DOMAIN_NAME] Driver's l…" at bounding box center [446, 110] width 835 height 121
click at [830, 149] on button "Start review" at bounding box center [827, 158] width 73 height 25
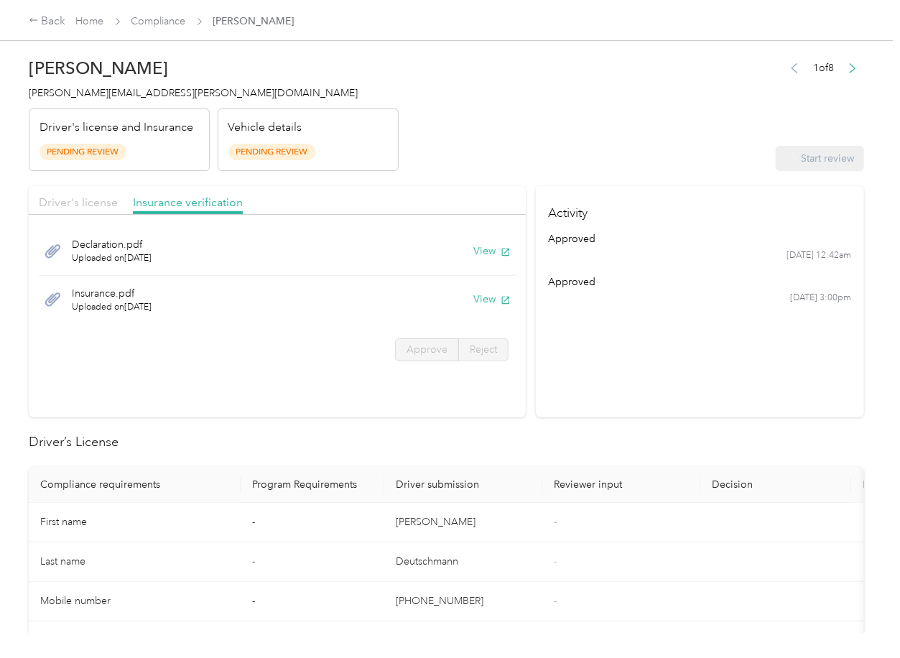
click at [81, 208] on span "Driver's license" at bounding box center [78, 202] width 79 height 14
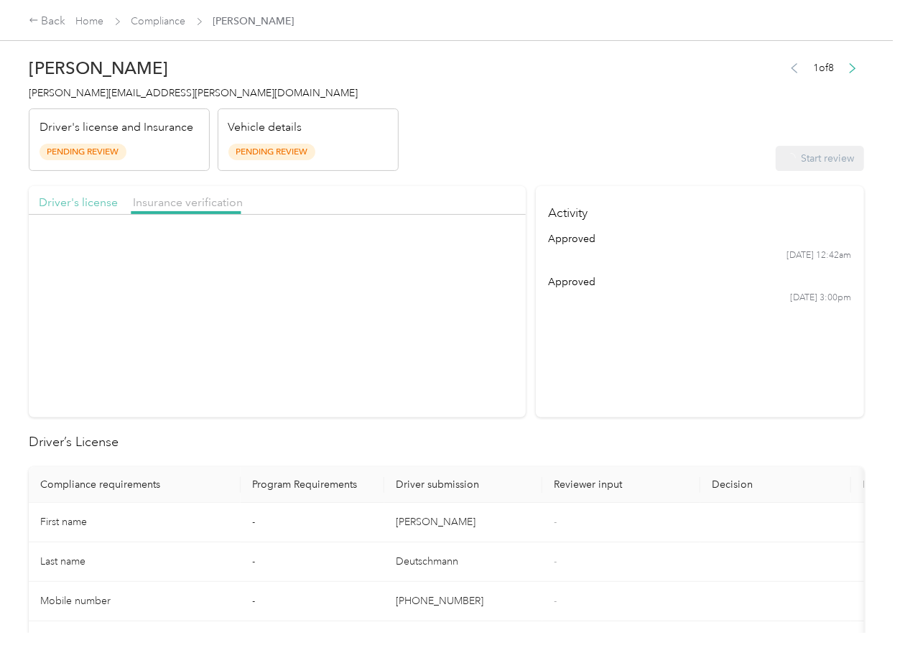
click at [77, 205] on span "Driver's license" at bounding box center [78, 202] width 79 height 14
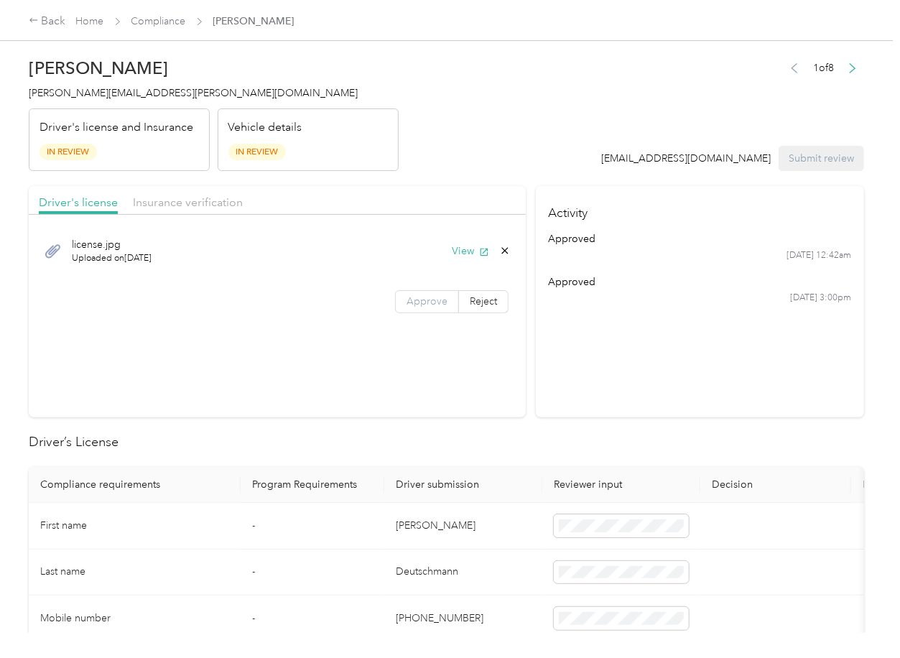
click at [431, 302] on span "Approve" at bounding box center [426, 301] width 41 height 12
click at [430, 303] on span "Approve" at bounding box center [426, 301] width 41 height 12
click at [144, 204] on span "Insurance verification" at bounding box center [188, 202] width 110 height 14
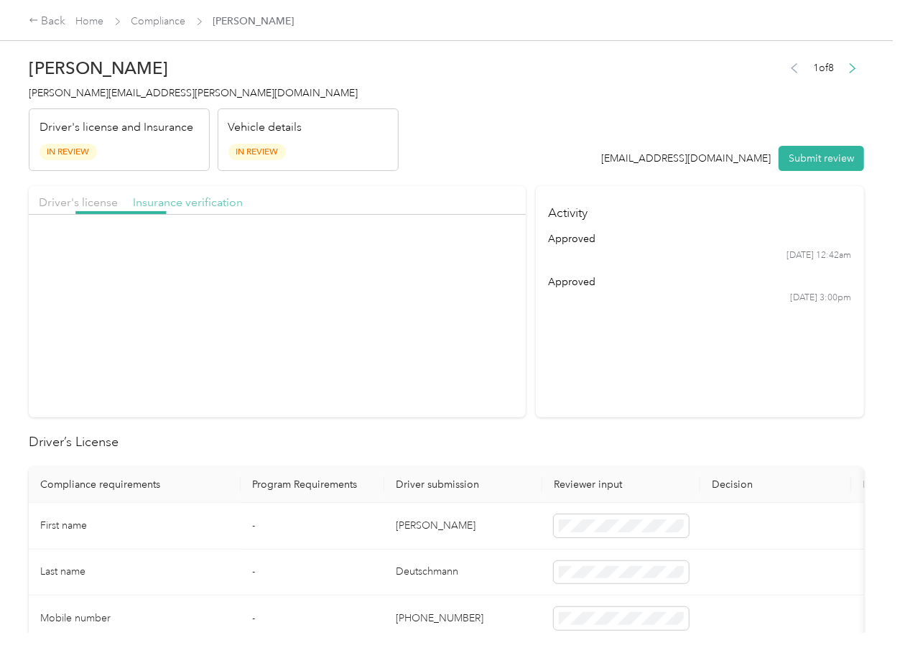
click at [146, 203] on span "Insurance verification" at bounding box center [188, 202] width 110 height 14
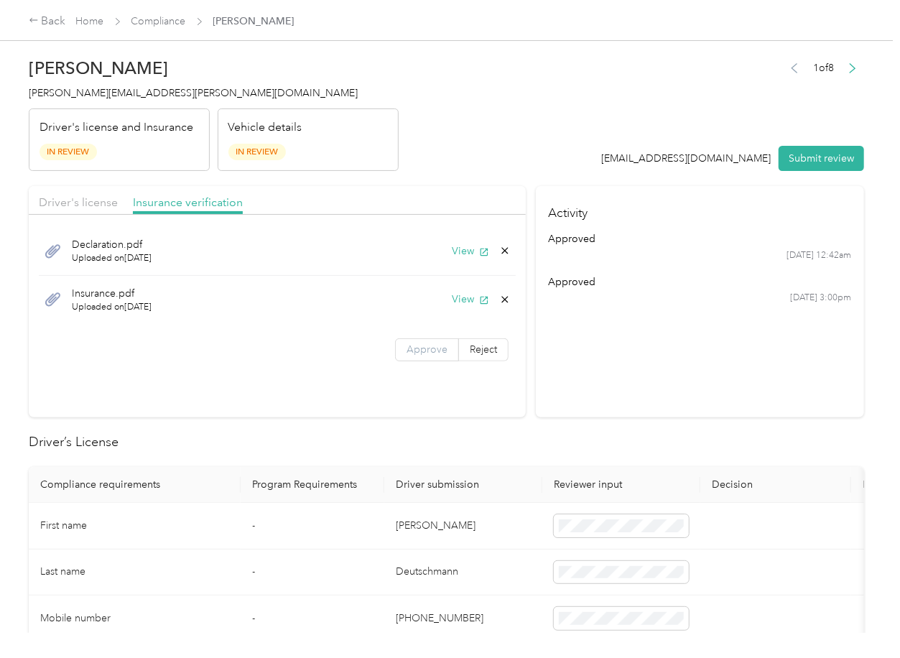
click at [398, 340] on label "Approve" at bounding box center [427, 349] width 64 height 23
drag, startPoint x: 398, startPoint y: 345, endPoint x: 397, endPoint y: 374, distance: 28.7
click at [398, 346] on span at bounding box center [427, 350] width 62 height 22
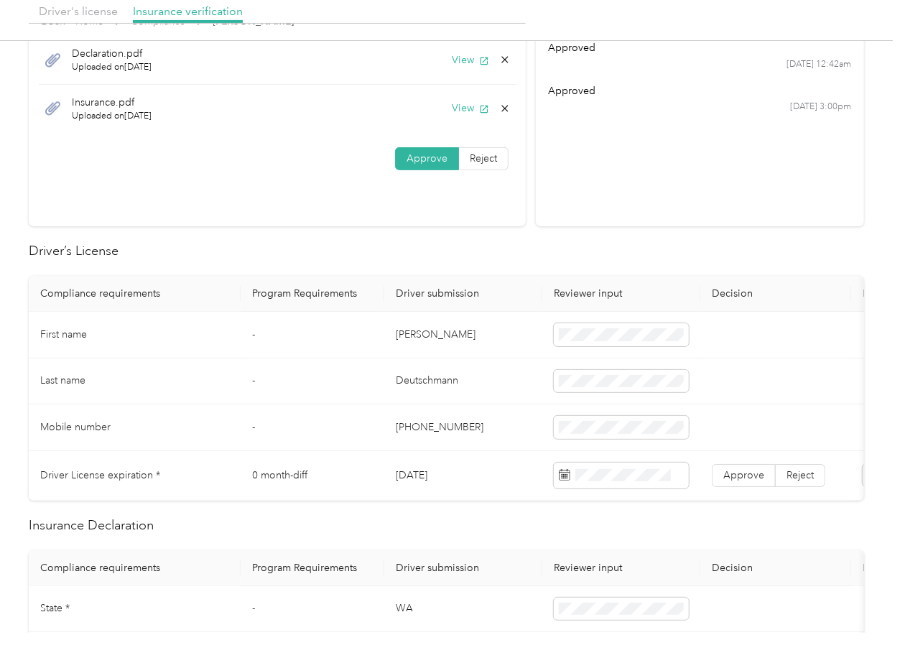
click at [399, 330] on td "[PERSON_NAME]" at bounding box center [463, 335] width 158 height 47
click at [420, 474] on td "[DATE]" at bounding box center [463, 476] width 158 height 50
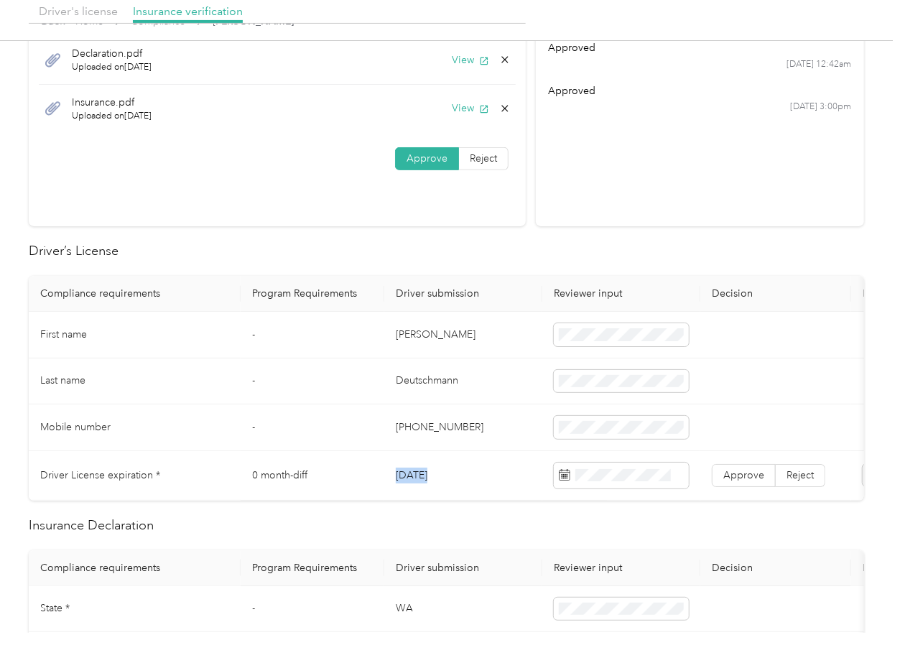
click at [420, 474] on td "[DATE]" at bounding box center [463, 476] width 158 height 50
click at [602, 463] on span at bounding box center [621, 475] width 135 height 26
click at [522, 253] on h2 "Driver’s License" at bounding box center [446, 250] width 835 height 19
click at [736, 475] on span "Approve" at bounding box center [743, 475] width 41 height 12
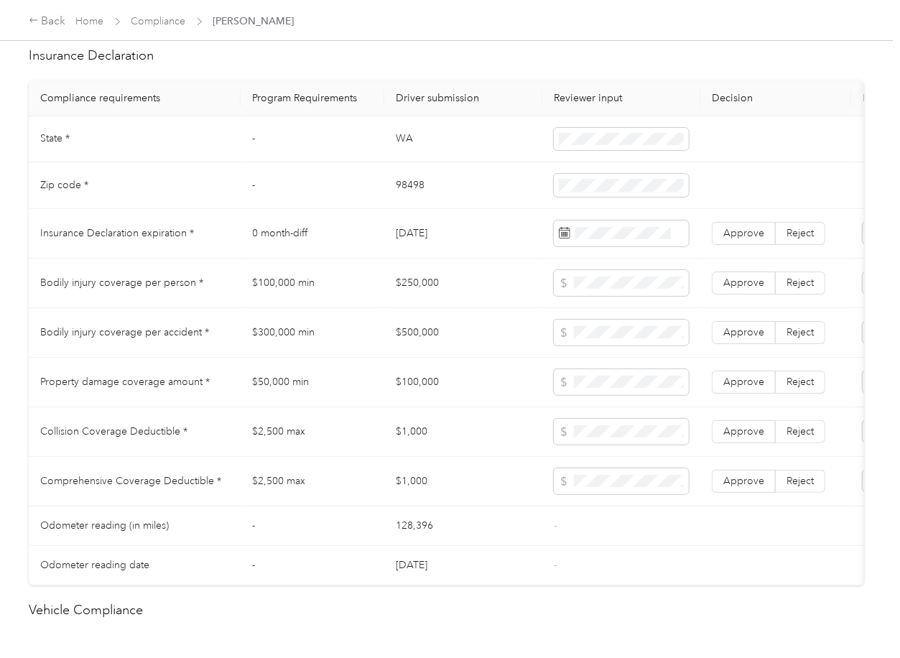
scroll to position [670, 0]
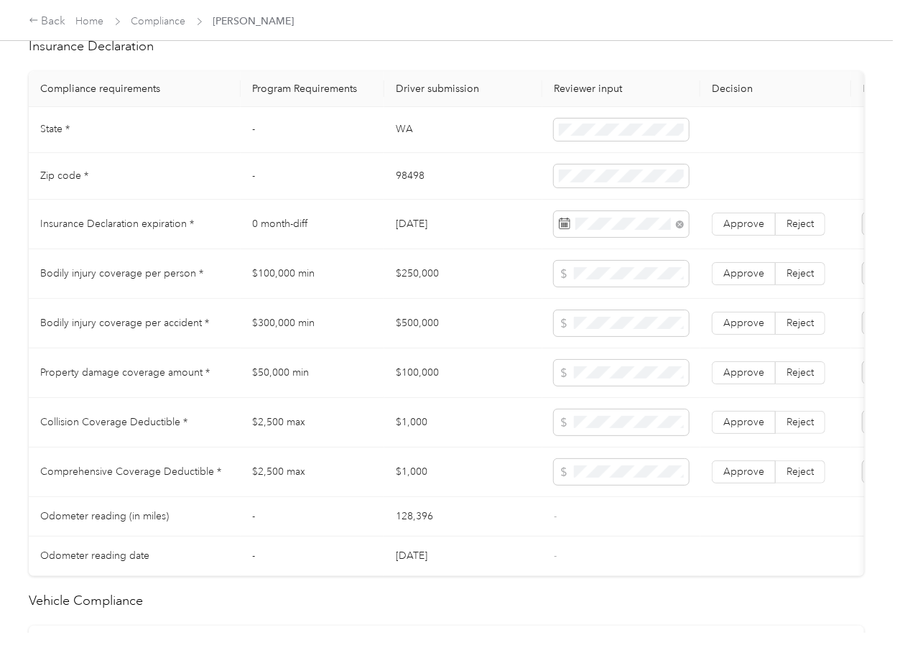
drag, startPoint x: 432, startPoint y: 343, endPoint x: 661, endPoint y: 296, distance: 233.8
click at [446, 343] on td "$500,000" at bounding box center [463, 324] width 158 height 50
click at [727, 230] on span "Approve" at bounding box center [743, 224] width 41 height 12
click at [340, 299] on td "$100,000 min" at bounding box center [313, 274] width 144 height 50
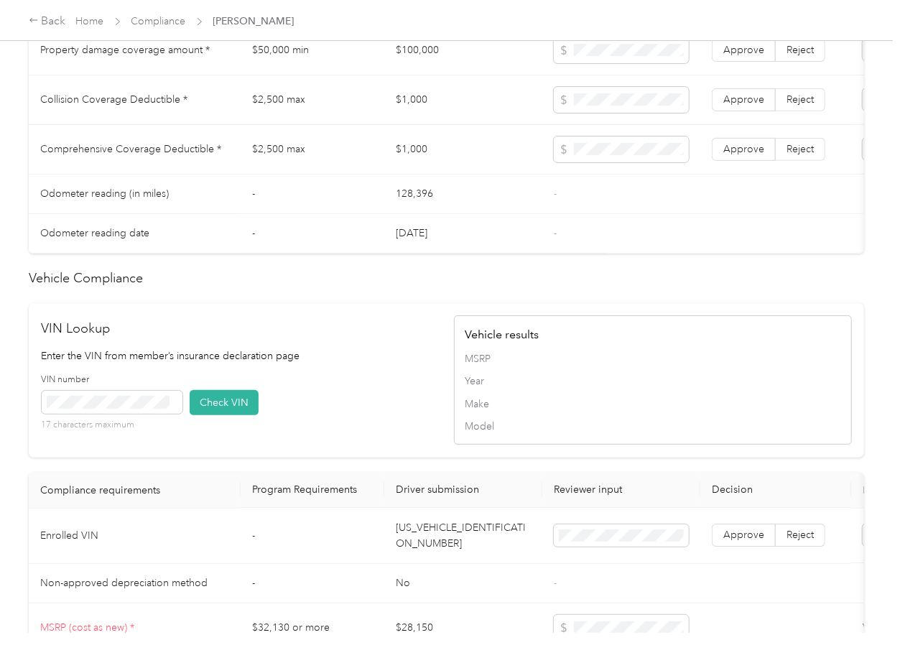
scroll to position [1305, 0]
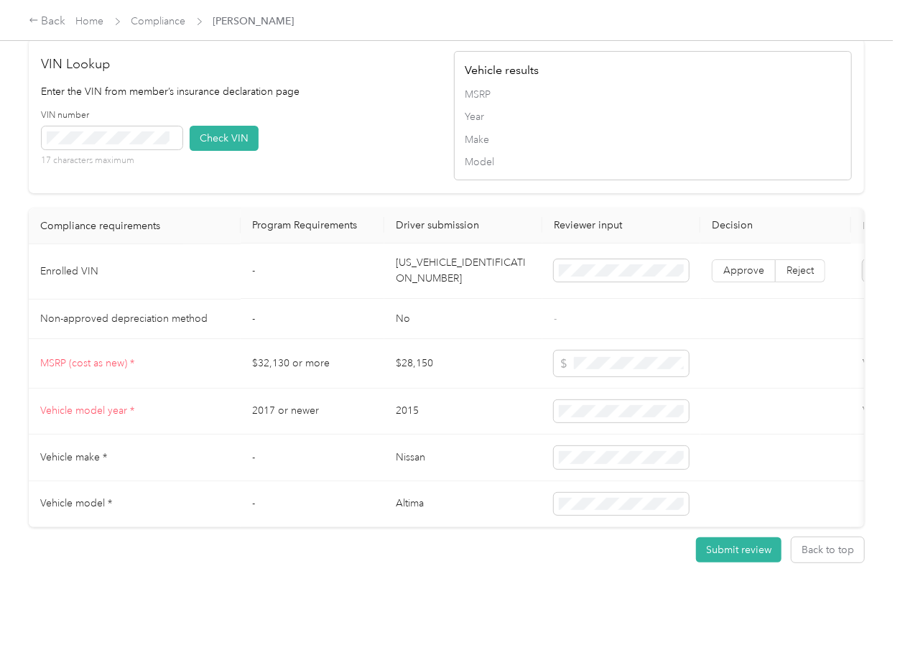
click at [433, 244] on td "[US_VEHICLE_IDENTIFICATION_NUMBER]" at bounding box center [463, 271] width 158 height 55
click at [343, 152] on div "VIN number 17 characters maximum Check VIN" at bounding box center [241, 143] width 398 height 68
click at [245, 126] on button "Check VIN" at bounding box center [224, 138] width 69 height 25
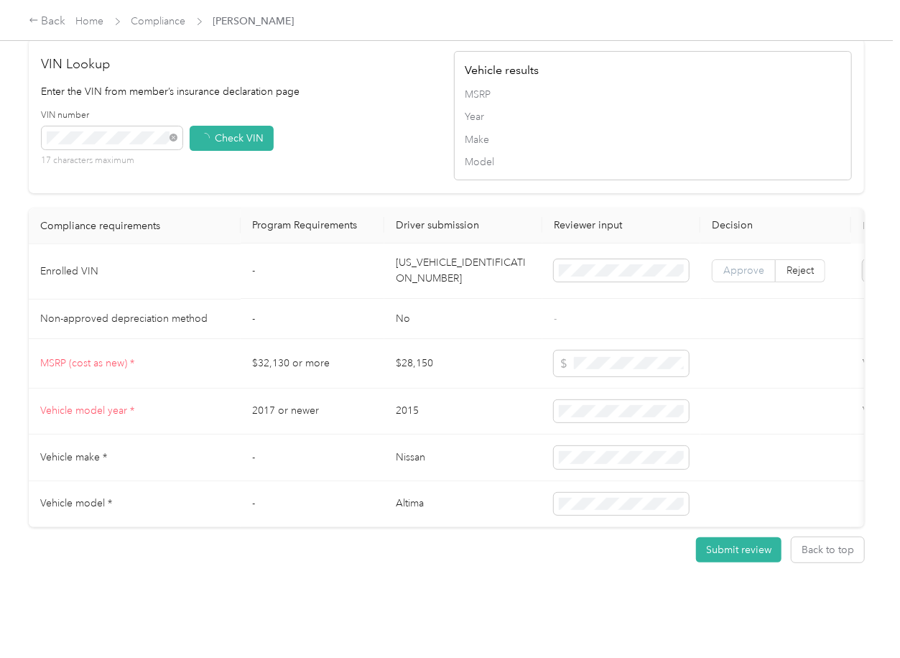
click at [758, 265] on span "Approve" at bounding box center [743, 271] width 41 height 12
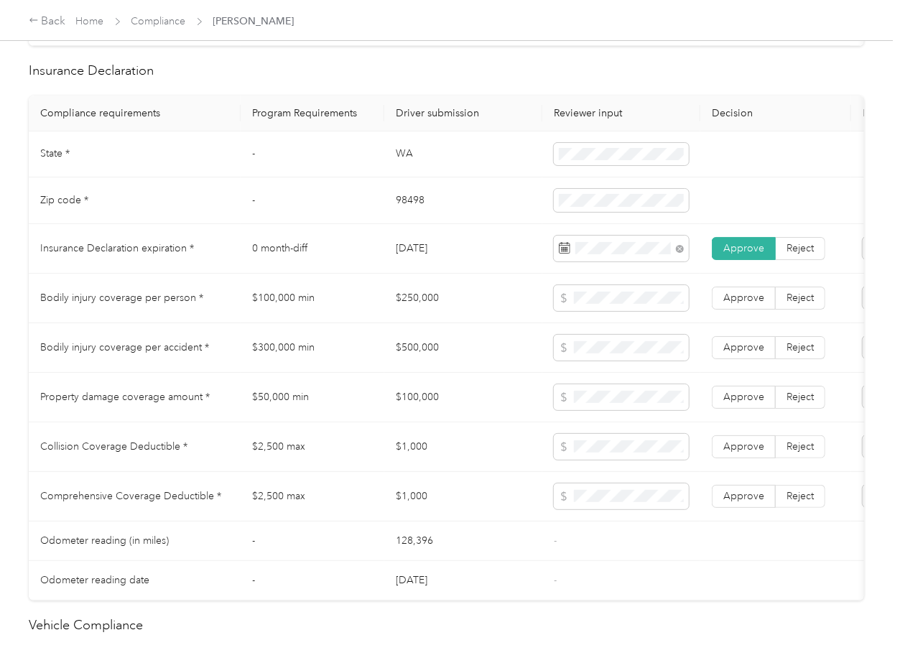
scroll to position [635, 0]
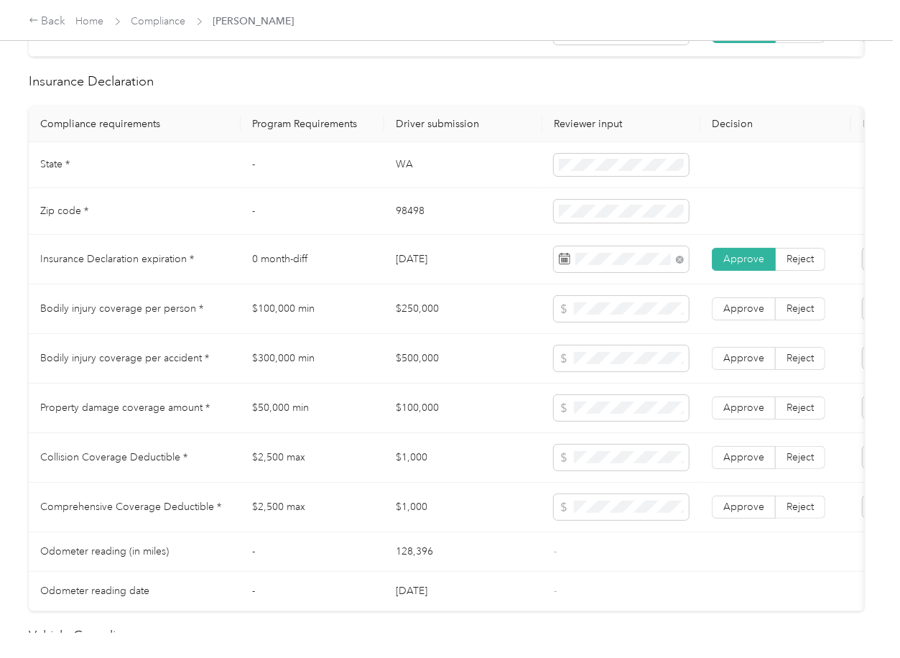
click at [411, 180] on td "WA" at bounding box center [463, 165] width 158 height 47
click at [409, 220] on td "98498" at bounding box center [463, 211] width 158 height 47
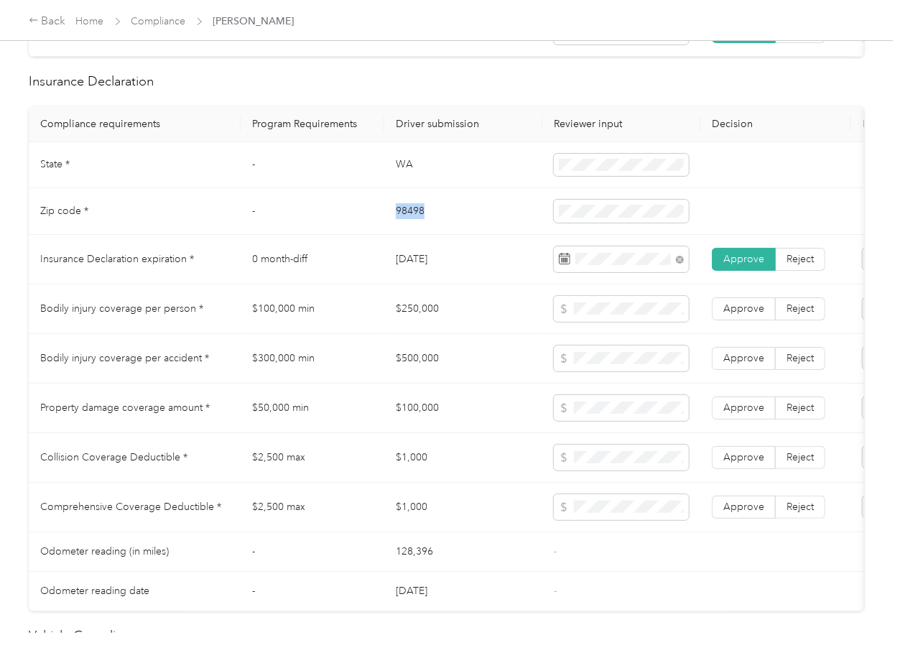
click at [409, 220] on td "98498" at bounding box center [463, 211] width 158 height 47
drag, startPoint x: 502, startPoint y: 382, endPoint x: 497, endPoint y: 388, distance: 8.2
click at [500, 383] on td "$500,000" at bounding box center [463, 359] width 158 height 50
click at [403, 323] on td "$250,000" at bounding box center [463, 309] width 158 height 50
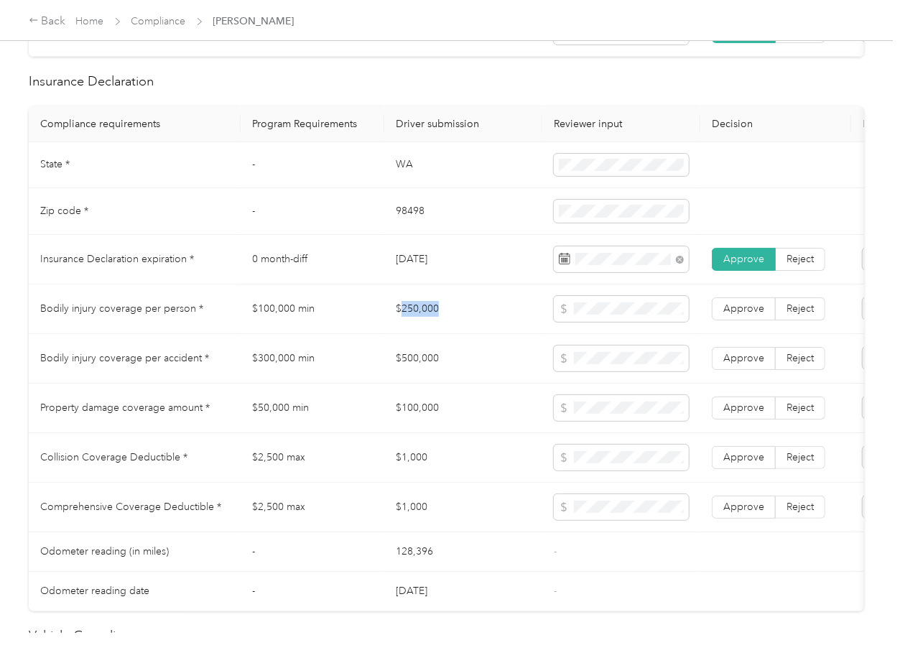
click at [404, 322] on td "$250,000" at bounding box center [463, 309] width 158 height 50
click at [411, 371] on td "$500,000" at bounding box center [463, 359] width 158 height 50
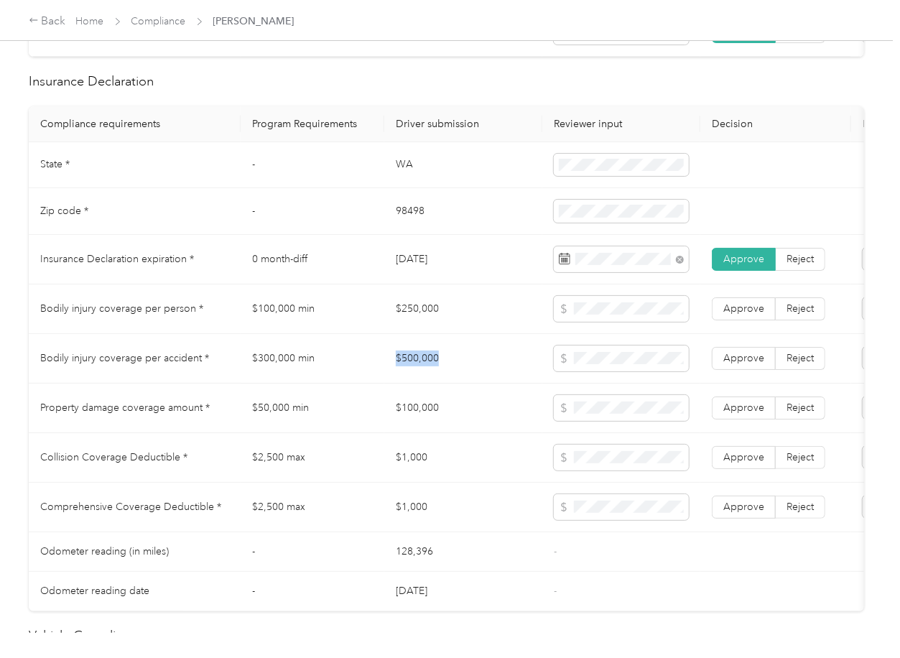
click at [411, 371] on td "$500,000" at bounding box center [463, 359] width 158 height 50
click at [409, 424] on td "$100,000" at bounding box center [463, 408] width 158 height 50
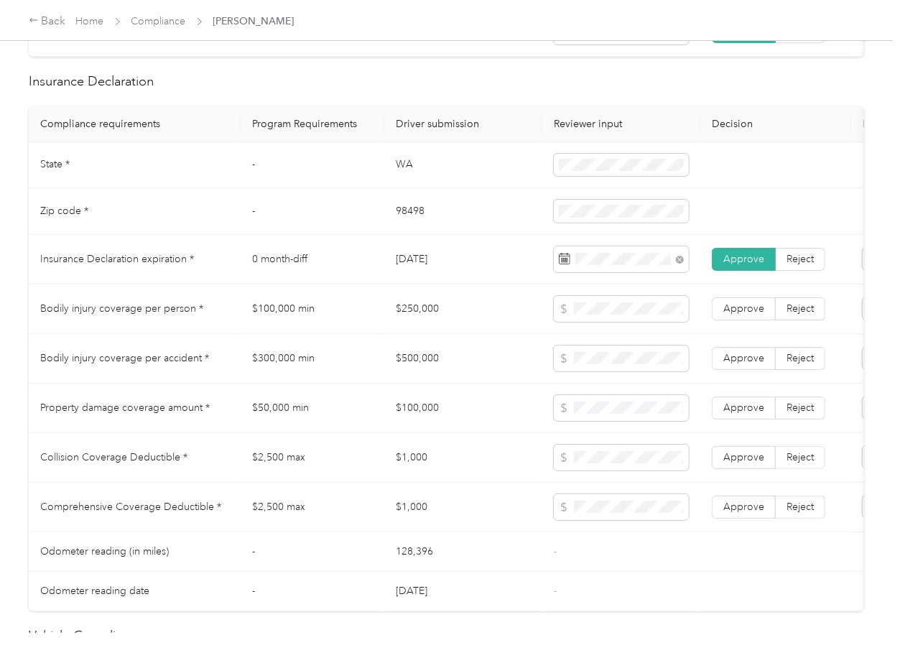
click at [417, 469] on td "$1,000" at bounding box center [463, 458] width 158 height 50
click at [763, 511] on label "Approve" at bounding box center [744, 506] width 64 height 23
click at [751, 463] on span "Approve" at bounding box center [743, 457] width 41 height 12
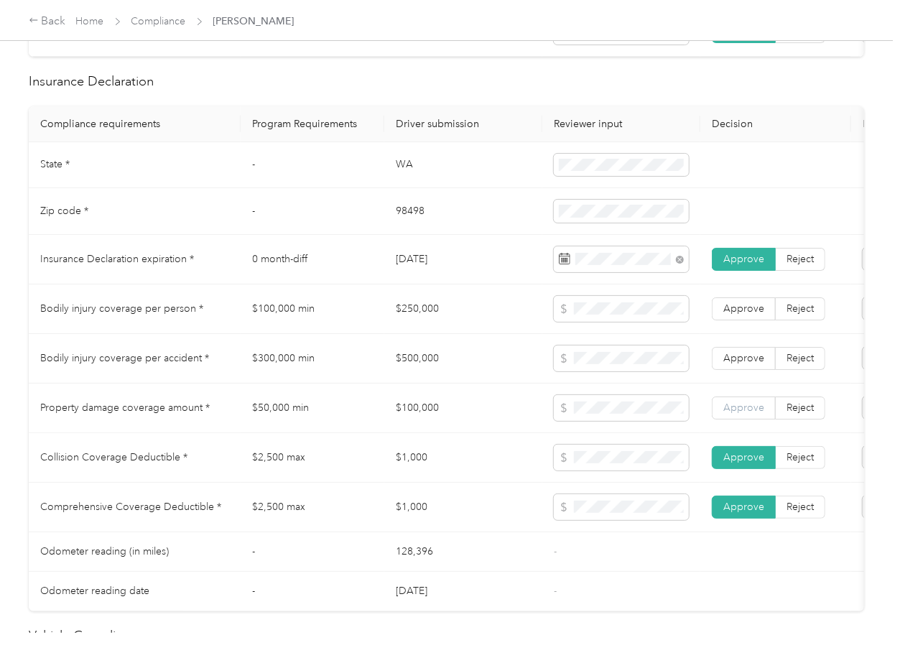
click at [747, 419] on label "Approve" at bounding box center [744, 407] width 64 height 23
click at [740, 364] on span "Approve" at bounding box center [743, 358] width 41 height 12
click at [742, 315] on span "Approve" at bounding box center [743, 308] width 41 height 12
click at [292, 221] on td "-" at bounding box center [313, 211] width 144 height 47
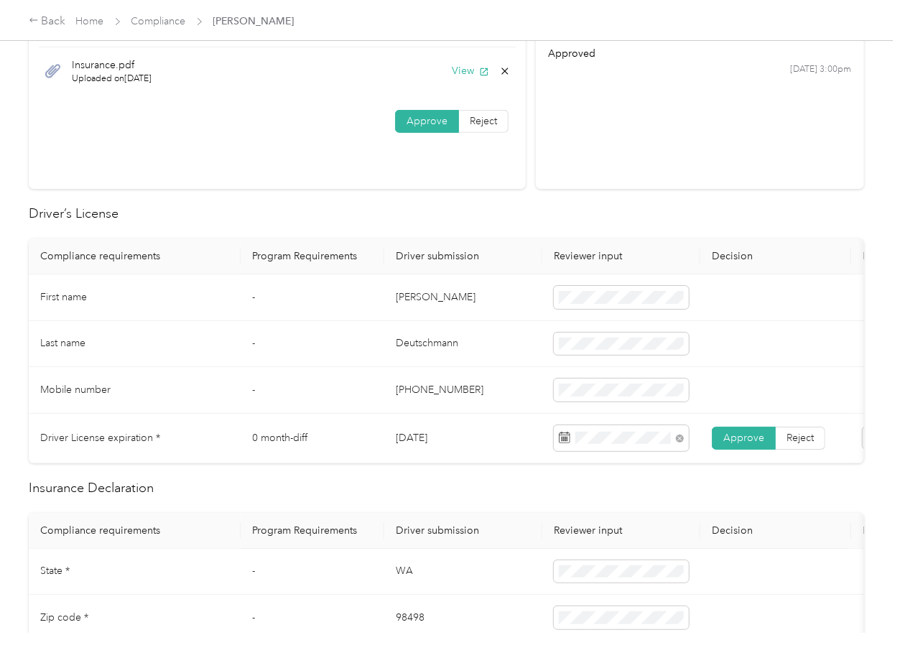
scroll to position [0, 0]
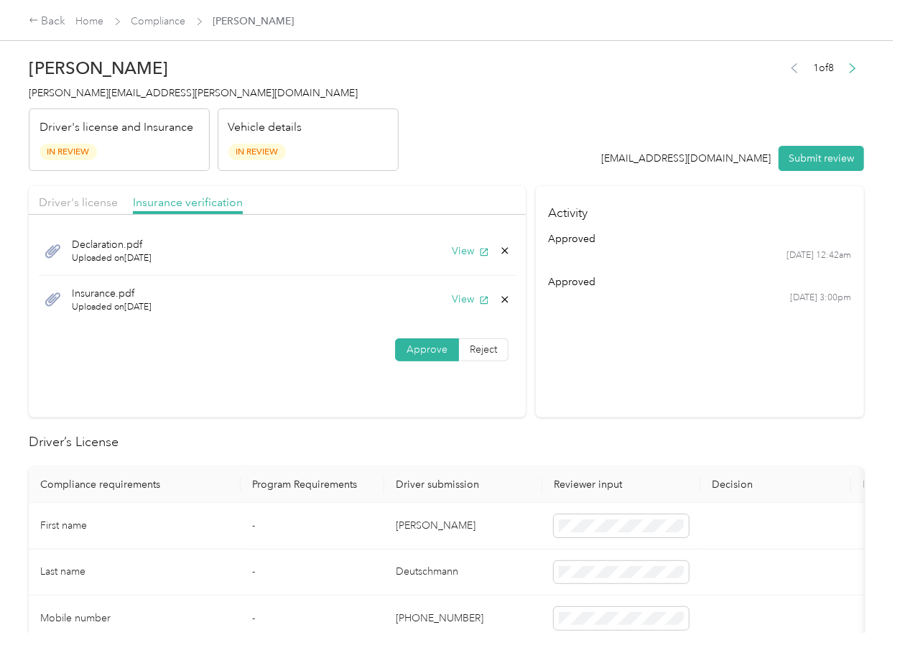
click at [502, 298] on icon at bounding box center [505, 299] width 6 height 6
click at [461, 304] on button "Yes" at bounding box center [464, 309] width 28 height 23
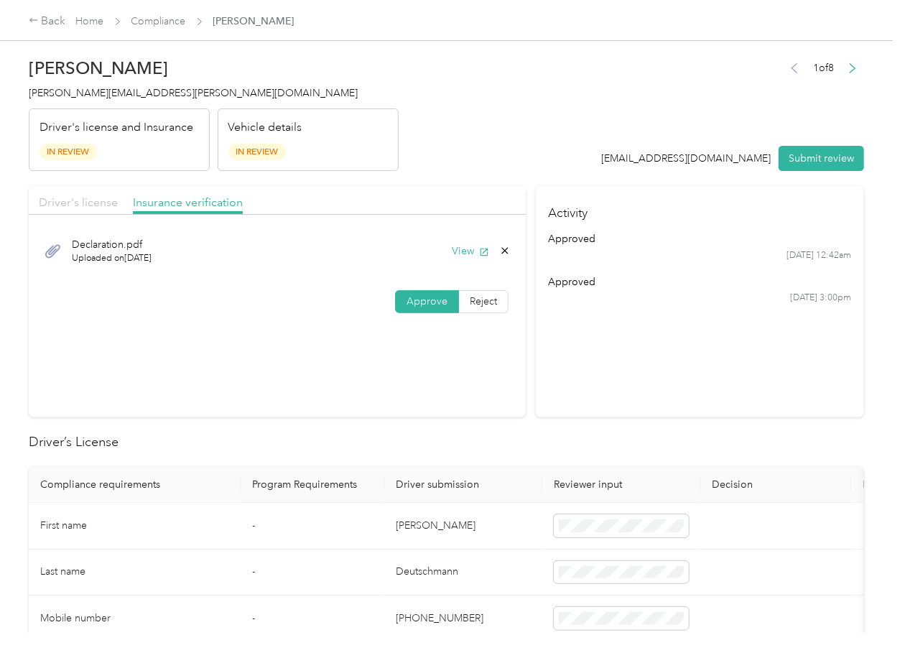
click at [82, 202] on span "Driver's license" at bounding box center [78, 202] width 79 height 14
click at [822, 161] on button "Submit review" at bounding box center [820, 158] width 85 height 25
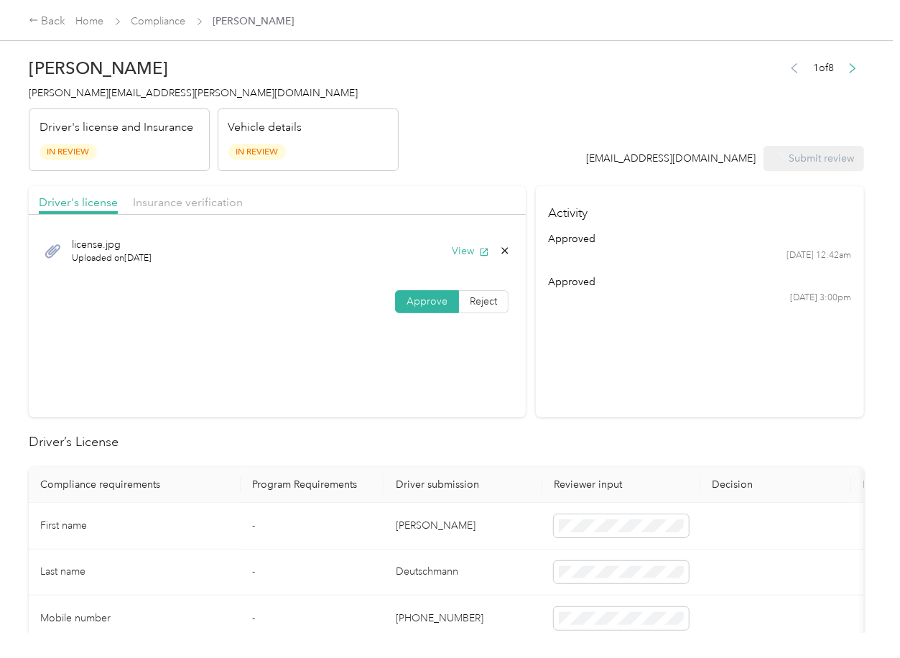
click at [129, 96] on span "[PERSON_NAME][EMAIL_ADDRESS][PERSON_NAME][DOMAIN_NAME]" at bounding box center [193, 93] width 329 height 12
click at [127, 97] on span "[PERSON_NAME][EMAIL_ADDRESS][PERSON_NAME][DOMAIN_NAME]" at bounding box center [193, 93] width 329 height 12
click at [126, 98] on span "[PERSON_NAME][EMAIL_ADDRESS][PERSON_NAME][DOMAIN_NAME]" at bounding box center [193, 93] width 329 height 12
drag, startPoint x: 127, startPoint y: 98, endPoint x: 14, endPoint y: 423, distance: 344.3
click at [123, 98] on span "[PERSON_NAME][EMAIL_ADDRESS][PERSON_NAME][DOMAIN_NAME]" at bounding box center [193, 93] width 329 height 12
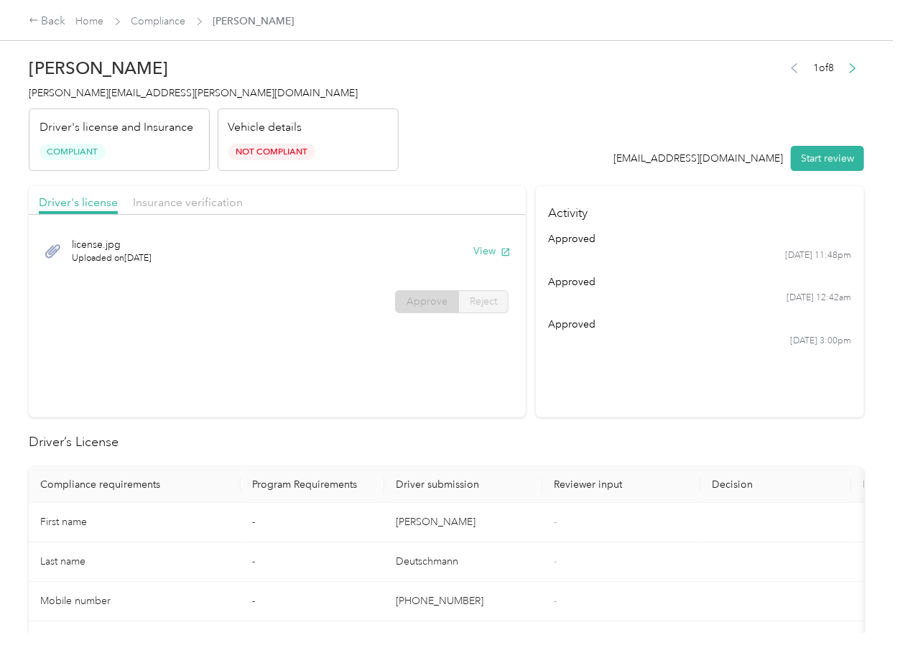
click at [396, 475] on th "Driver submission" at bounding box center [463, 485] width 158 height 36
click at [152, 80] on div "[PERSON_NAME] Deutschmann [EMAIL_ADDRESS][PERSON_NAME][DOMAIN_NAME] Driver's li…" at bounding box center [214, 110] width 370 height 121
click at [142, 90] on span "[PERSON_NAME][EMAIL_ADDRESS][PERSON_NAME][DOMAIN_NAME]" at bounding box center [193, 93] width 329 height 12
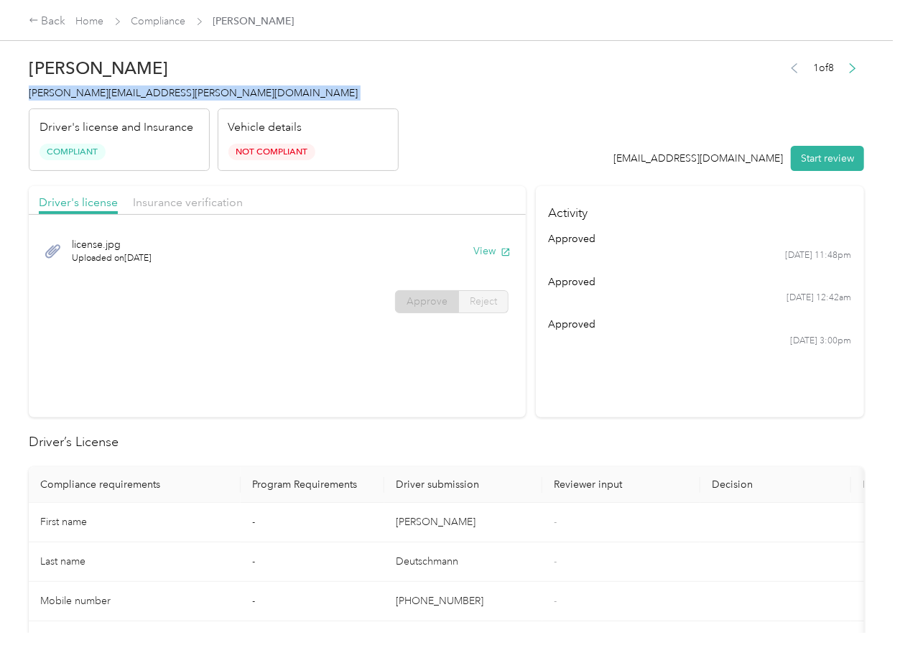
click at [142, 90] on span "[PERSON_NAME][EMAIL_ADDRESS][PERSON_NAME][DOMAIN_NAME]" at bounding box center [193, 93] width 329 height 12
click at [314, 399] on section "Driver's license Insurance verification license.jpg Uploaded on [DATE] View App…" at bounding box center [277, 301] width 497 height 231
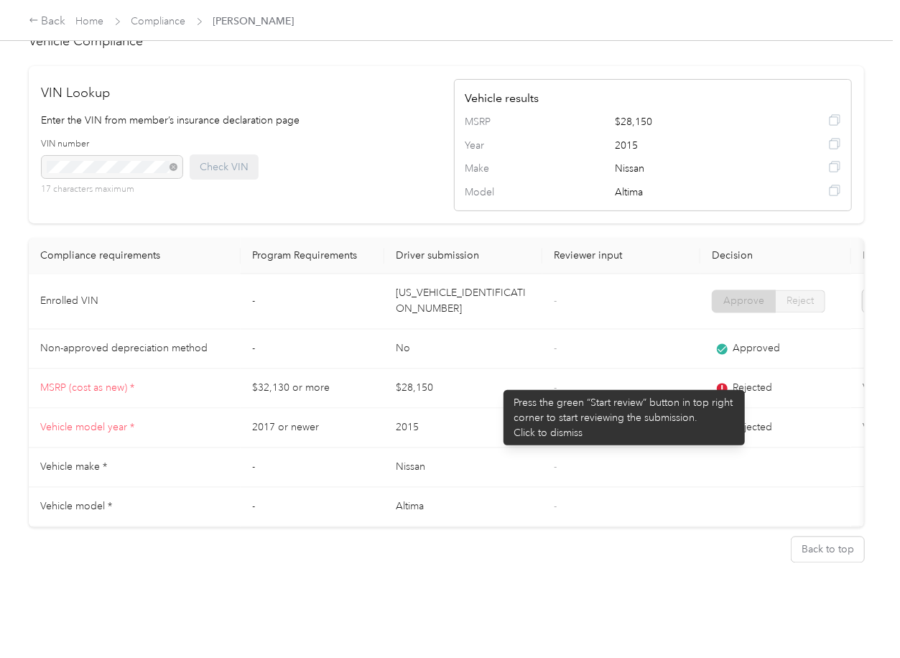
scroll to position [1032, 0]
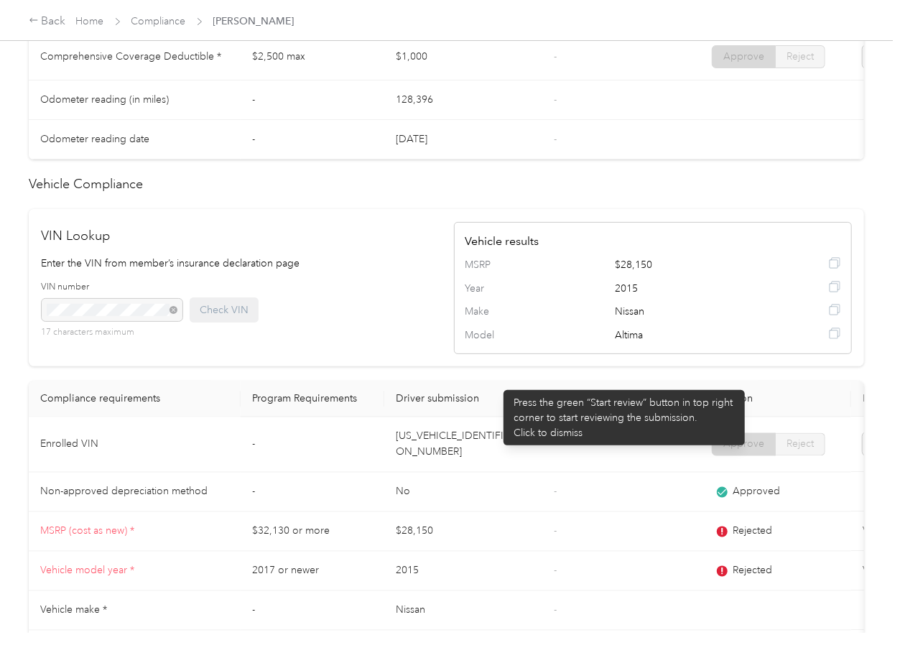
click at [496, 366] on div "VIN Lookup Enter the VIN from member’s insurance declaration page VIN number 17…" at bounding box center [446, 287] width 835 height 157
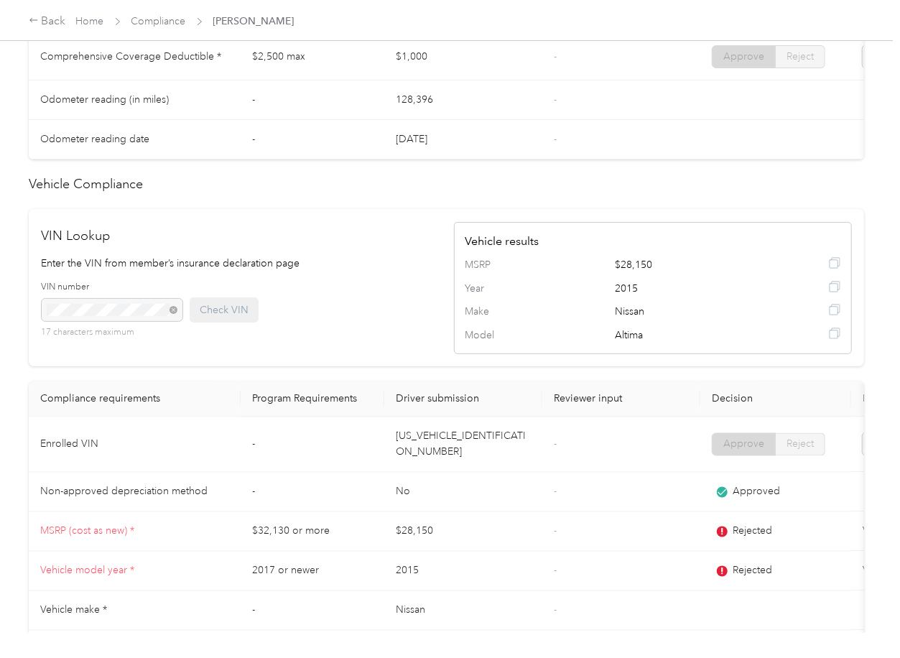
click at [336, 366] on div "VIN Lookup Enter the VIN from member’s insurance declaration page VIN number 17…" at bounding box center [446, 287] width 835 height 157
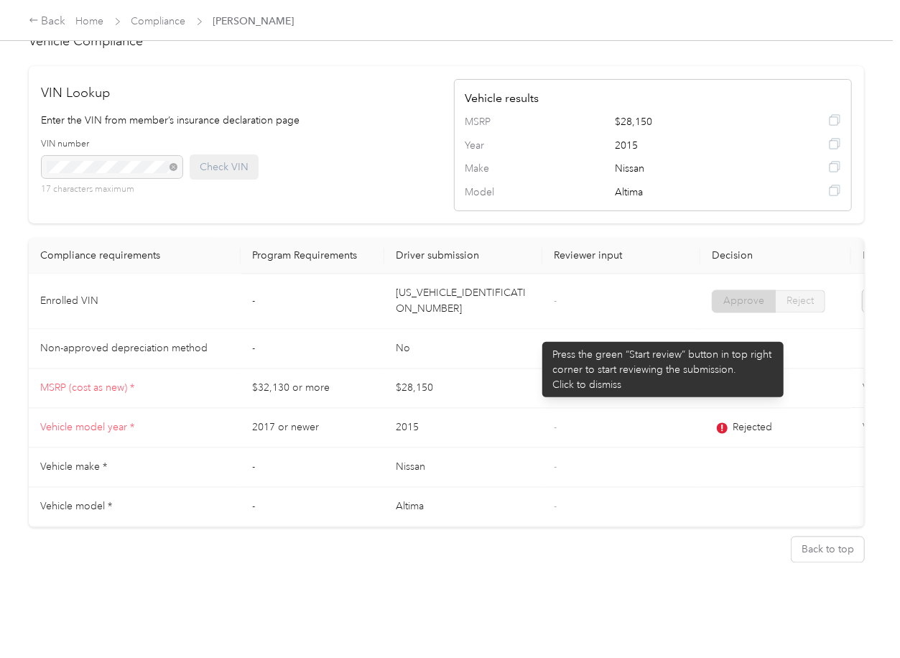
scroll to position [554, 0]
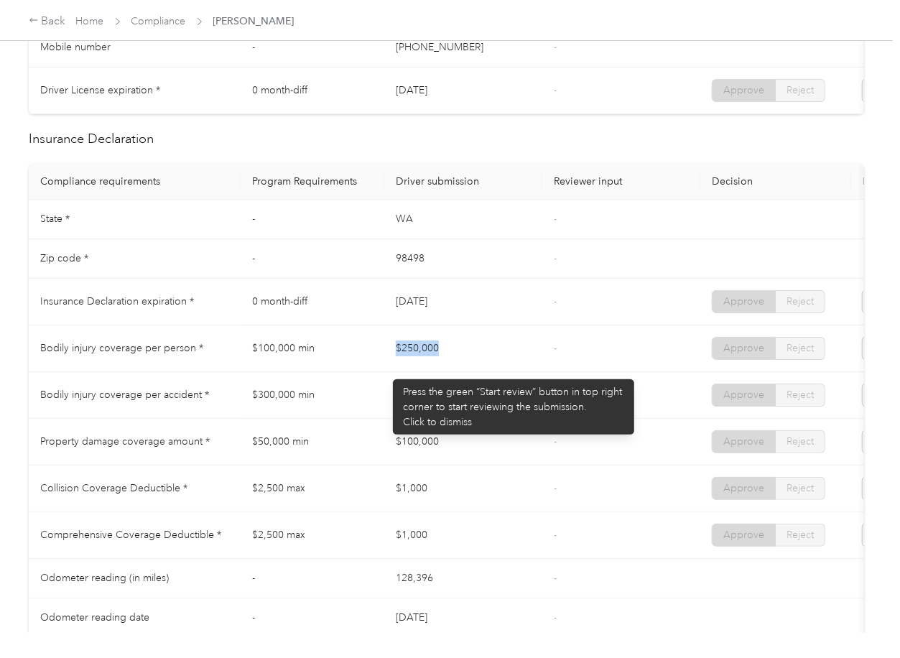
drag, startPoint x: 406, startPoint y: 368, endPoint x: 477, endPoint y: 365, distance: 71.2
click at [477, 365] on td "$250,000" at bounding box center [463, 348] width 158 height 47
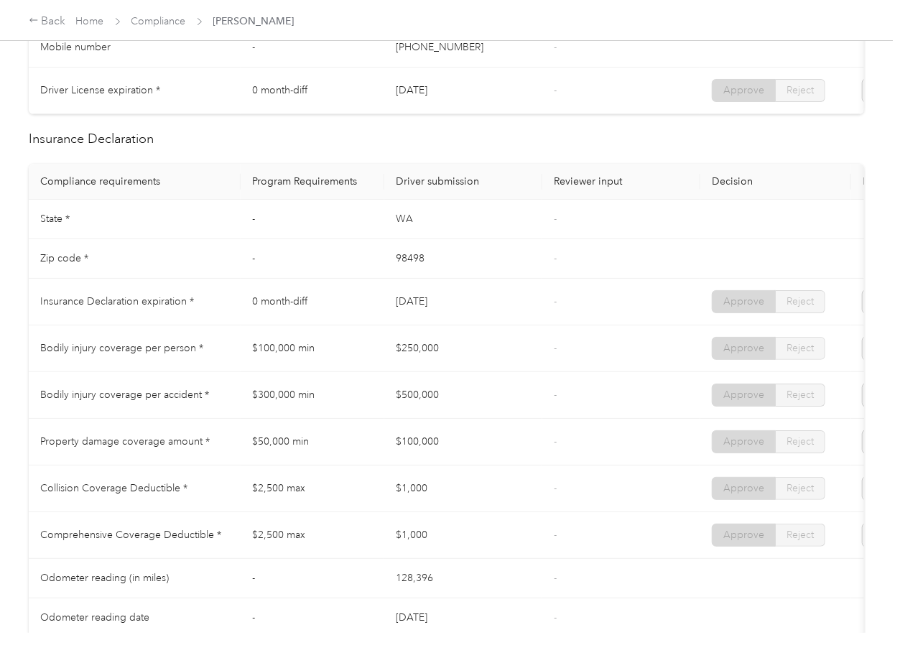
click at [431, 396] on td "$500,000" at bounding box center [463, 395] width 158 height 47
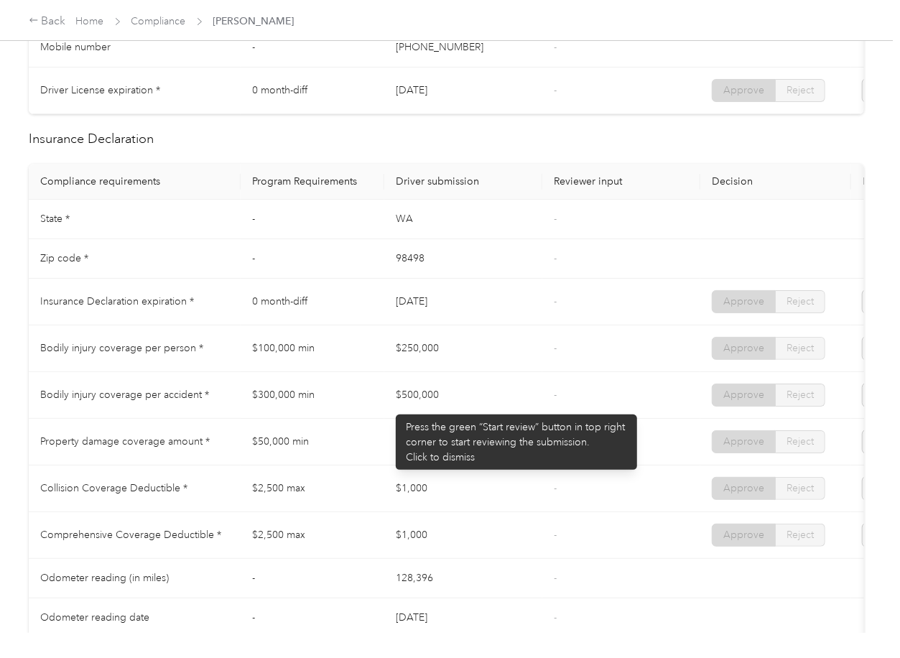
drag, startPoint x: 388, startPoint y: 407, endPoint x: 411, endPoint y: 421, distance: 26.5
click at [414, 407] on td "$500,000" at bounding box center [463, 395] width 158 height 47
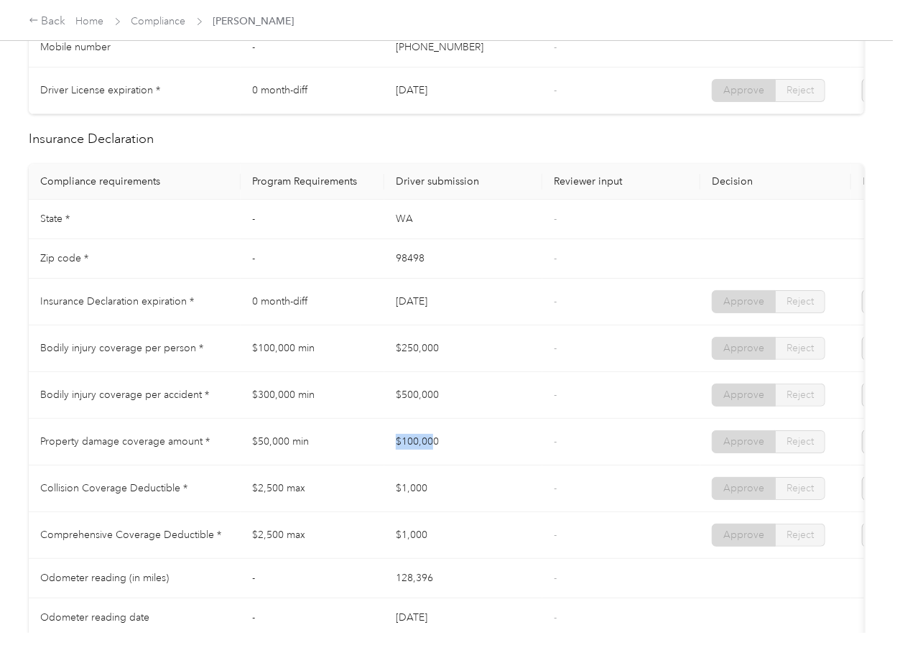
drag, startPoint x: 376, startPoint y: 447, endPoint x: 457, endPoint y: 457, distance: 82.5
click at [457, 457] on tr "Property damage coverage amount * $50,000 min $100,000 - Approve Reject" at bounding box center [535, 442] width 1012 height 47
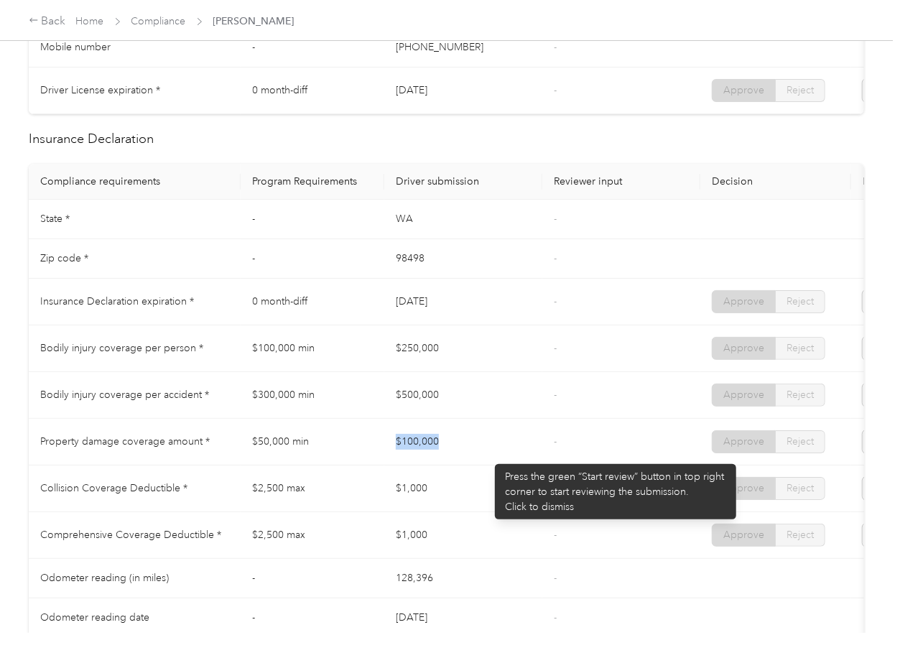
click at [488, 457] on td "$100,000" at bounding box center [463, 442] width 158 height 47
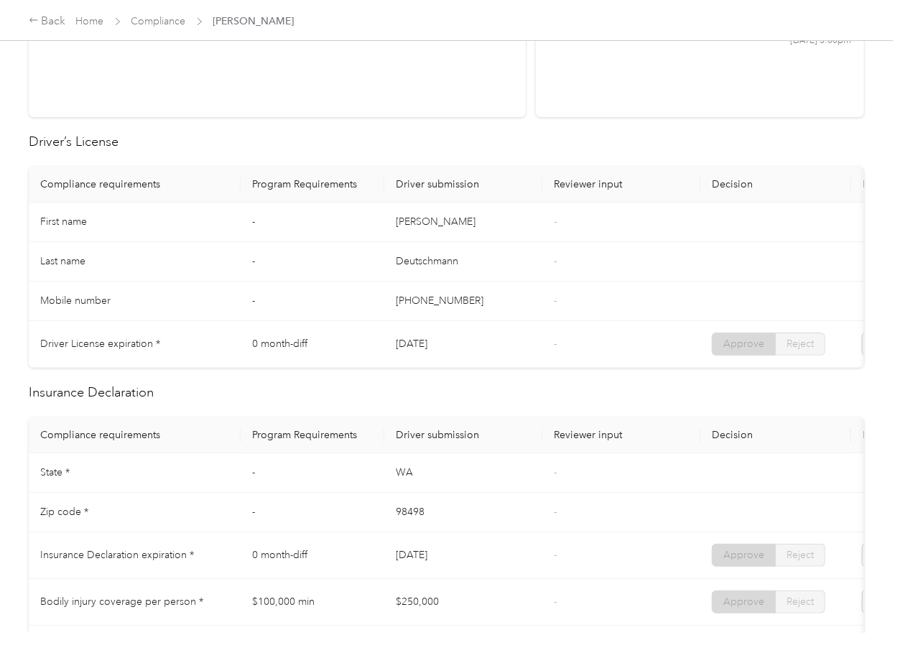
scroll to position [0, 0]
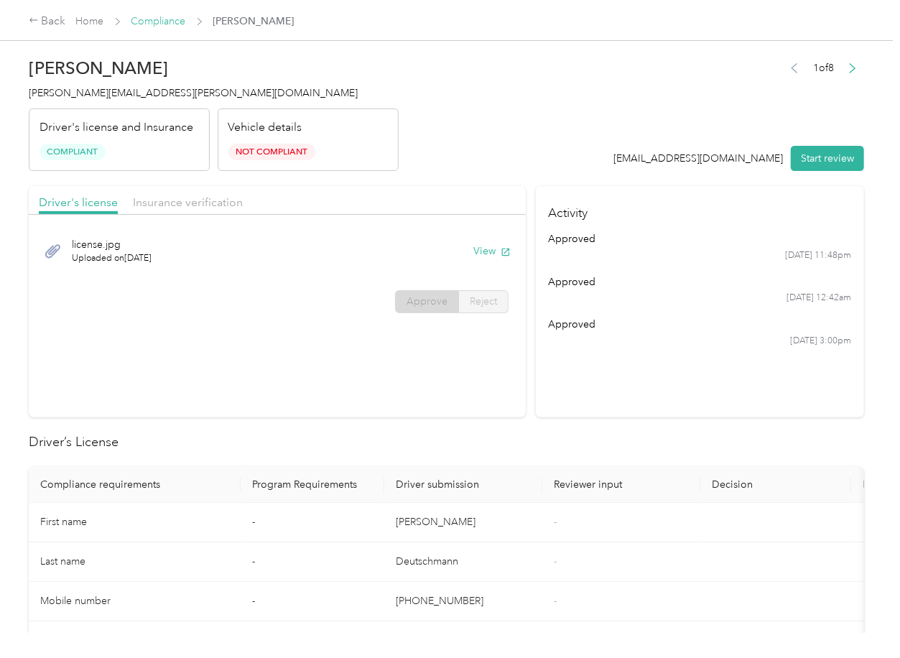
click at [171, 24] on link "Compliance" at bounding box center [158, 21] width 55 height 12
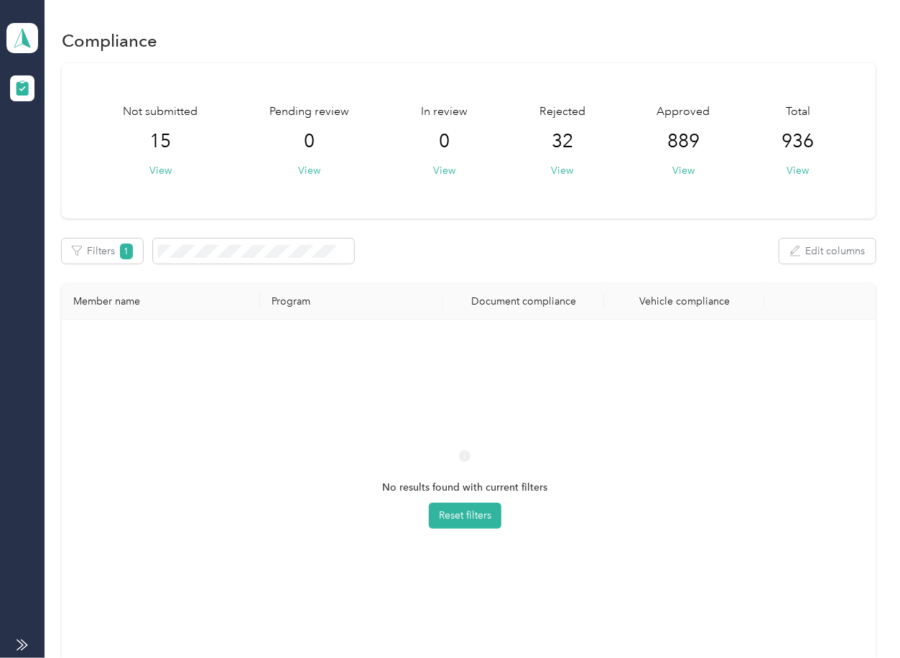
click at [546, 355] on div "No results found with current filters Reset filters" at bounding box center [464, 502] width 783 height 342
click at [121, 258] on span "1" at bounding box center [126, 251] width 13 height 16
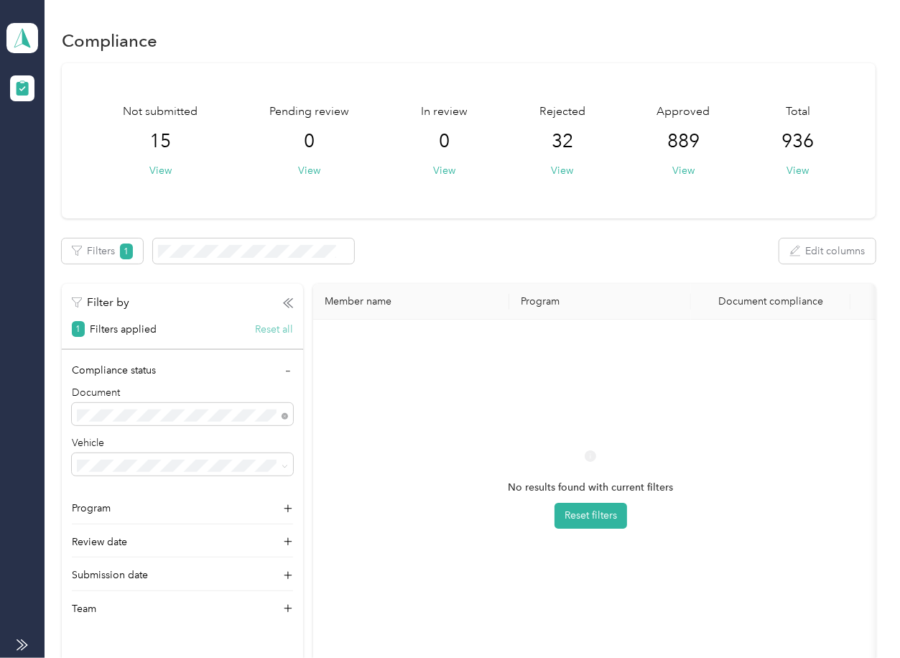
click at [274, 329] on button "Reset all" at bounding box center [274, 329] width 38 height 15
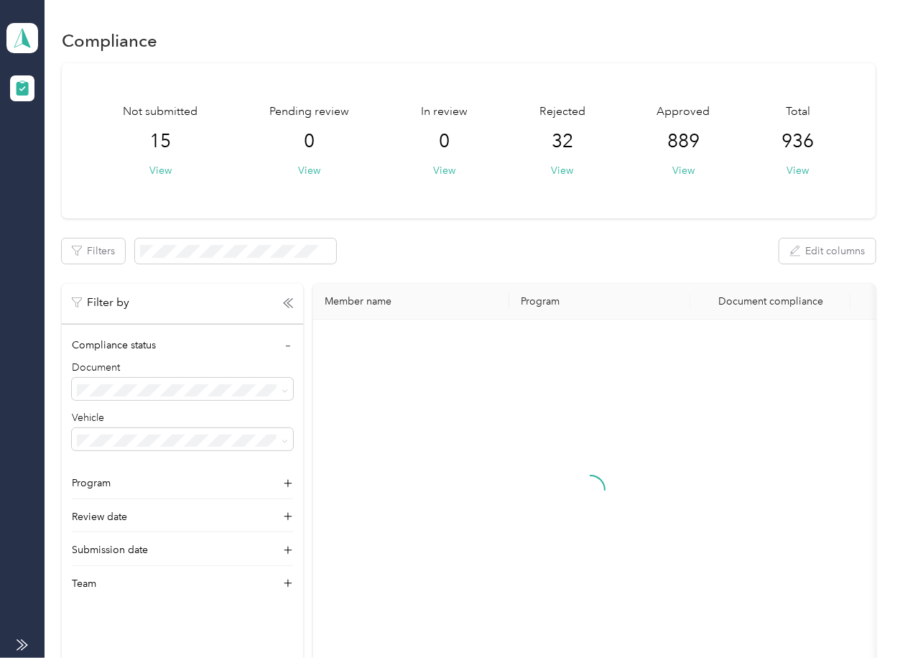
click at [362, 238] on div "Filters Edit columns" at bounding box center [468, 250] width 813 height 25
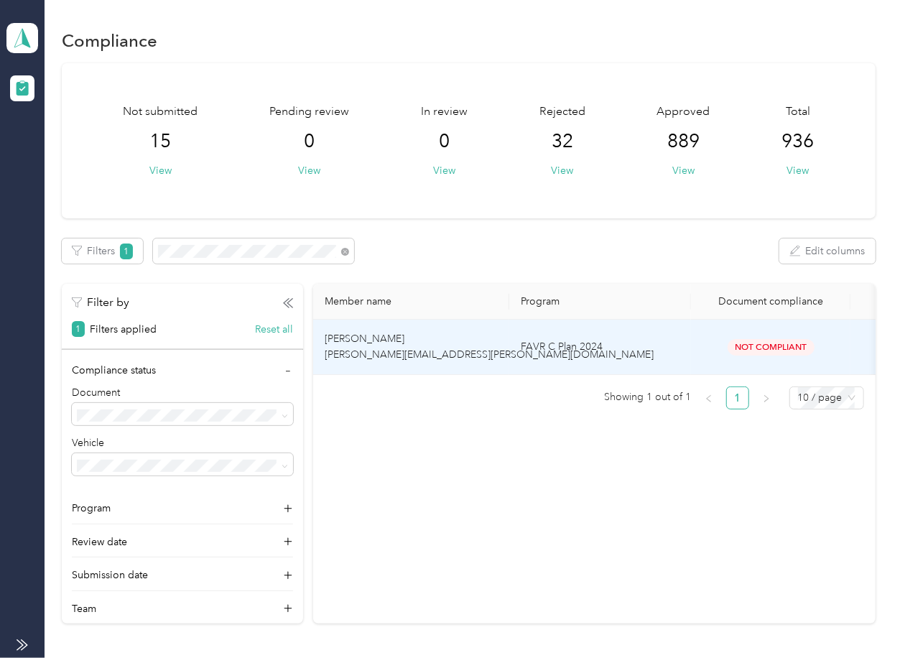
click at [391, 345] on td "[PERSON_NAME] [PERSON_NAME][EMAIL_ADDRESS][PERSON_NAME][DOMAIN_NAME]" at bounding box center [411, 347] width 196 height 55
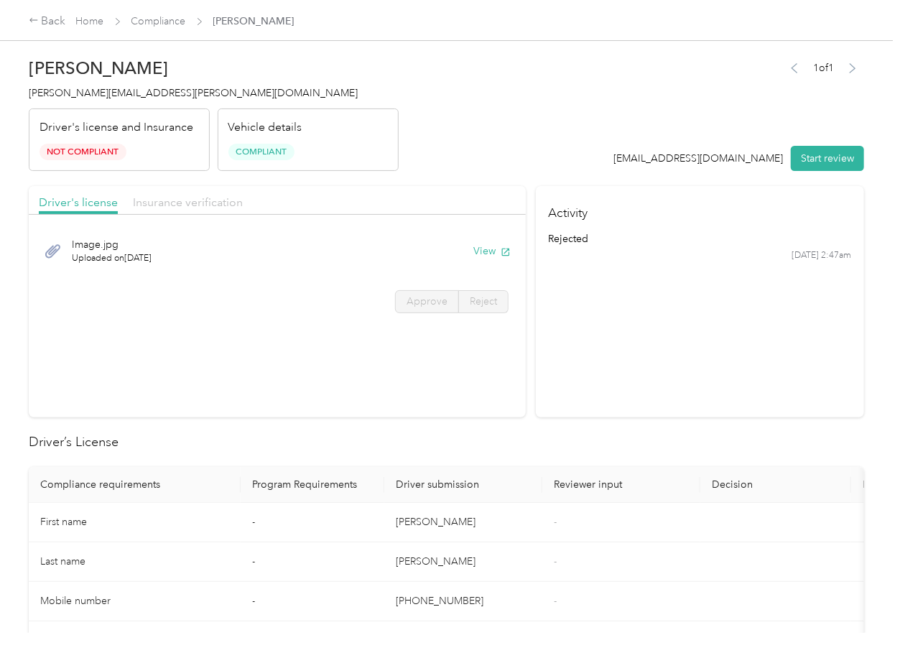
click at [145, 200] on span "Insurance verification" at bounding box center [188, 202] width 110 height 14
click at [473, 254] on button "View" at bounding box center [491, 250] width 37 height 15
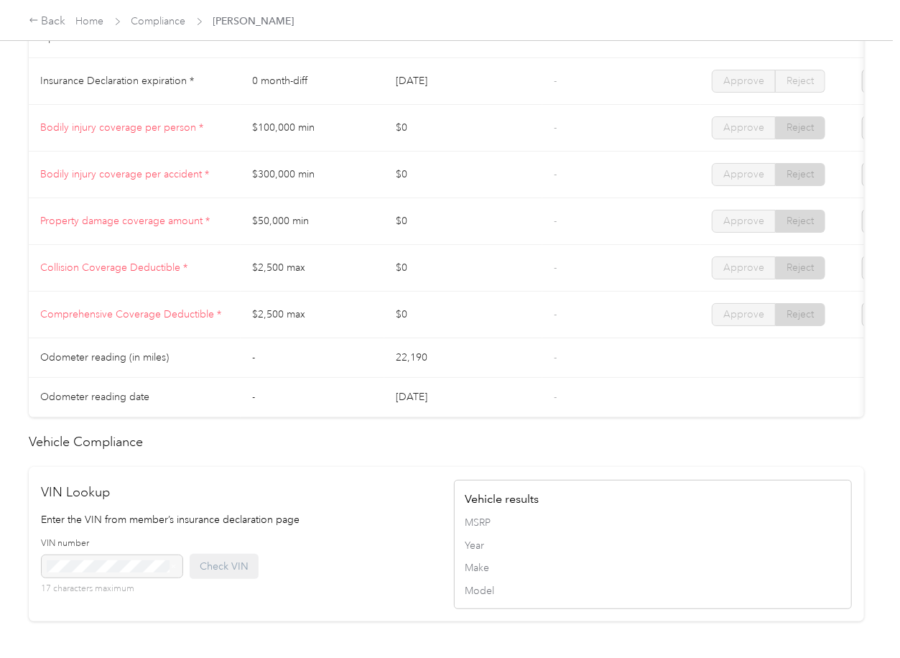
scroll to position [765, 0]
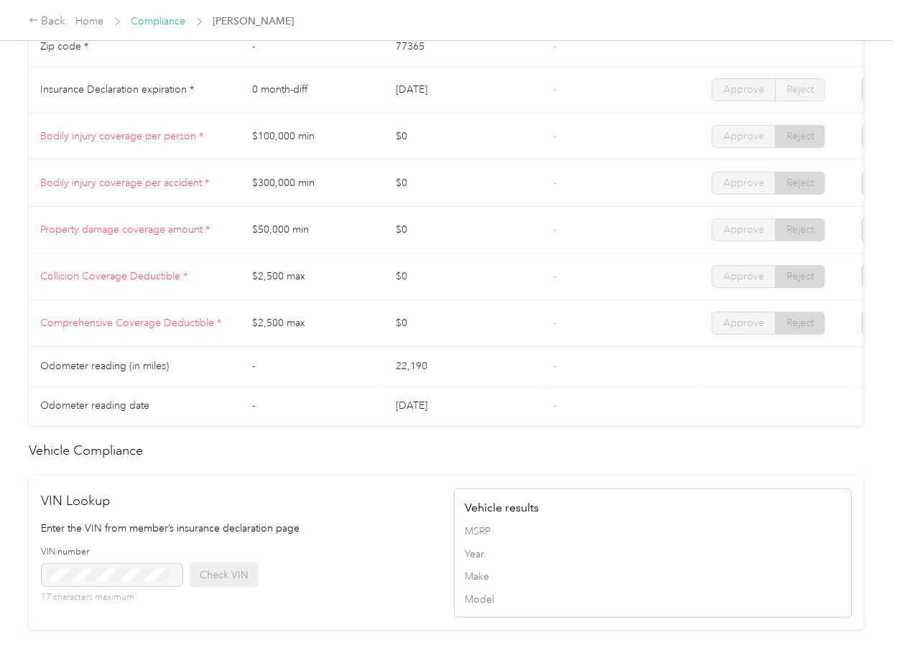
click at [180, 22] on link "Compliance" at bounding box center [158, 21] width 55 height 12
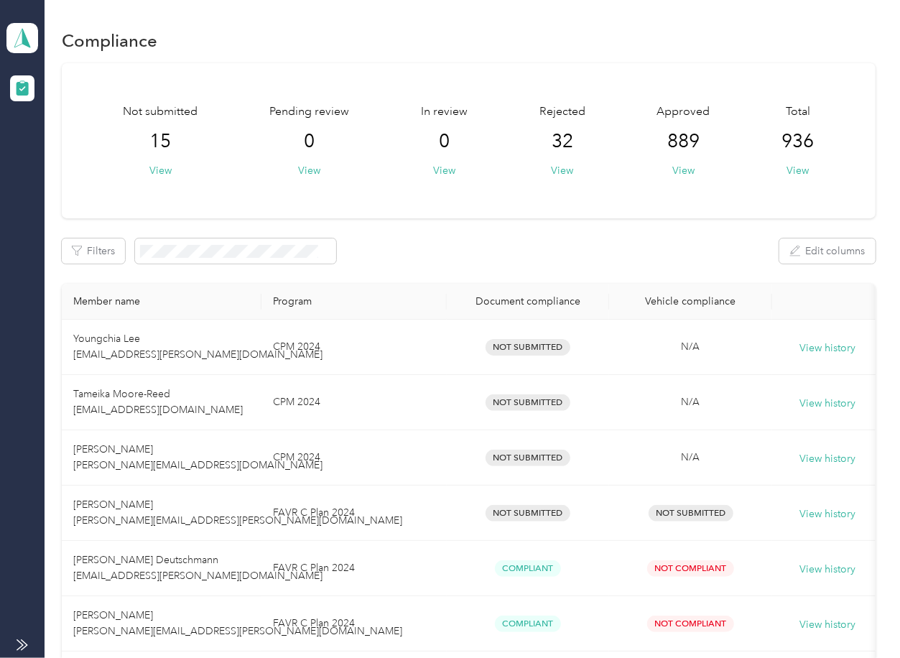
drag, startPoint x: 545, startPoint y: 185, endPoint x: 488, endPoint y: 208, distance: 61.6
click at [543, 192] on div "Not submitted 15 View Pending review 0 View In review 0 View Rejected 32 View A…" at bounding box center [468, 140] width 813 height 155
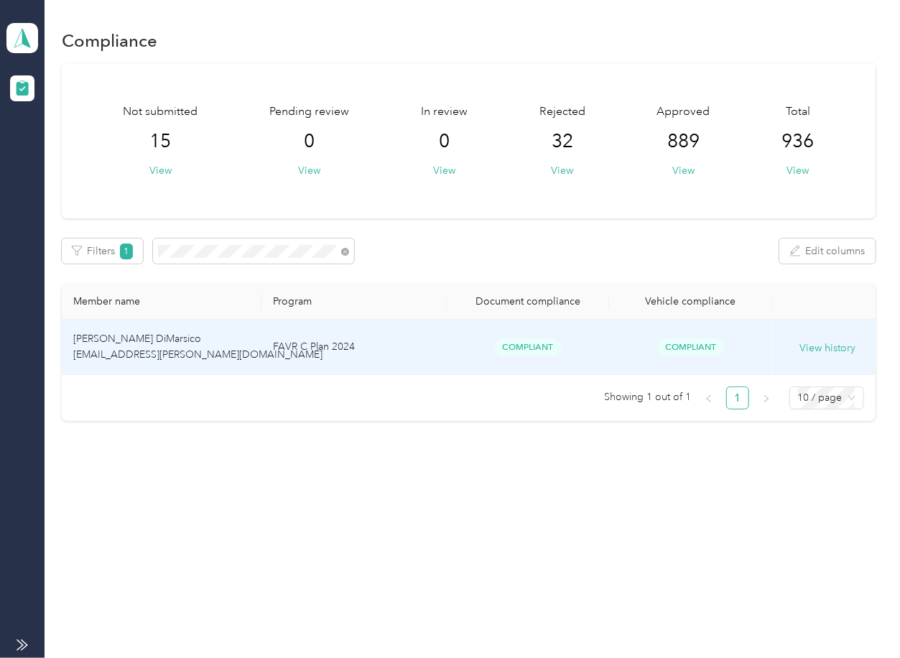
click at [177, 339] on td "[PERSON_NAME] DiMarsico [EMAIL_ADDRESS][PERSON_NAME][DOMAIN_NAME]" at bounding box center [162, 347] width 200 height 55
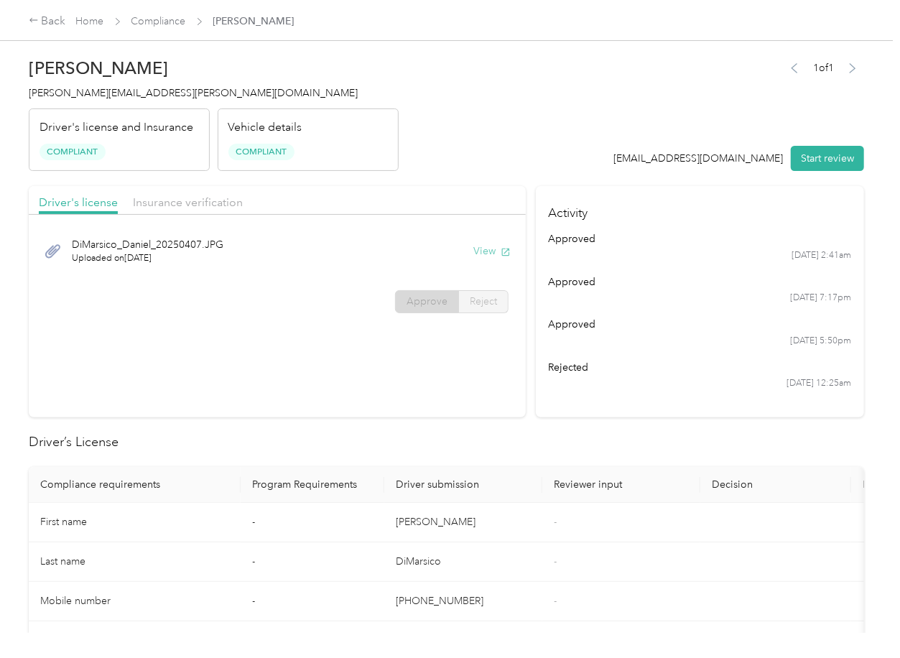
click at [502, 252] on icon "button" at bounding box center [506, 252] width 8 height 8
click at [449, 192] on div "Driver's license Insurance verification" at bounding box center [277, 200] width 497 height 29
click at [240, 215] on div at bounding box center [277, 219] width 497 height 8
drag, startPoint x: 223, startPoint y: 214, endPoint x: 216, endPoint y: 208, distance: 9.7
click at [223, 214] on div "Driver's license Insurance verification" at bounding box center [277, 200] width 497 height 29
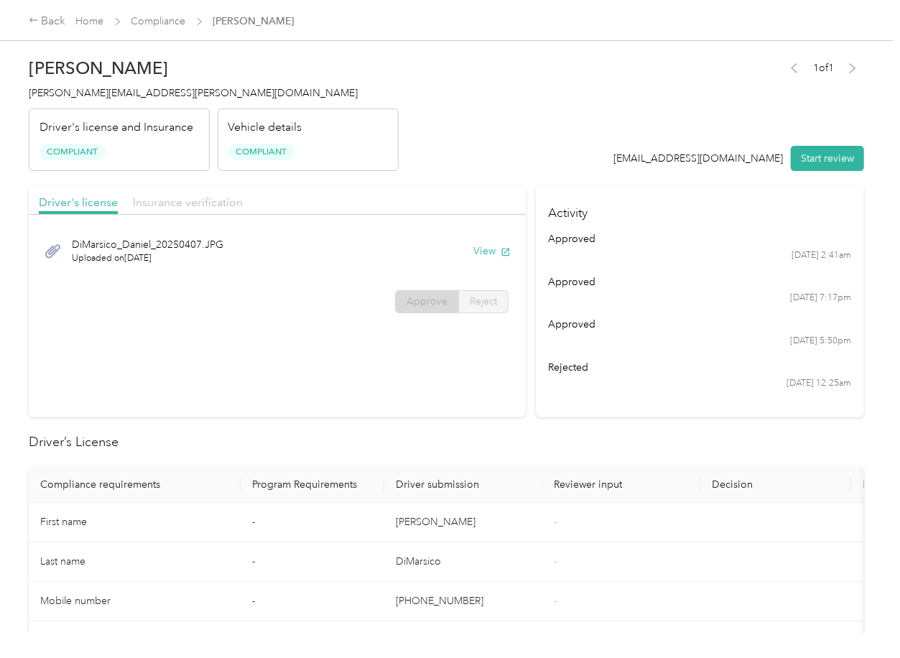
click at [216, 208] on span "Insurance verification" at bounding box center [188, 202] width 110 height 14
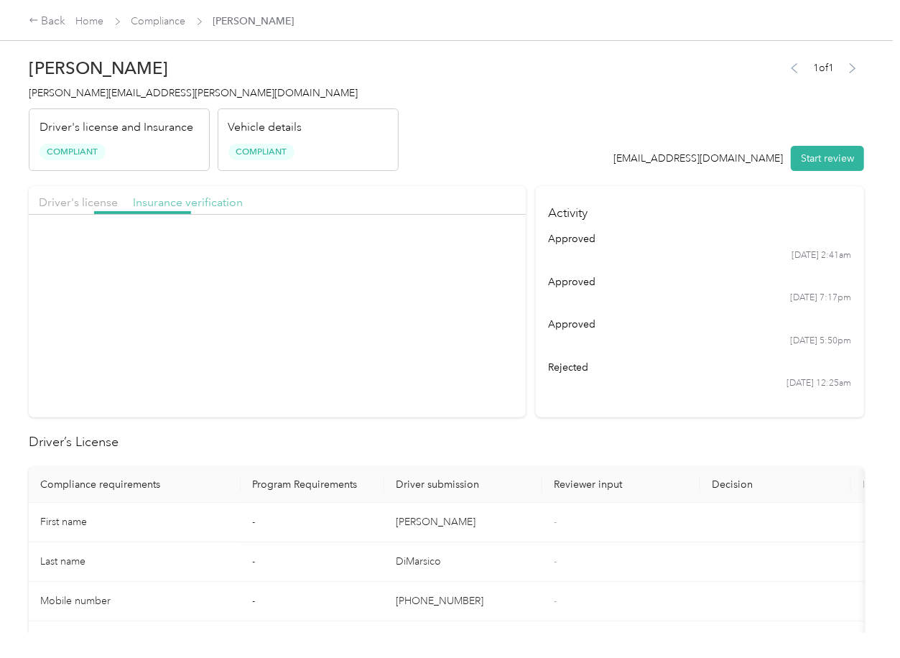
click at [216, 208] on span "Insurance verification" at bounding box center [188, 202] width 110 height 14
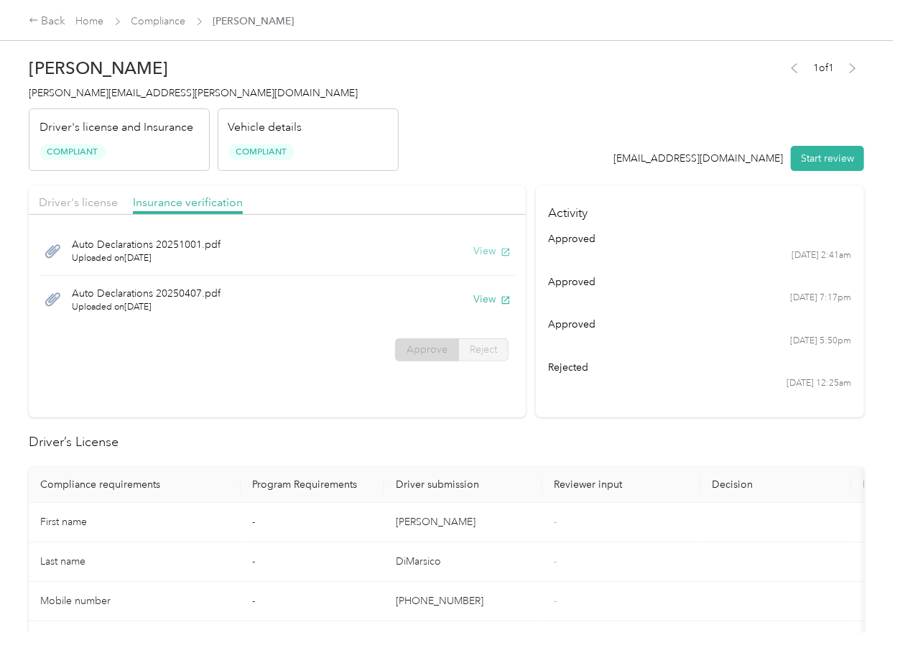
click at [495, 252] on button "View" at bounding box center [491, 250] width 37 height 15
click at [492, 297] on button "View" at bounding box center [491, 299] width 37 height 15
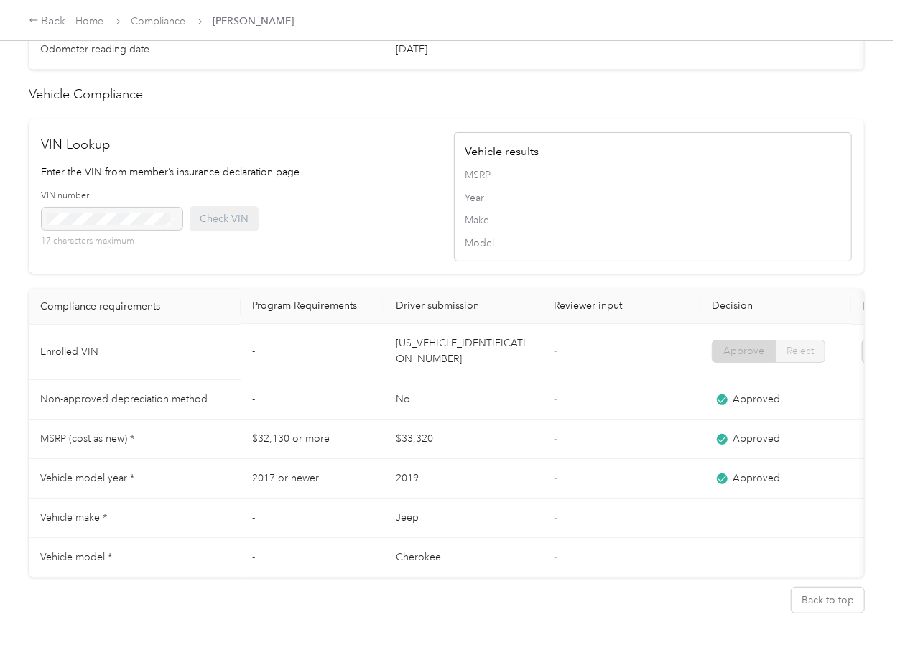
scroll to position [1221, 0]
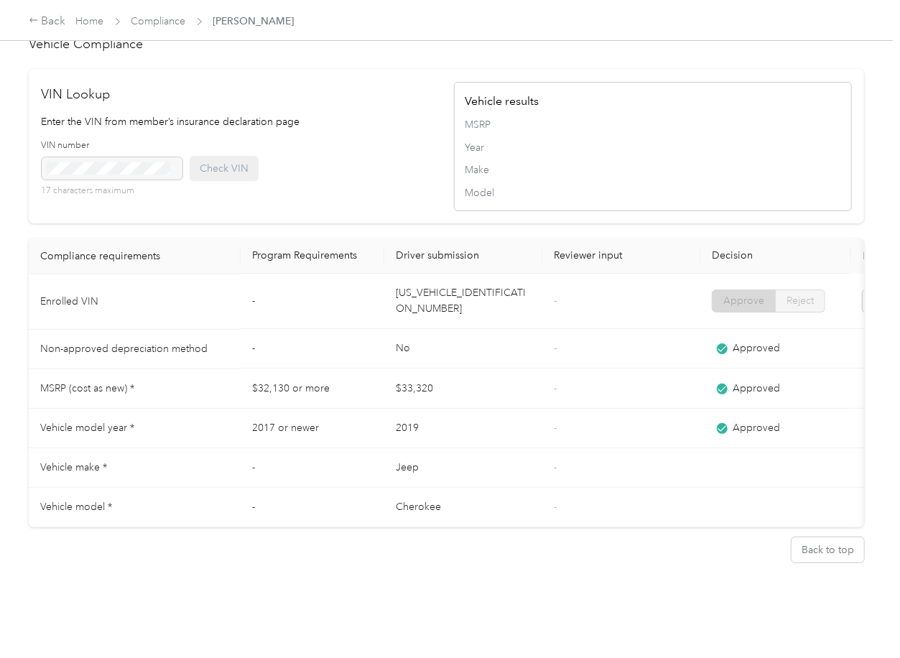
click at [506, 274] on td "[US_VEHICLE_IDENTIFICATION_NUMBER]" at bounding box center [463, 301] width 158 height 55
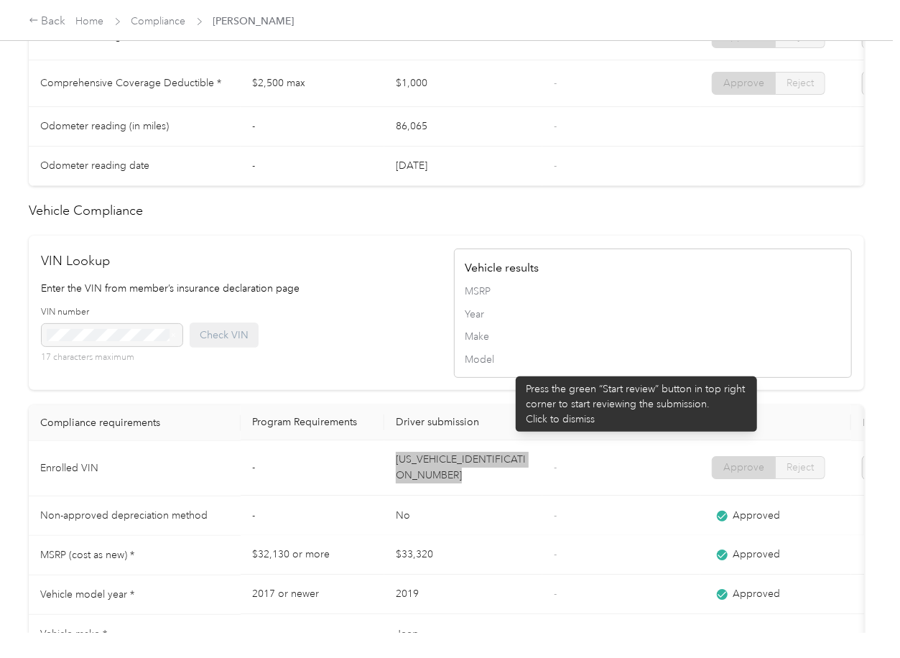
scroll to position [646, 0]
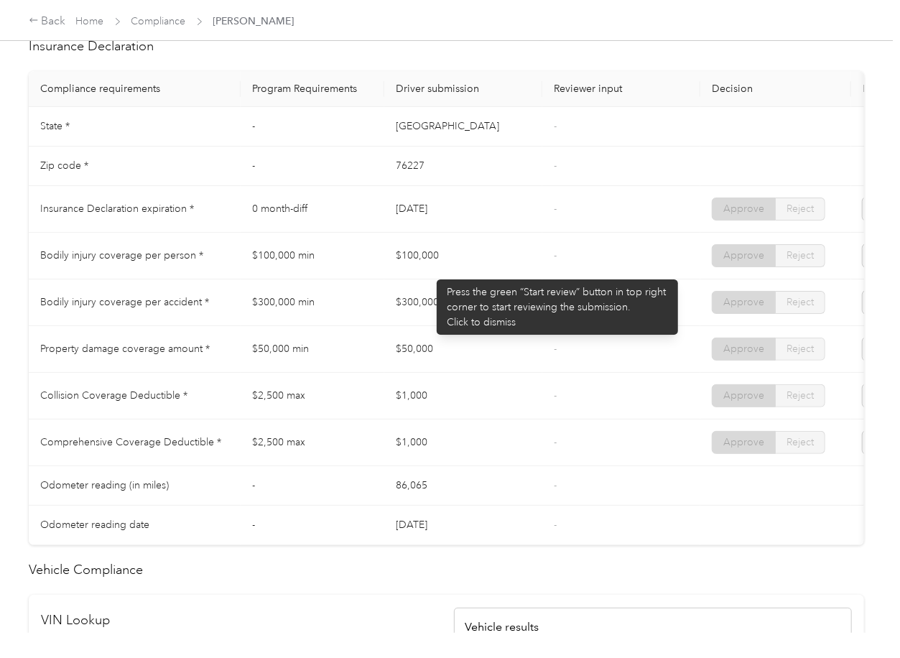
click at [438, 271] on td "$100,000" at bounding box center [463, 256] width 158 height 47
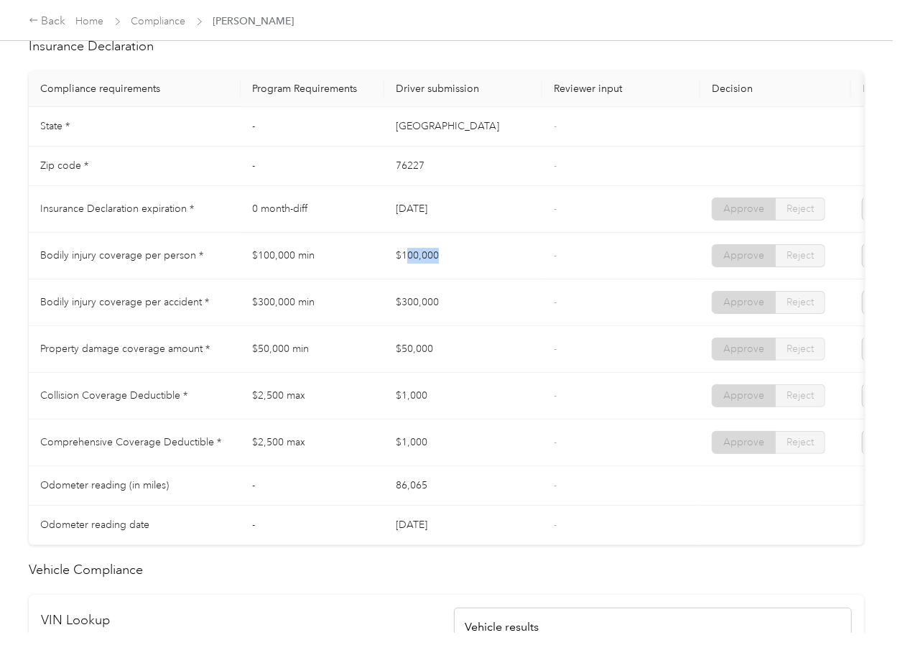
drag, startPoint x: 409, startPoint y: 273, endPoint x: 472, endPoint y: 291, distance: 66.4
click at [480, 279] on td "$100,000" at bounding box center [463, 256] width 158 height 47
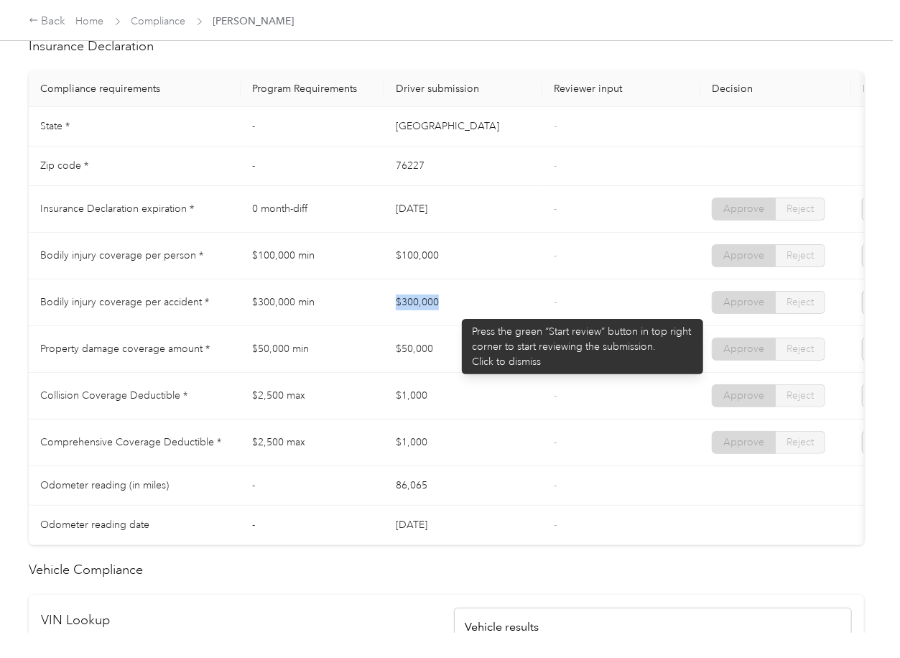
drag, startPoint x: 388, startPoint y: 312, endPoint x: 455, endPoint y: 312, distance: 66.8
click at [455, 312] on td "$300,000" at bounding box center [463, 302] width 158 height 47
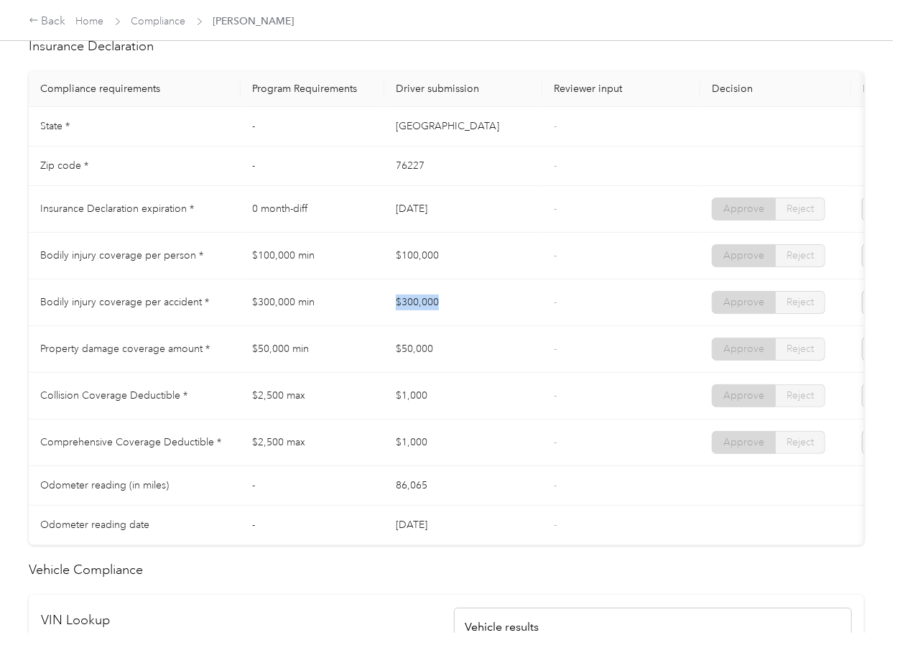
click at [455, 320] on td "$300,000" at bounding box center [463, 302] width 158 height 47
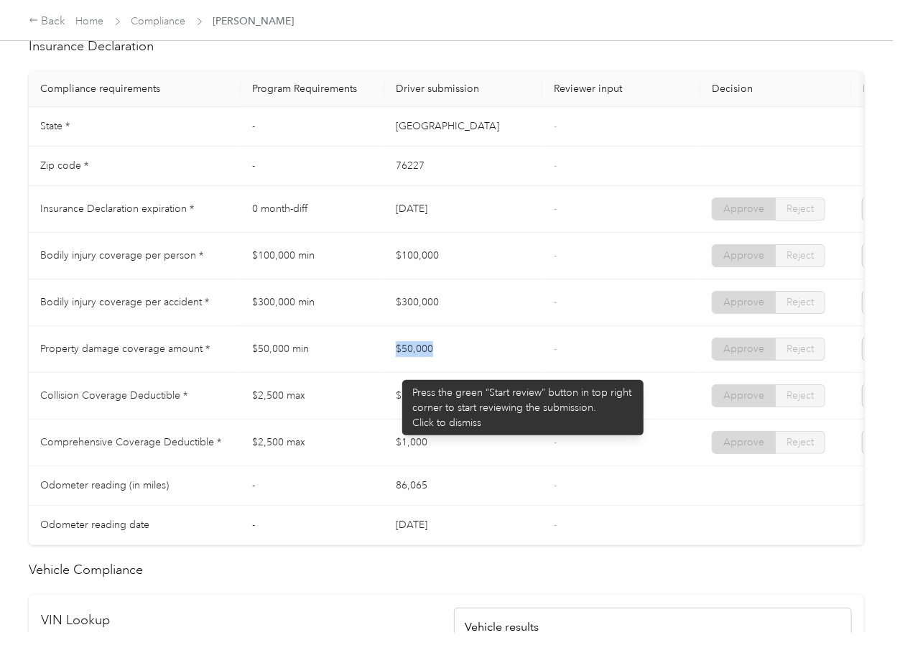
drag, startPoint x: 393, startPoint y: 372, endPoint x: 517, endPoint y: 375, distance: 124.3
click at [516, 373] on td "$50,000" at bounding box center [463, 349] width 158 height 47
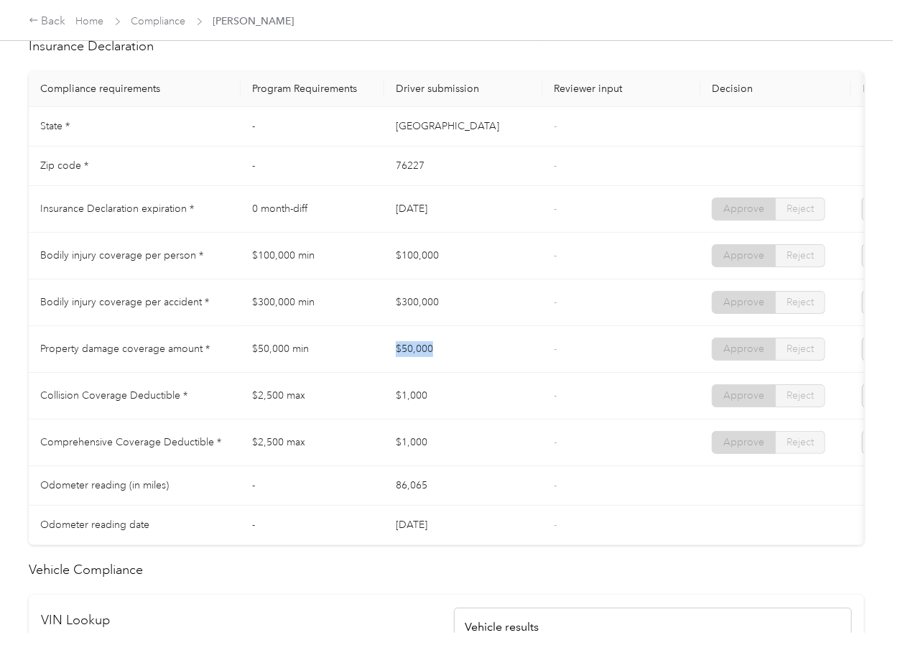
click at [498, 373] on td "$50,000" at bounding box center [463, 349] width 158 height 47
click at [151, 22] on link "Compliance" at bounding box center [158, 21] width 55 height 12
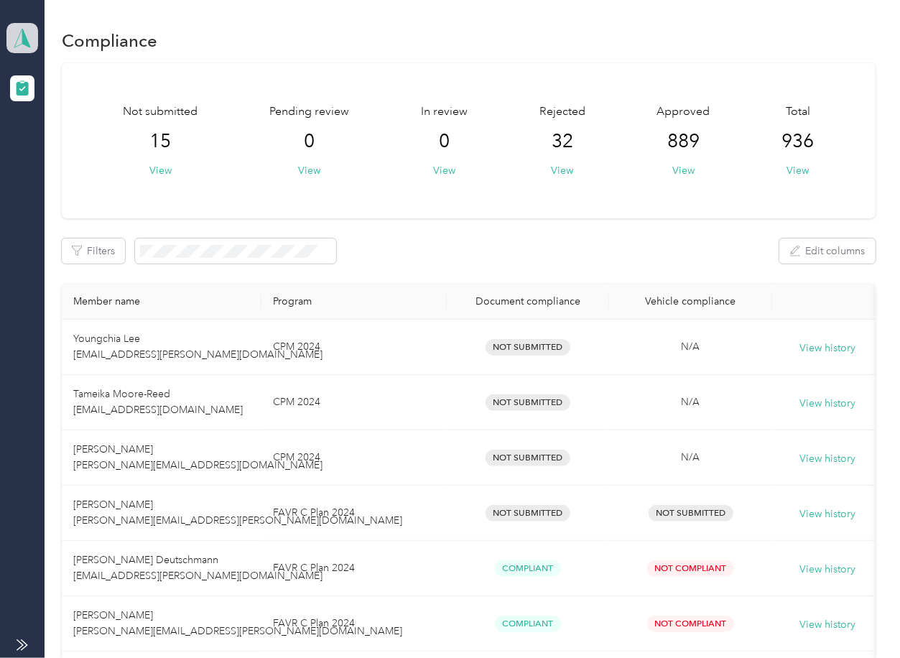
click at [14, 41] on icon at bounding box center [22, 38] width 22 height 20
click at [75, 161] on div "You’re signed in as [EMAIL_ADDRESS][DOMAIN_NAME] Team dashboard Log out" at bounding box center [157, 114] width 302 height 114
click at [29, 20] on div "Convergint Technologies Team dashboard" at bounding box center [22, 38] width 32 height 50
click at [52, 146] on div "Log out" at bounding box center [46, 147] width 55 height 15
